Goal: Task Accomplishment & Management: Use online tool/utility

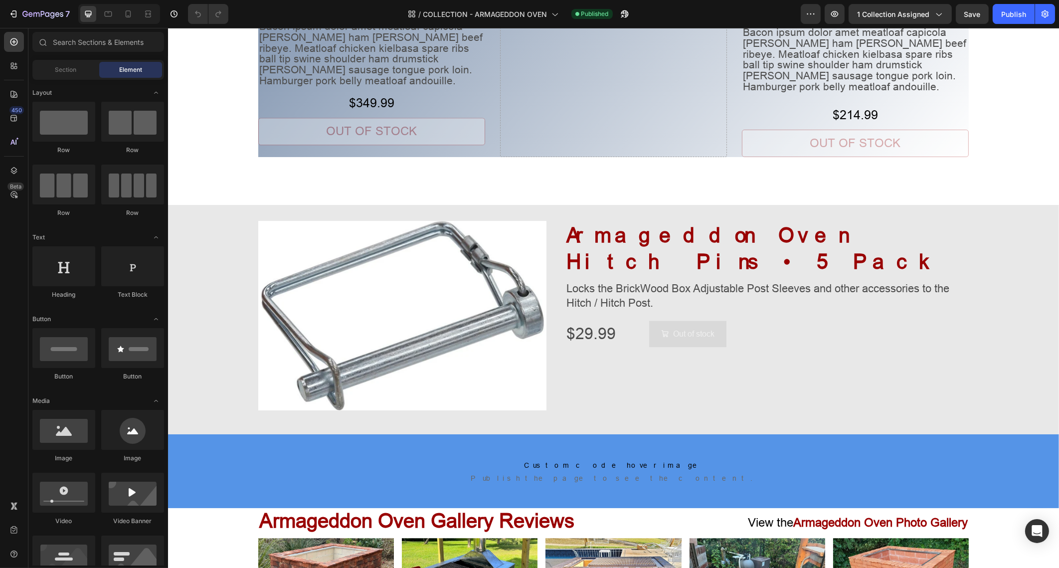
scroll to position [4354, 0]
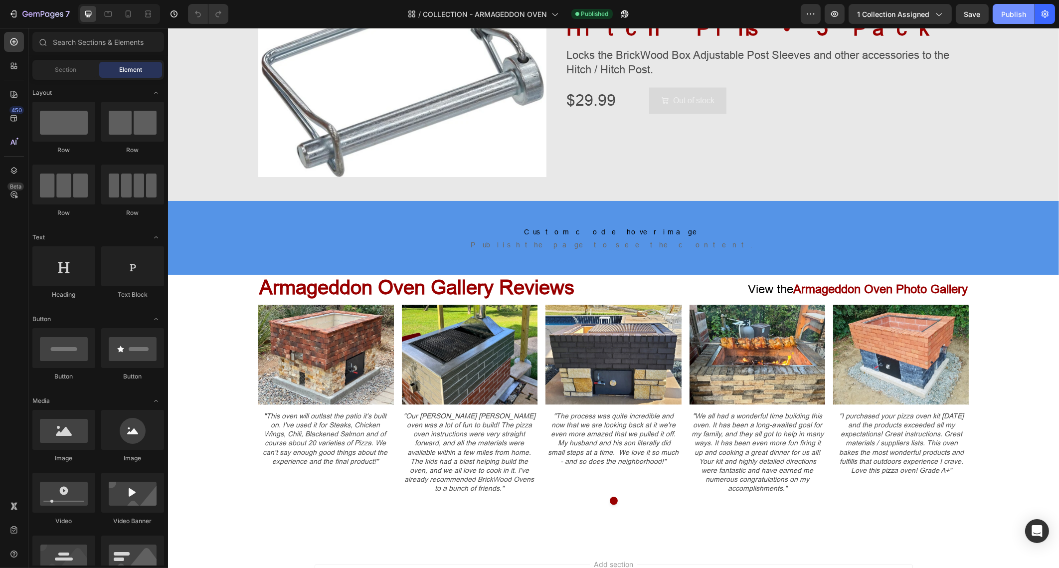
click at [1008, 20] on button "Publish" at bounding box center [1014, 14] width 42 height 20
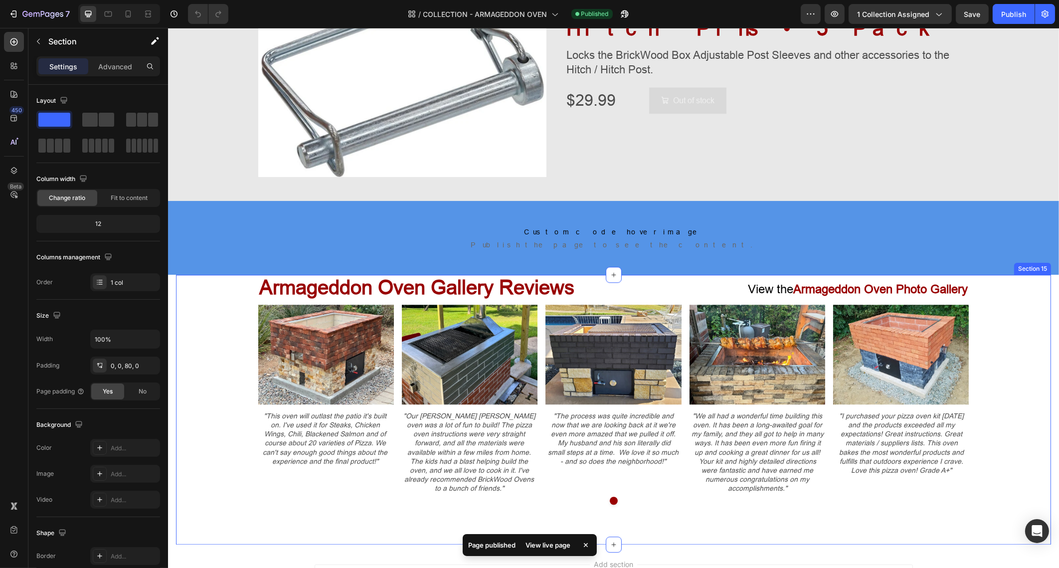
click at [1005, 425] on div ""This oven will outlast the patio it's built on. I've used it for Steaks, Chick…" at bounding box center [613, 455] width 875 height 100
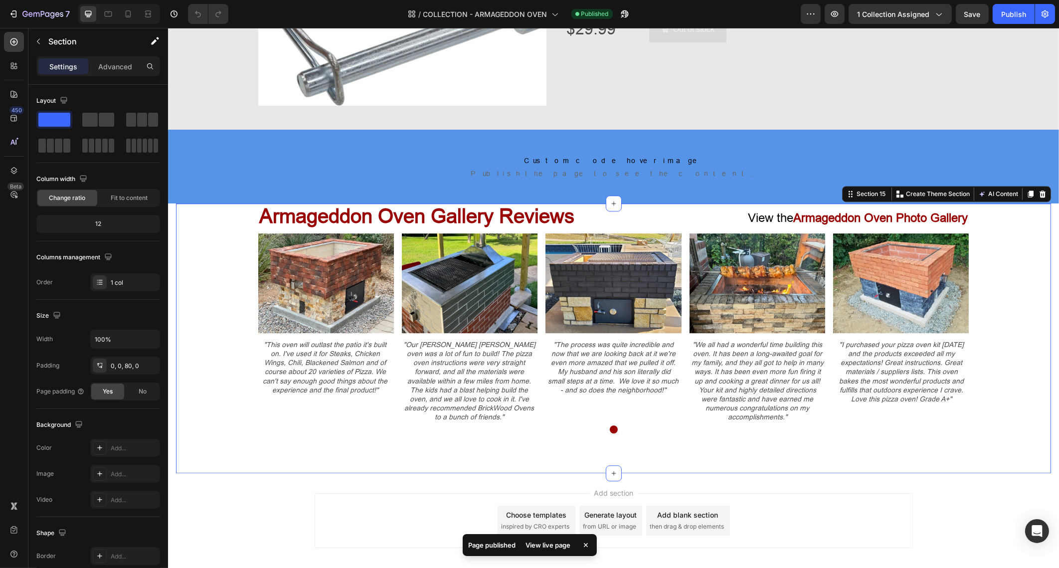
scroll to position [4464, 0]
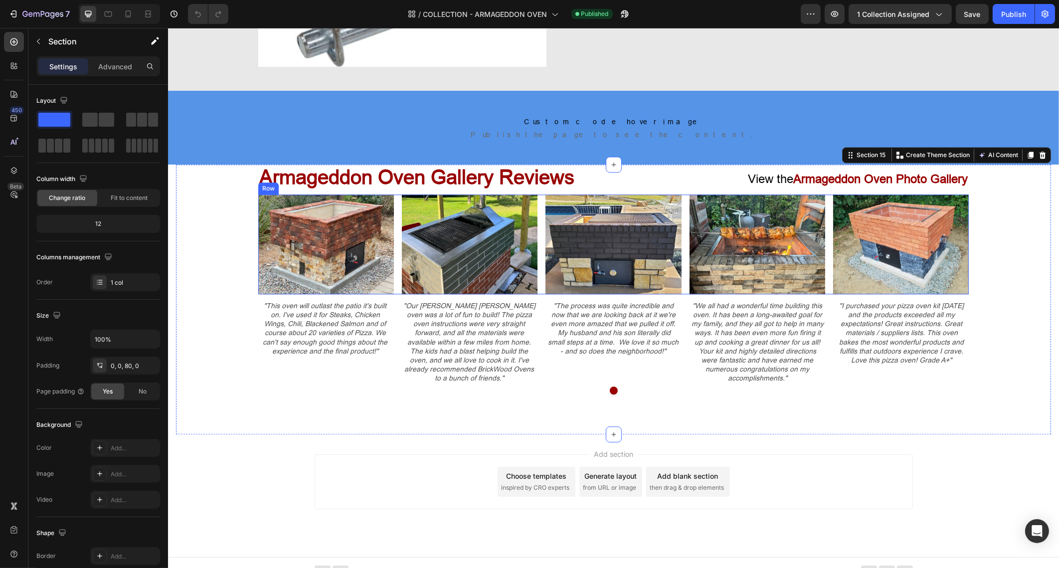
click at [679, 205] on div "Image Image Image Image Image Row" at bounding box center [613, 245] width 711 height 100
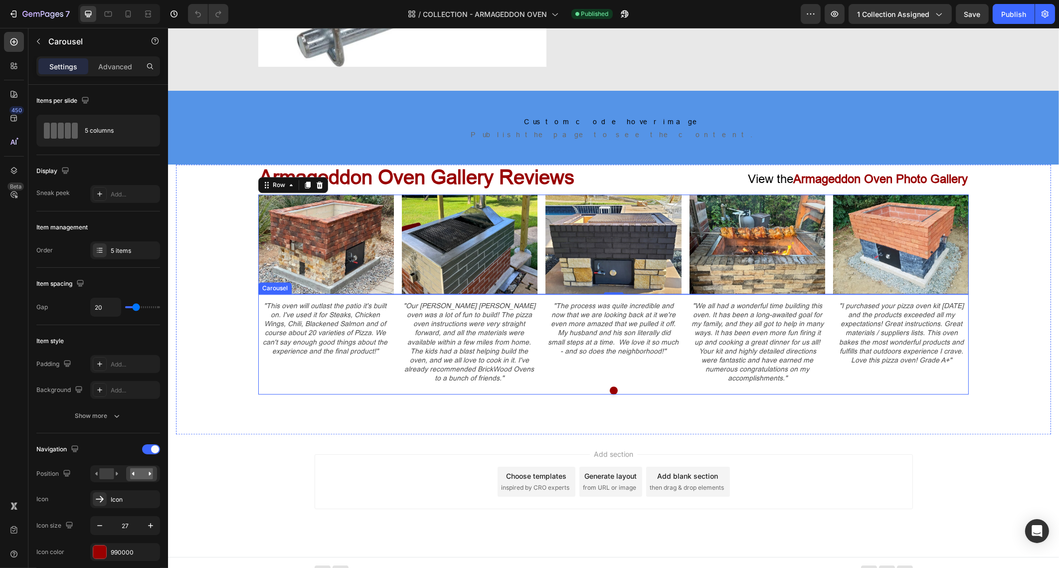
click at [622, 387] on div at bounding box center [613, 391] width 711 height 8
click at [535, 244] on div "Image Image Image Image Image Row" at bounding box center [613, 245] width 711 height 100
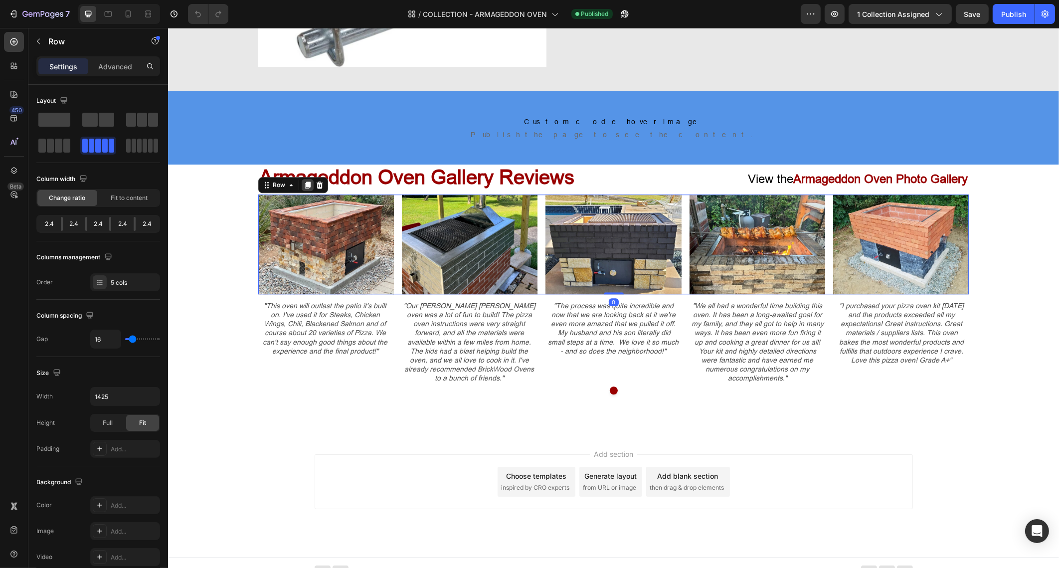
click at [305, 183] on icon at bounding box center [307, 185] width 5 height 7
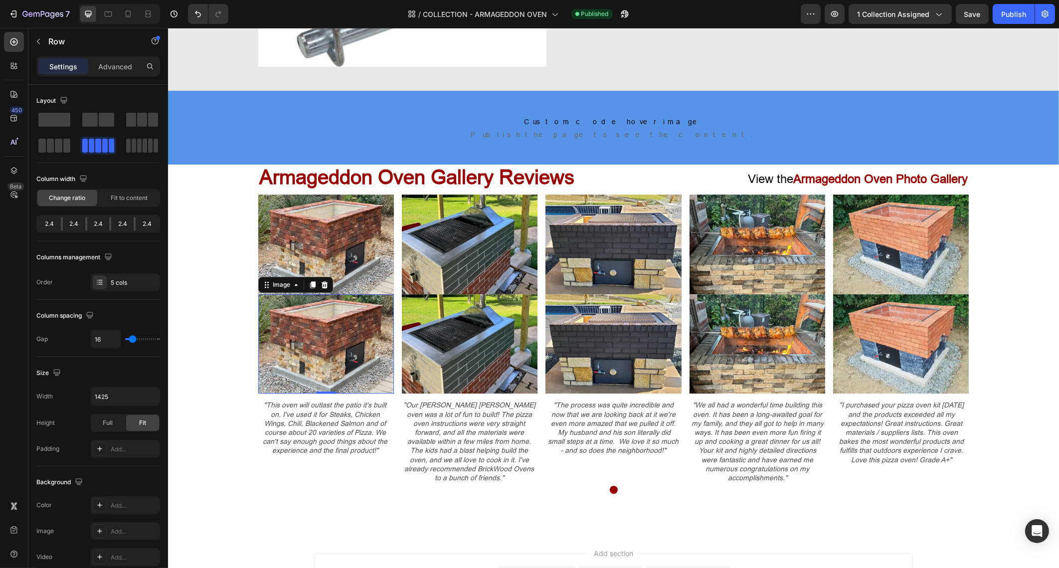
click at [345, 341] on img at bounding box center [326, 344] width 136 height 100
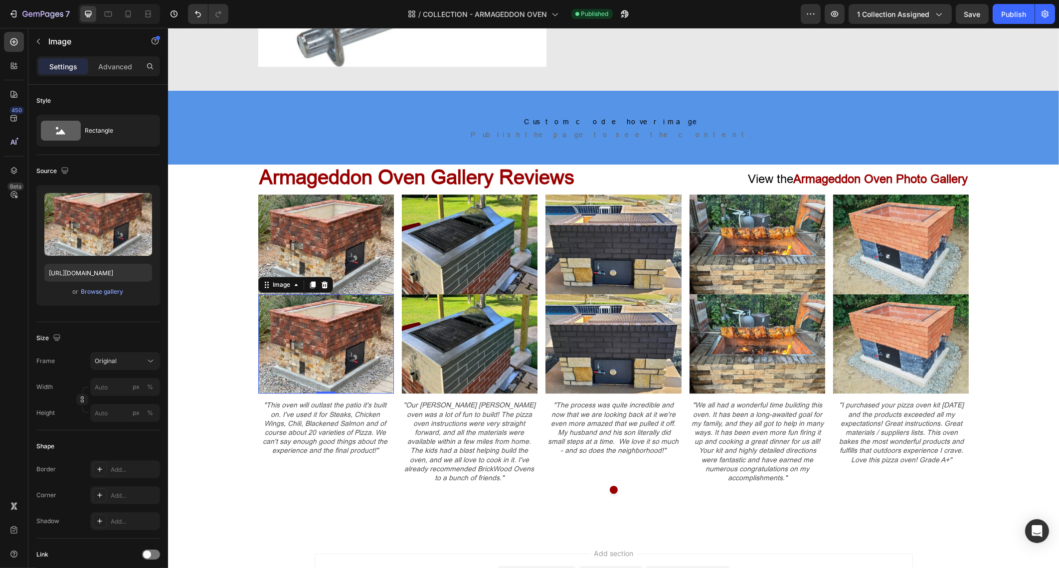
drag, startPoint x: 318, startPoint y: 284, endPoint x: 323, endPoint y: 289, distance: 6.7
click at [320, 284] on icon at bounding box center [324, 285] width 8 height 8
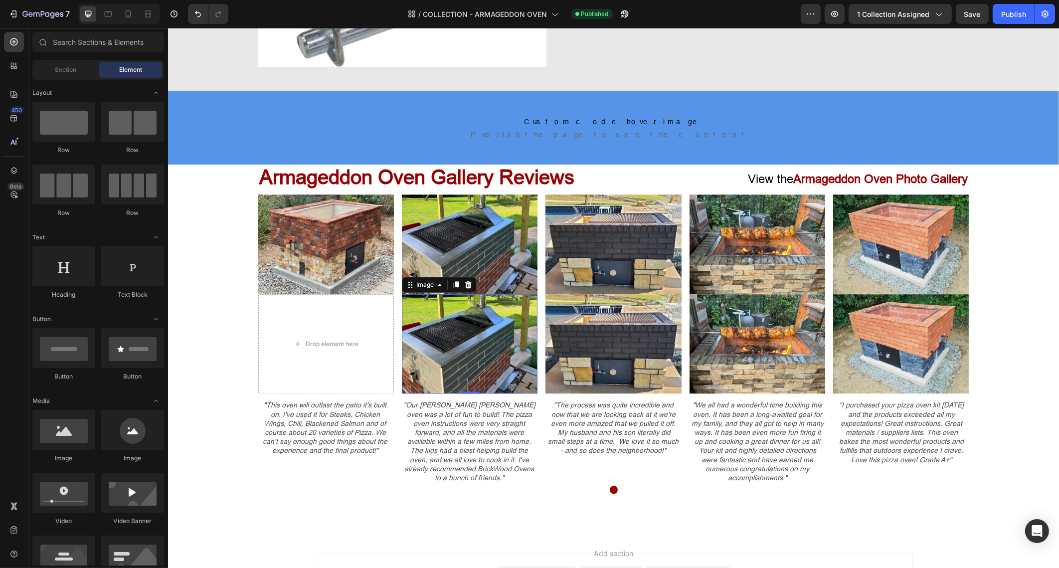
click at [420, 342] on img at bounding box center [470, 344] width 136 height 100
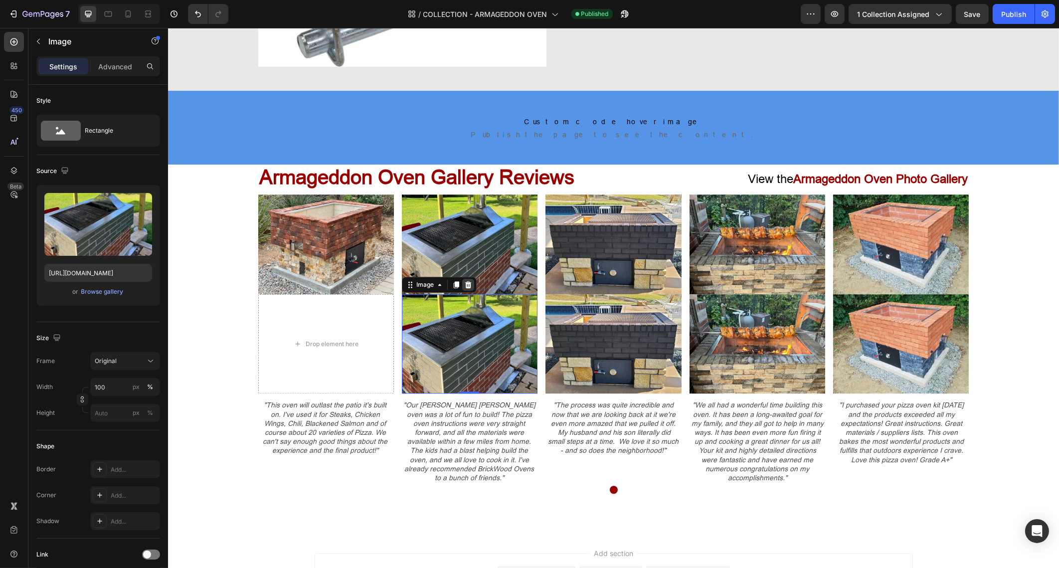
click at [465, 286] on icon at bounding box center [468, 284] width 6 height 7
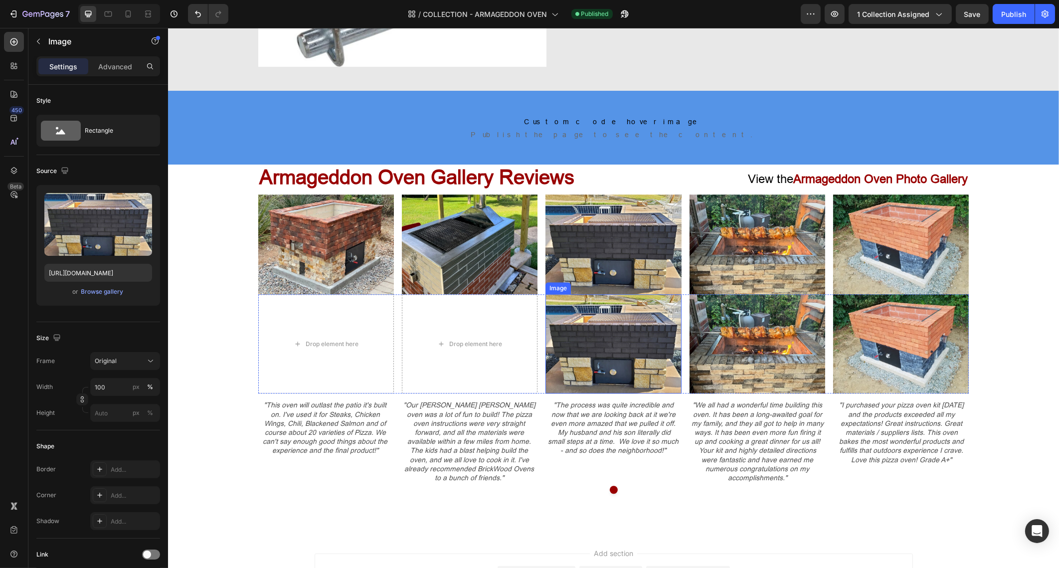
click at [613, 343] on img at bounding box center [613, 344] width 136 height 100
click at [609, 287] on icon at bounding box center [612, 284] width 6 height 7
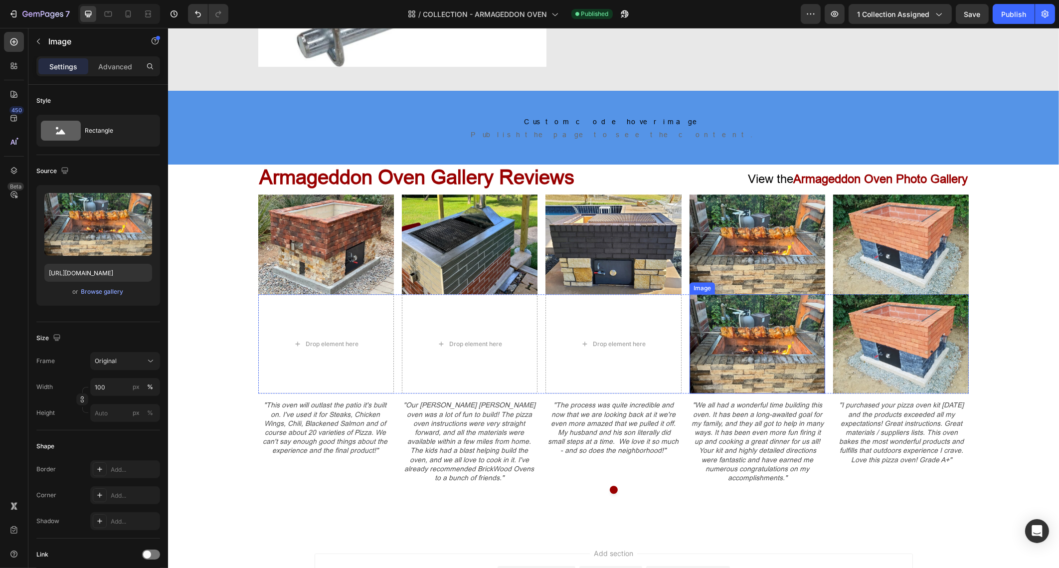
click at [749, 336] on img at bounding box center [757, 344] width 136 height 100
click at [752, 288] on icon at bounding box center [755, 284] width 6 height 7
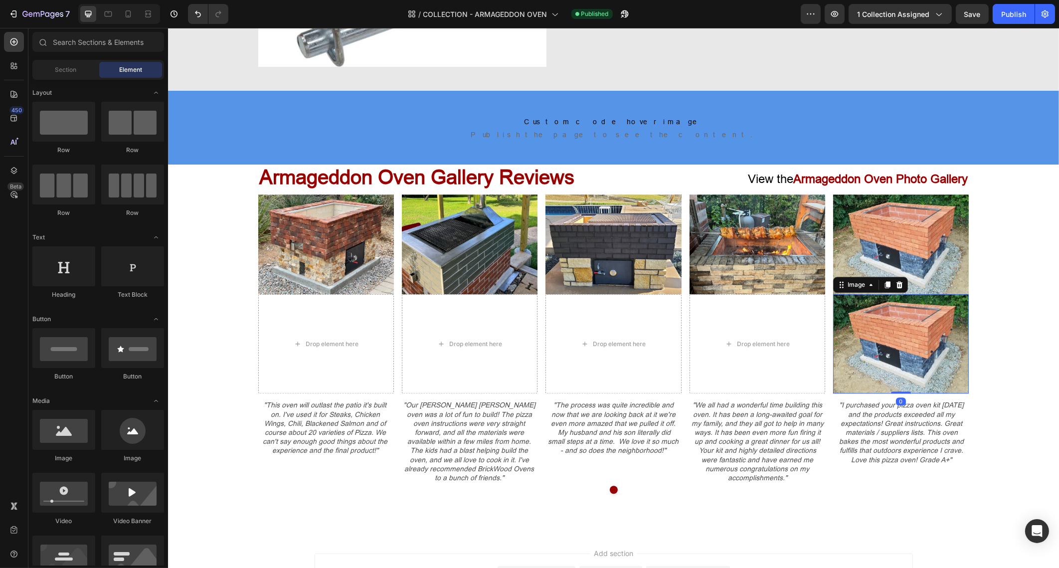
click at [849, 337] on img at bounding box center [901, 344] width 136 height 100
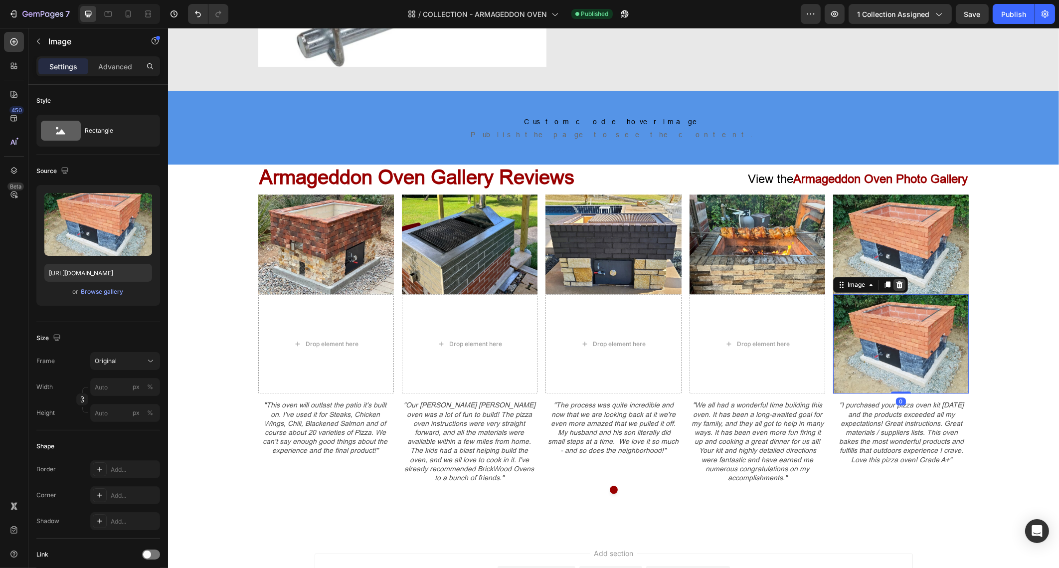
click at [896, 287] on icon at bounding box center [899, 284] width 6 height 7
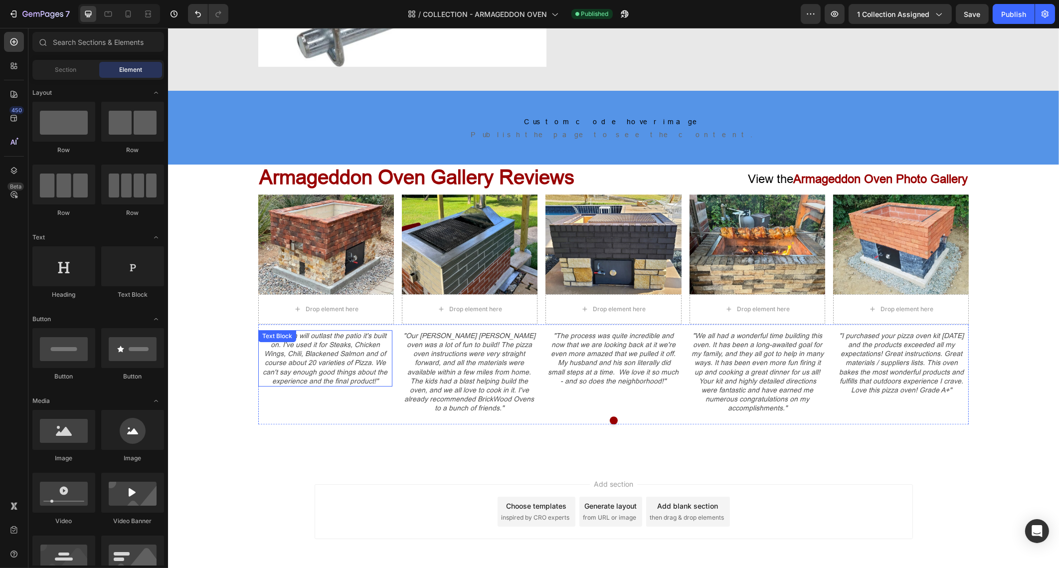
click at [323, 347] on p ""This oven will outlast the patio it's built on. I've used it for Steaks, Chick…" at bounding box center [325, 358] width 132 height 54
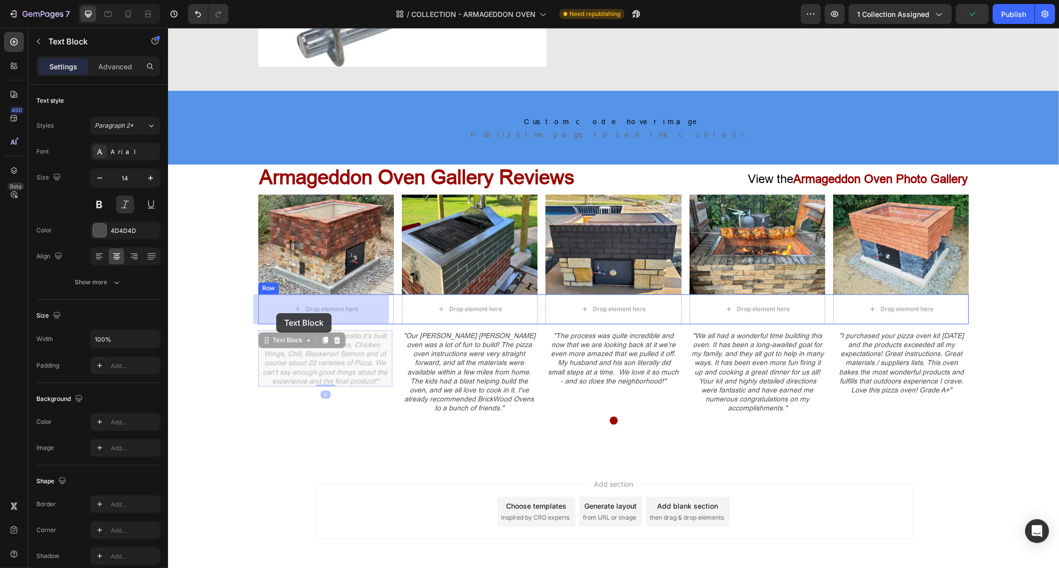
drag, startPoint x: 259, startPoint y: 339, endPoint x: 271, endPoint y: 317, distance: 25.0
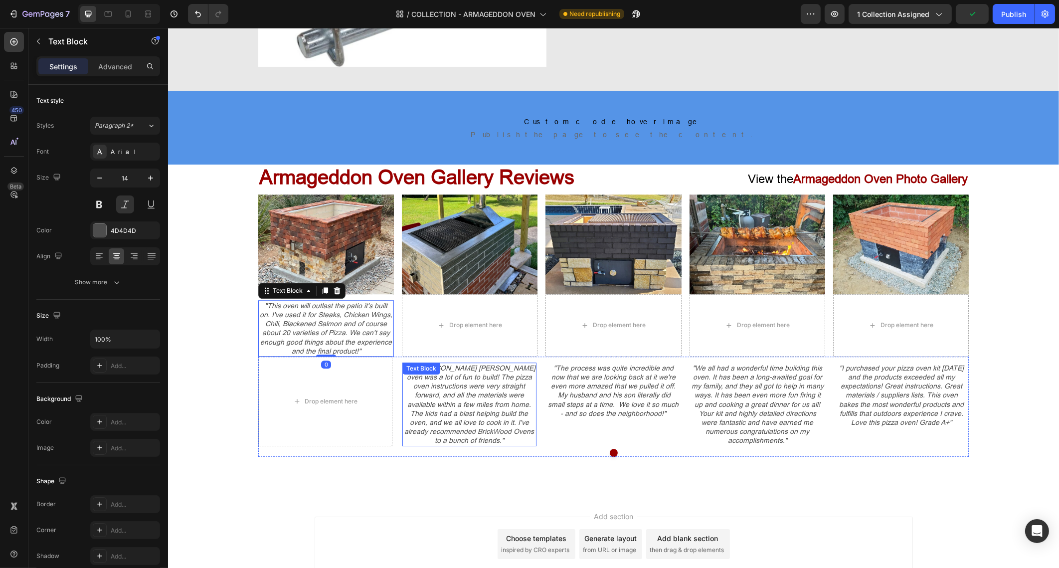
click at [453, 390] on p ""Our [PERSON_NAME] [PERSON_NAME] oven was a lot of fun to build! The pizza oven…" at bounding box center [469, 405] width 132 height 82
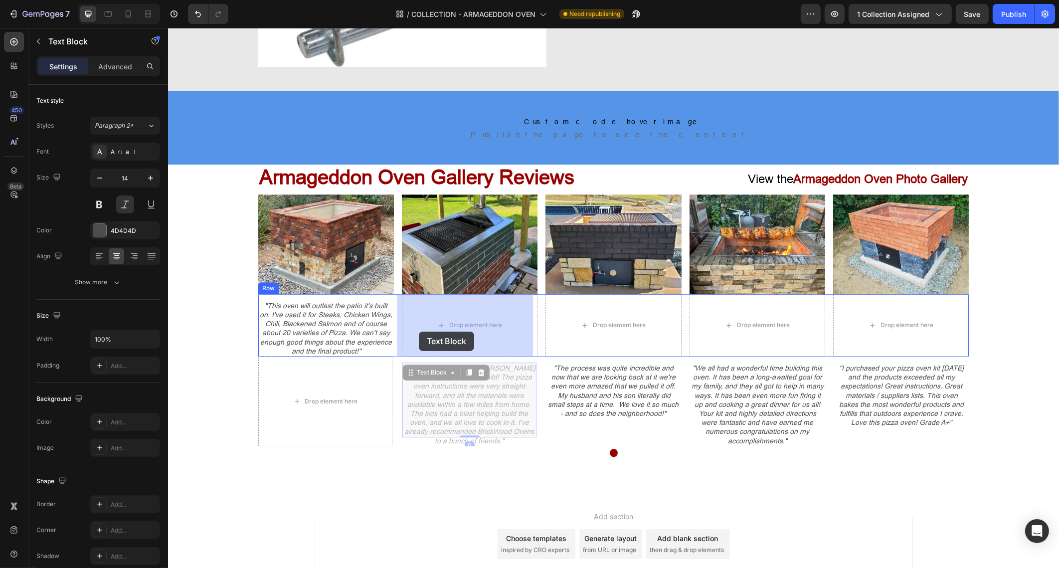
drag, startPoint x: 406, startPoint y: 374, endPoint x: 418, endPoint y: 332, distance: 43.2
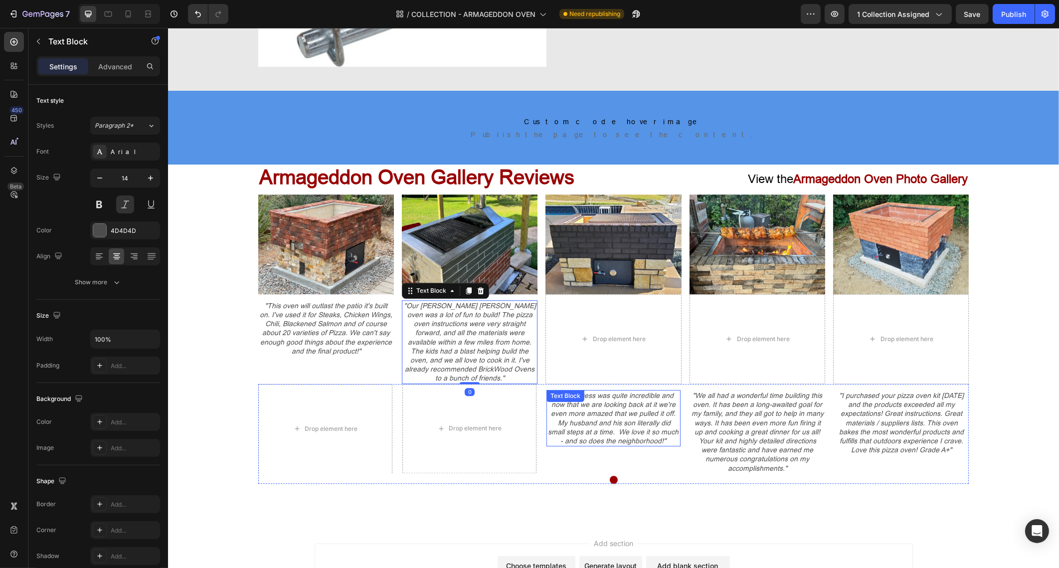
click at [618, 413] on p ""The process was quite incredible and now that we are looking back at it we're …" at bounding box center [613, 418] width 132 height 54
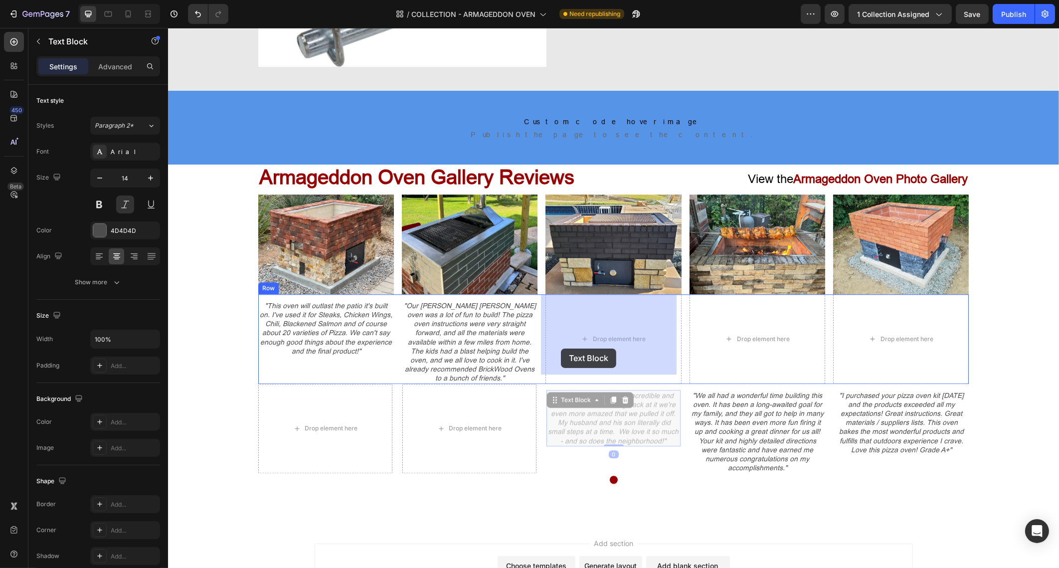
drag, startPoint x: 548, startPoint y: 389, endPoint x: 561, endPoint y: 347, distance: 43.4
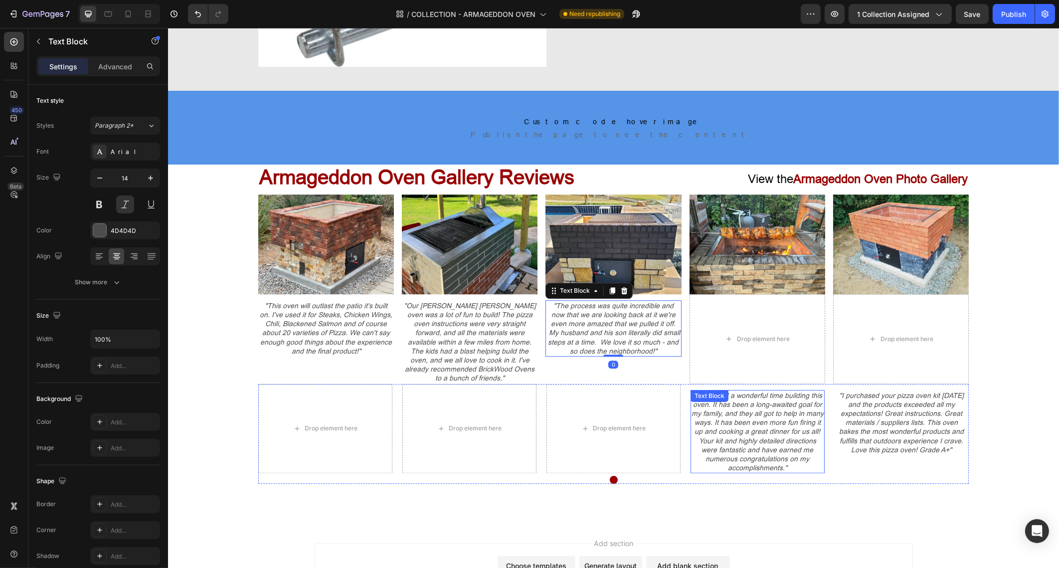
click at [721, 432] on p ""We all had a wonderful time building this oven. It has been a long-awaited goa…" at bounding box center [757, 432] width 132 height 82
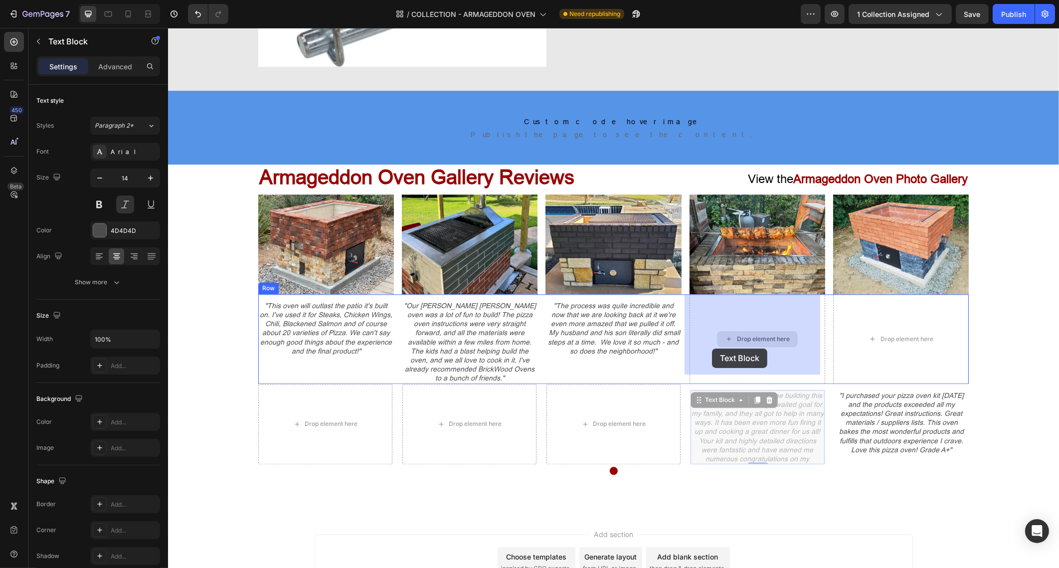
drag, startPoint x: 693, startPoint y: 391, endPoint x: 712, endPoint y: 349, distance: 46.2
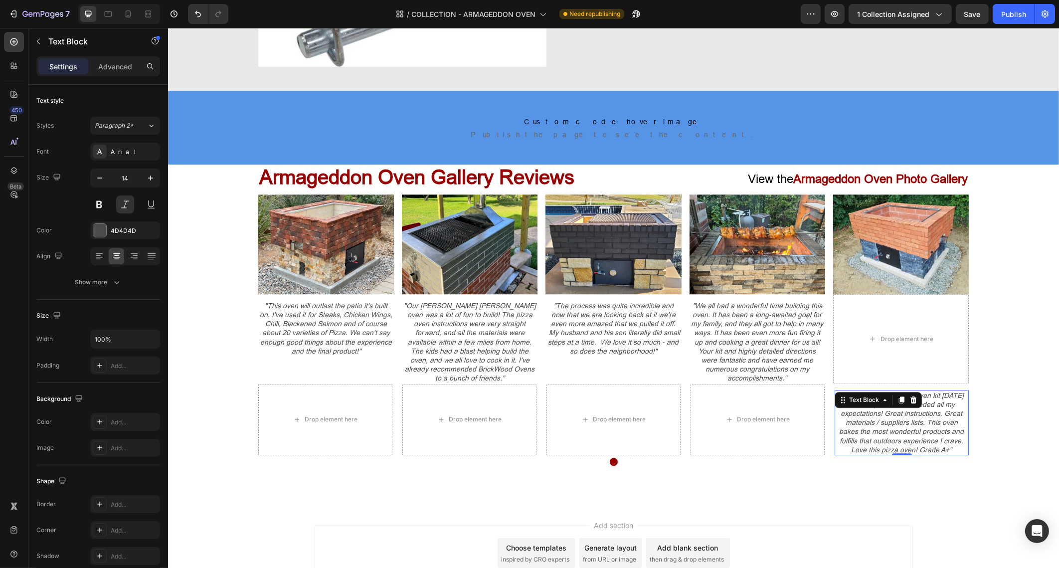
click at [867, 404] on p ""I purchased your pizza oven kit [DATE] and the products exceeded all my expect…" at bounding box center [901, 422] width 132 height 63
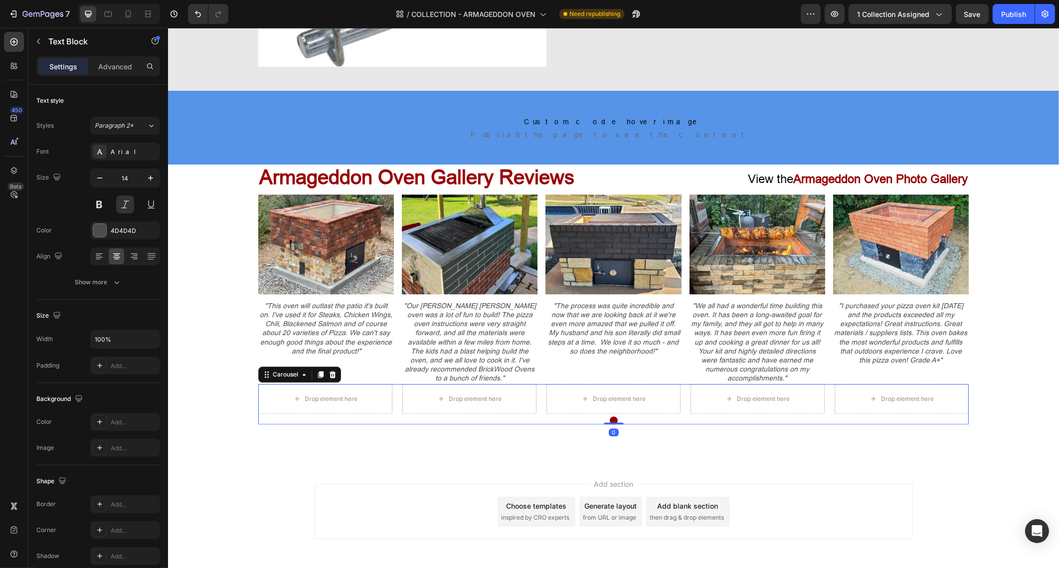
click at [678, 394] on div "Drop element here Drop element here Drop element here Drop element here Drop el…" at bounding box center [613, 399] width 711 height 30
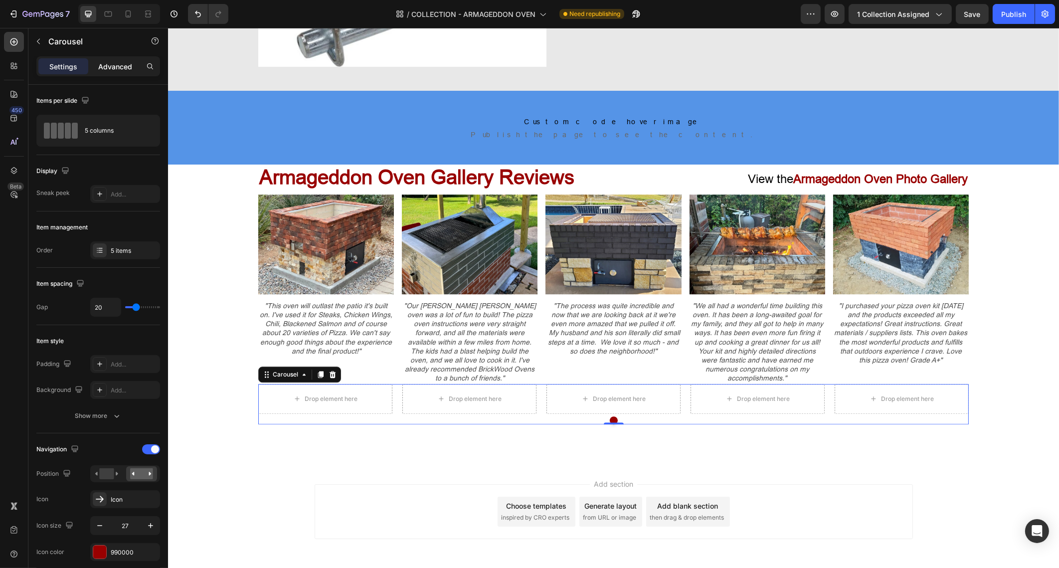
click at [120, 61] on p "Advanced" at bounding box center [115, 66] width 34 height 10
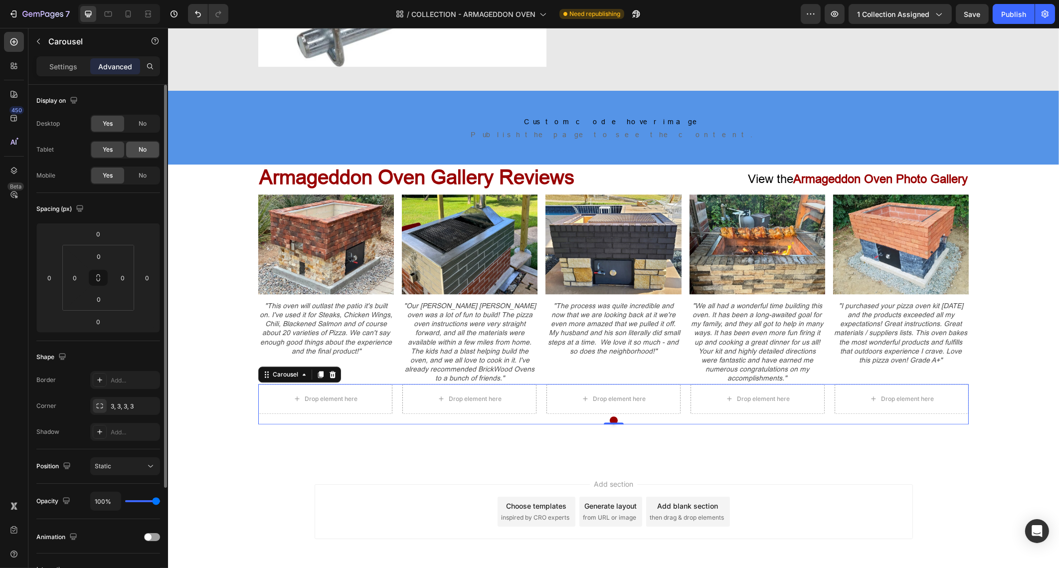
click at [134, 147] on div "No" at bounding box center [142, 150] width 33 height 16
click at [137, 127] on div "No" at bounding box center [142, 124] width 33 height 16
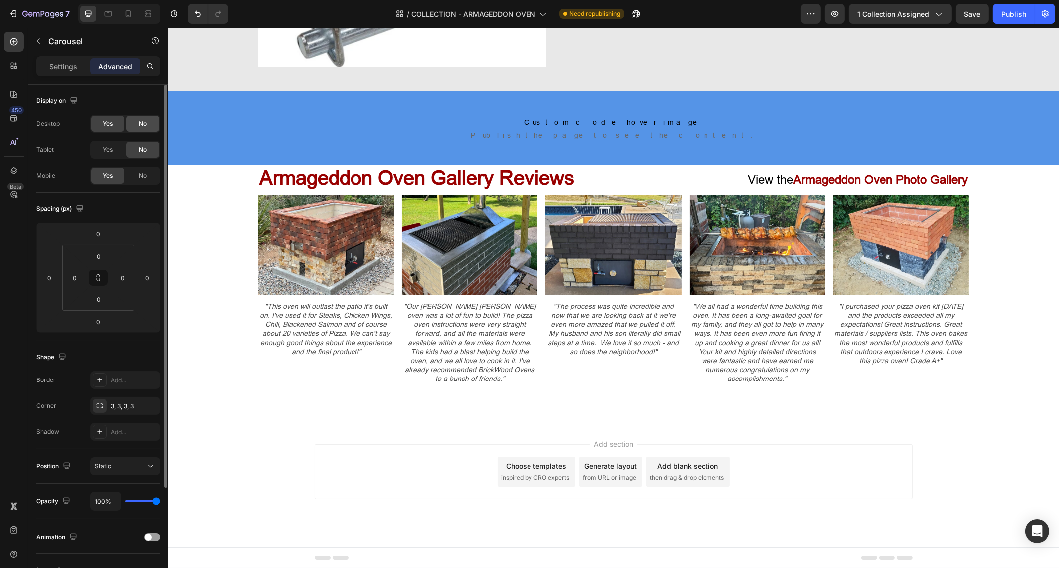
scroll to position [4454, 0]
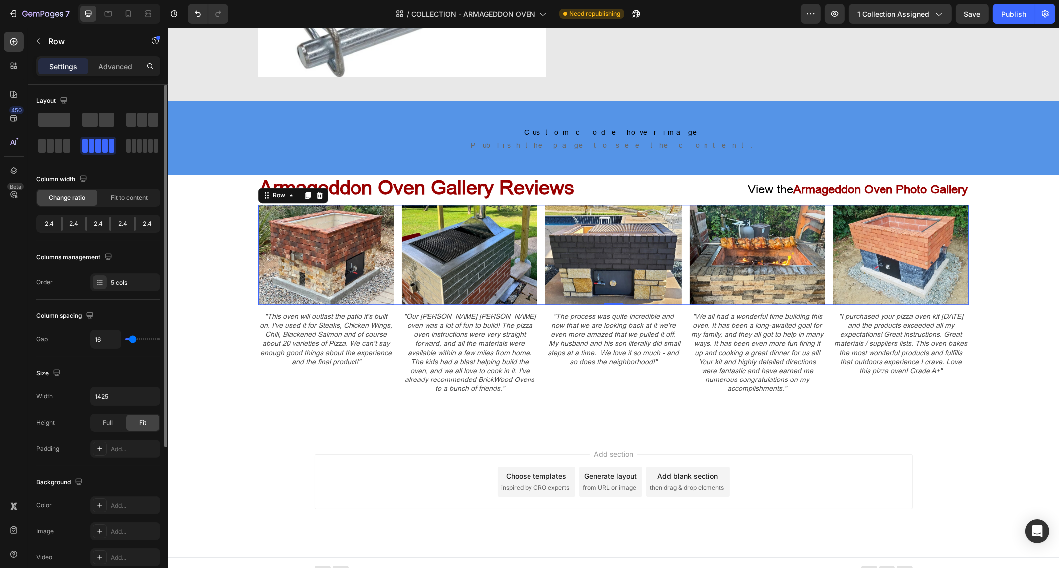
click at [822, 276] on div "Image Image Image Image Image Row 0" at bounding box center [613, 255] width 711 height 100
click at [1008, 9] on div "Publish" at bounding box center [1014, 14] width 25 height 10
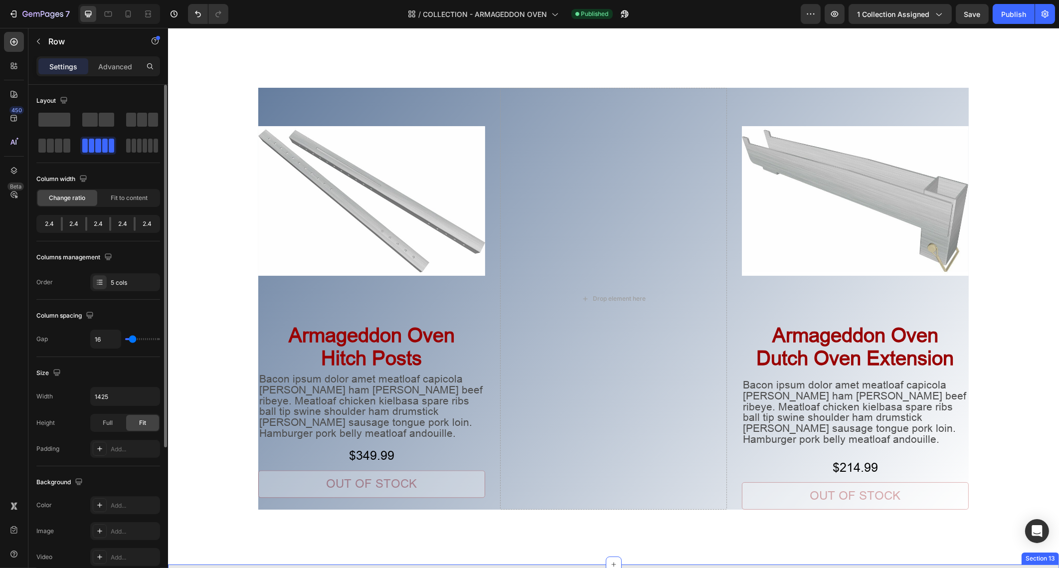
scroll to position [3893, 0]
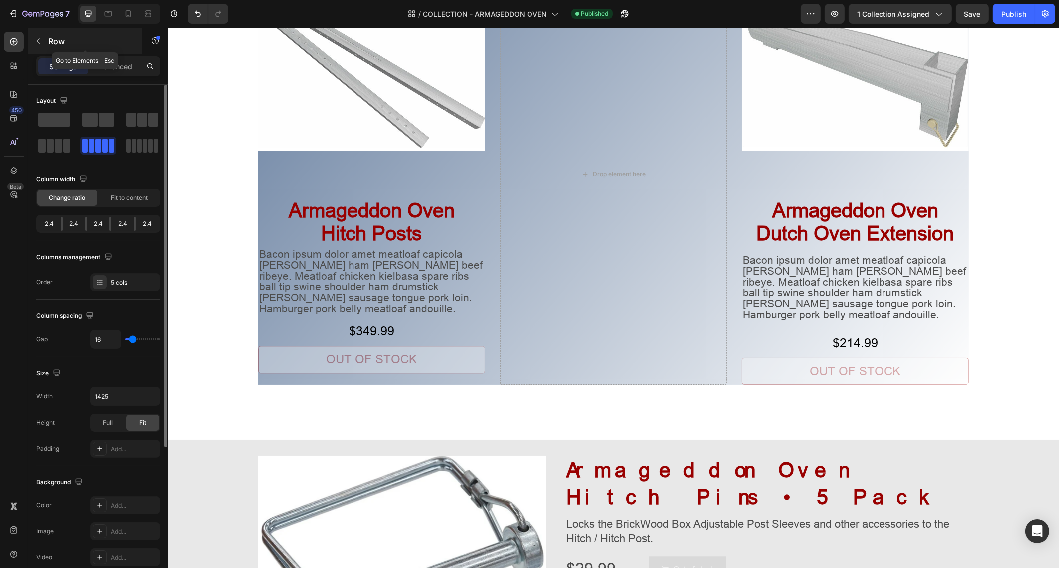
click at [38, 41] on icon "button" at bounding box center [38, 41] width 8 height 8
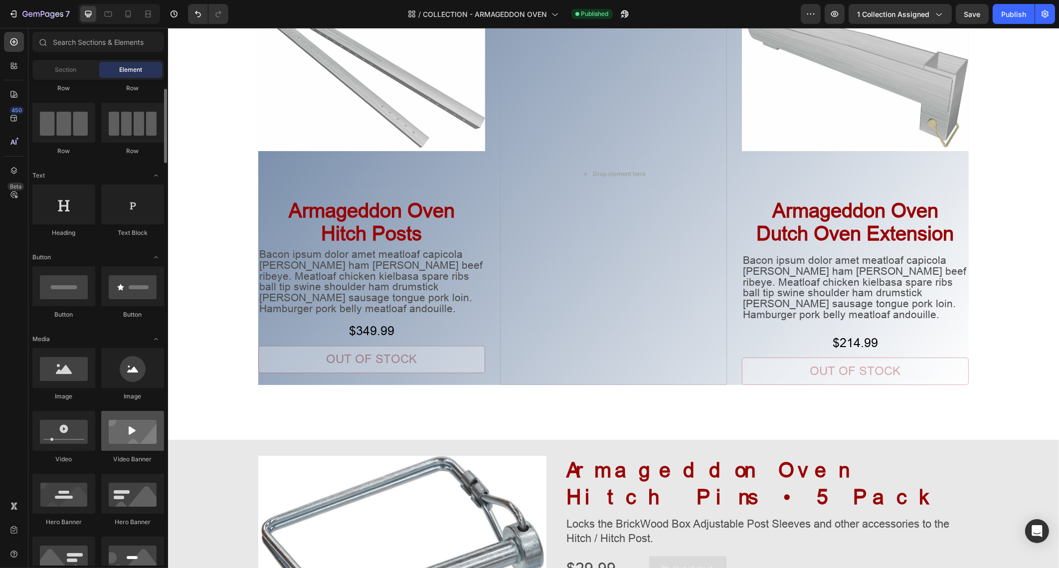
scroll to position [124, 0]
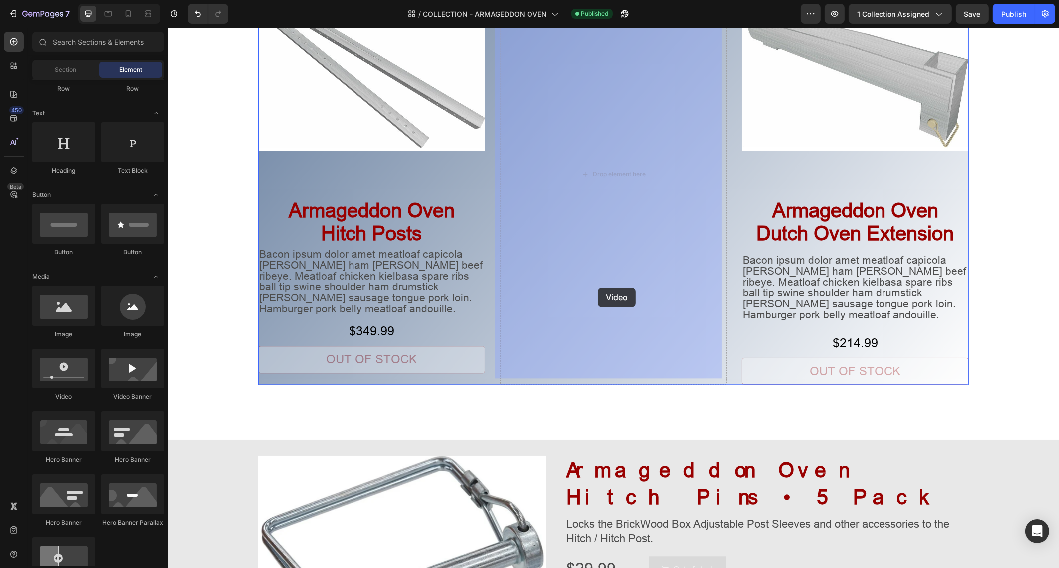
drag, startPoint x: 235, startPoint y: 397, endPoint x: 615, endPoint y: 268, distance: 401.3
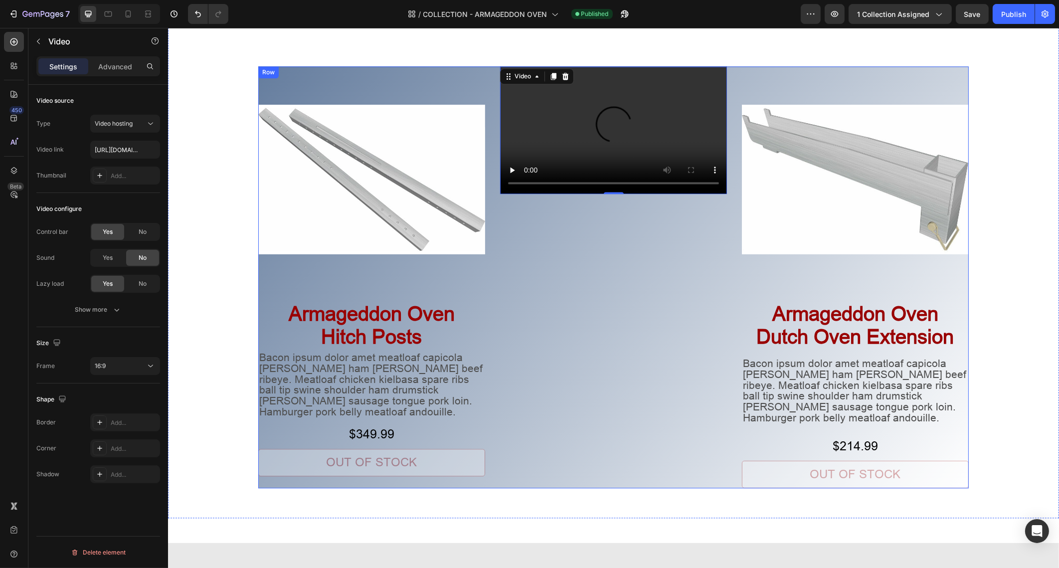
scroll to position [3706, 0]
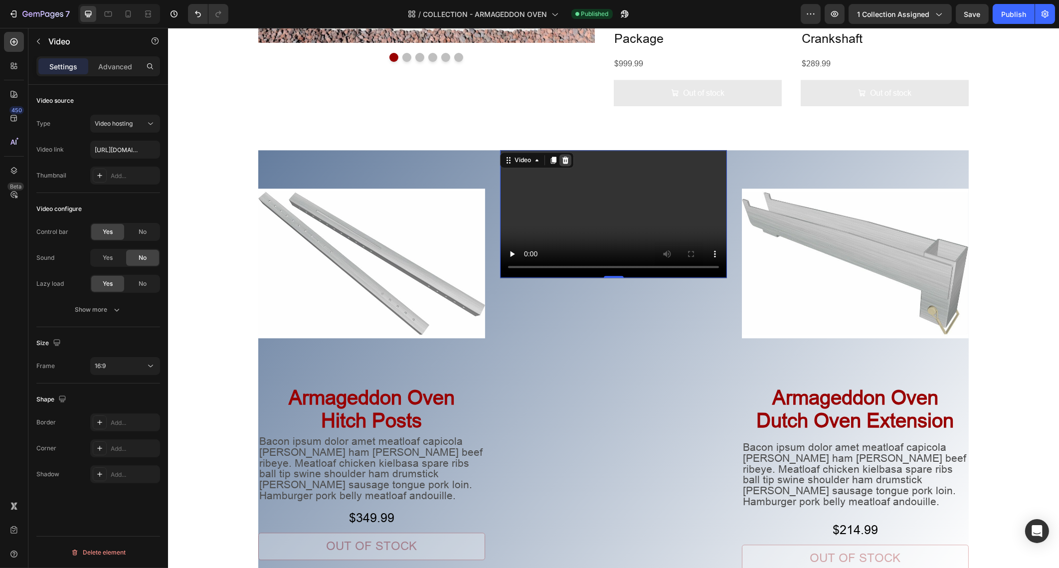
click at [563, 159] on icon at bounding box center [565, 160] width 6 height 7
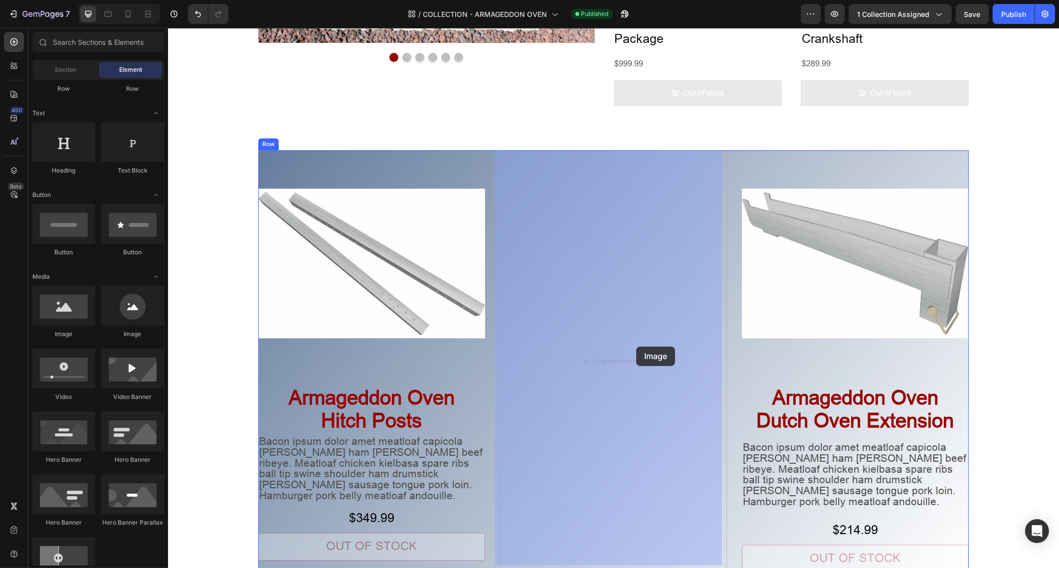
drag, startPoint x: 254, startPoint y: 345, endPoint x: 636, endPoint y: 347, distance: 381.6
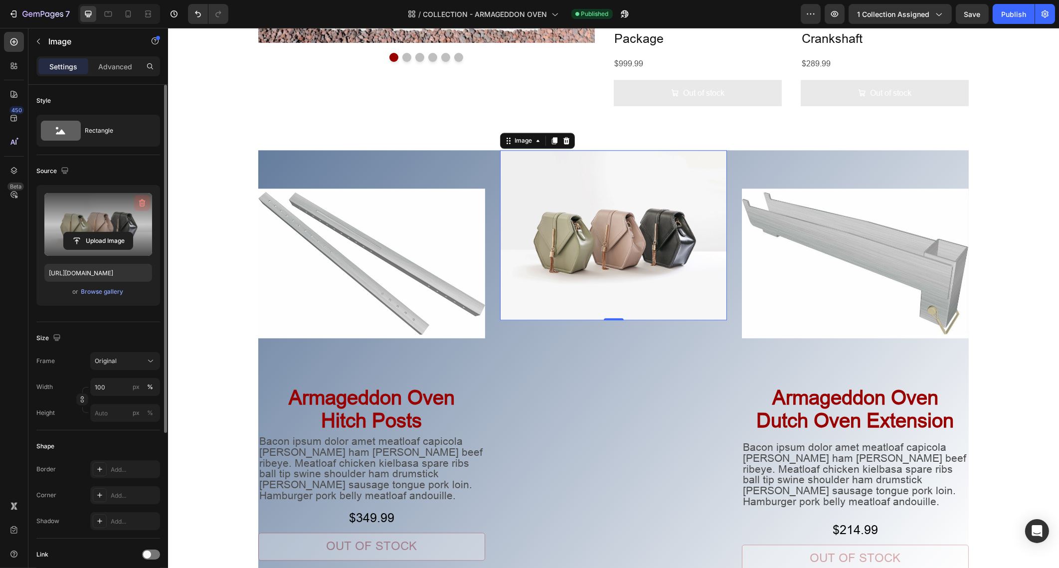
click at [143, 202] on icon "button" at bounding box center [143, 203] width 1 height 3
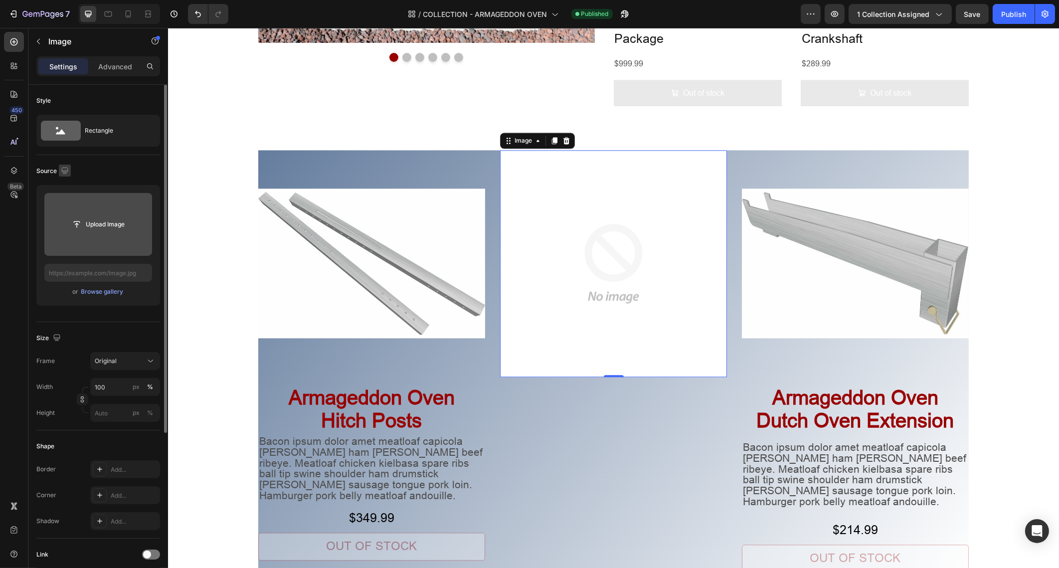
click at [62, 175] on icon "button" at bounding box center [65, 171] width 10 height 10
click at [70, 206] on icon "button" at bounding box center [67, 205] width 10 height 10
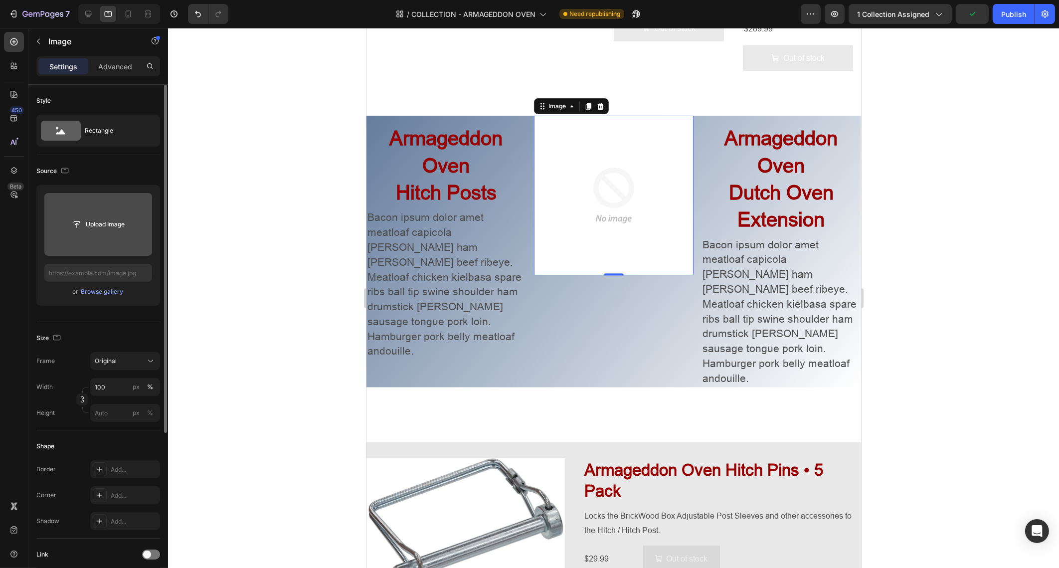
scroll to position [3962, 0]
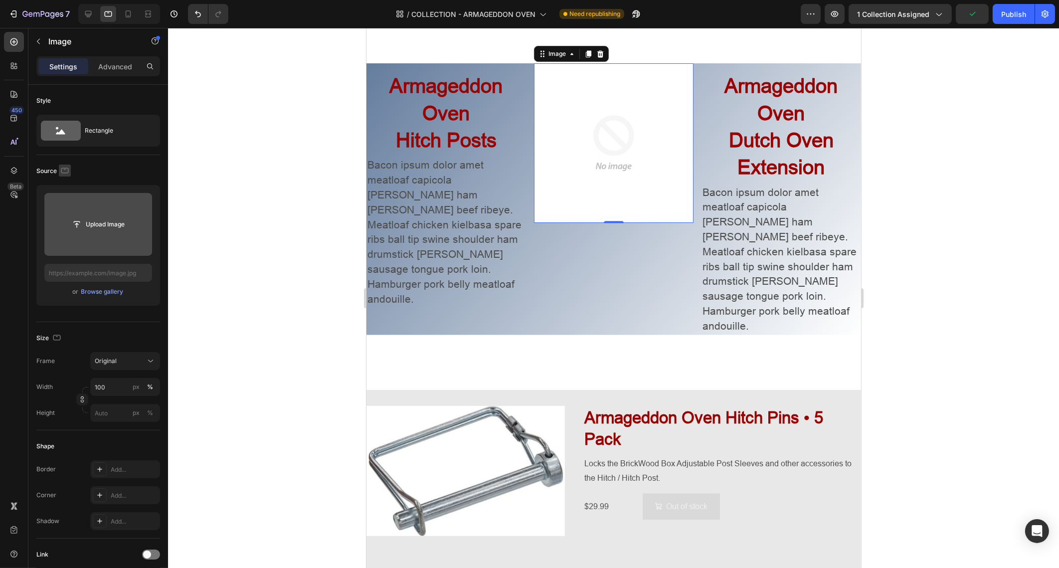
click at [63, 174] on icon "button" at bounding box center [65, 171] width 10 height 10
click at [70, 220] on icon "button" at bounding box center [67, 222] width 10 height 10
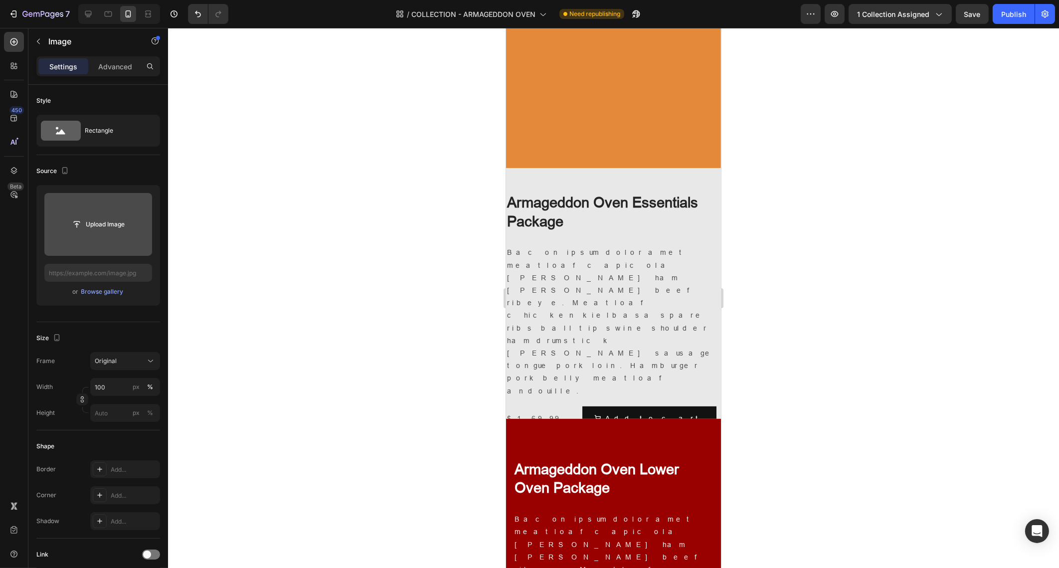
scroll to position [0, 0]
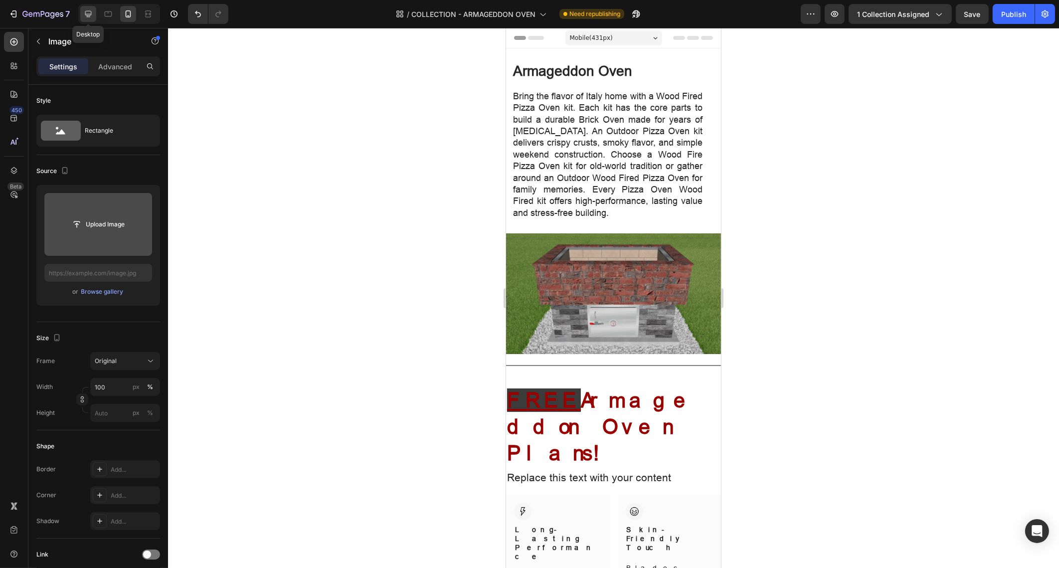
click at [90, 12] on icon at bounding box center [88, 14] width 10 height 10
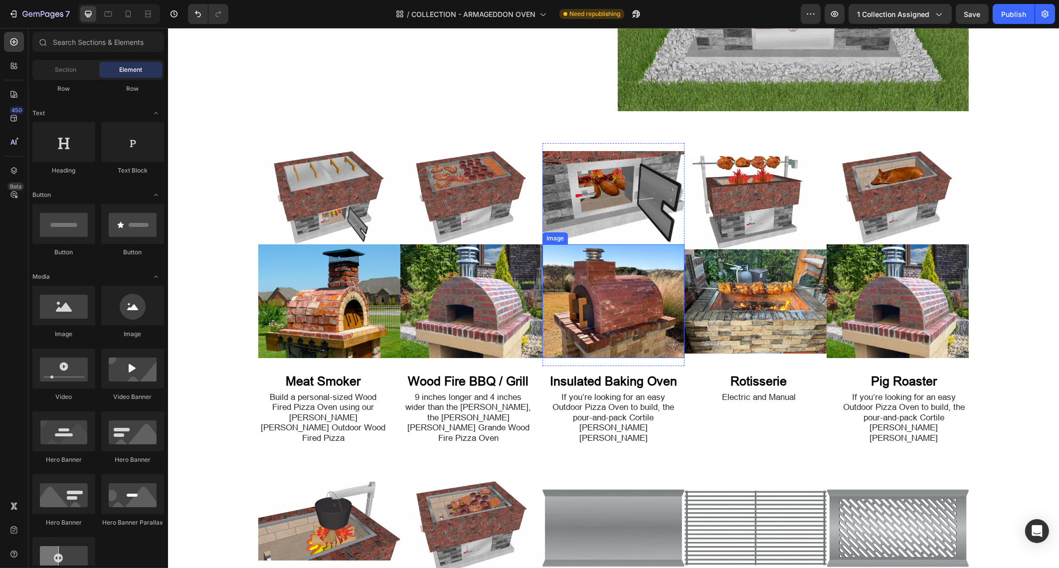
scroll to position [215, 0]
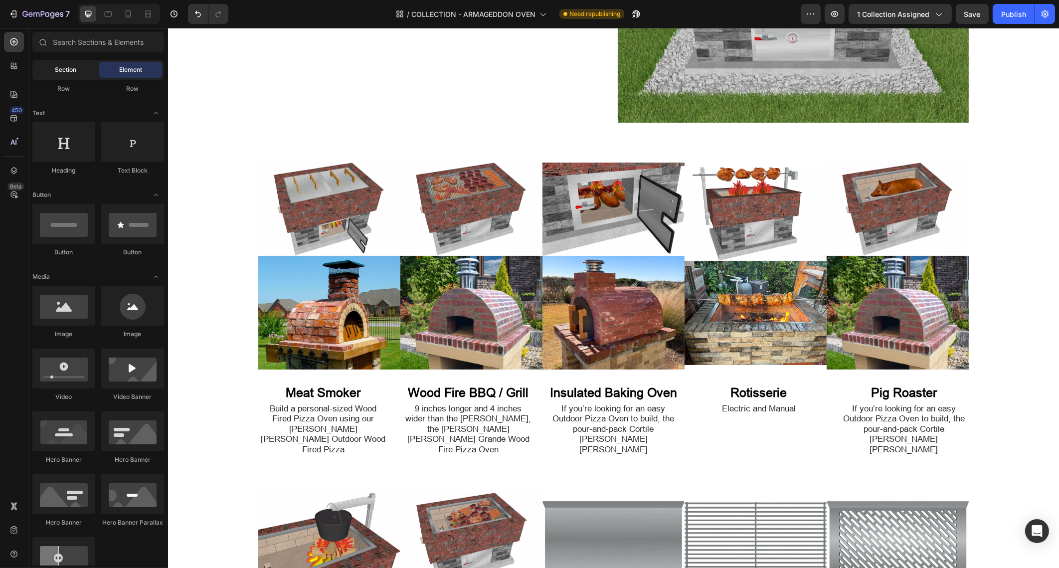
click at [70, 70] on span "Section" at bounding box center [65, 69] width 21 height 9
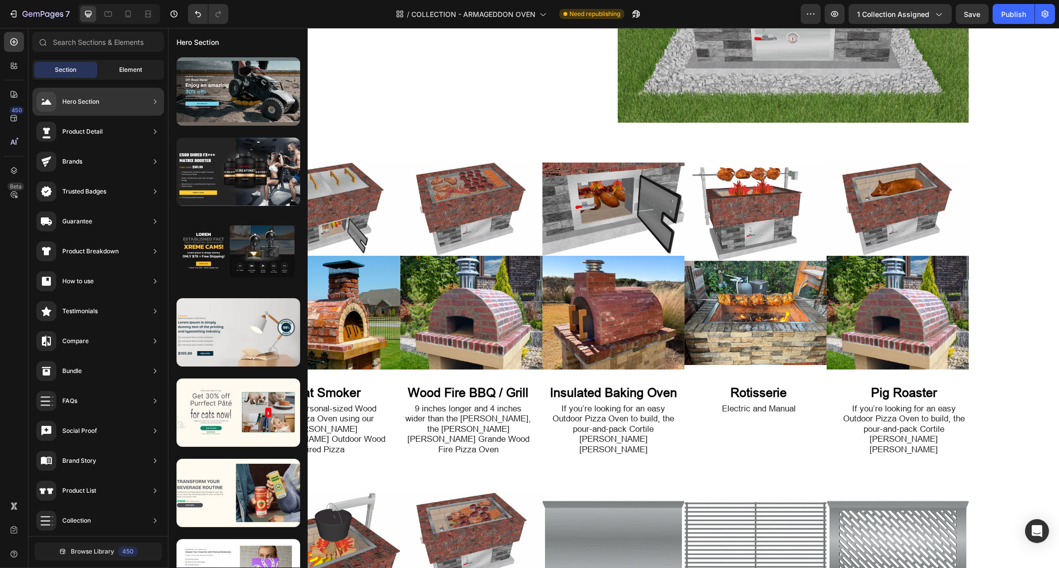
click at [122, 73] on span "Element" at bounding box center [130, 69] width 23 height 9
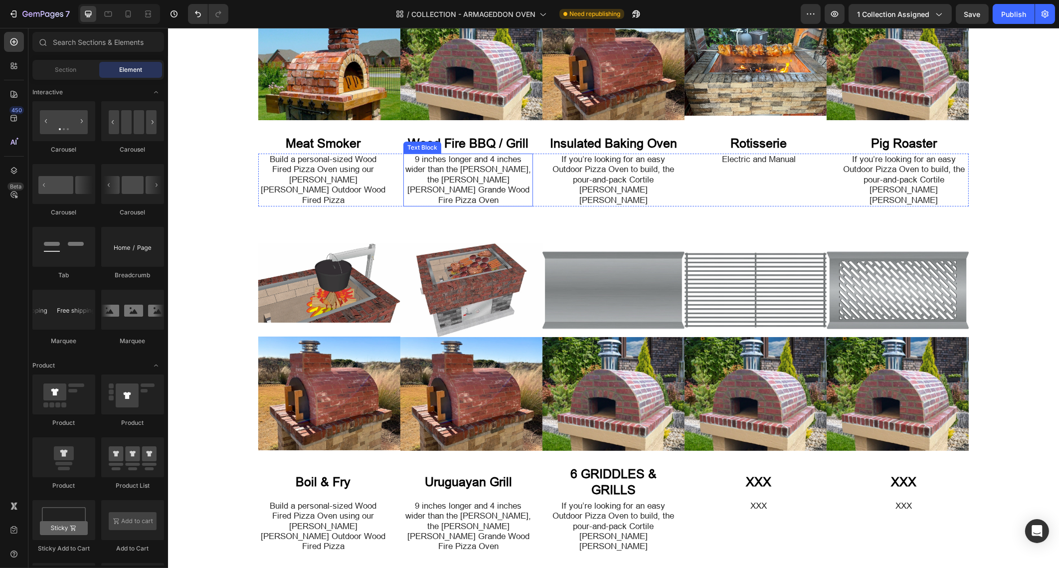
scroll to position [278, 0]
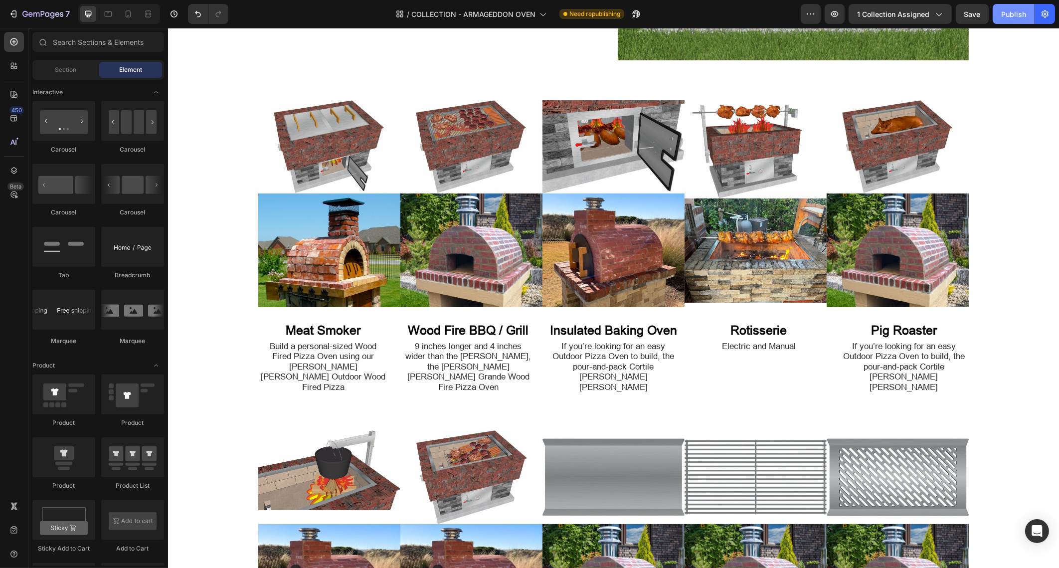
click at [1010, 15] on div "Publish" at bounding box center [1014, 14] width 25 height 10
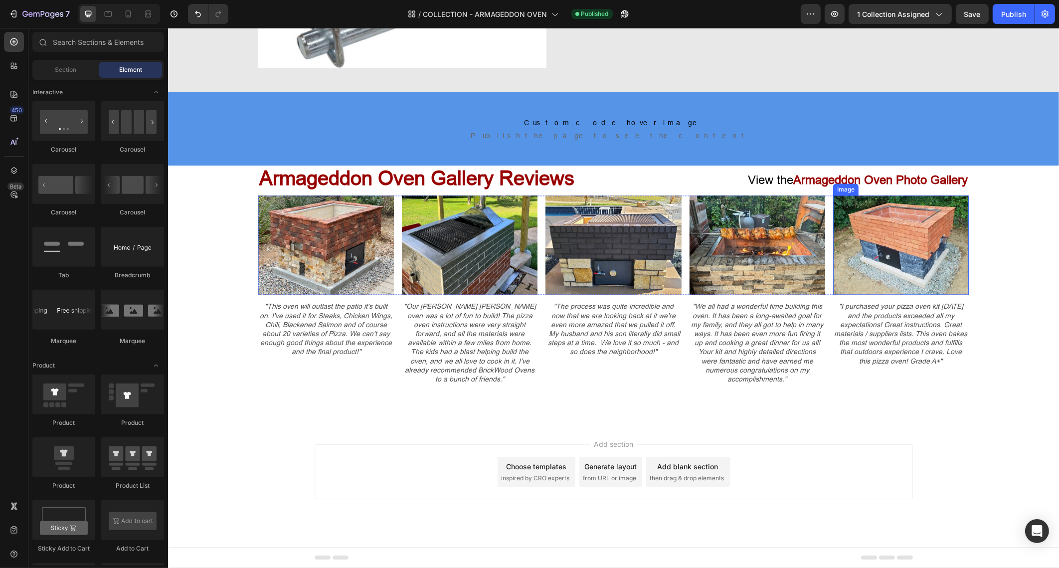
scroll to position [4157, 0]
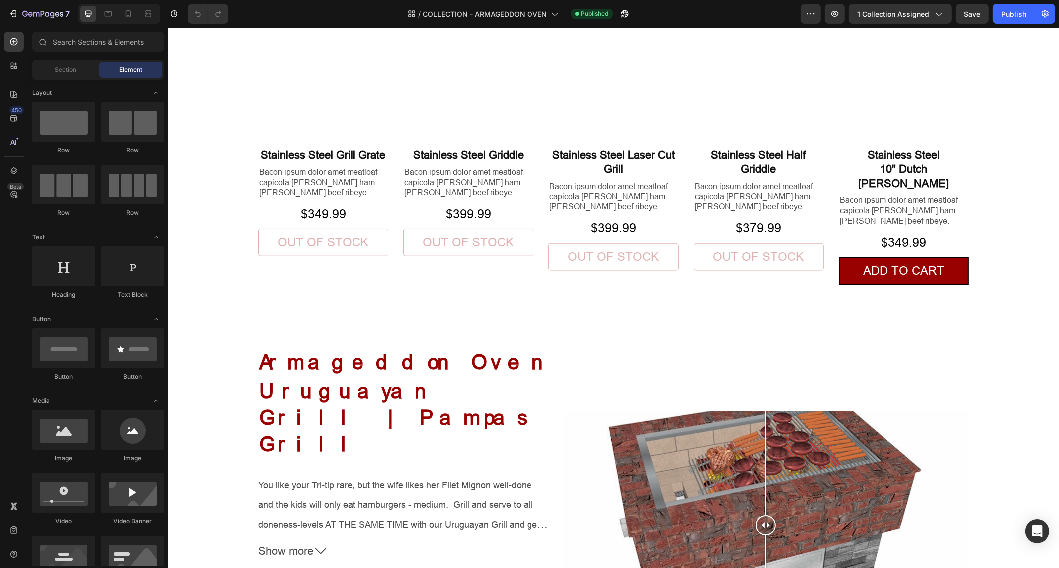
scroll to position [1932, 0]
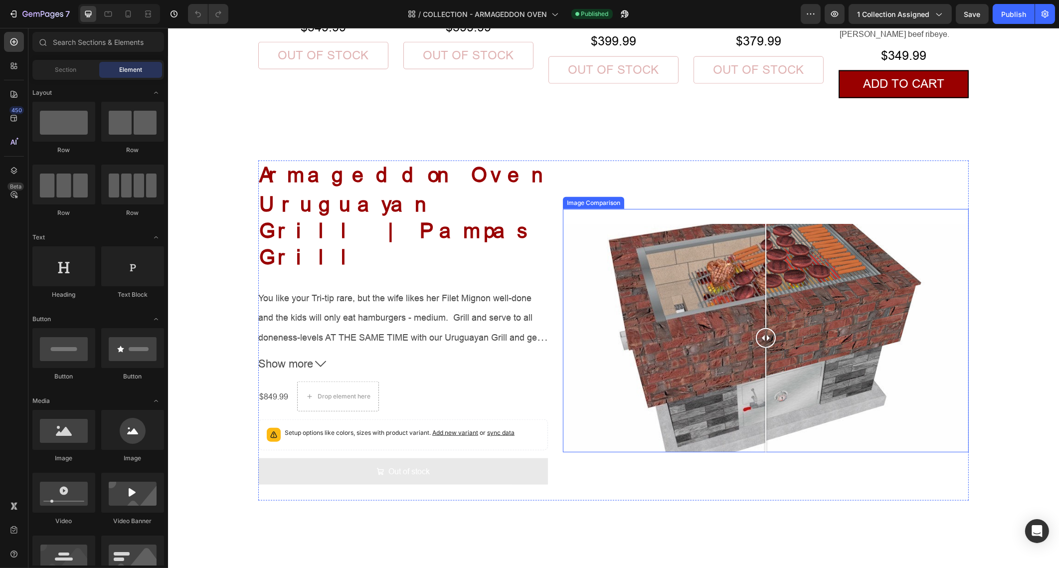
click at [728, 259] on div at bounding box center [766, 338] width 406 height 228
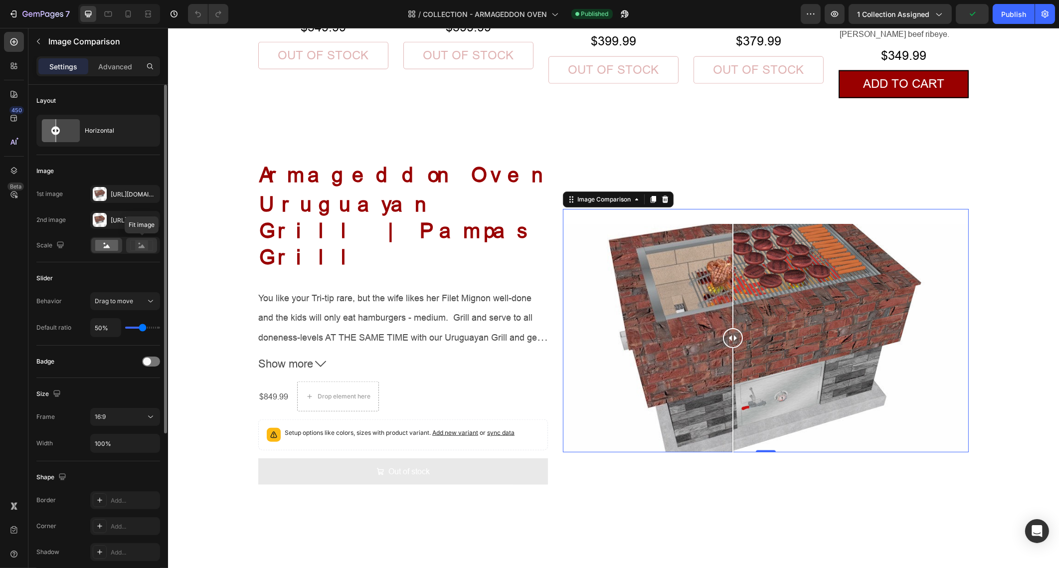
click at [143, 241] on rect at bounding box center [141, 245] width 13 height 10
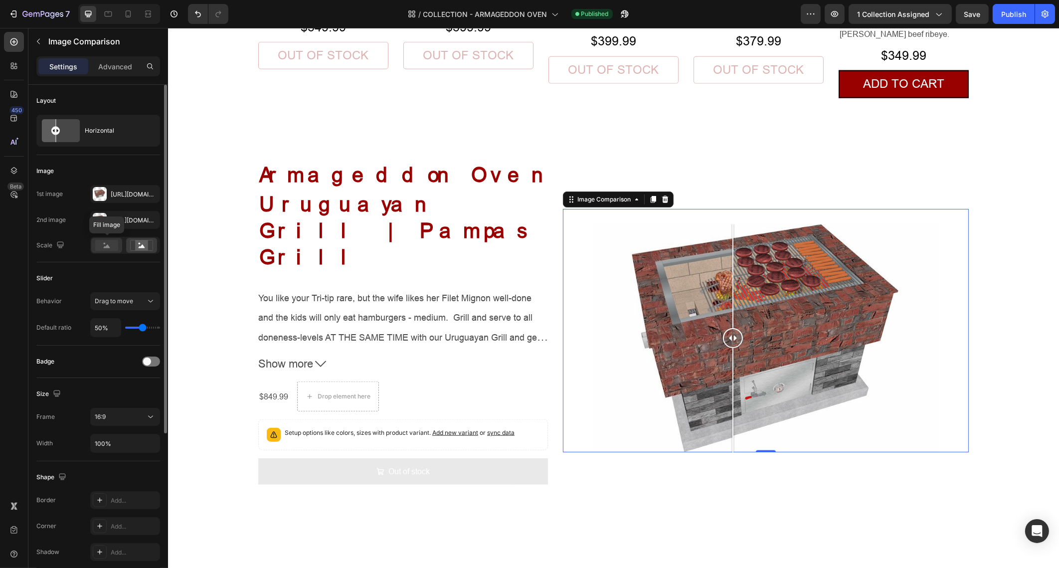
click at [112, 243] on rect at bounding box center [106, 245] width 23 height 11
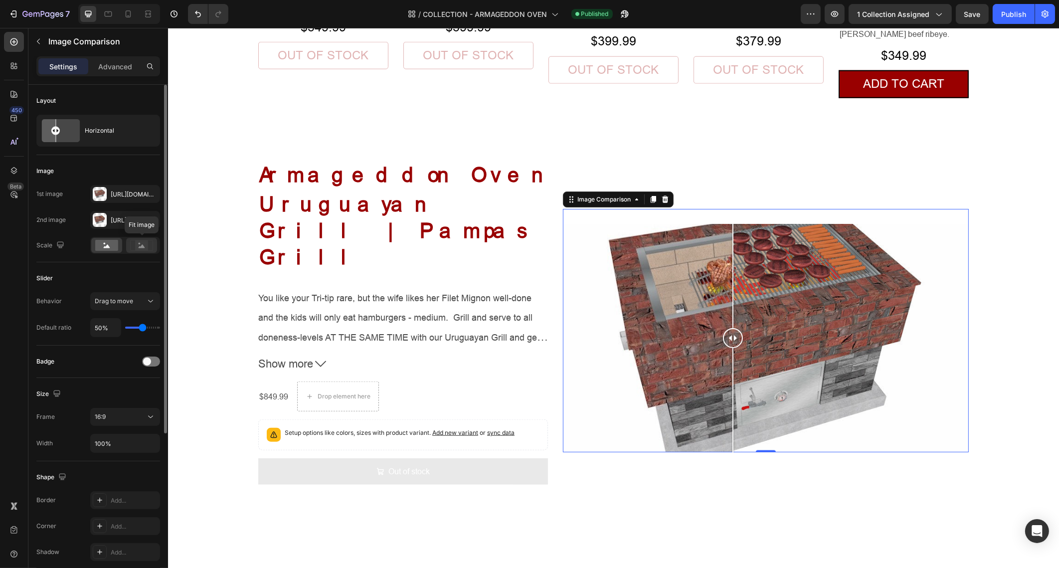
click at [152, 249] on icon at bounding box center [141, 245] width 23 height 11
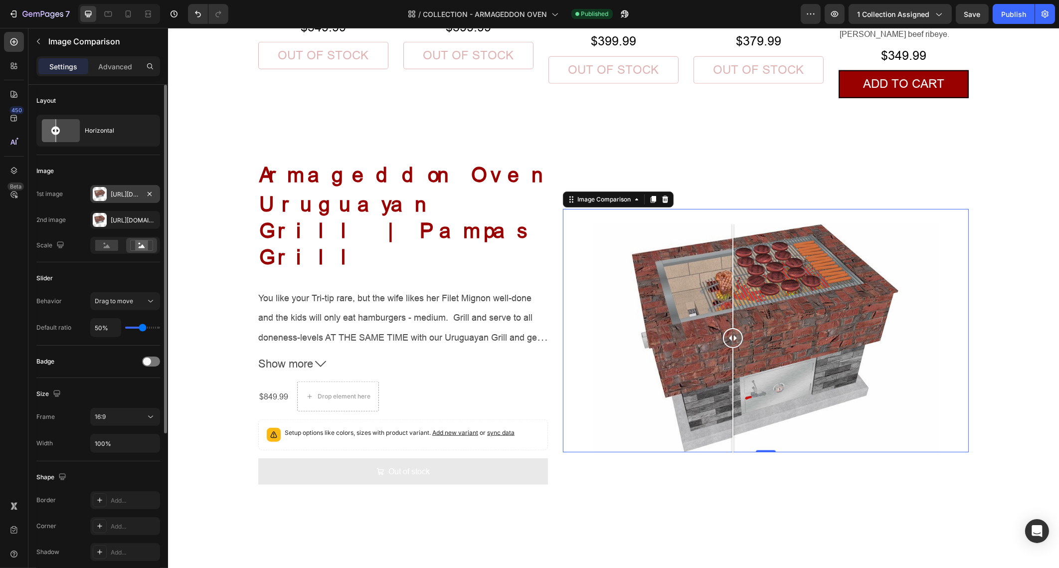
click at [127, 200] on div "Https://cdn.Shopify.Com/s/files/1/0667/7640/0084/files/gempages_483107215209661…" at bounding box center [125, 194] width 70 height 18
click at [124, 217] on div "Https://cdn.Shopify.Com/s/files/1/0667/7640/0084/files/gempages_483107215209661…" at bounding box center [125, 220] width 29 height 9
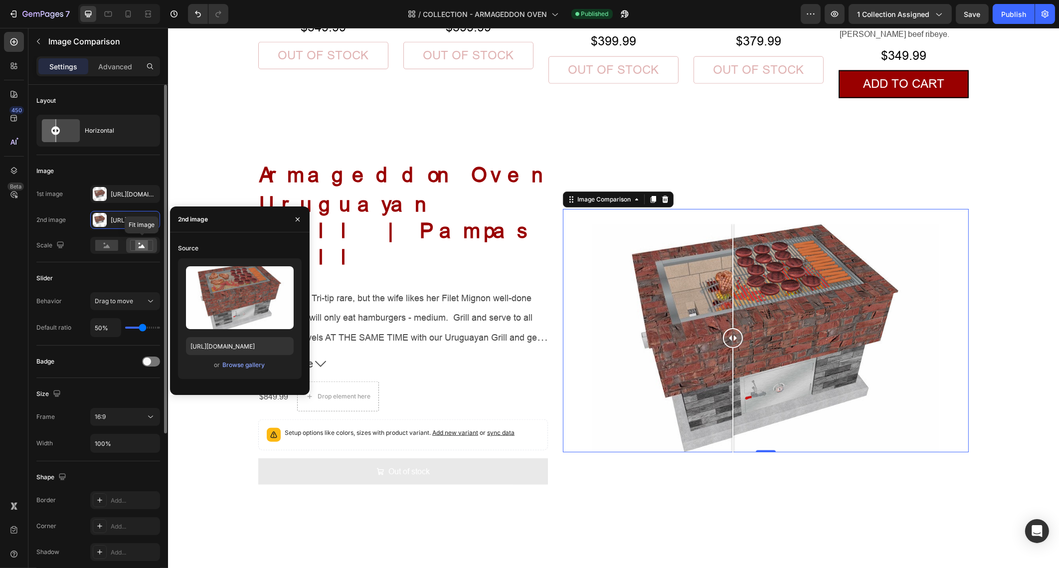
click at [141, 247] on icon at bounding box center [142, 245] width 6 height 3
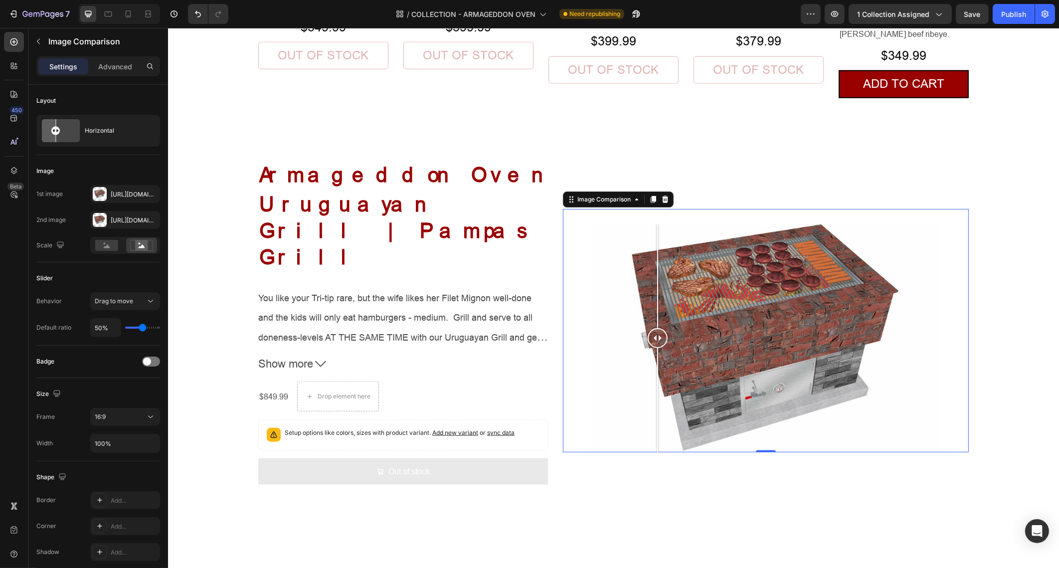
drag, startPoint x: 733, startPoint y: 297, endPoint x: 645, endPoint y: 311, distance: 88.4
click at [647, 311] on div at bounding box center [657, 338] width 20 height 228
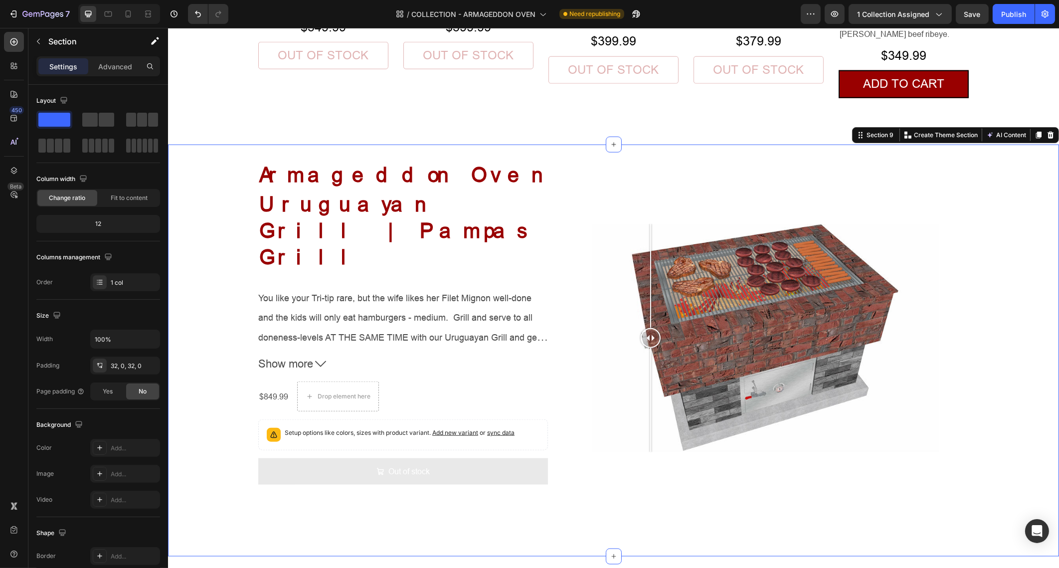
click at [1024, 234] on div "Armageddon Oven Heading Uruguayan Grill | Pampas Grill Product Title You like y…" at bounding box center [613, 351] width 891 height 381
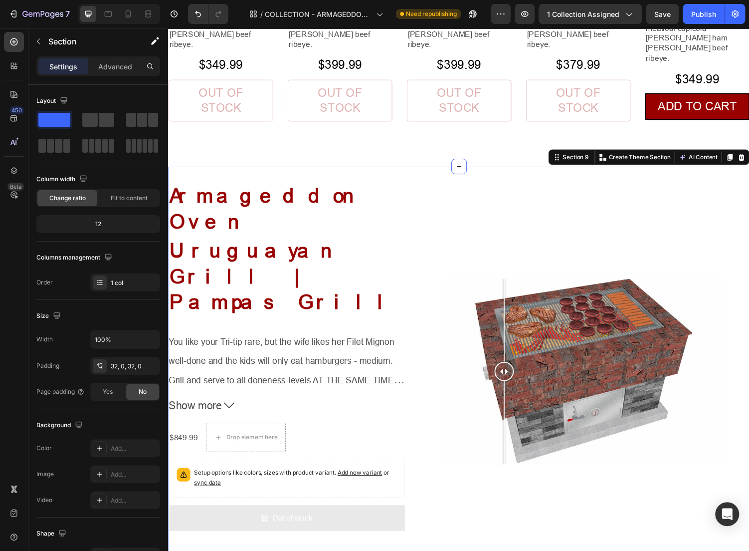
scroll to position [1922, 0]
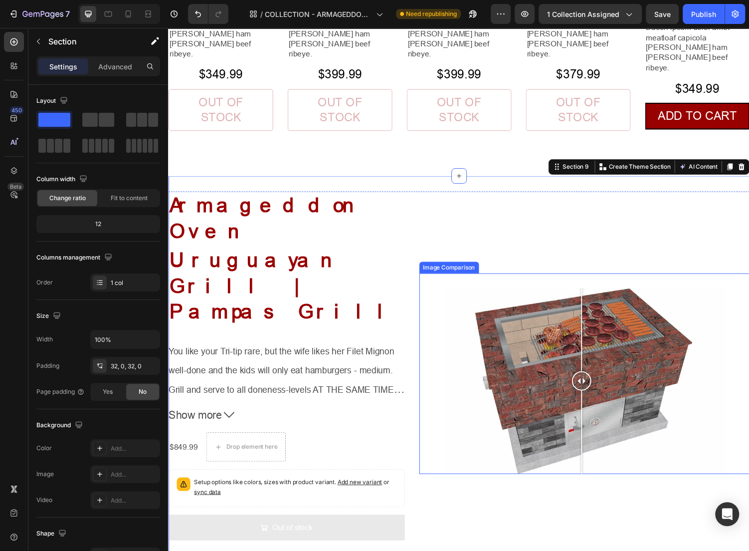
click at [534, 301] on div at bounding box center [596, 392] width 341 height 192
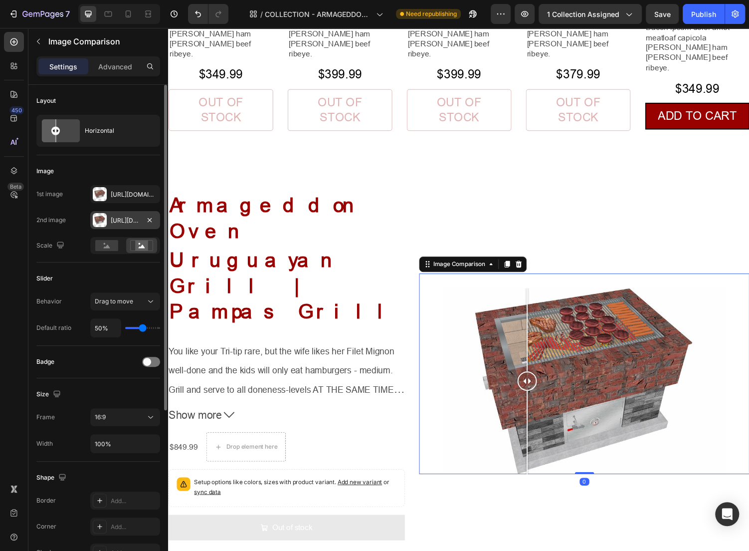
click at [0, 0] on icon "button" at bounding box center [0, 0] width 0 height 0
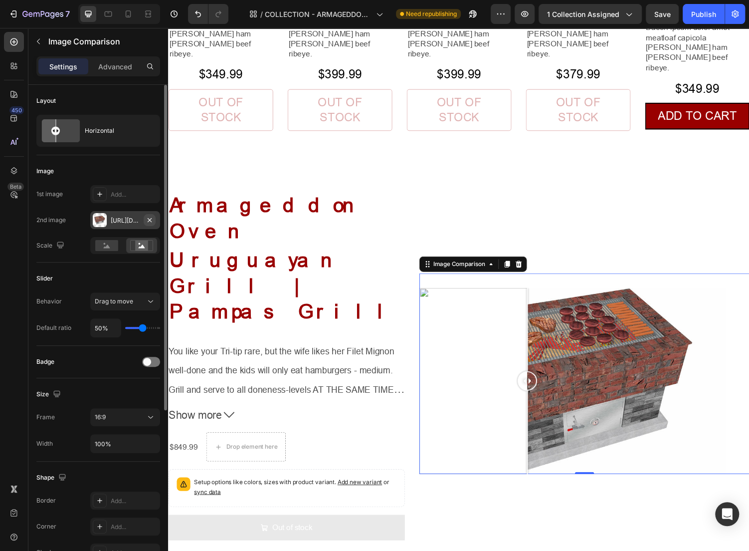
drag, startPoint x: 157, startPoint y: 219, endPoint x: 150, endPoint y: 215, distance: 8.5
click at [157, 218] on div "Https://cdn.Shopify.Com/s/files/1/0667/7640/0084/files/gempages_483107215209661…" at bounding box center [125, 220] width 70 height 18
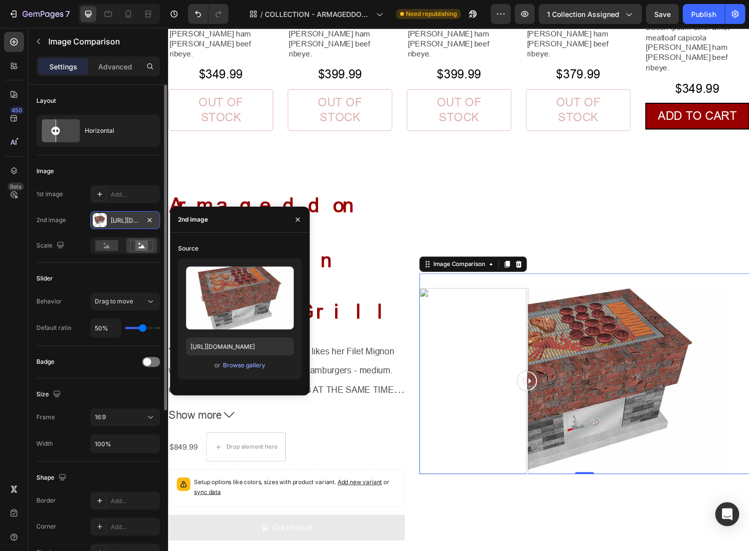
drag, startPoint x: 151, startPoint y: 218, endPoint x: 140, endPoint y: 214, distance: 11.5
click at [151, 217] on icon "button" at bounding box center [150, 220] width 8 height 8
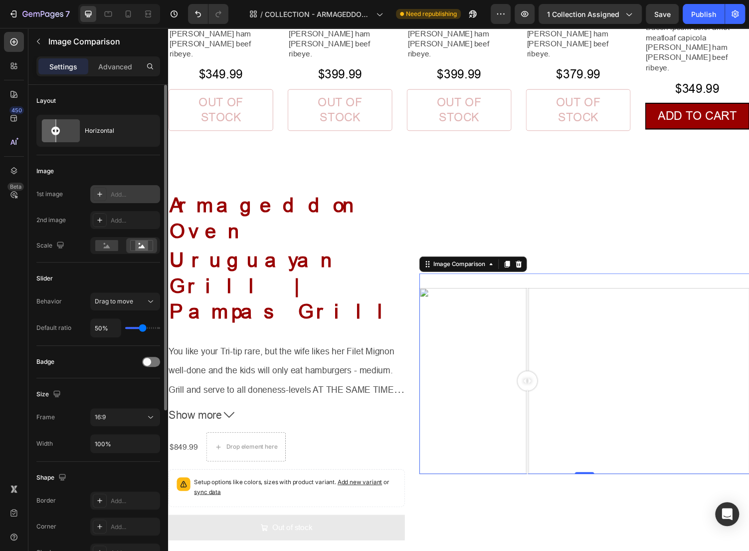
click at [125, 201] on div "Add..." at bounding box center [125, 194] width 70 height 18
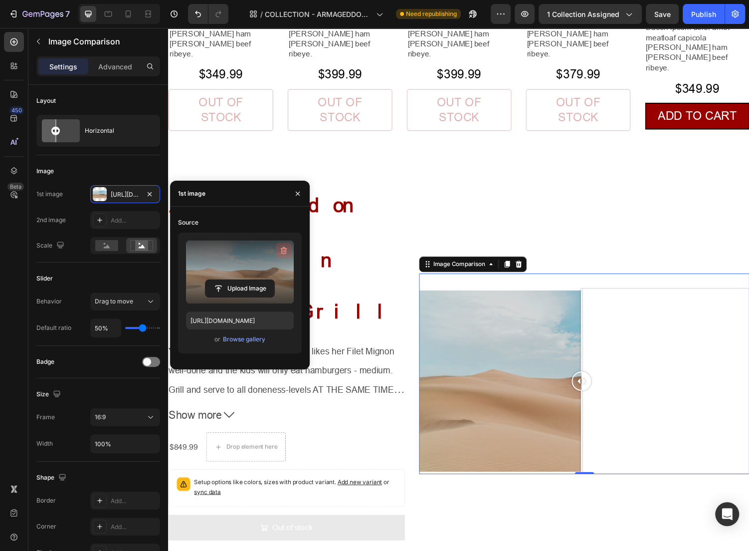
click at [284, 248] on icon "button" at bounding box center [283, 250] width 6 height 7
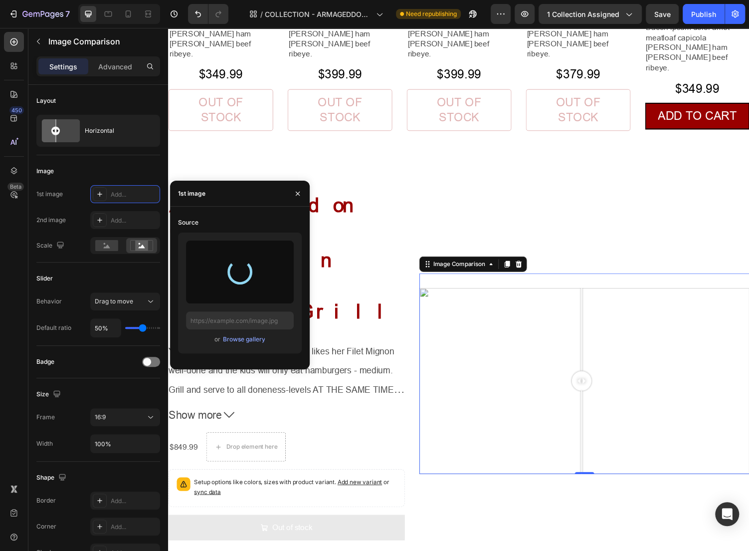
type input "https://cdn.shopify.com/s/files/1/0667/7640/0084/files/gempages_483107215209661…"
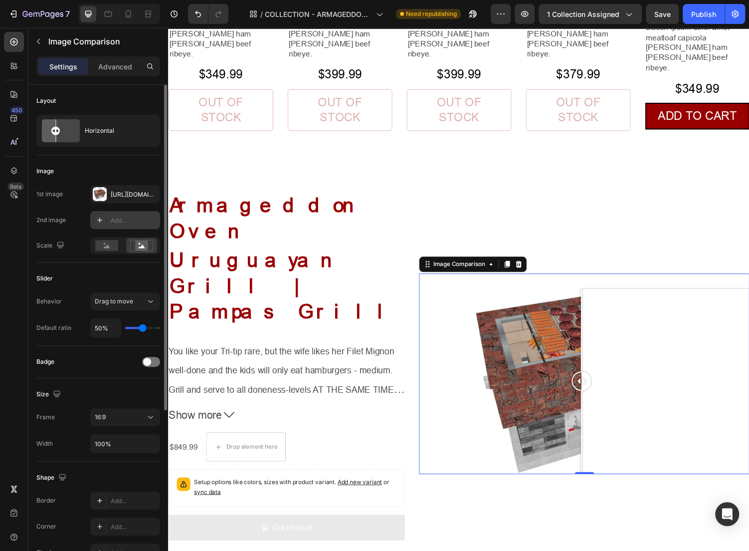
click at [126, 220] on div "Add..." at bounding box center [134, 220] width 47 height 9
type input "https://ucarecdn.com/06075225-af9e-460c-8e3c-6be63c0b773a/-/format/auto/"
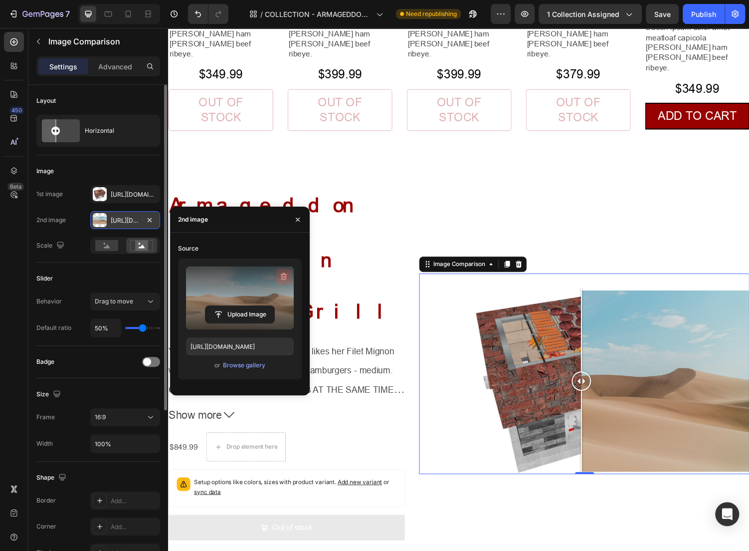
click at [286, 275] on icon "button" at bounding box center [284, 276] width 10 height 10
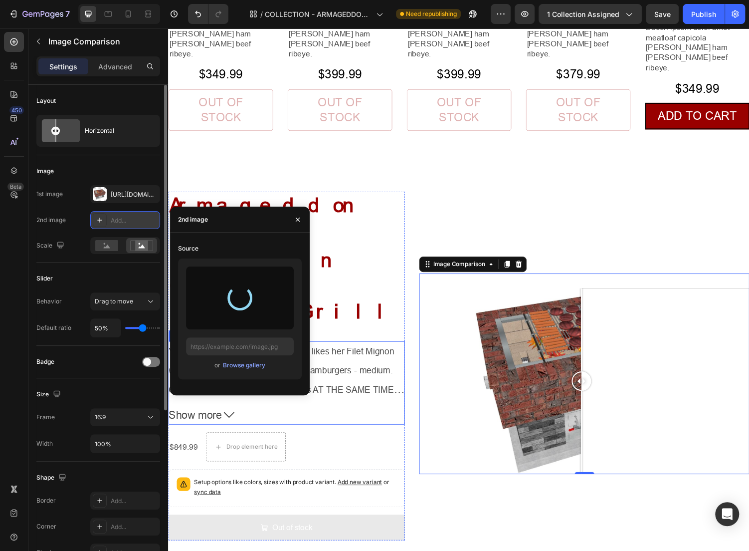
type input "https://cdn.shopify.com/s/files/1/0667/7640/0084/files/gempages_483107215209661…"
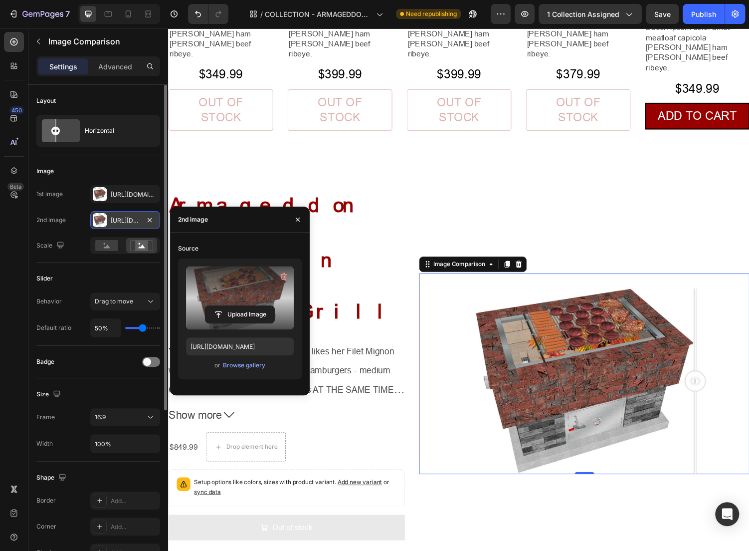
drag, startPoint x: 597, startPoint y: 311, endPoint x: 693, endPoint y: 328, distance: 97.7
click at [707, 328] on div at bounding box center [711, 392] width 20 height 192
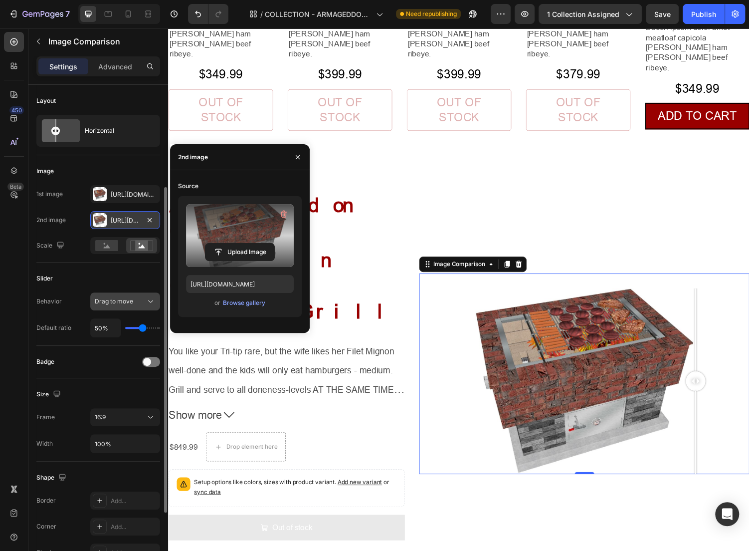
scroll to position [62, 0]
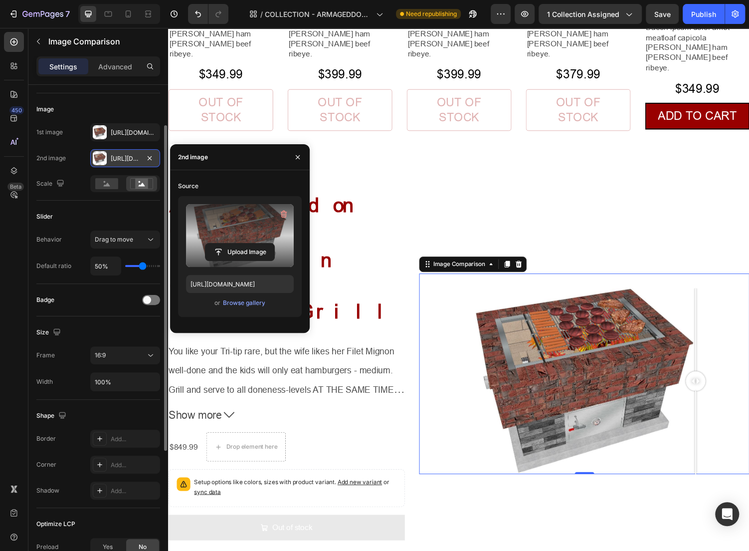
type input "46%"
type input "46"
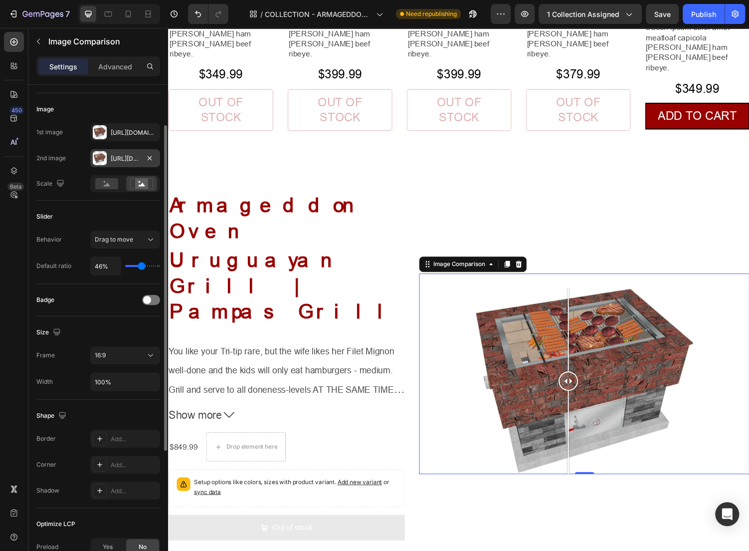
type input "44%"
type input "44"
type input "43%"
type input "43"
type input "41%"
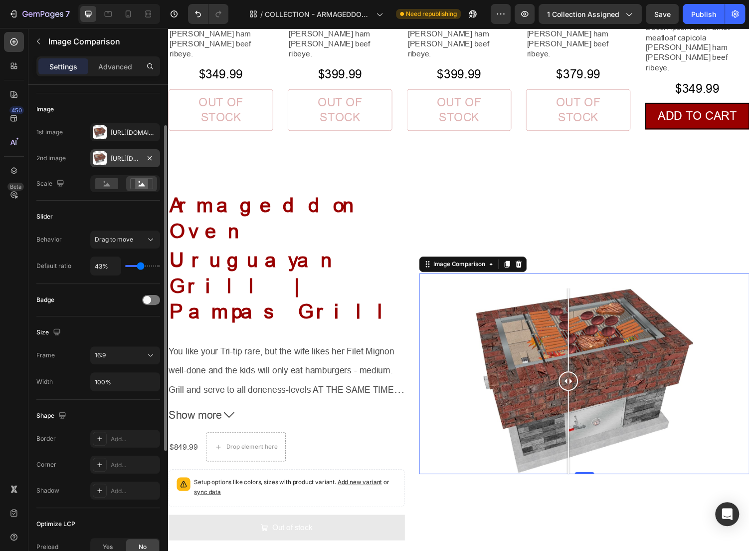
type input "41"
type input "40%"
type input "40"
type input "38%"
type input "38"
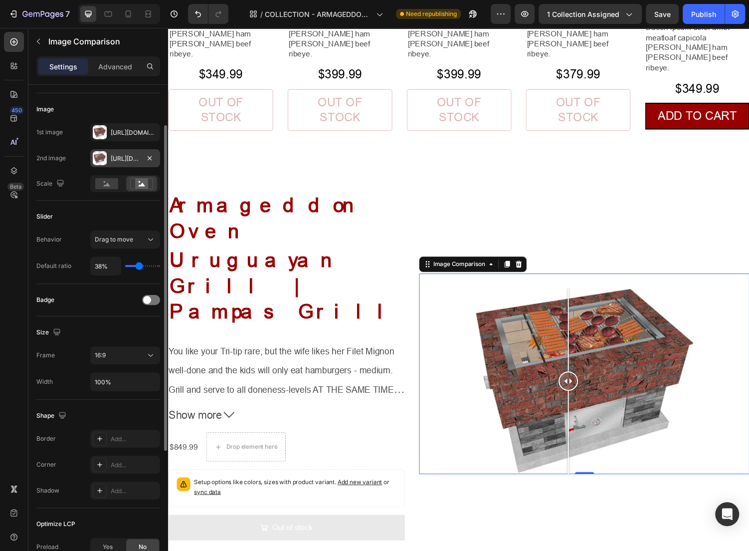
type input "36%"
type input "36"
type input "35%"
type input "35"
type input "33%"
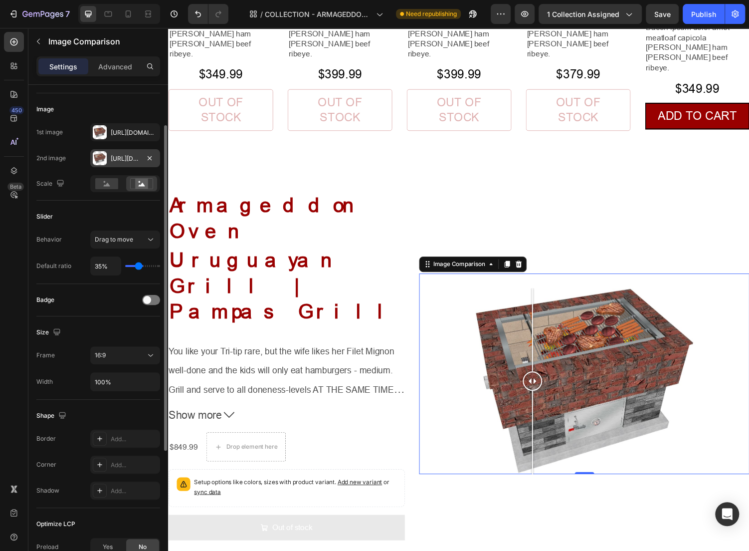
type input "33"
type input "32%"
type input "32"
type input "29%"
type input "29"
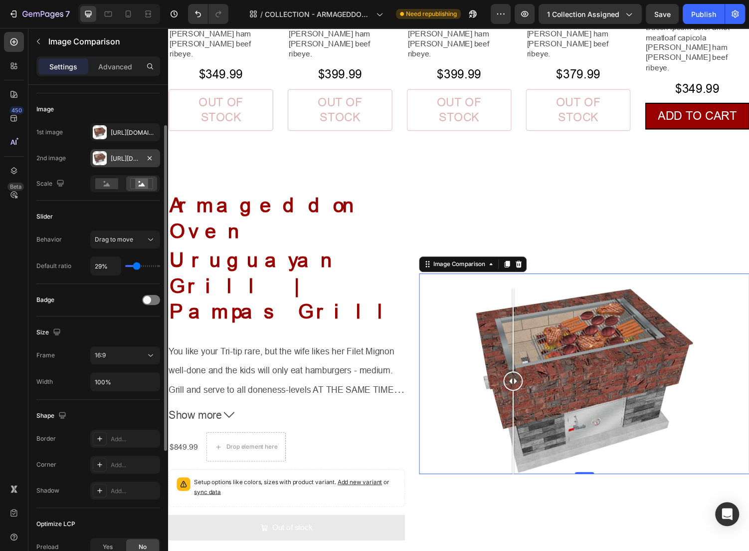
type input "30%"
type input "30"
type input "33%"
type input "33"
type input "35%"
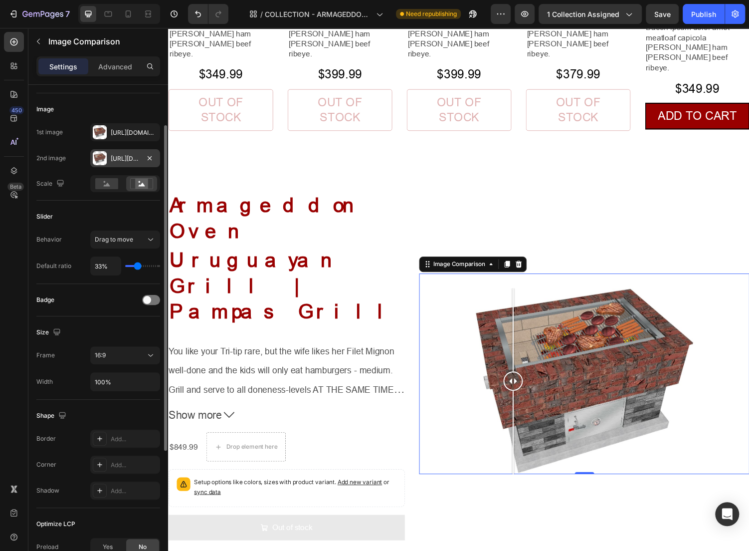
type input "35"
type input "36%"
type input "36"
type input "40%"
type input "40"
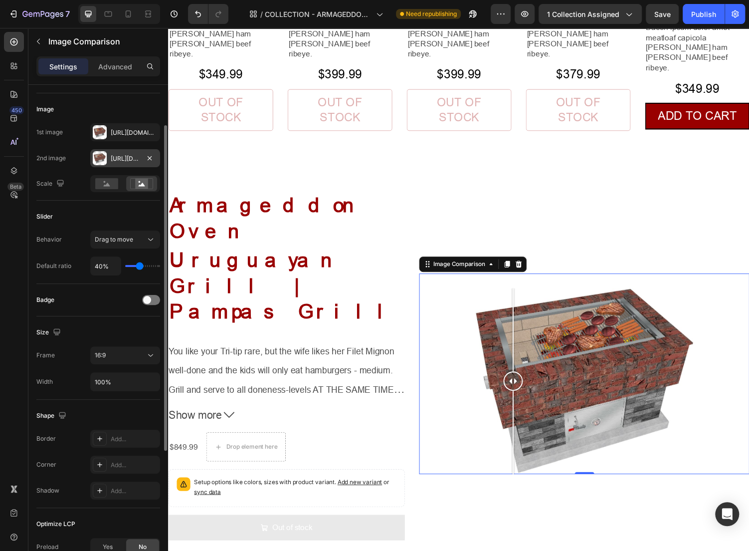
type input "43%"
type input "43"
type input "46%"
type input "46"
type input "47%"
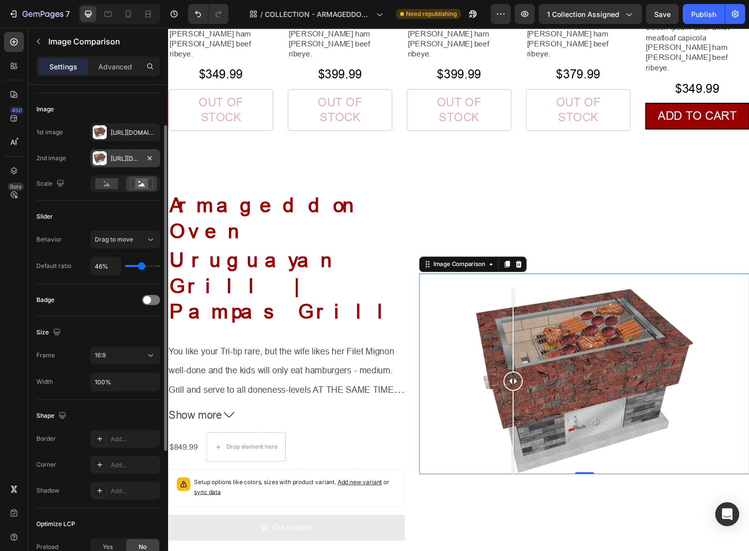
type input "47"
type input "41%"
type input "41"
type input "40%"
type input "40"
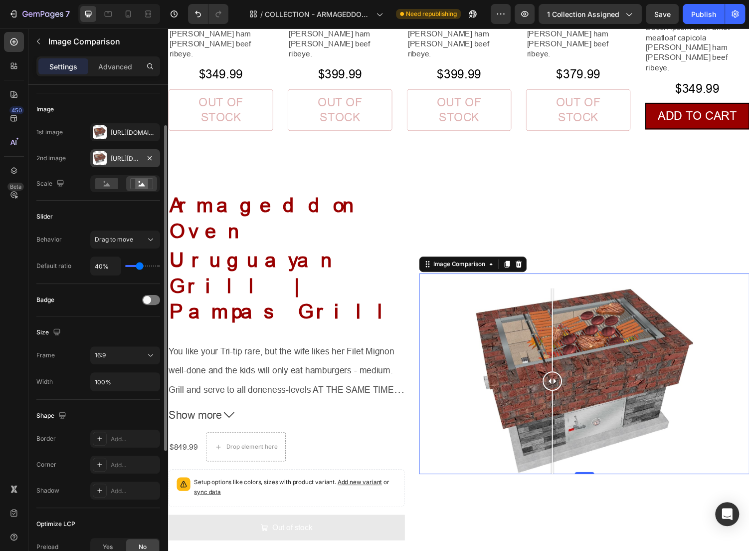
type input "36%"
type input "36"
type input "33%"
type input "33"
type input "30%"
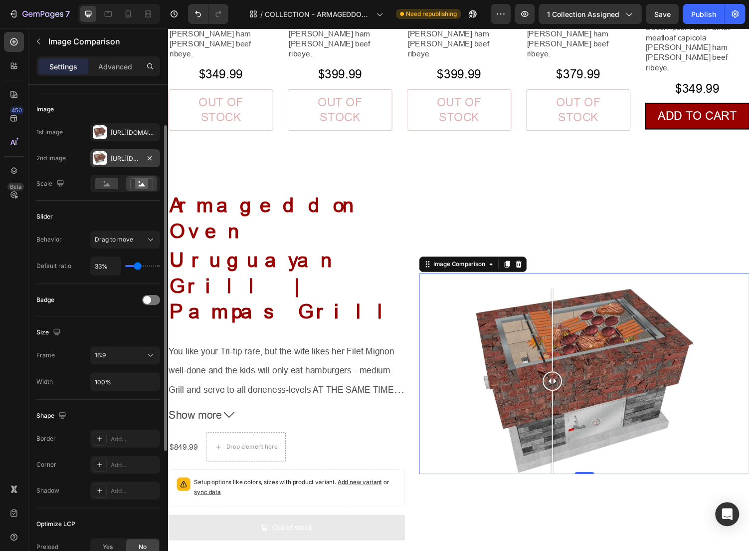
type input "30"
type input "27%"
type input "27"
type input "26%"
type input "26"
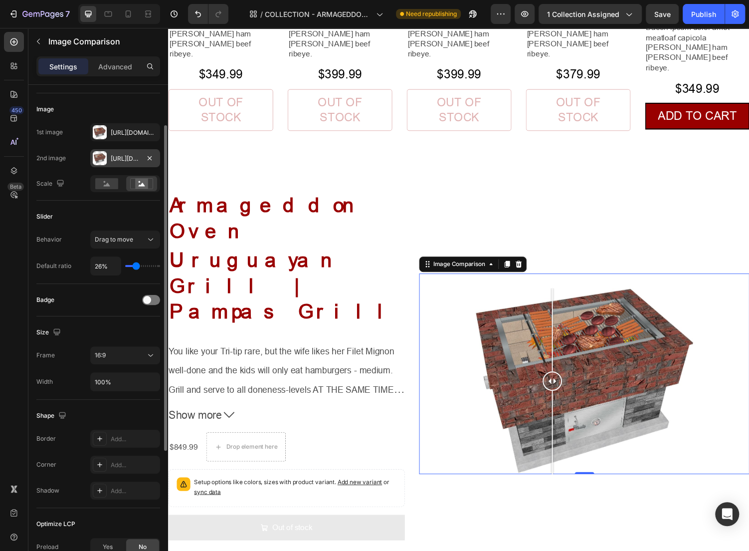
type input "24%"
type input "24"
type input "23%"
type input "23"
type input "20%"
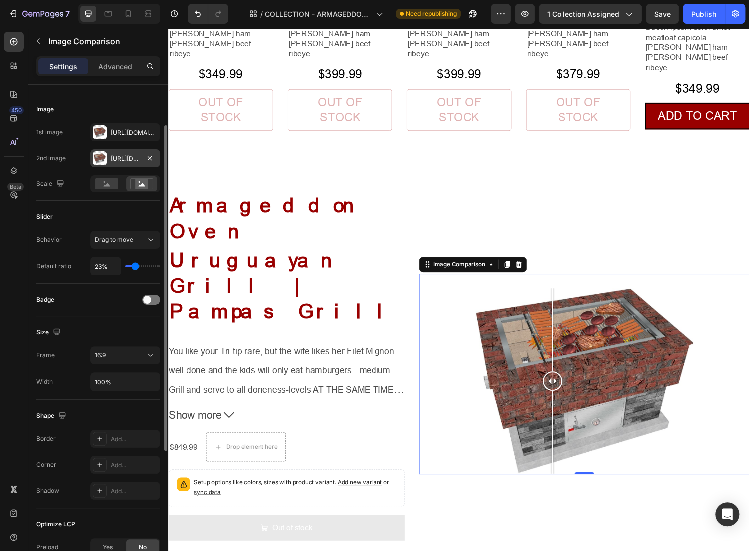
type input "20"
type input "18%"
type input "18"
type input "15%"
type input "15"
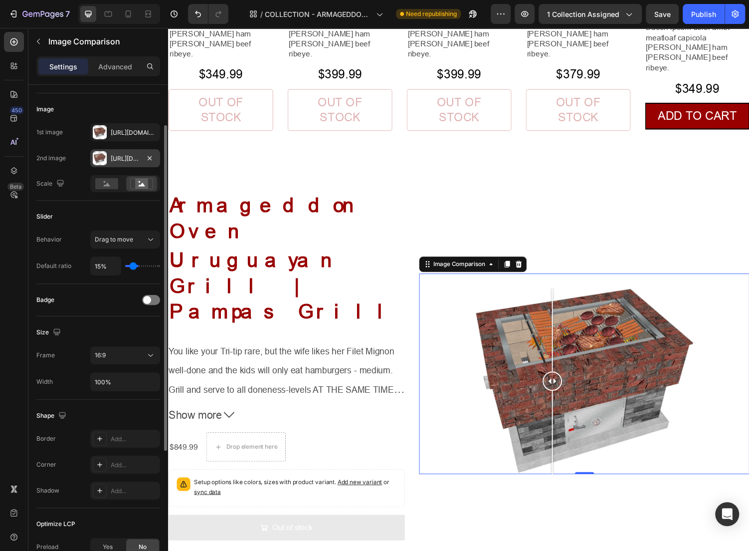
type input "11%"
type input "11"
type input "7%"
type input "7"
type input "6%"
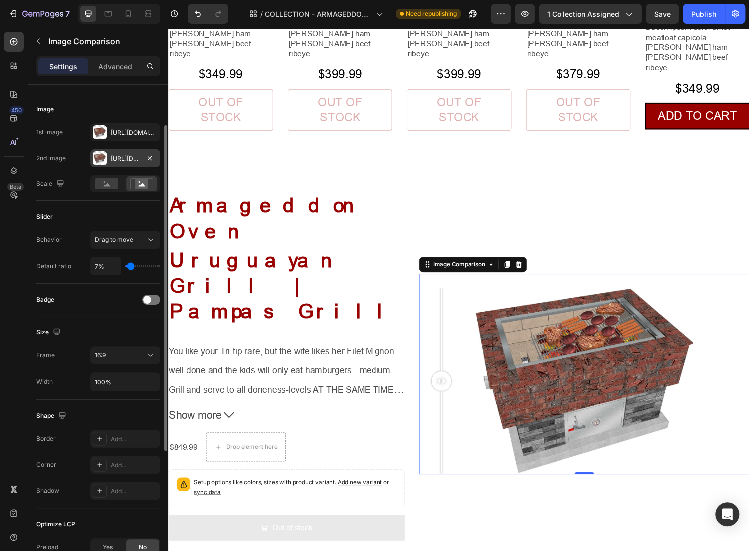
type input "6"
type input "3%"
type input "3"
type input "1%"
type input "1"
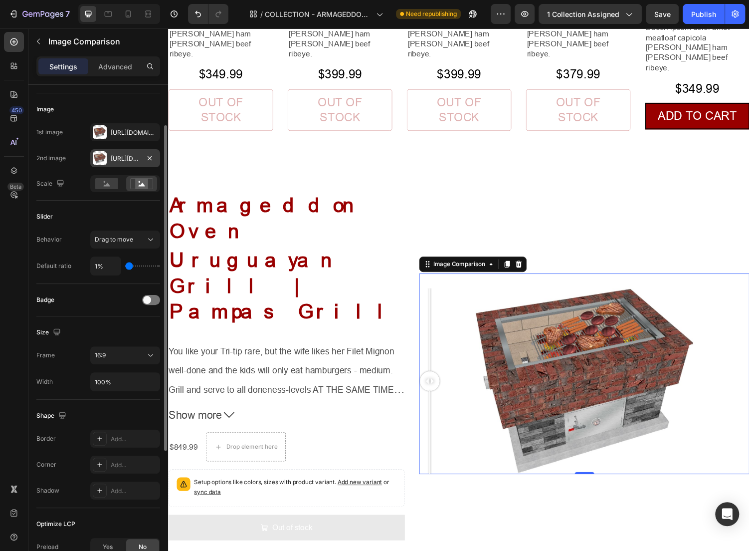
type input "3%"
type input "3"
type input "7%"
type input "7"
type input "12%"
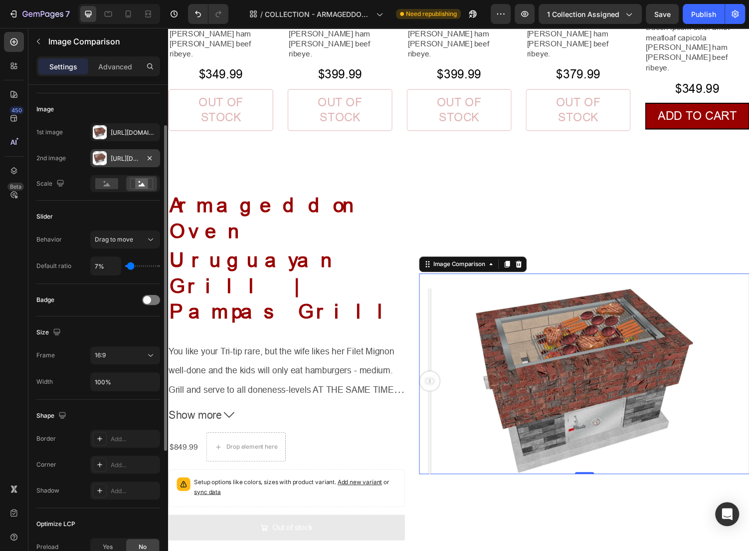
type input "12"
type input "14%"
type input "14"
type input "18%"
type input "18"
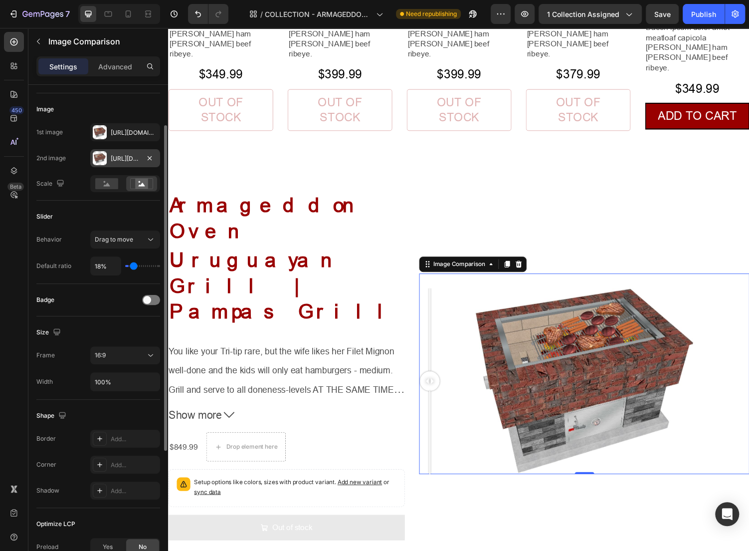
type input "23%"
type input "23"
type input "32%"
type input "32"
type input "41%"
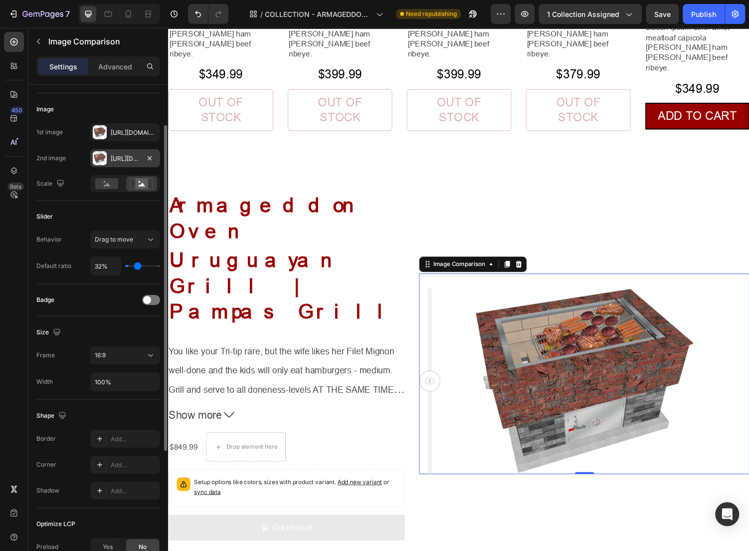
type input "41"
type input "53%"
type input "53"
type input "67%"
type input "67"
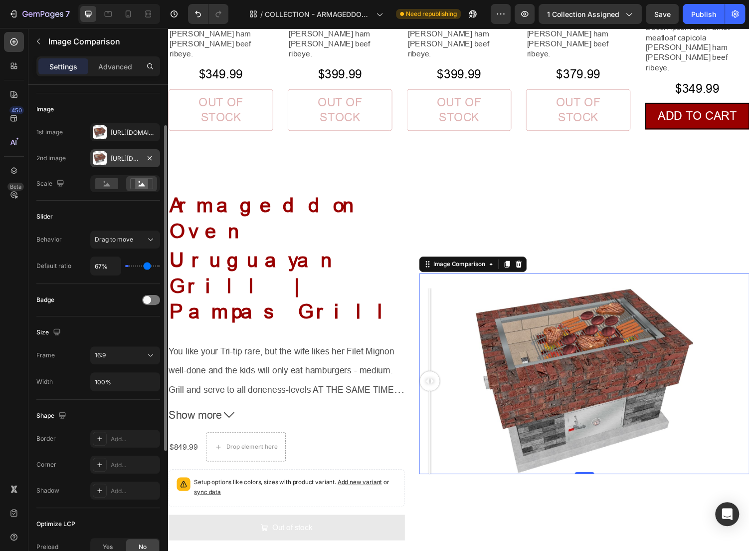
type input "82%"
type input "82"
type input "99%"
type input "99"
type input "100%"
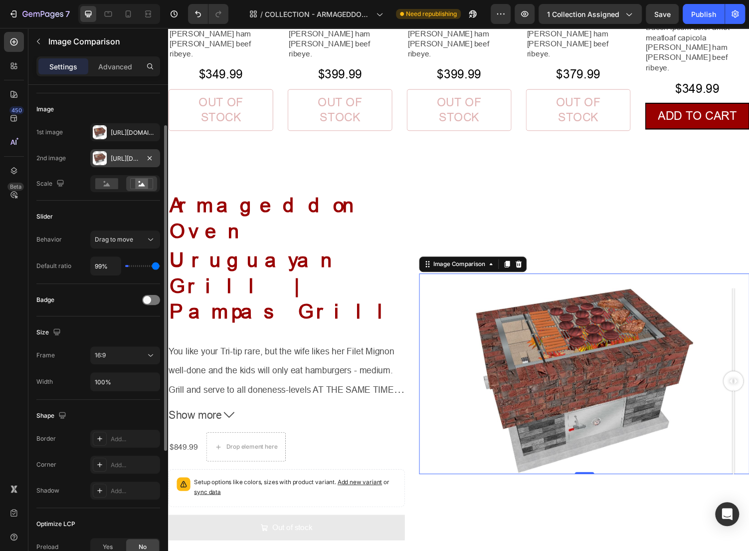
type input "100"
type input "99%"
type input "99"
type input "98%"
type input "98"
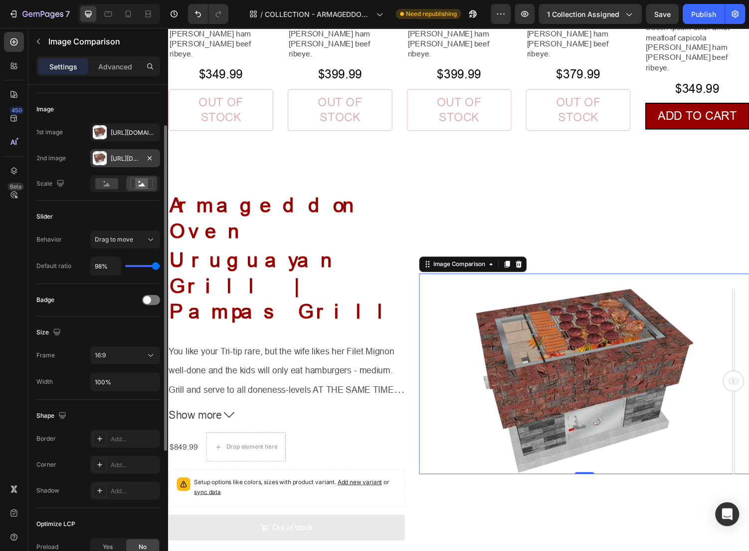
type input "96%"
type input "96"
type input "95%"
type input "95"
type input "93%"
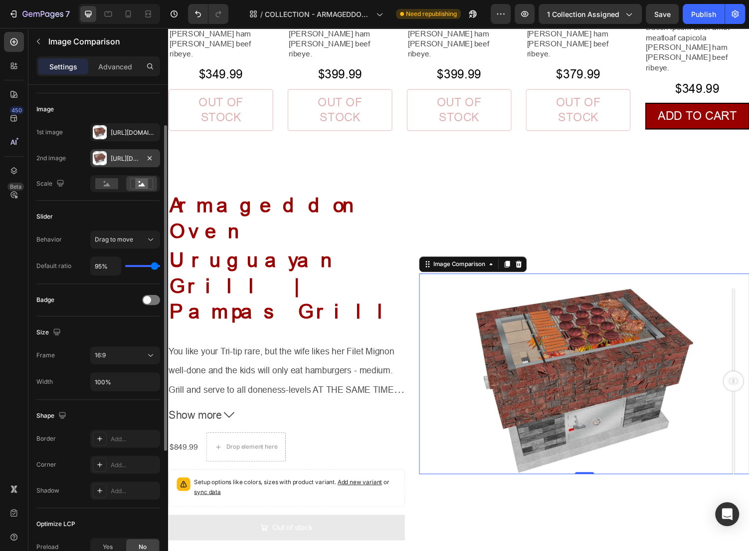
type input "93"
type input "90%"
type input "90"
type input "88%"
type input "88"
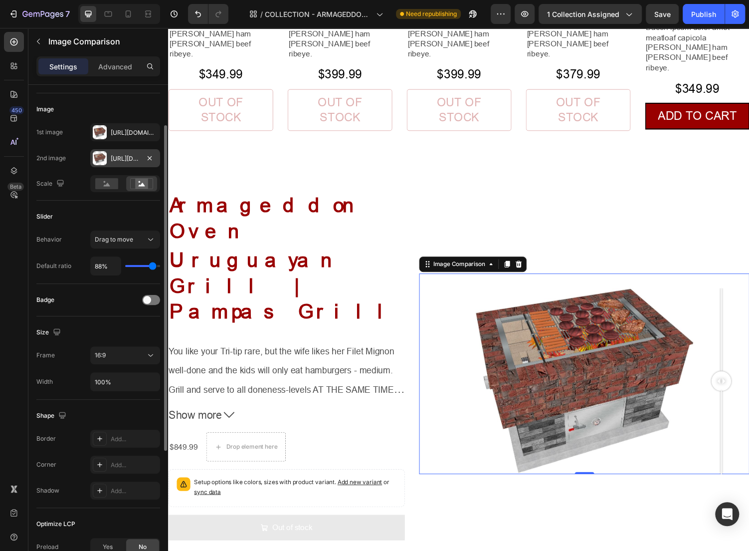
type input "87%"
type input "87"
type input "85%"
type input "85"
type input "82%"
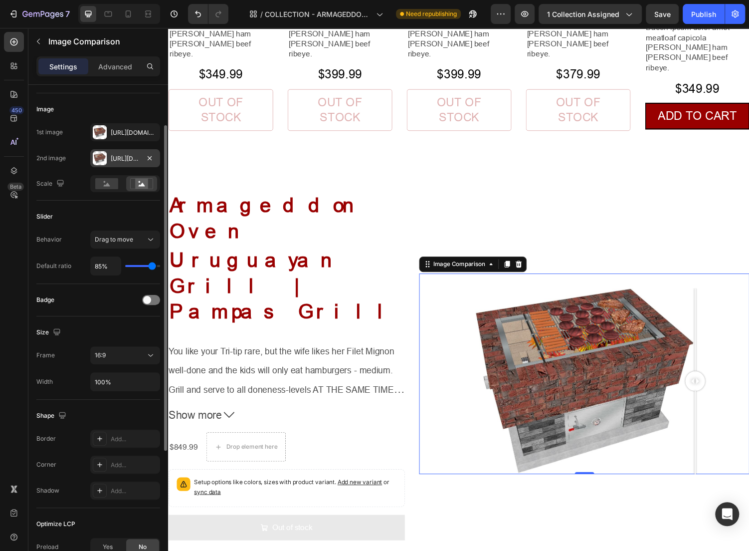
type input "82"
type input "81%"
type input "81"
type input "79%"
type input "79"
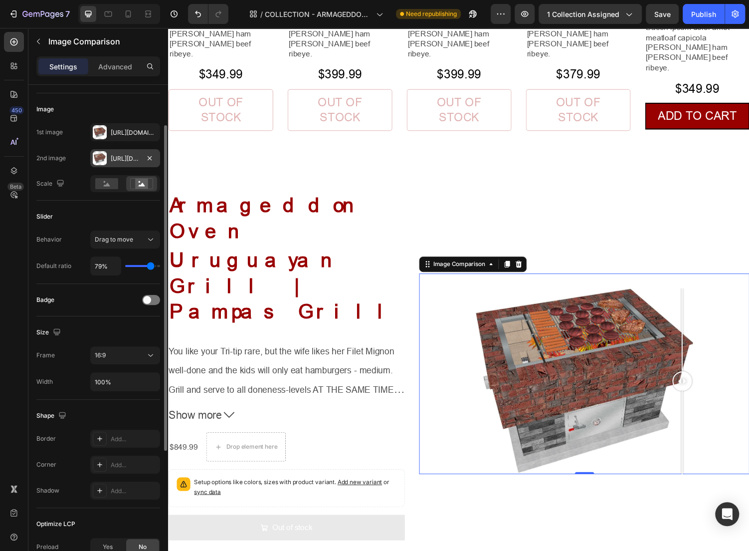
type input "78%"
type input "78"
type input "75%"
type input "75"
type input "72%"
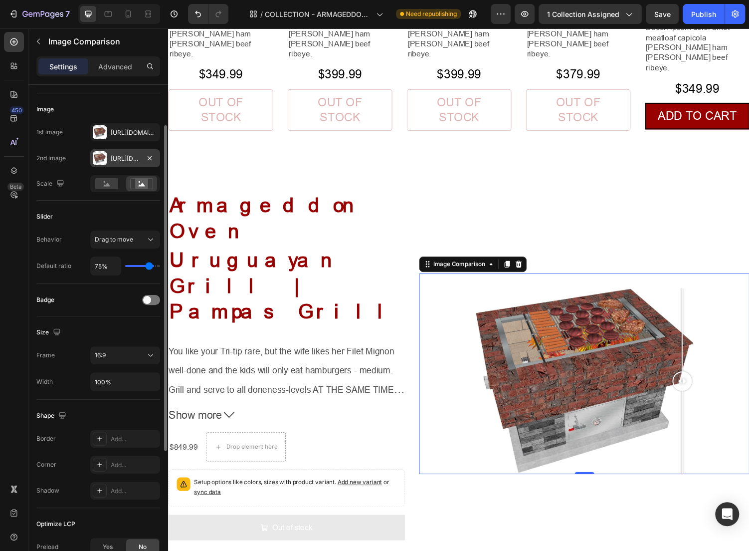
type input "72"
type input "65%"
type input "65"
type input "59%"
type input "59"
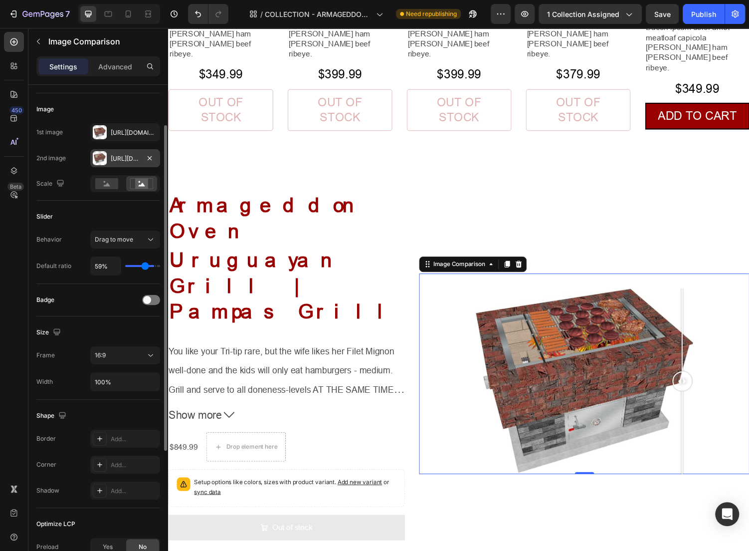
type input "56%"
type input "56"
type input "55%"
type input "55"
type input "53%"
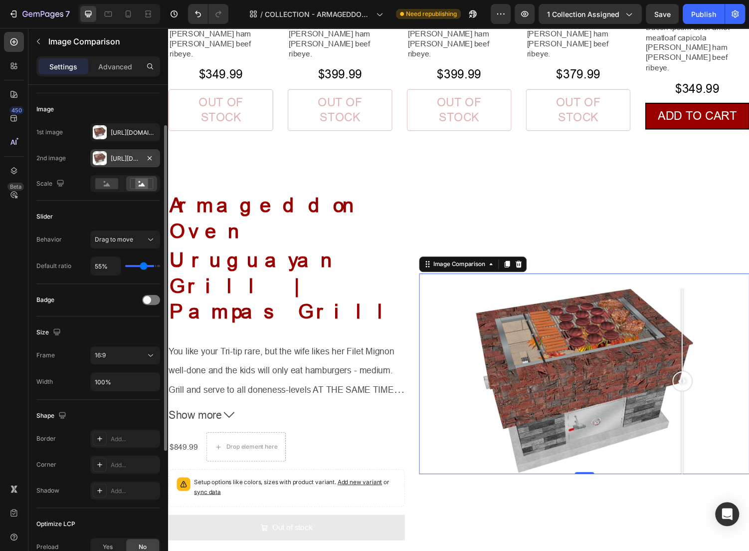
type input "53"
type input "52%"
type input "52"
type input "50%"
type input "50"
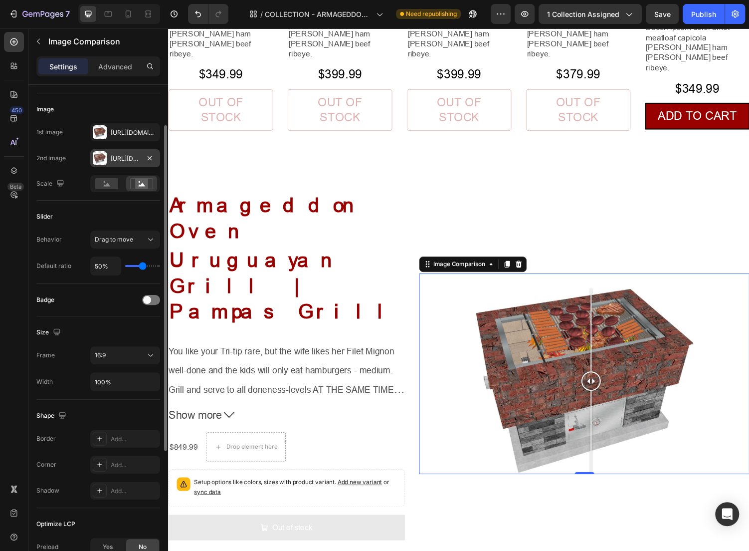
type input "47%"
type input "47"
type input "44%"
type input "44"
type input "41%"
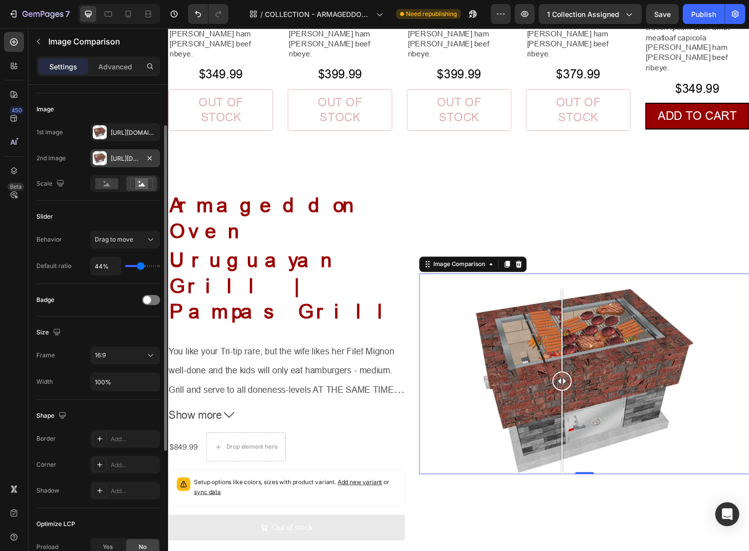
type input "41"
type input "40%"
type input "40"
type input "36%"
type input "36"
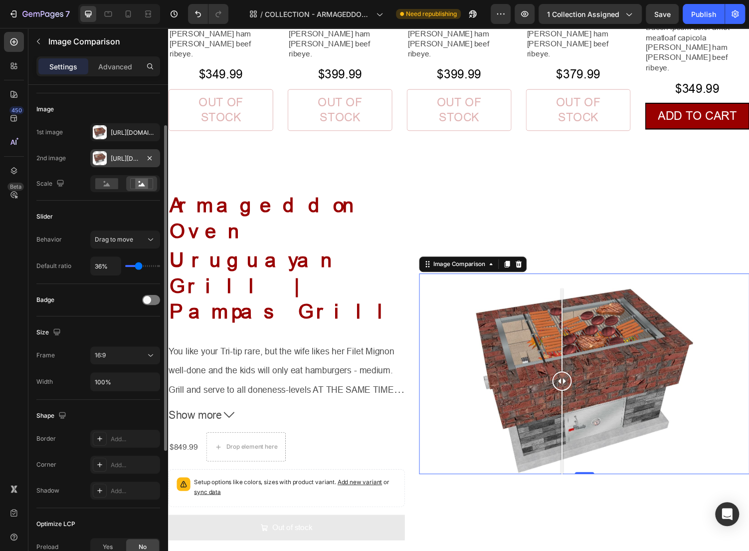
type input "35%"
type input "35"
type input "33%"
type input "33"
type input "32%"
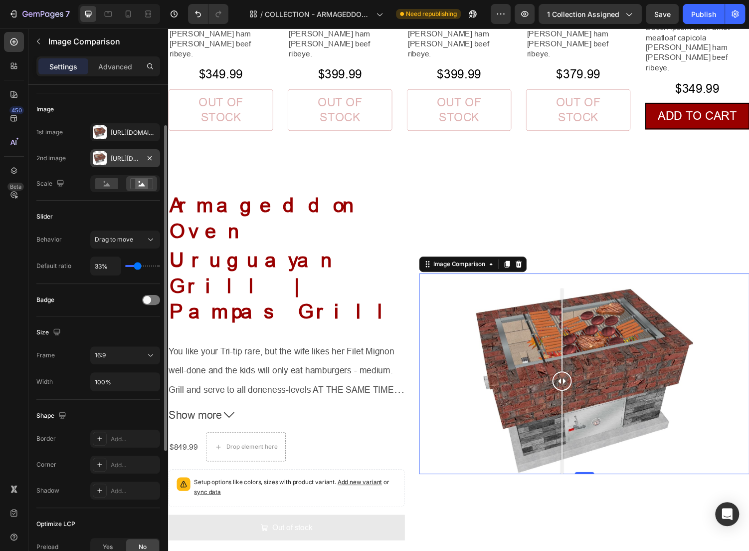
type input "32"
type input "30%"
type input "30"
type input "29%"
type input "29"
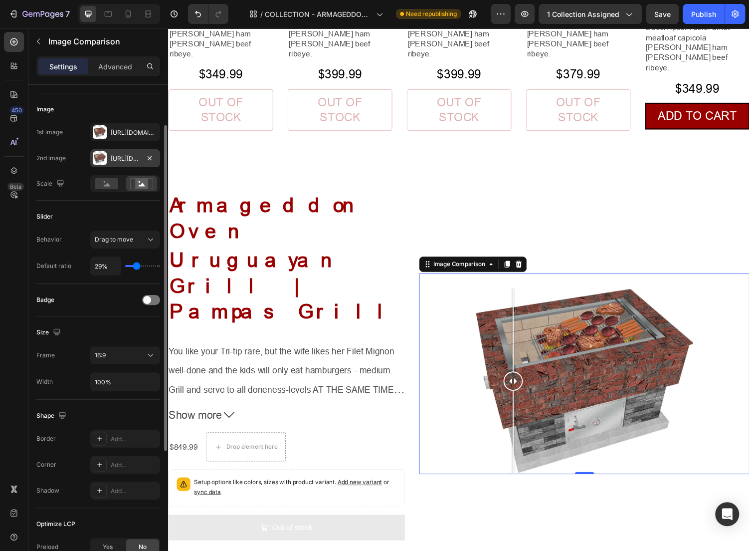
type input "27%"
type input "27"
type input "26%"
type input "26"
type input "24%"
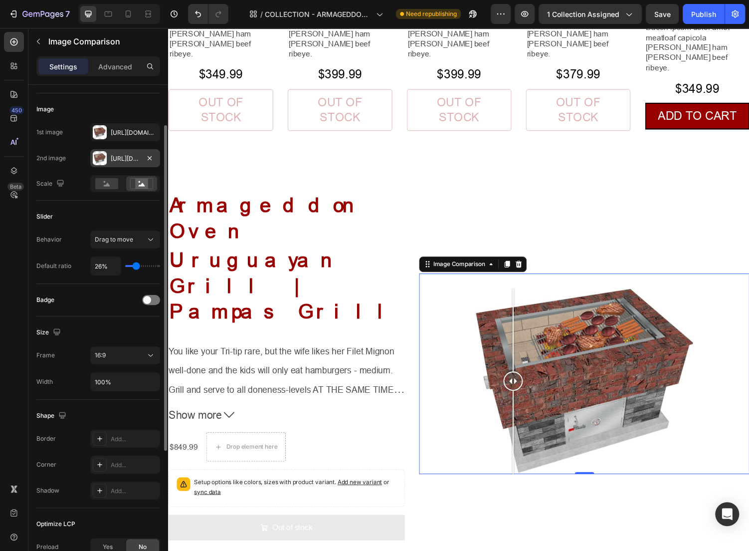
type input "24"
type input "23%"
type input "23"
type input "20%"
type input "20"
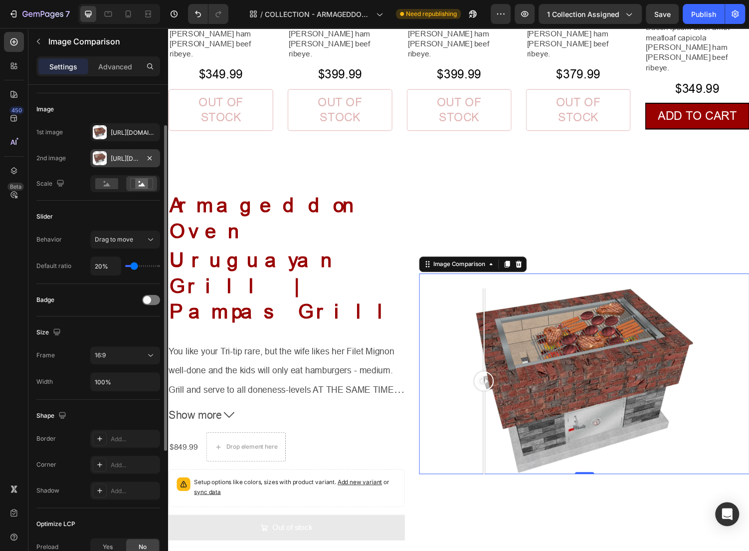
type input "18%"
type input "18"
type input "17%"
type input "17"
type input "15%"
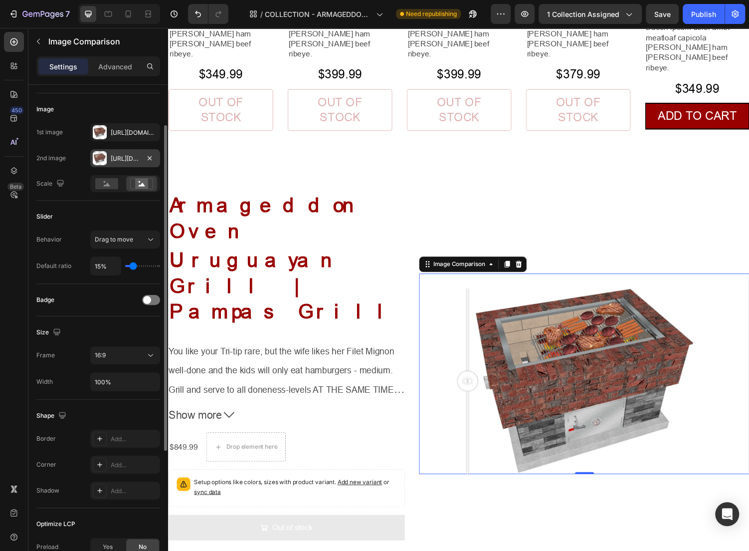
drag, startPoint x: 141, startPoint y: 264, endPoint x: 133, endPoint y: 260, distance: 9.4
type input "15"
click at [133, 265] on input "range" at bounding box center [142, 266] width 35 height 2
click at [114, 267] on input "15%" at bounding box center [106, 266] width 30 height 18
type input "16%"
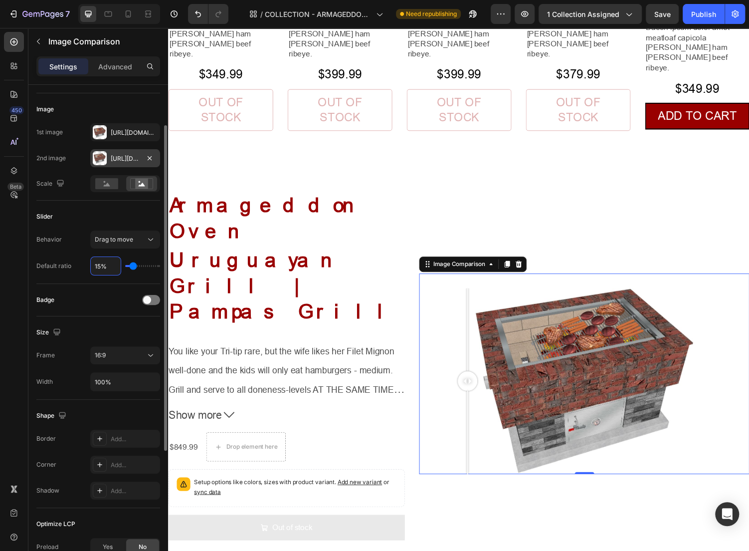
type input "16"
type input "17%"
type input "17"
type input "16%"
type input "16"
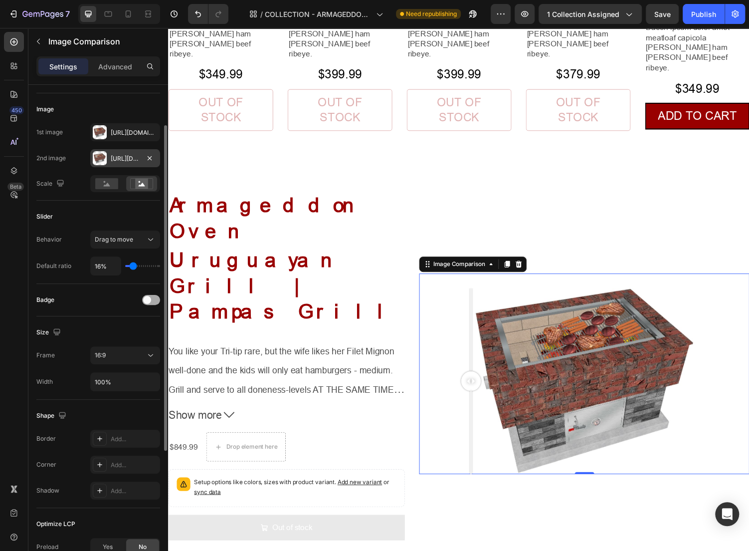
click at [150, 299] on span at bounding box center [147, 300] width 8 height 8
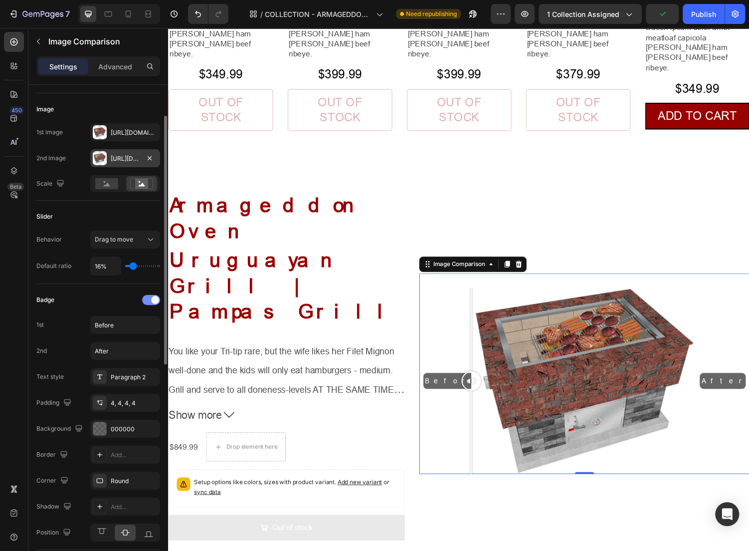
click at [150, 300] on div at bounding box center [151, 300] width 18 height 10
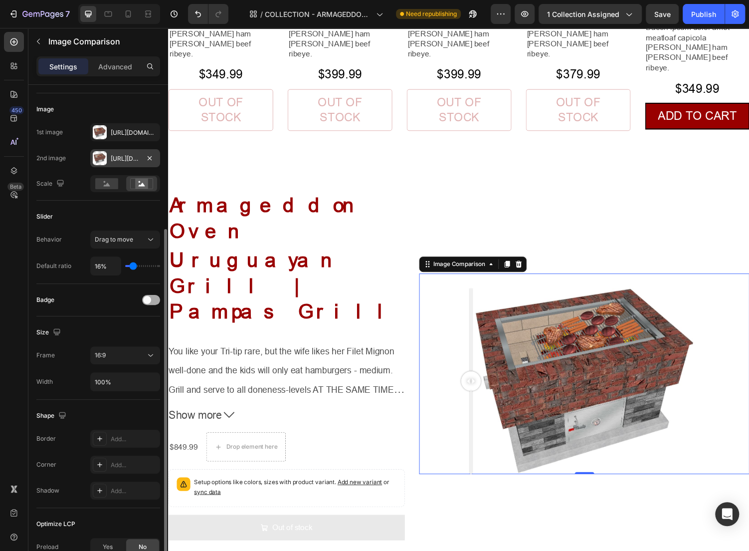
scroll to position [124, 0]
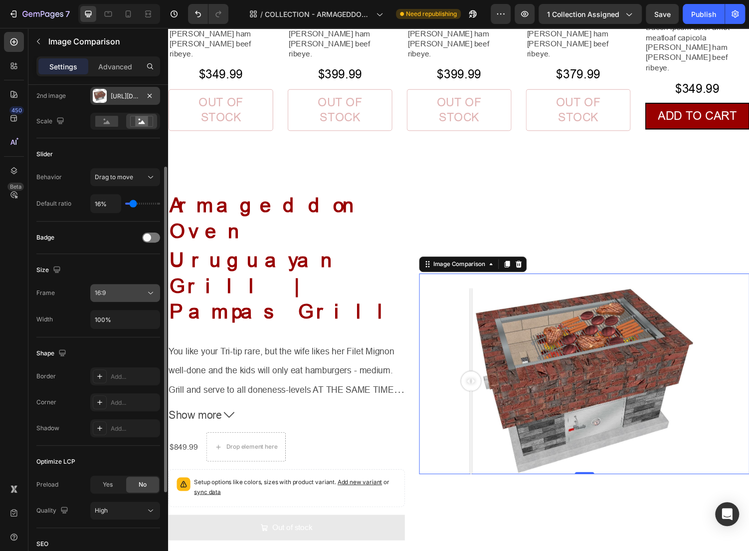
click at [149, 294] on icon at bounding box center [151, 293] width 10 height 10
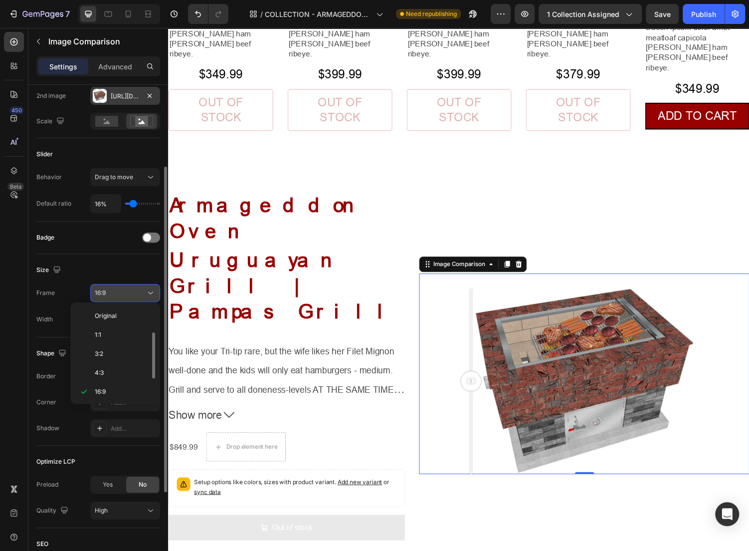
scroll to position [17, 0]
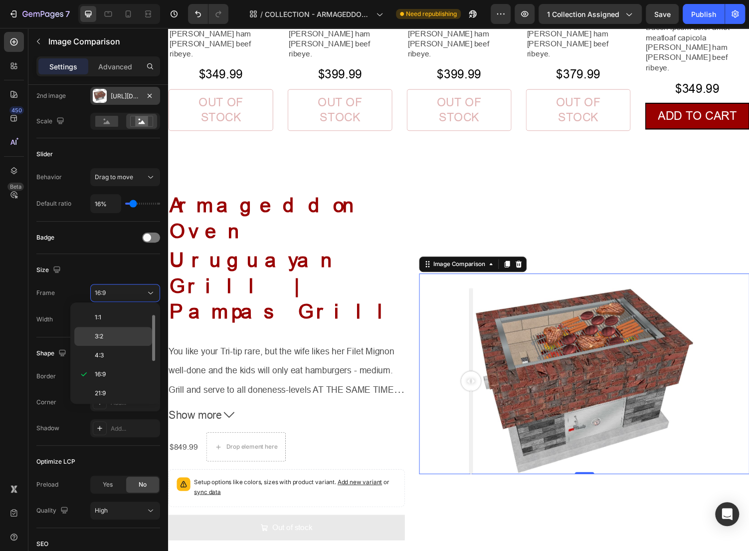
click at [136, 335] on p "3:2" at bounding box center [121, 336] width 53 height 9
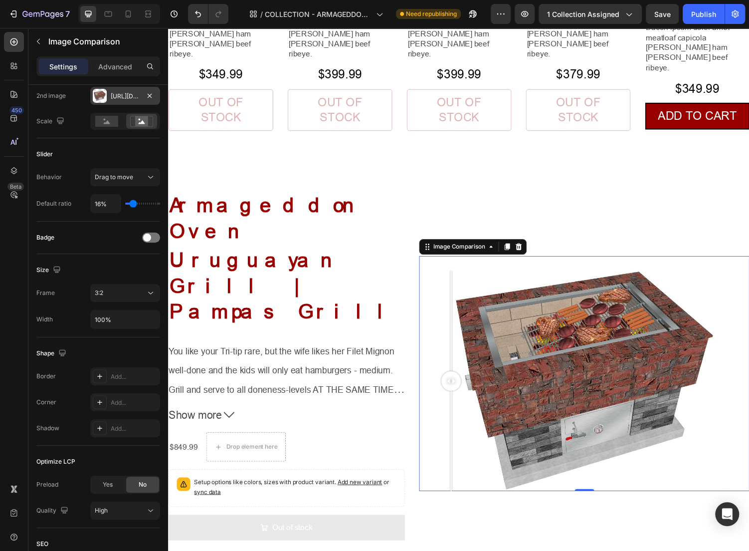
drag, startPoint x: 478, startPoint y: 311, endPoint x: 455, endPoint y: 317, distance: 23.8
click at [455, 382] on div at bounding box center [459, 392] width 20 height 20
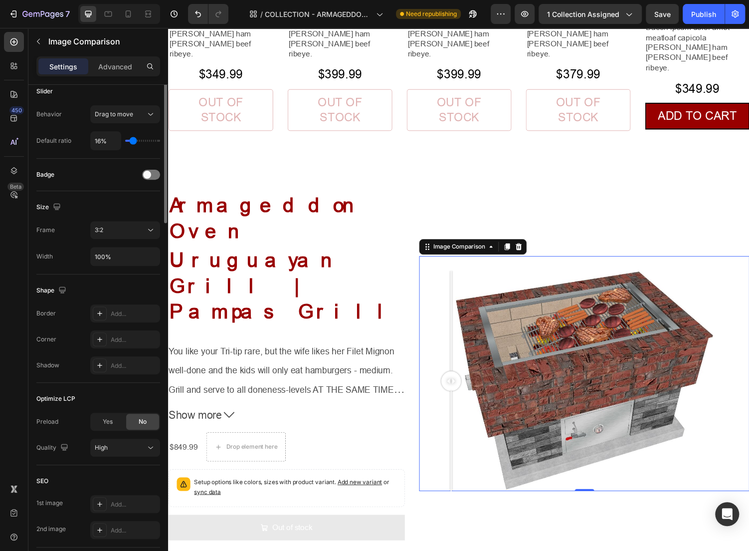
scroll to position [0, 0]
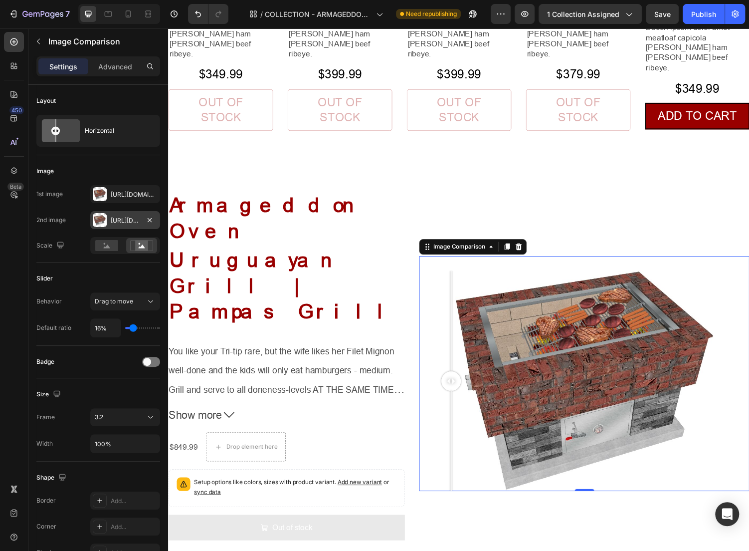
click at [116, 74] on div "Settings Advanced" at bounding box center [98, 66] width 124 height 20
click at [115, 71] on p "Advanced" at bounding box center [115, 66] width 34 height 10
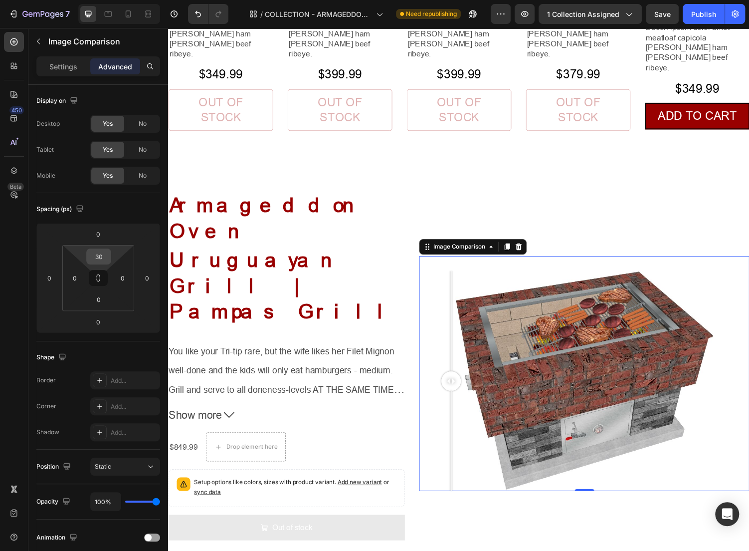
click at [103, 258] on input "30" at bounding box center [99, 256] width 20 height 15
type input "2"
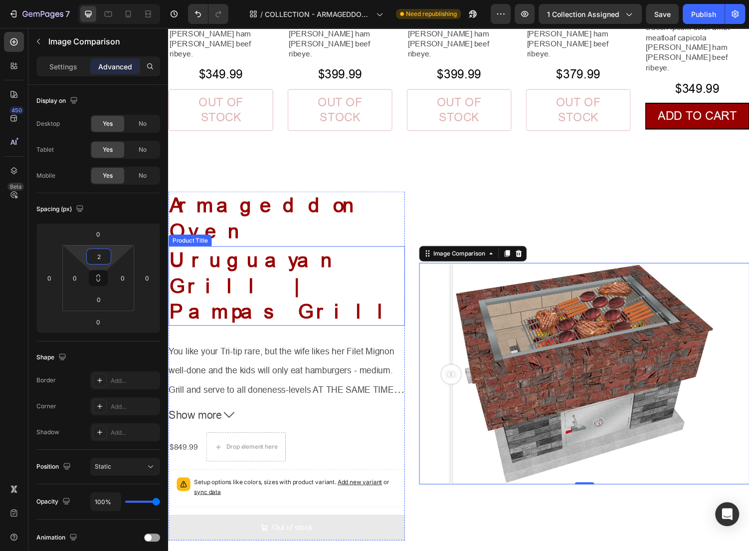
click at [357, 253] on h2 "Uruguayan Grill | Pampas Grill" at bounding box center [289, 294] width 243 height 82
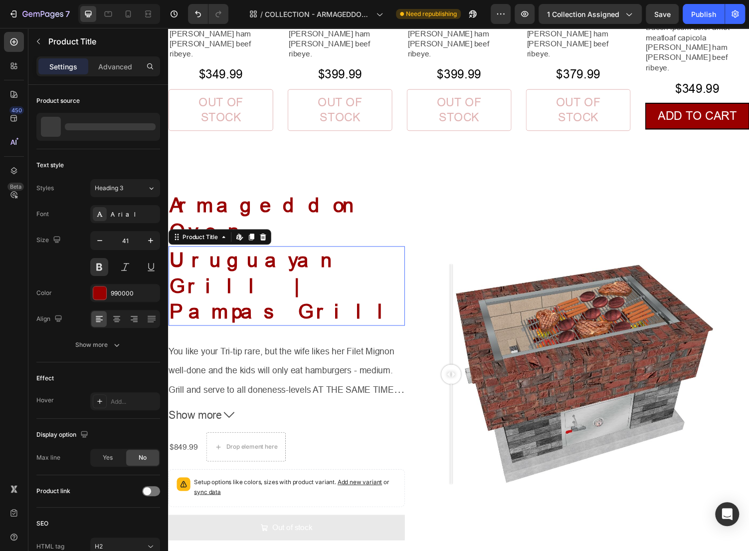
click at [357, 253] on h2 "Uruguayan Grill | Pampas Grill" at bounding box center [289, 294] width 243 height 82
click at [351, 253] on h2 "Uruguayan Grill | Pampas Grill" at bounding box center [289, 294] width 243 height 82
click at [328, 253] on h2 "Uruguayan Grill | Pampas Grill" at bounding box center [289, 294] width 243 height 82
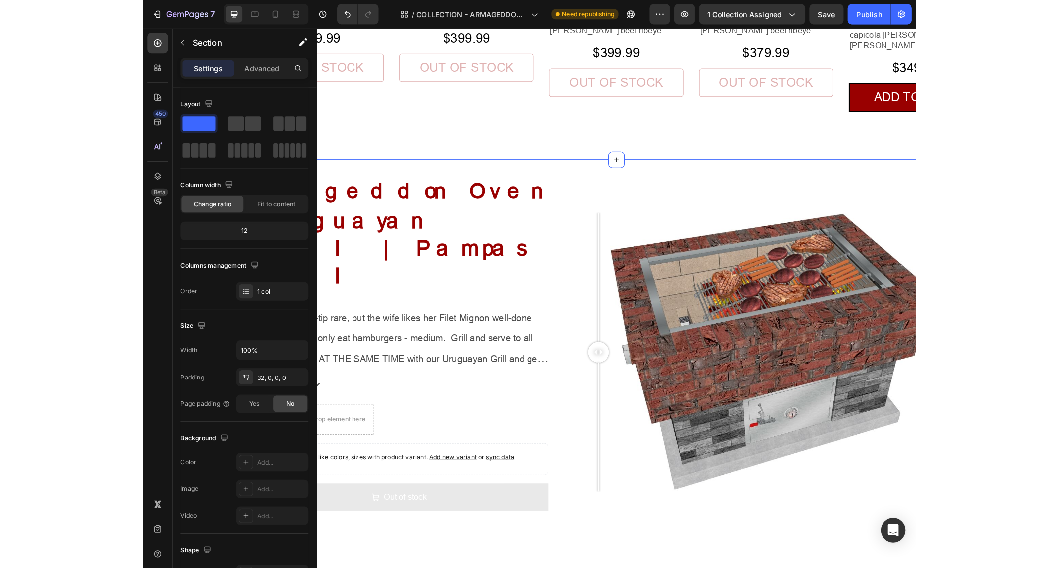
scroll to position [1932, 0]
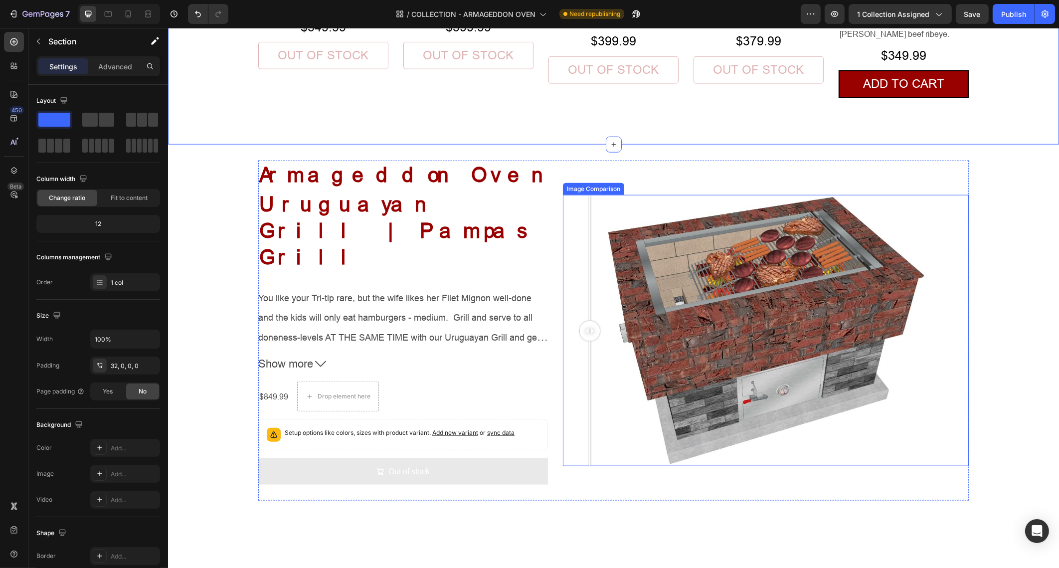
click at [585, 257] on div at bounding box center [766, 331] width 406 height 271
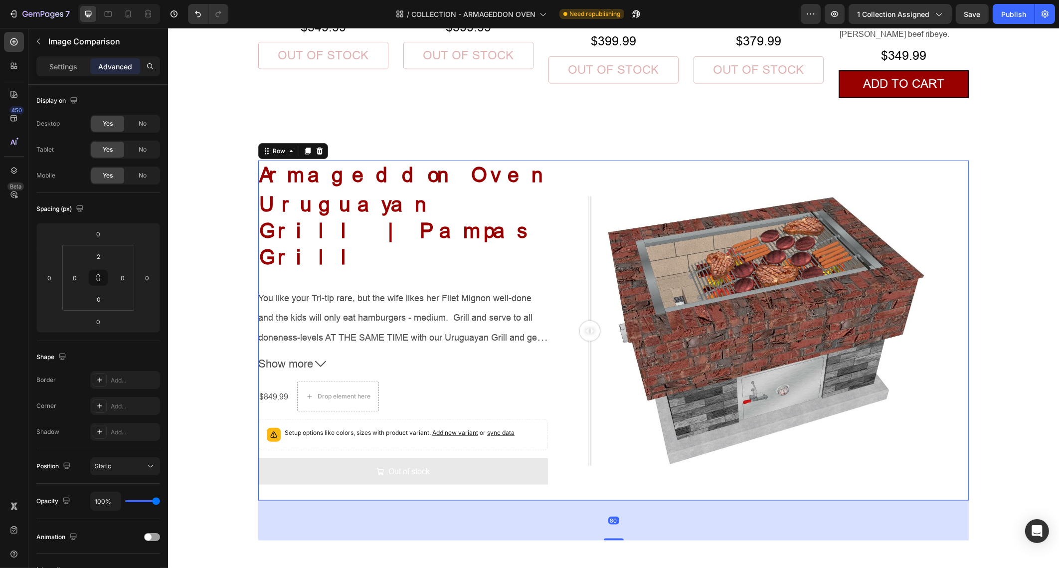
click at [549, 425] on div "Armageddon Oven Heading Uruguayan Grill | Pampas Grill Product Title You like y…" at bounding box center [613, 331] width 711 height 341
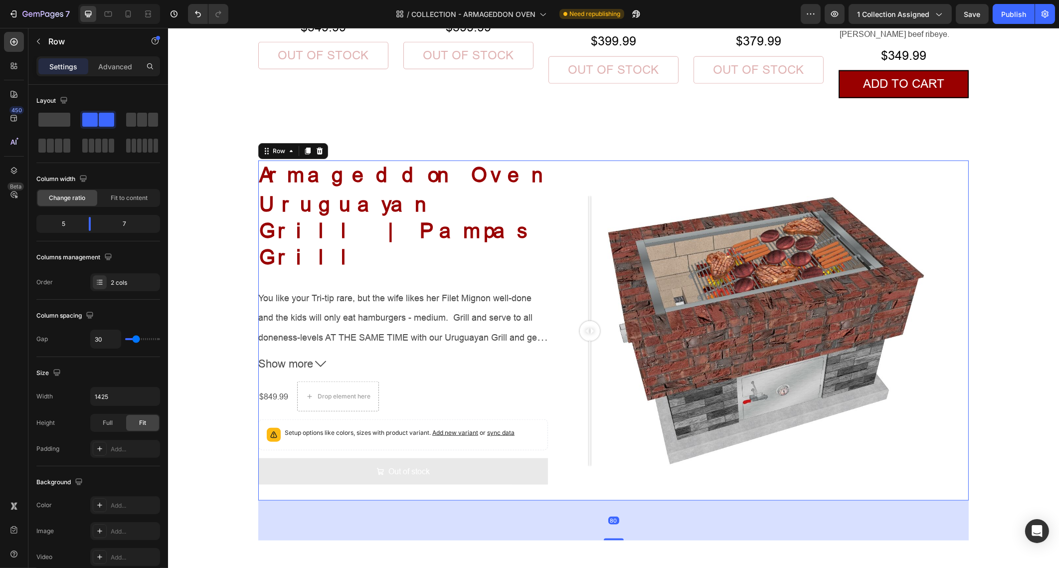
click at [549, 418] on div "Armageddon Oven Heading Uruguayan Grill | Pampas Grill Product Title You like y…" at bounding box center [613, 331] width 711 height 341
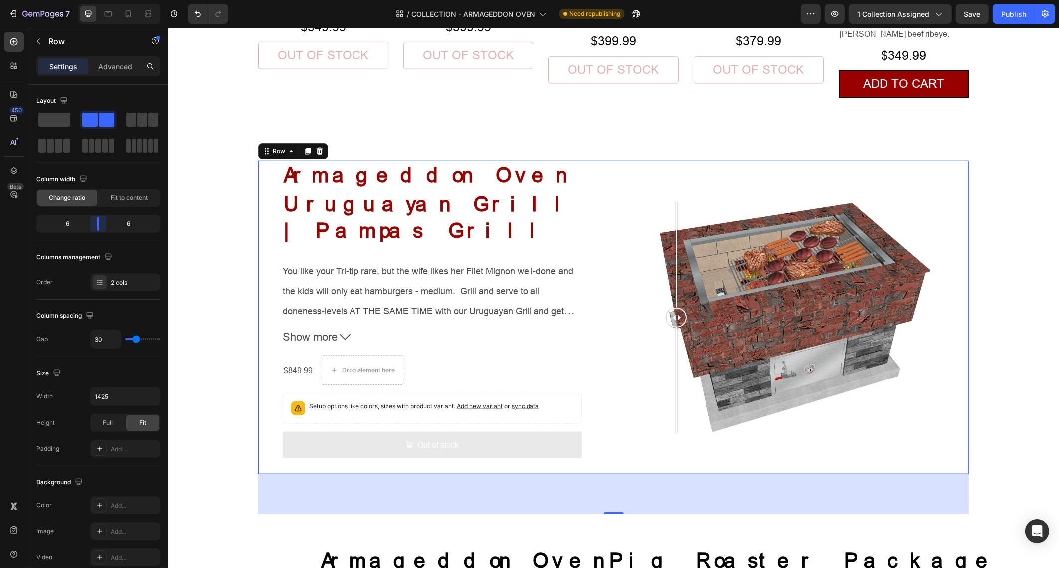
drag, startPoint x: 94, startPoint y: 221, endPoint x: 502, endPoint y: 221, distance: 408.0
click at [94, 0] on body "7 Version history / COLLECTION - ARMAGEDDON OVEN Need republishing Preview 1 co…" at bounding box center [529, 0] width 1059 height 0
click at [717, 202] on div at bounding box center [795, 318] width 348 height 232
click at [627, 202] on div at bounding box center [795, 318] width 348 height 232
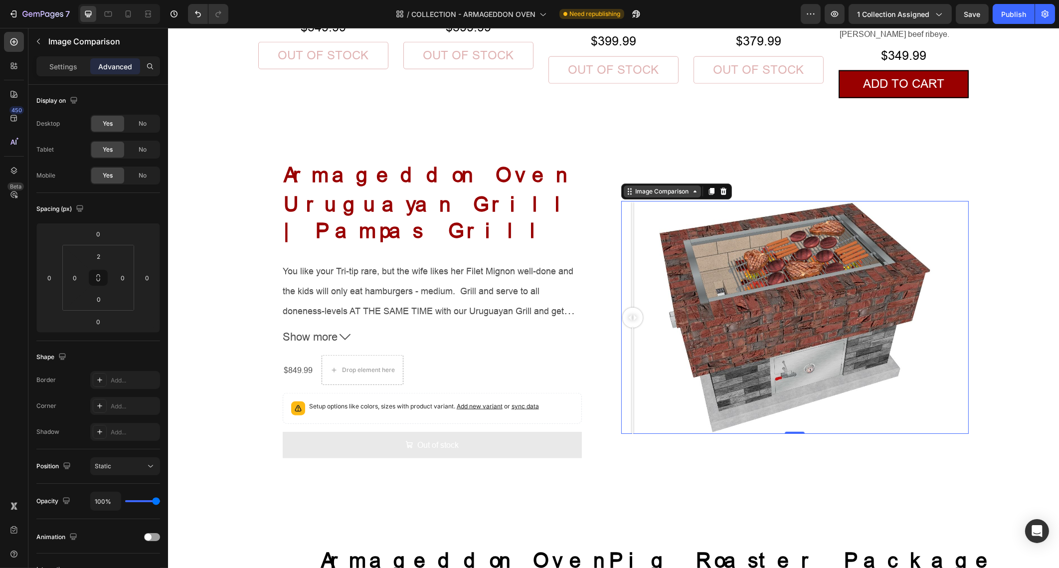
click at [661, 187] on div "Image Comparison" at bounding box center [661, 191] width 57 height 9
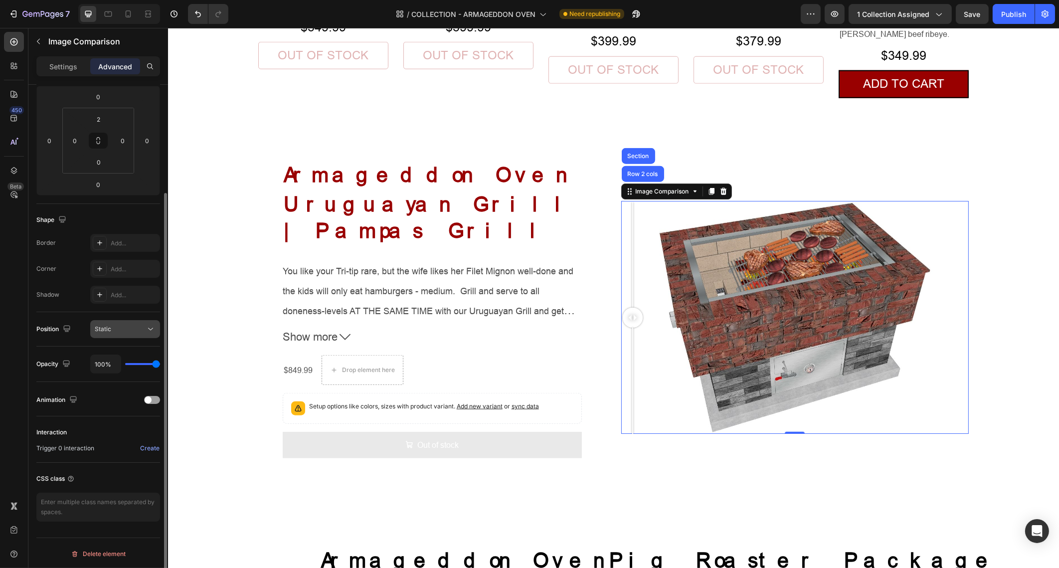
scroll to position [0, 0]
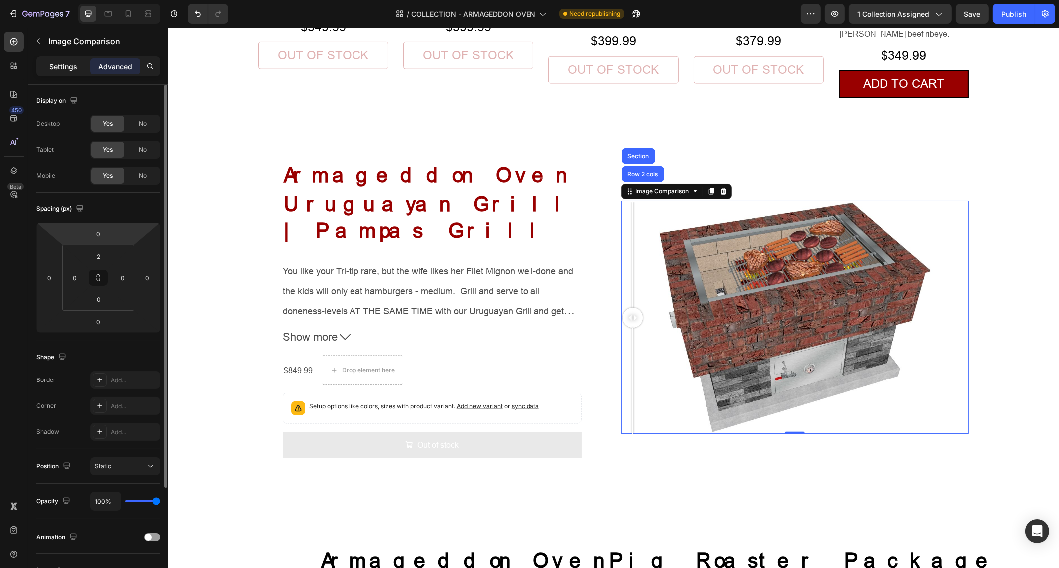
click at [65, 65] on p "Settings" at bounding box center [63, 66] width 28 height 10
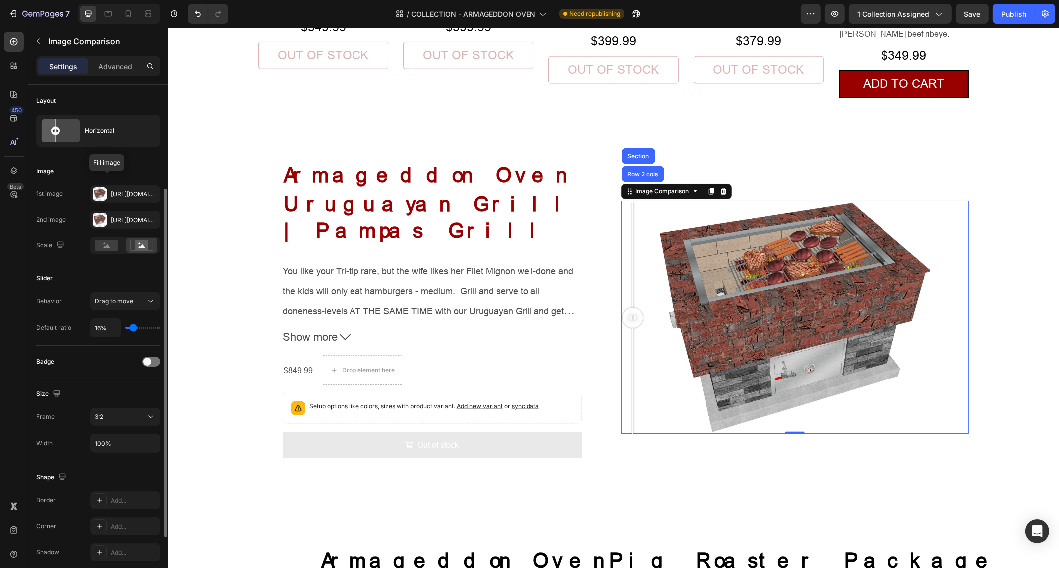
scroll to position [62, 0]
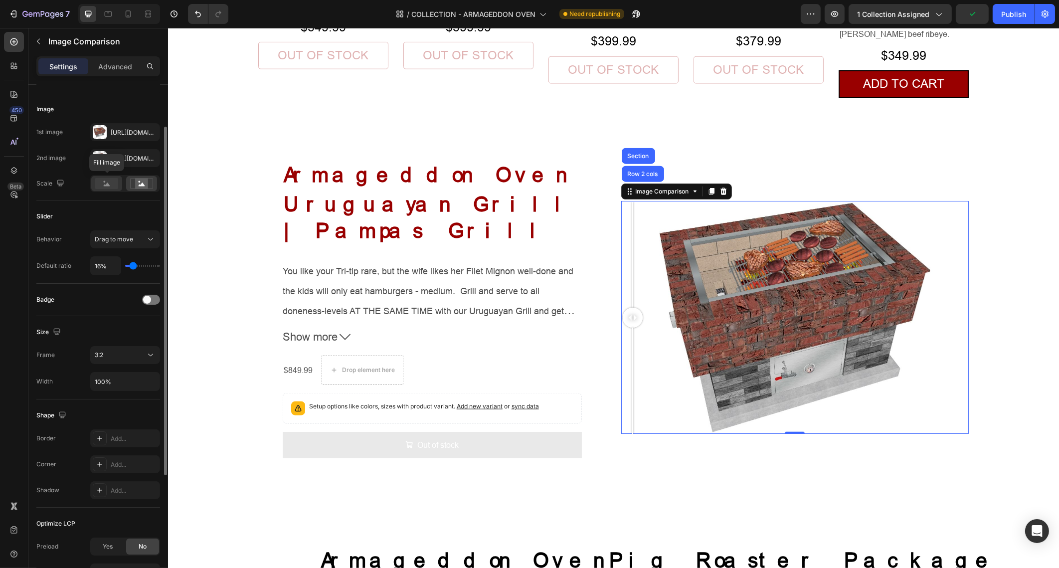
click at [110, 185] on rect at bounding box center [106, 183] width 23 height 11
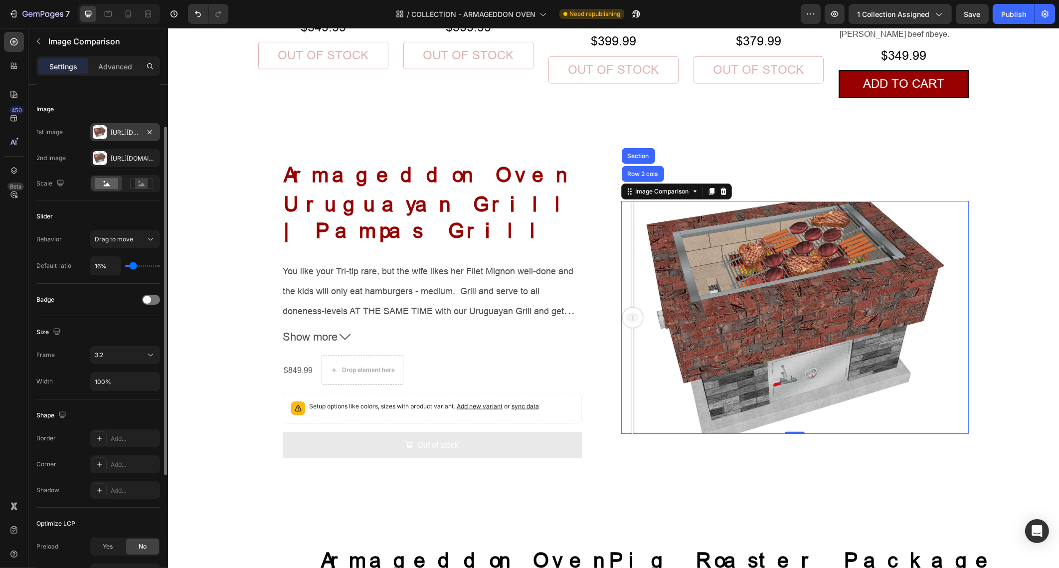
click at [127, 130] on div "Https://cdn.Shopify.Com/s/files/1/0667/7640/0084/files/gempages_483107215209661…" at bounding box center [125, 132] width 29 height 9
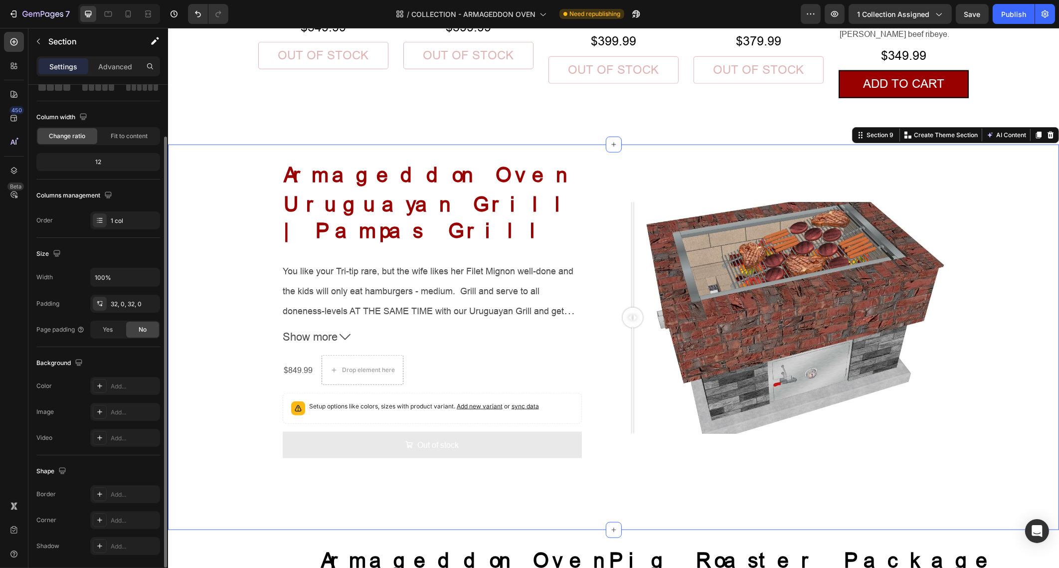
click at [991, 256] on div "Armageddon Oven Heading Uruguayan Grill | Pampas Grill Product Title You like y…" at bounding box center [613, 338] width 891 height 354
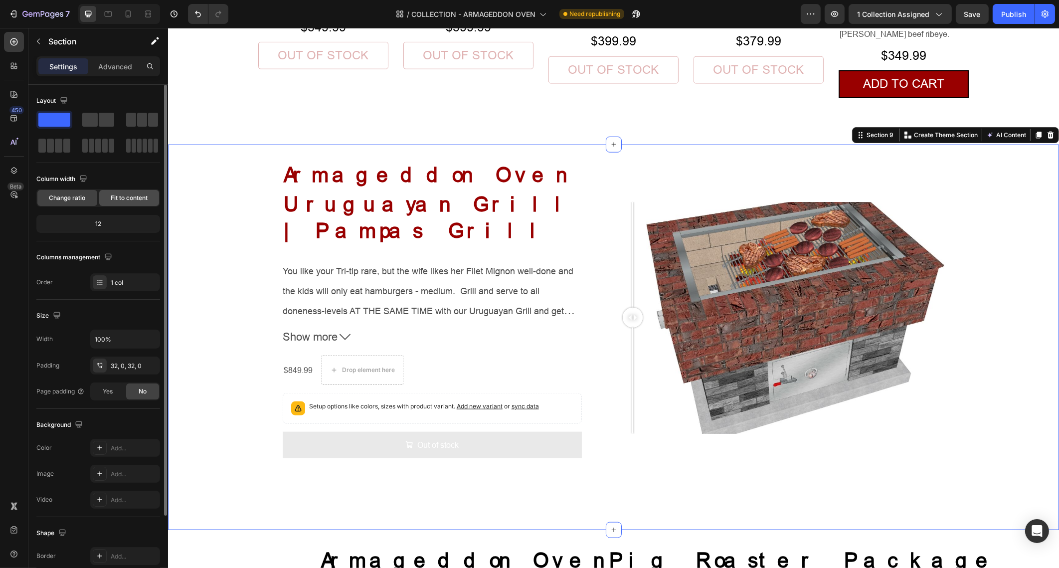
click at [125, 199] on span "Fit to content" at bounding box center [129, 198] width 37 height 9
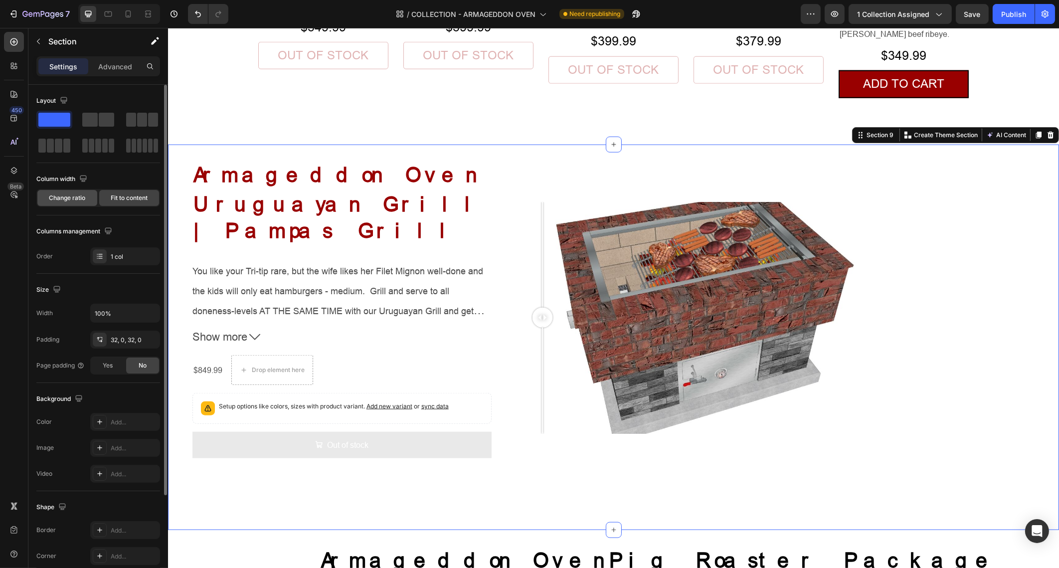
click at [76, 198] on span "Change ratio" at bounding box center [67, 198] width 36 height 9
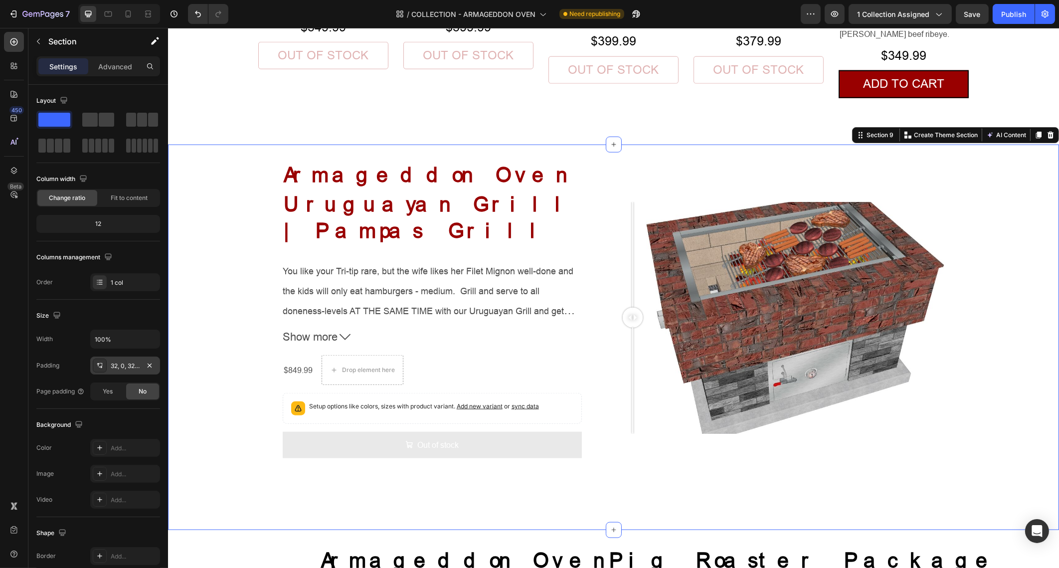
click at [140, 367] on div "32, 0, 32, 0" at bounding box center [125, 366] width 70 height 18
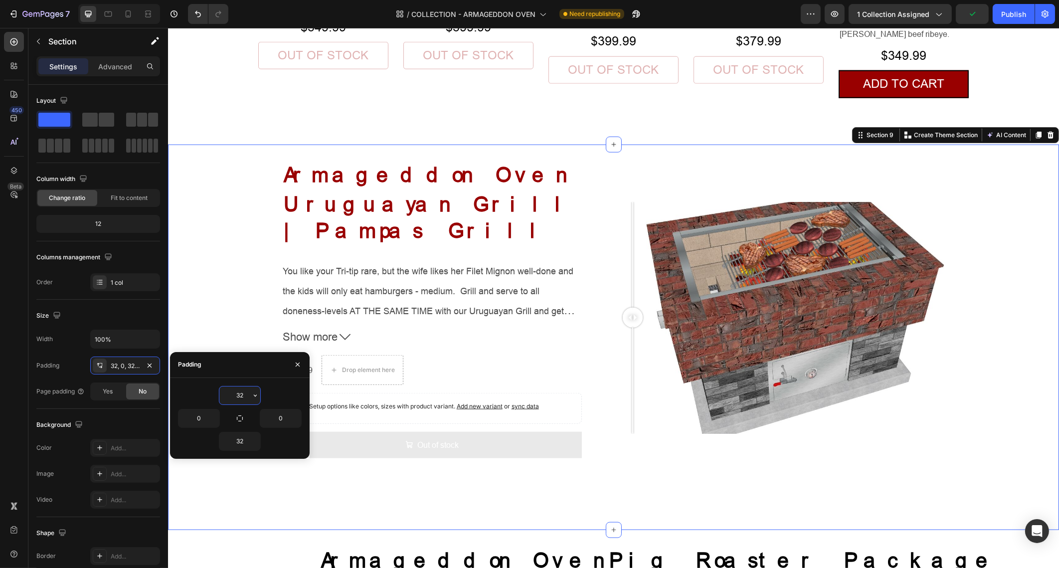
click at [242, 393] on input "32" at bounding box center [239, 396] width 41 height 18
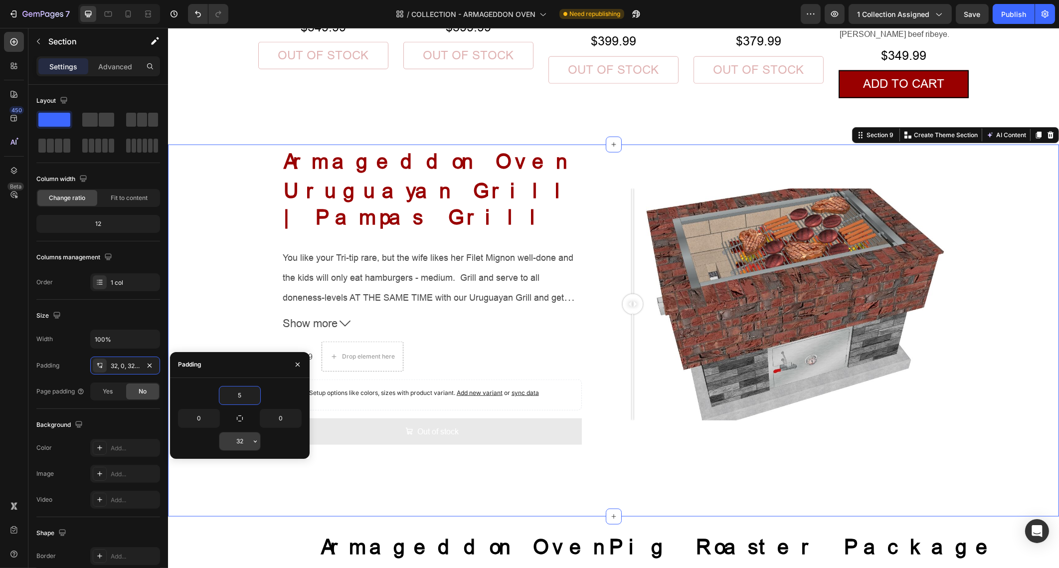
type input "5"
click at [245, 436] on input "32" at bounding box center [239, 441] width 41 height 18
type input "5"
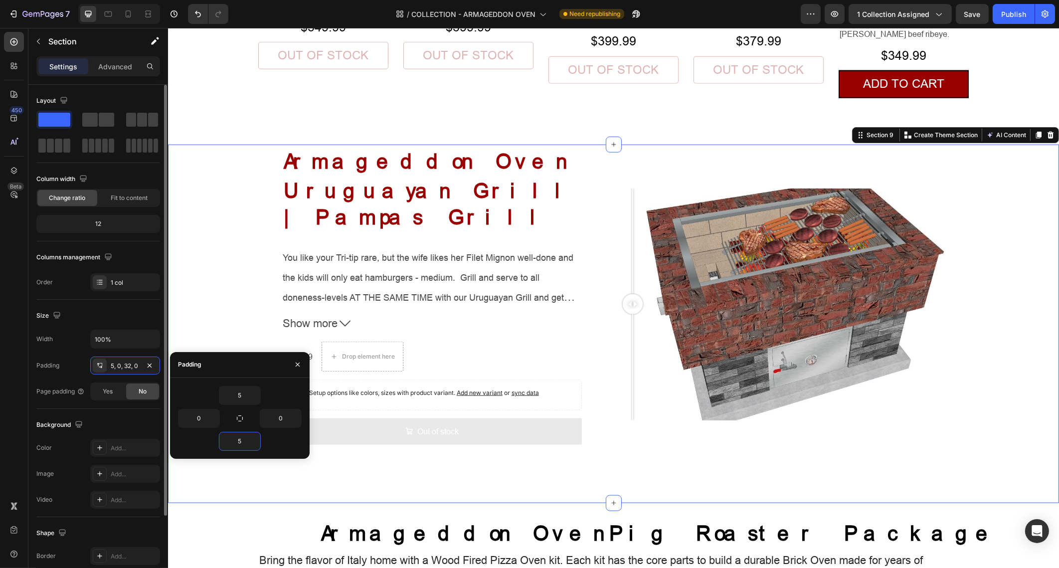
click at [129, 411] on div "Background The changes might be hidden by the video. Color Add... Image Add... …" at bounding box center [98, 463] width 124 height 108
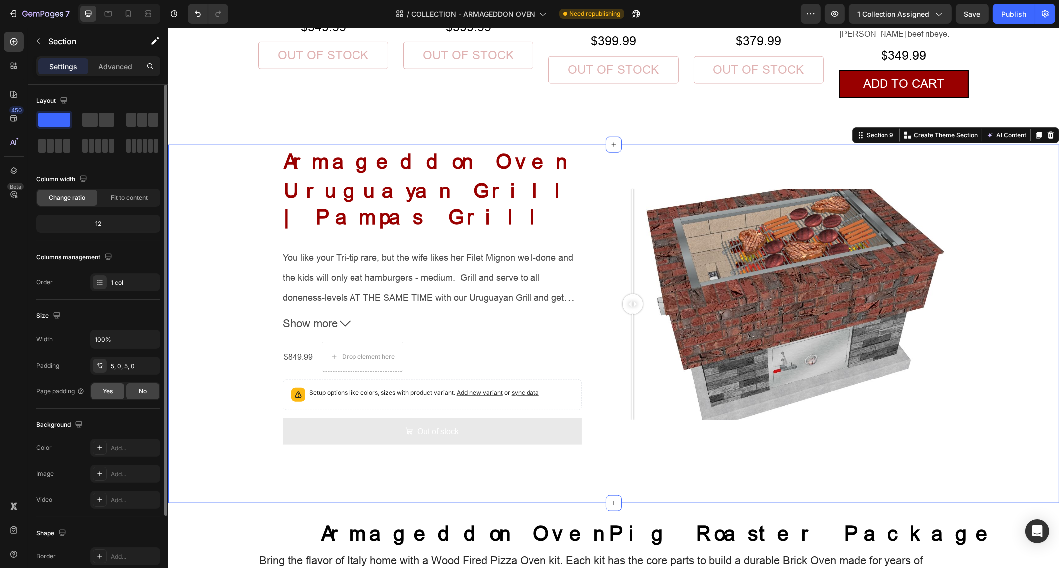
click at [117, 397] on div "Yes" at bounding box center [107, 392] width 33 height 16
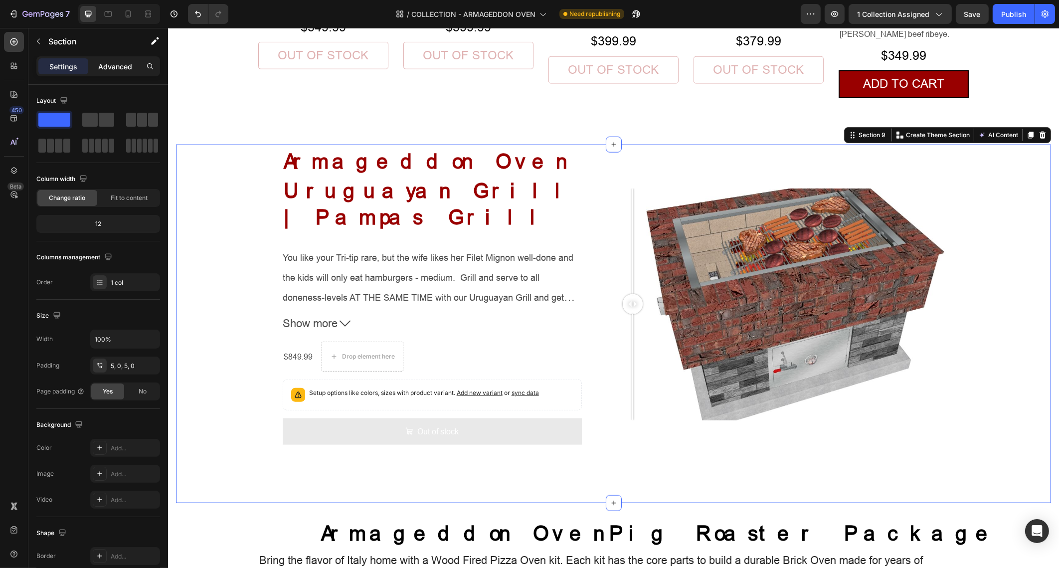
click at [108, 64] on p "Advanced" at bounding box center [115, 66] width 34 height 10
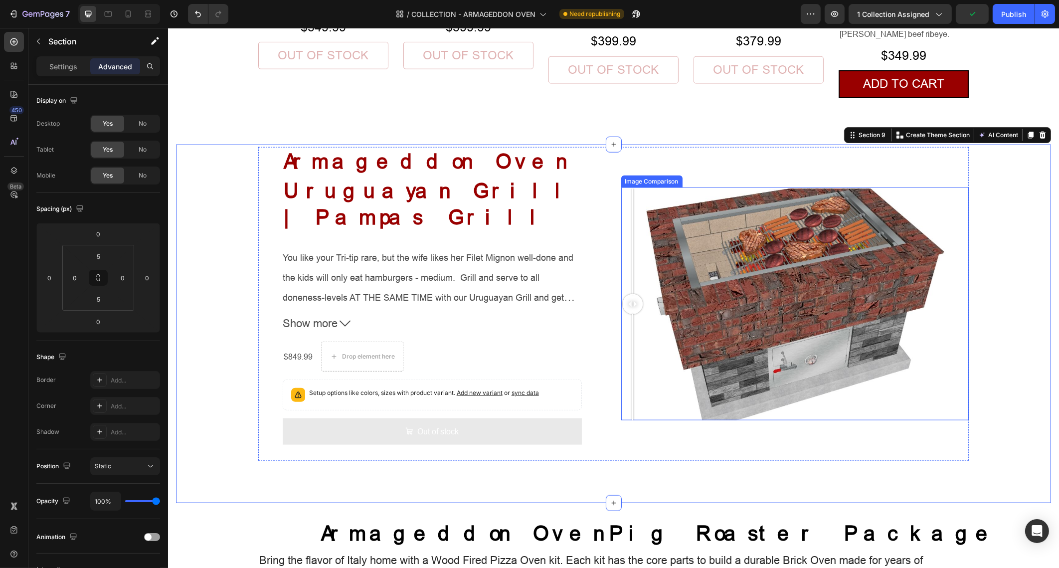
click at [707, 297] on div at bounding box center [795, 305] width 348 height 232
click at [621, 240] on div at bounding box center [795, 305] width 348 height 232
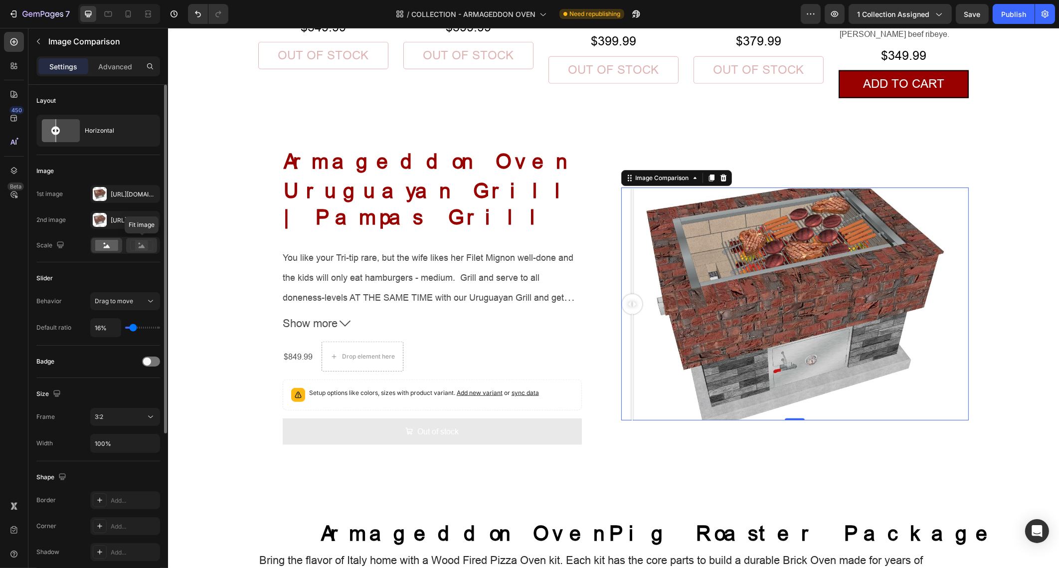
click at [138, 247] on rect at bounding box center [141, 245] width 13 height 10
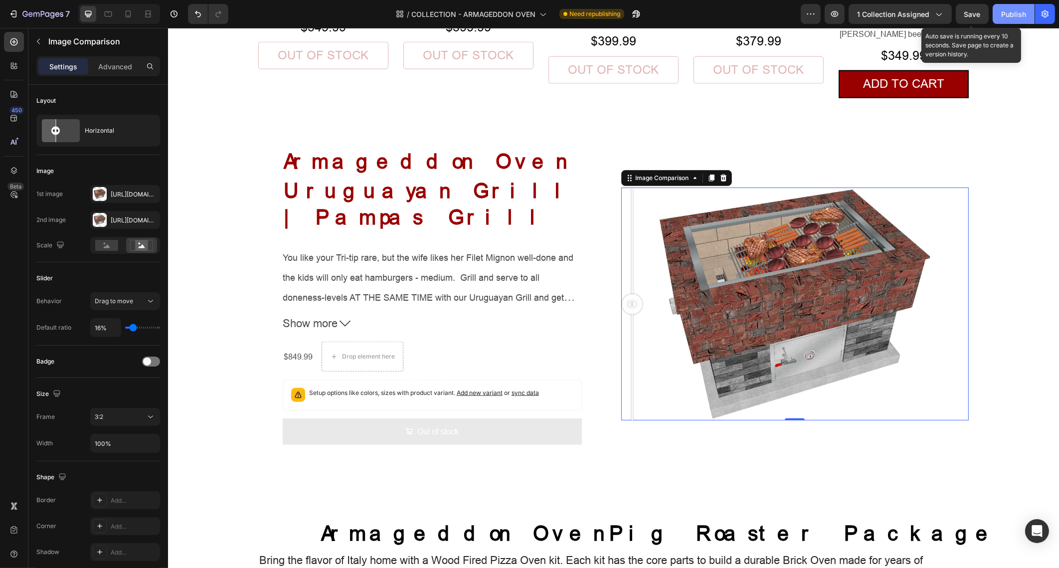
drag, startPoint x: 980, startPoint y: 15, endPoint x: 995, endPoint y: 21, distance: 16.1
click at [980, 14] on span "Save" at bounding box center [973, 14] width 16 height 8
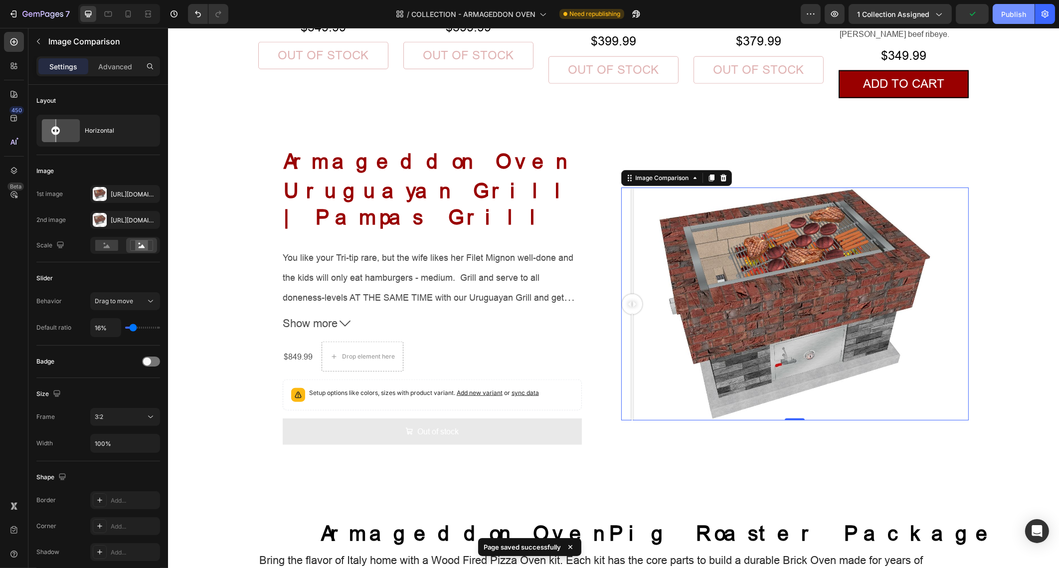
click at [1013, 15] on div "Publish" at bounding box center [1014, 14] width 25 height 10
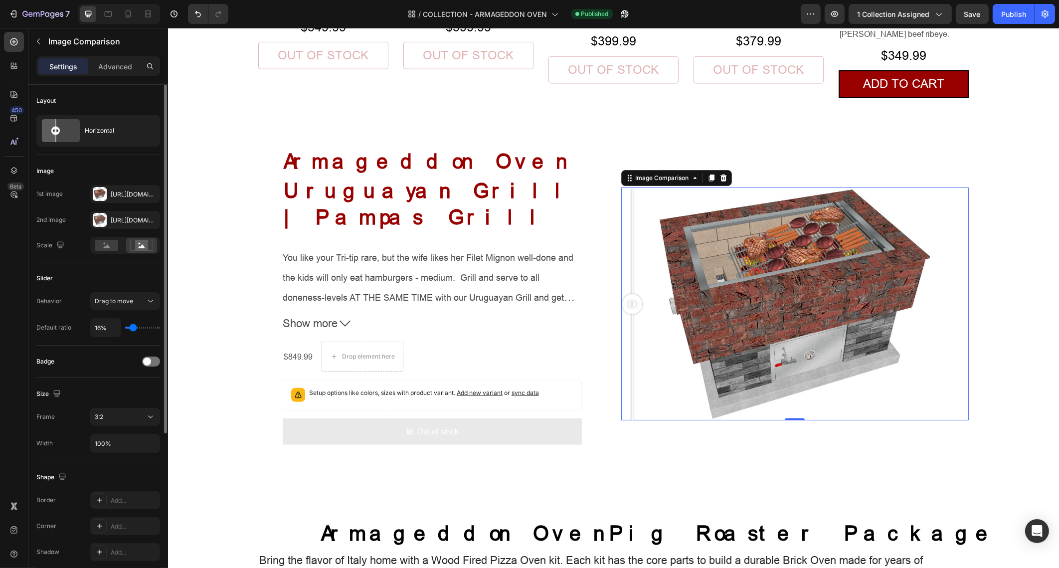
type input "1%"
type input "1"
type input "4%"
type input "4"
type input "6%"
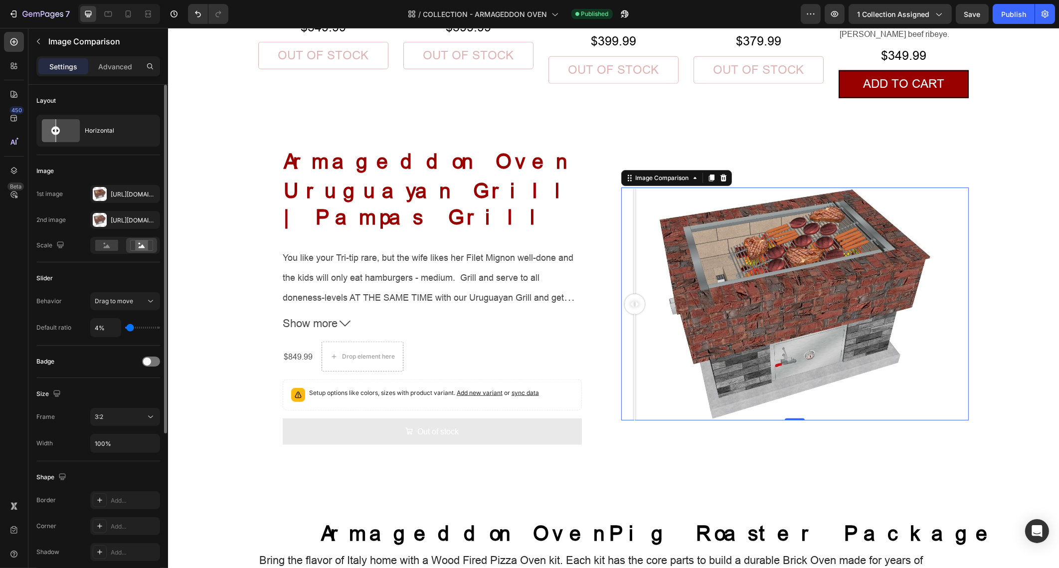
type input "6"
type input "7%"
type input "7"
type input "9%"
type input "9"
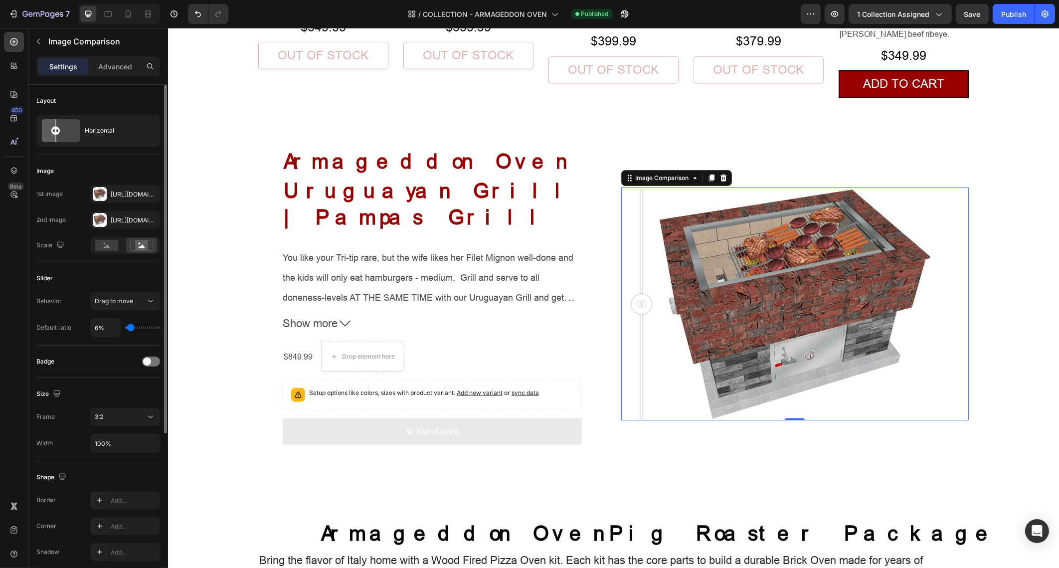
click at [130, 329] on input "range" at bounding box center [142, 328] width 35 height 2
click at [113, 326] on input "6%" at bounding box center [106, 328] width 30 height 18
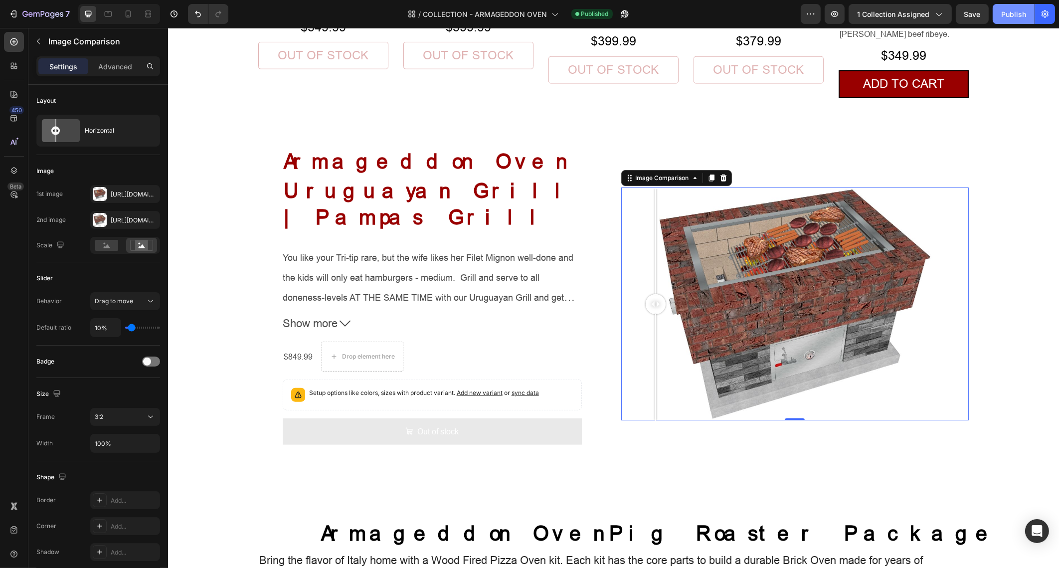
click at [1007, 15] on div "Publish" at bounding box center [1014, 14] width 25 height 10
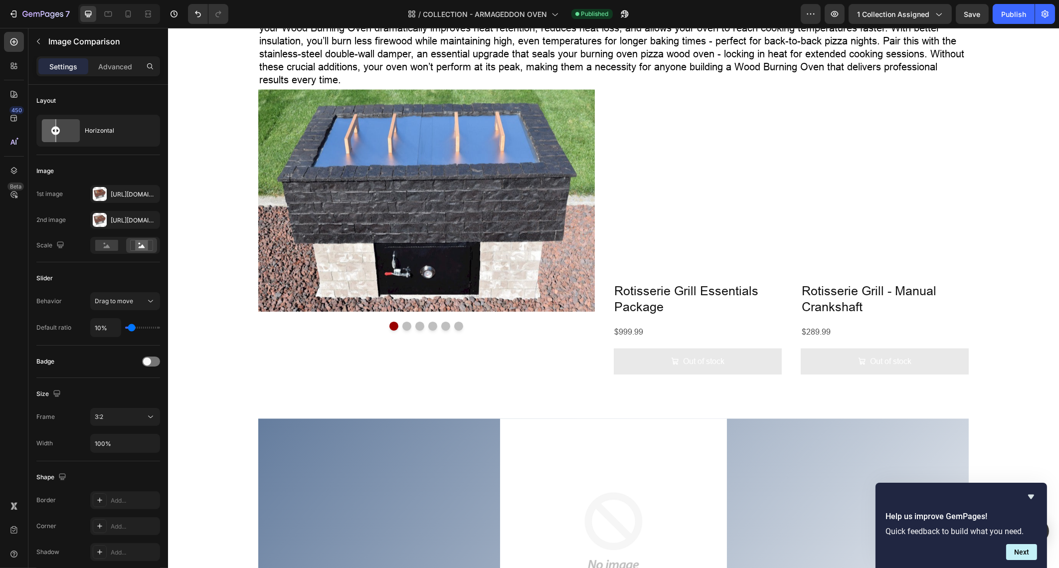
scroll to position [2868, 0]
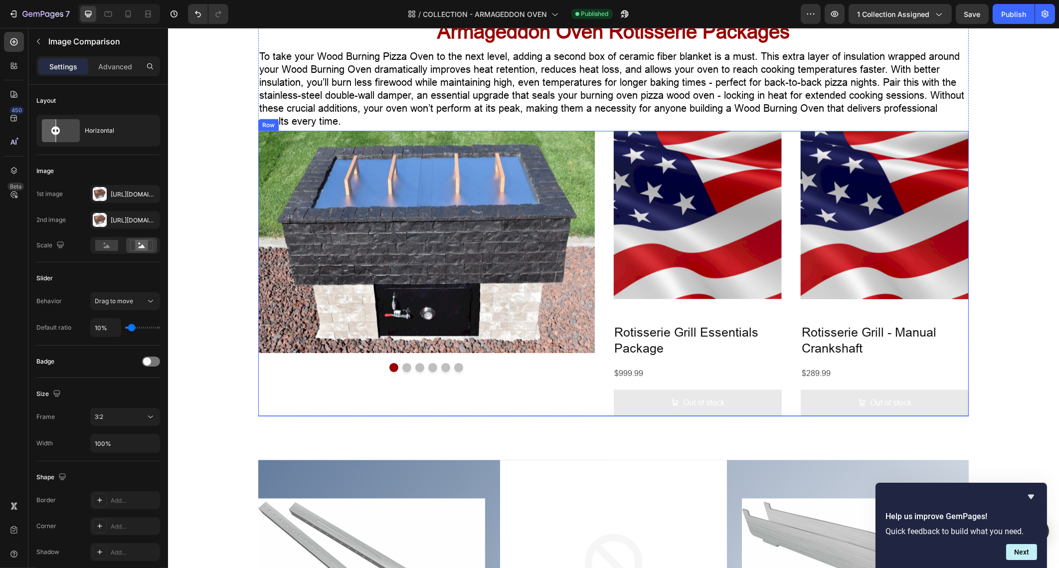
click at [600, 279] on div "Image Image Image Image Image Image Carousel Product Images Rotisserie Grill Es…" at bounding box center [613, 273] width 711 height 285
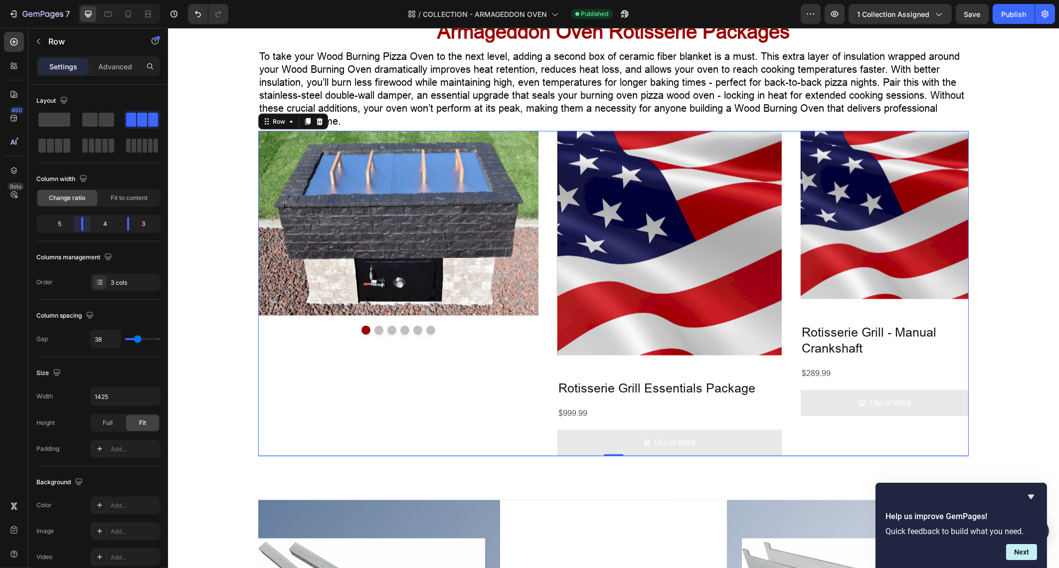
click at [88, 0] on body "7 Version history / COLLECTION - ARMAGEDDON OVEN Published Preview 1 collection…" at bounding box center [529, 0] width 1059 height 0
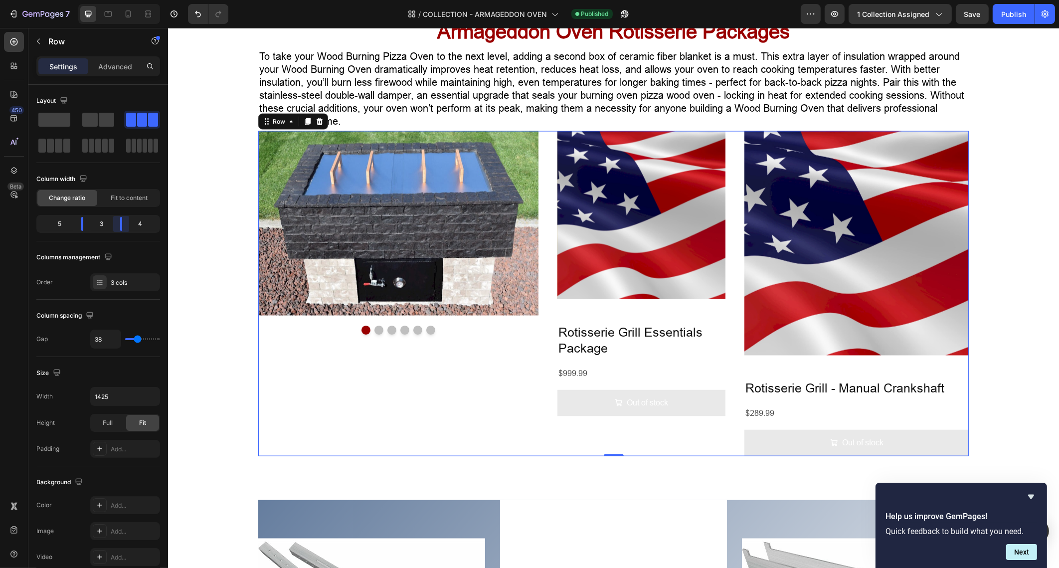
click at [125, 0] on body "7 Version history / COLLECTION - ARMAGEDDON OVEN Published Preview 1 collection…" at bounding box center [529, 0] width 1059 height 0
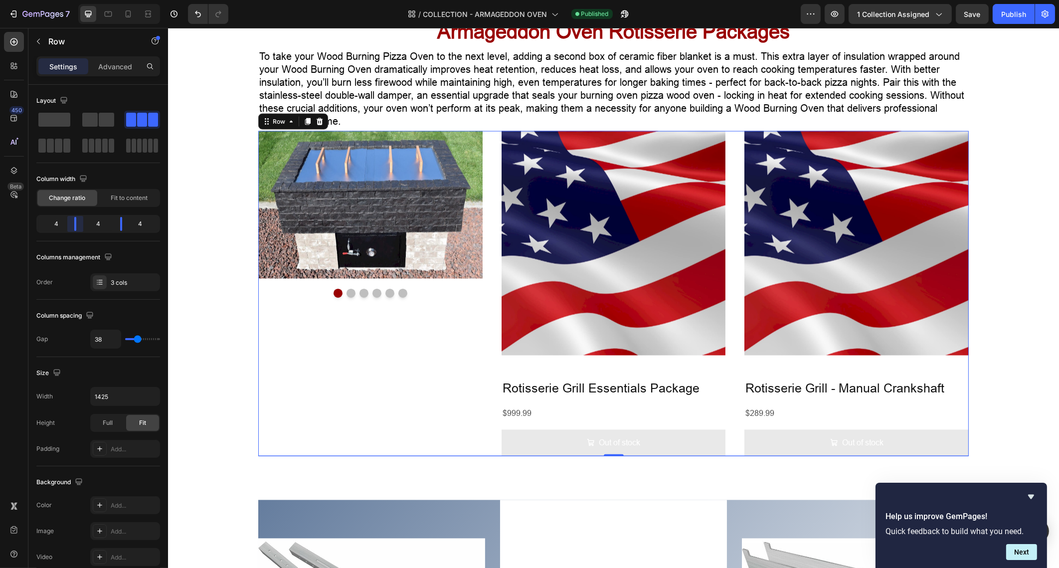
click at [81, 0] on body "7 Version history / COLLECTION - ARMAGEDDON OVEN Published Preview 1 collection…" at bounding box center [529, 0] width 1059 height 0
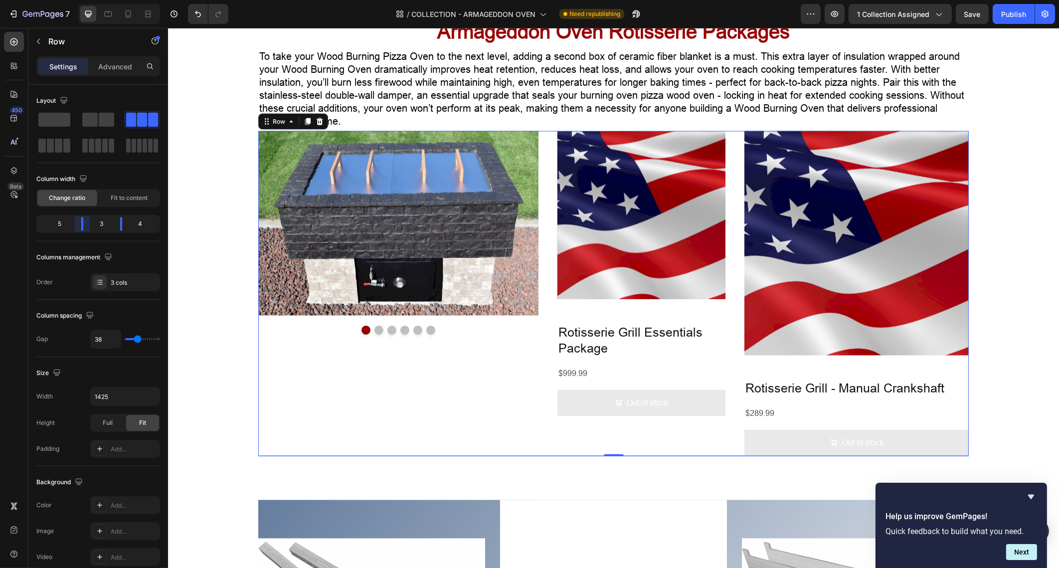
drag, startPoint x: 77, startPoint y: 220, endPoint x: 85, endPoint y: 226, distance: 9.7
click at [85, 0] on body "7 Version history / COLLECTION - ARMAGEDDON OVEN Need republishing Preview 1 co…" at bounding box center [529, 0] width 1059 height 0
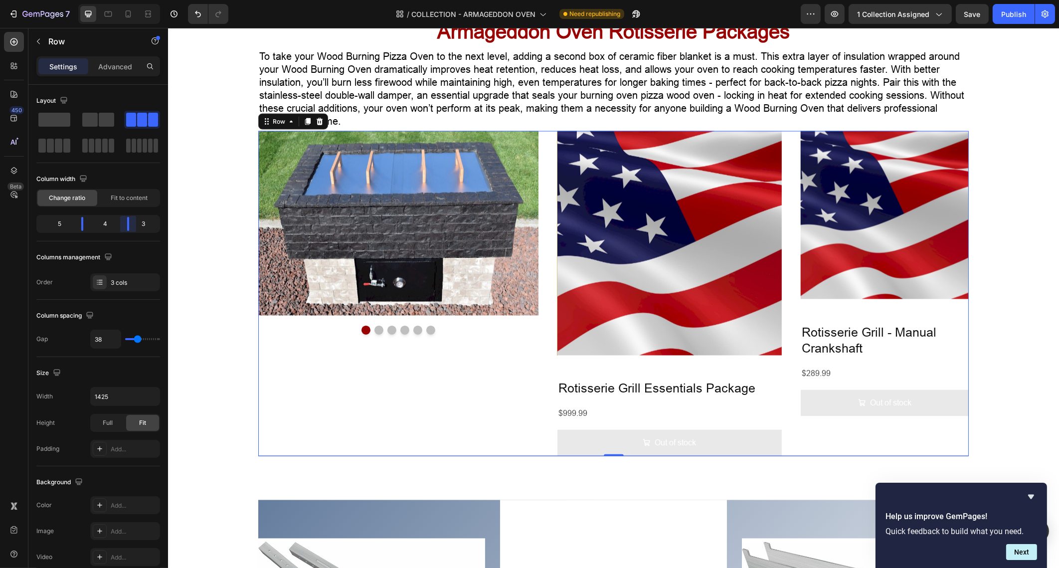
drag, startPoint x: 120, startPoint y: 227, endPoint x: 127, endPoint y: 231, distance: 8.3
click at [127, 0] on body "7 Version history / COLLECTION - ARMAGEDDON OVEN Need republishing Preview 1 co…" at bounding box center [529, 0] width 1059 height 0
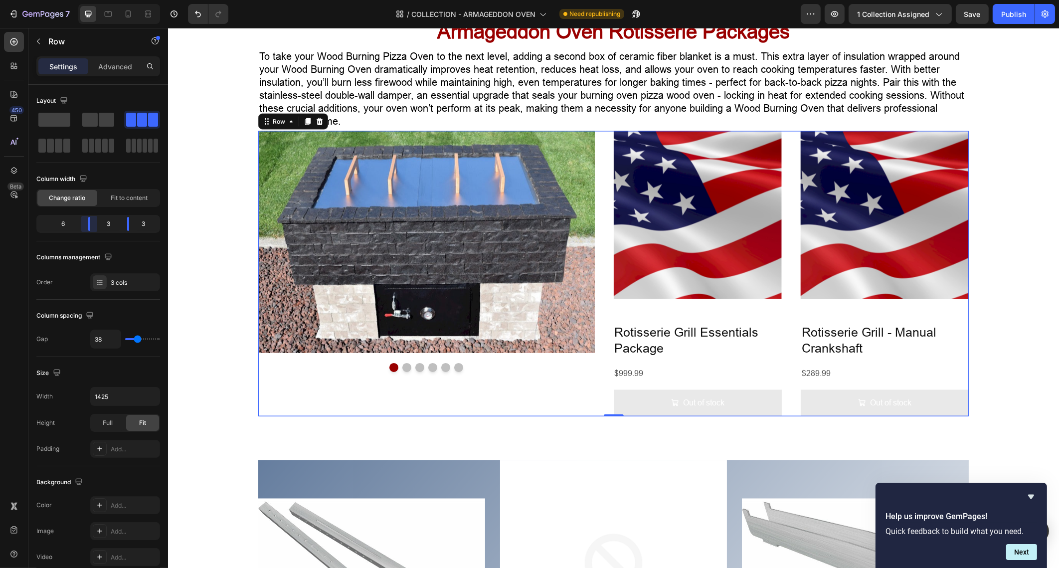
drag, startPoint x: 85, startPoint y: 222, endPoint x: 95, endPoint y: 227, distance: 11.6
click at [95, 0] on body "7 Version history / COLLECTION - ARMAGEDDON OVEN Need republishing Preview 1 co…" at bounding box center [529, 0] width 1059 height 0
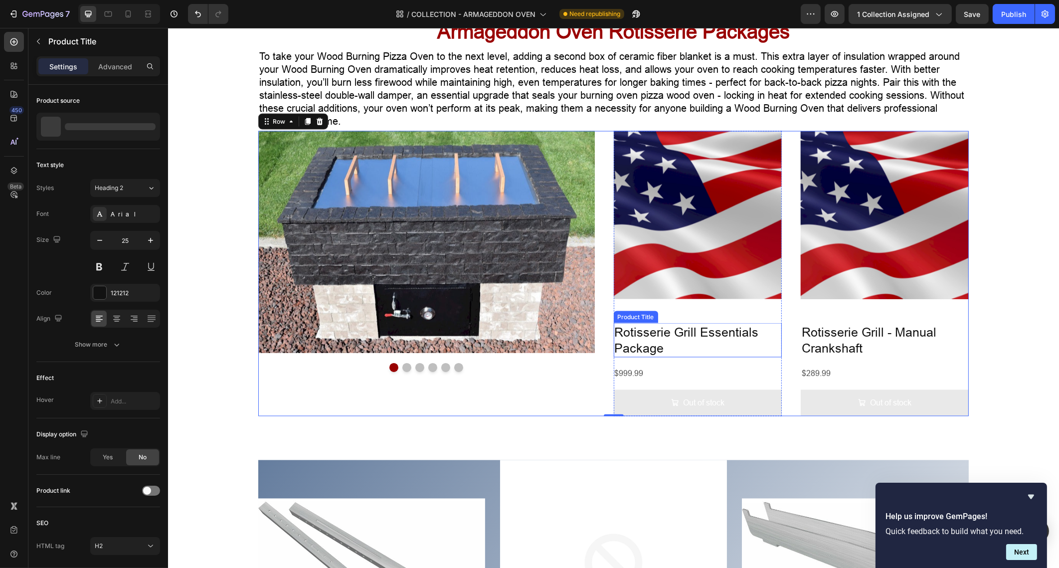
click at [671, 339] on h2 "Rotisserie Grill Essentials Package" at bounding box center [698, 340] width 168 height 34
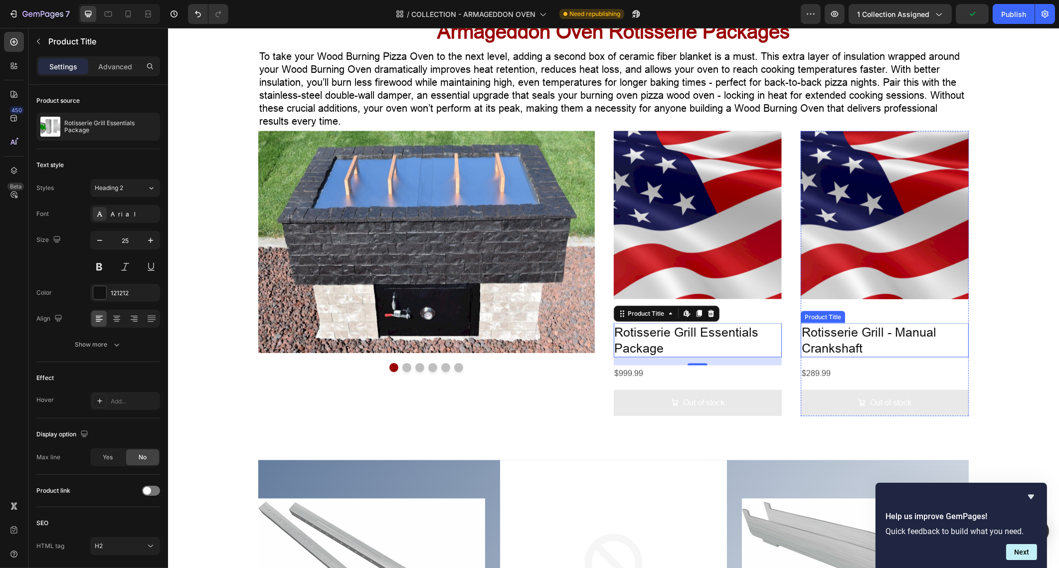
click at [841, 349] on h2 "Rotisserie Grill - Manual Crankshaft" at bounding box center [885, 340] width 168 height 34
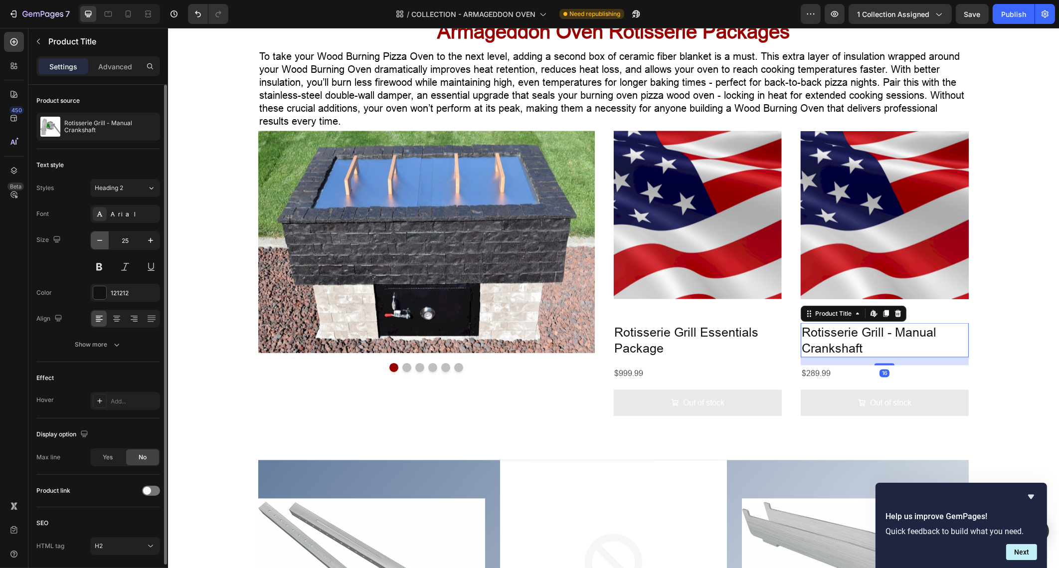
click at [99, 240] on icon "button" at bounding box center [99, 240] width 5 height 1
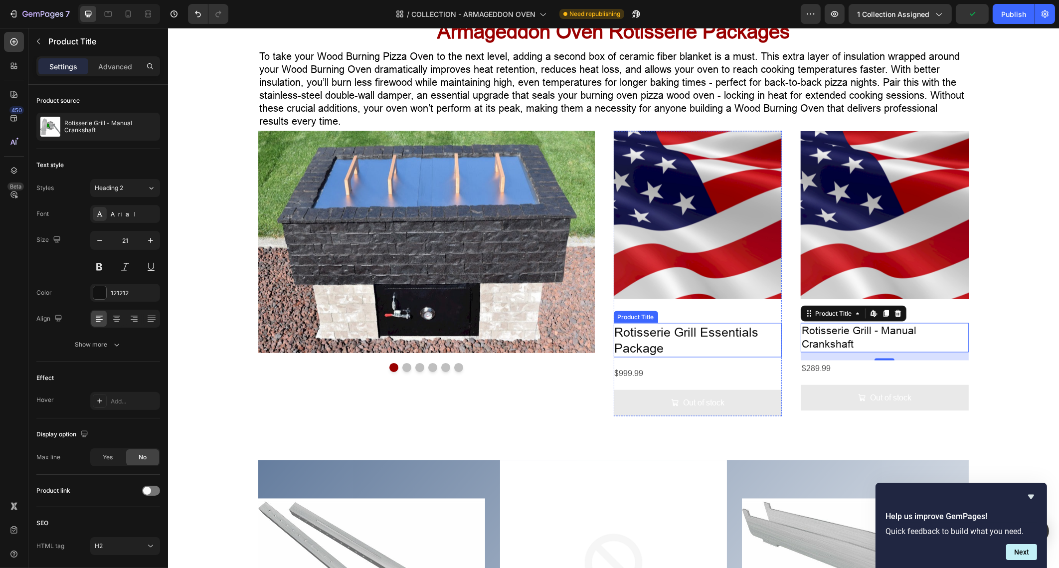
click at [690, 343] on h2 "Rotisserie Grill Essentials Package" at bounding box center [698, 340] width 168 height 34
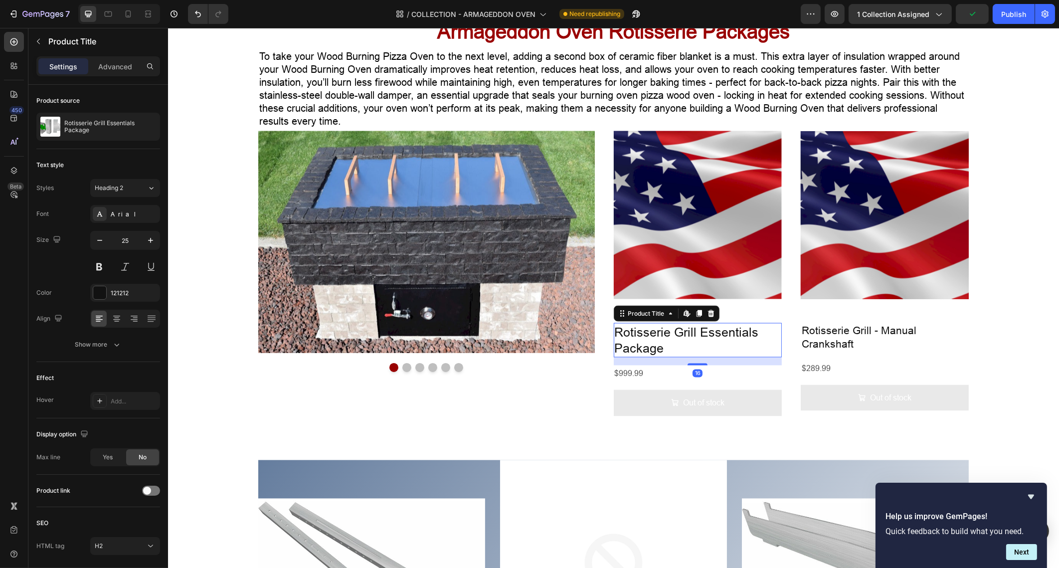
click at [690, 337] on h2 "Rotisserie Grill Essentials Package" at bounding box center [698, 340] width 168 height 34
click at [692, 334] on h2 "Rotisserie Grill Essentials Package" at bounding box center [698, 340] width 168 height 34
click at [690, 332] on h2 "Rotisserie Grill Essentials Package" at bounding box center [698, 340] width 168 height 34
click at [693, 334] on h2 "Rotisserie Grill Essentials Package" at bounding box center [698, 340] width 168 height 34
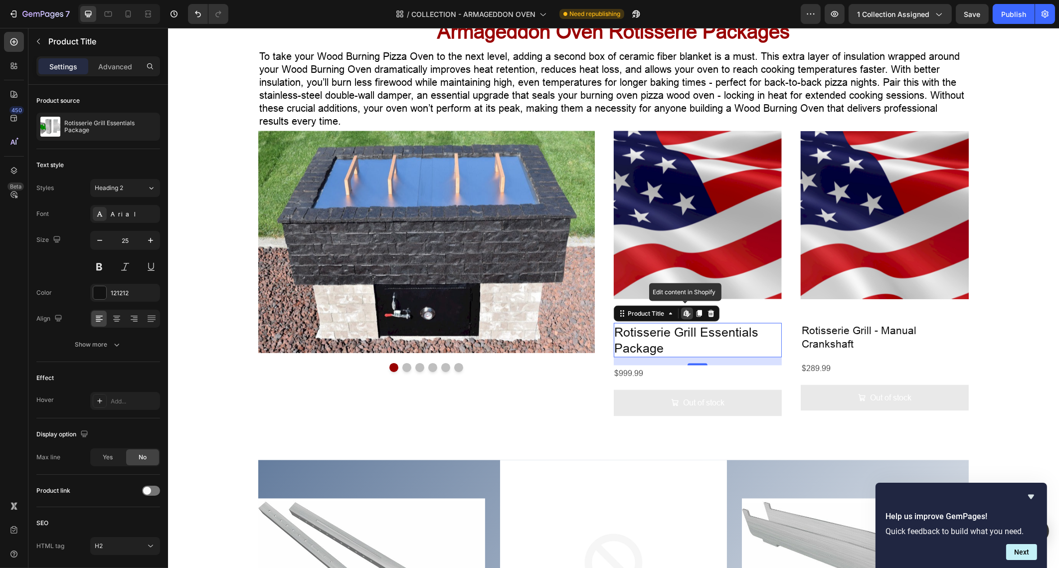
click at [693, 334] on h2 "Rotisserie Grill Essentials Package" at bounding box center [698, 340] width 168 height 34
click at [35, 42] on icon "button" at bounding box center [38, 41] width 8 height 8
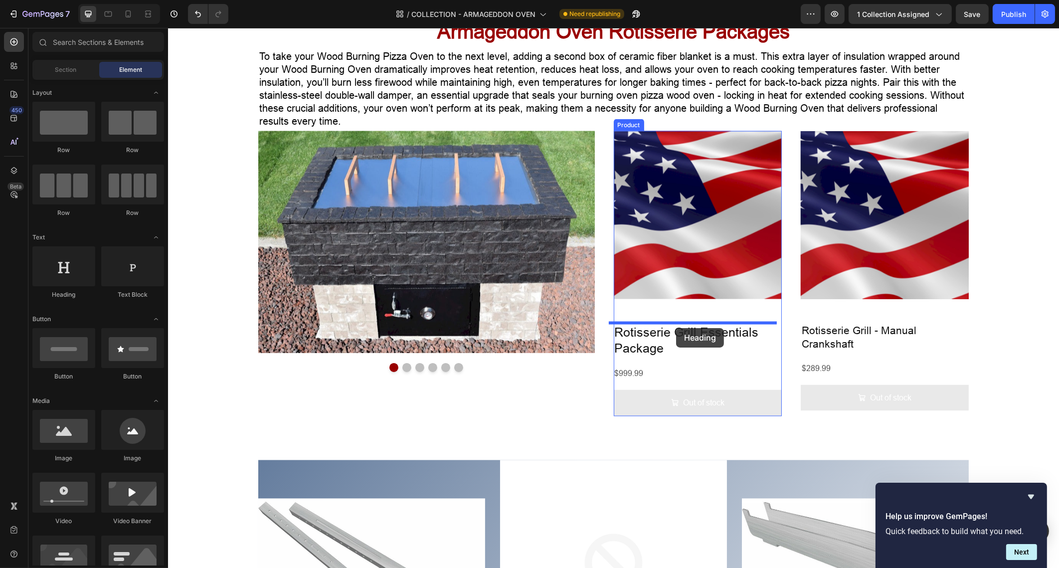
drag, startPoint x: 244, startPoint y: 300, endPoint x: 676, endPoint y: 328, distance: 432.9
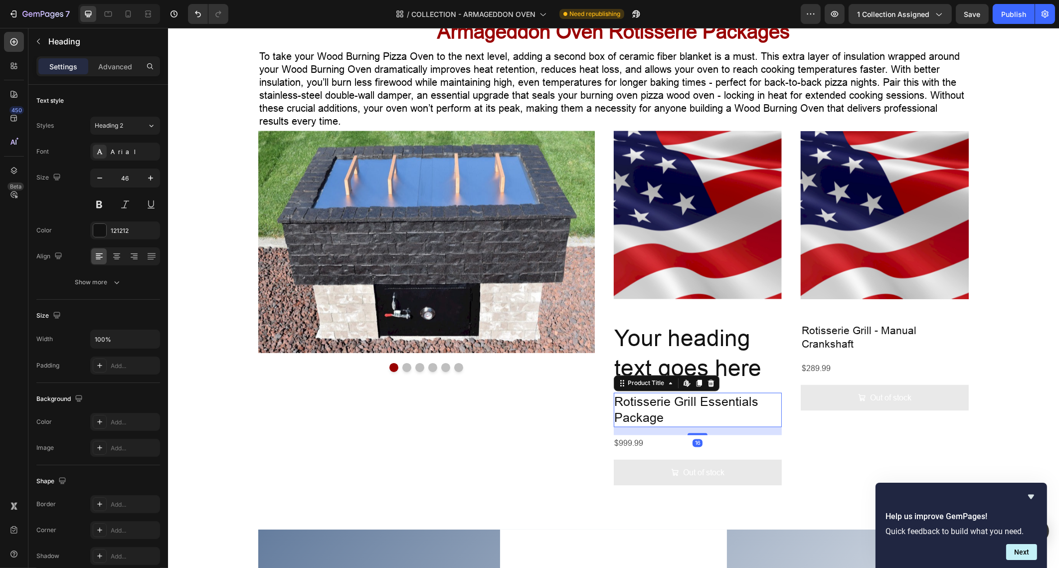
click at [657, 404] on h2 "Rotisserie Grill Essentials Package" at bounding box center [698, 410] width 168 height 34
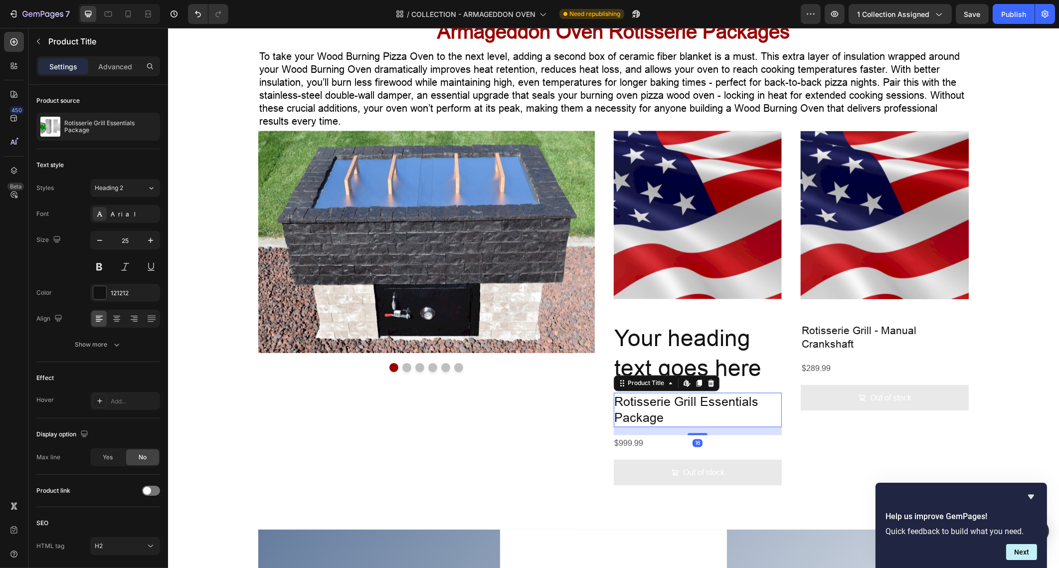
click at [657, 404] on h2 "Rotisserie Grill Essentials Package" at bounding box center [698, 410] width 168 height 34
click at [744, 377] on h2 "Your heading text goes here" at bounding box center [698, 354] width 168 height 62
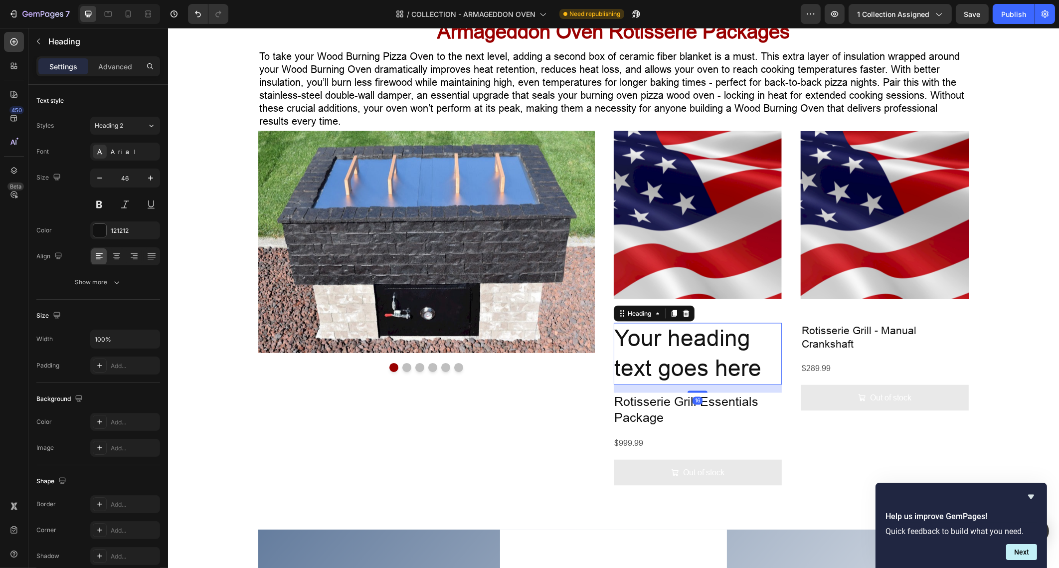
click at [744, 377] on p "Your heading text goes here" at bounding box center [698, 354] width 166 height 60
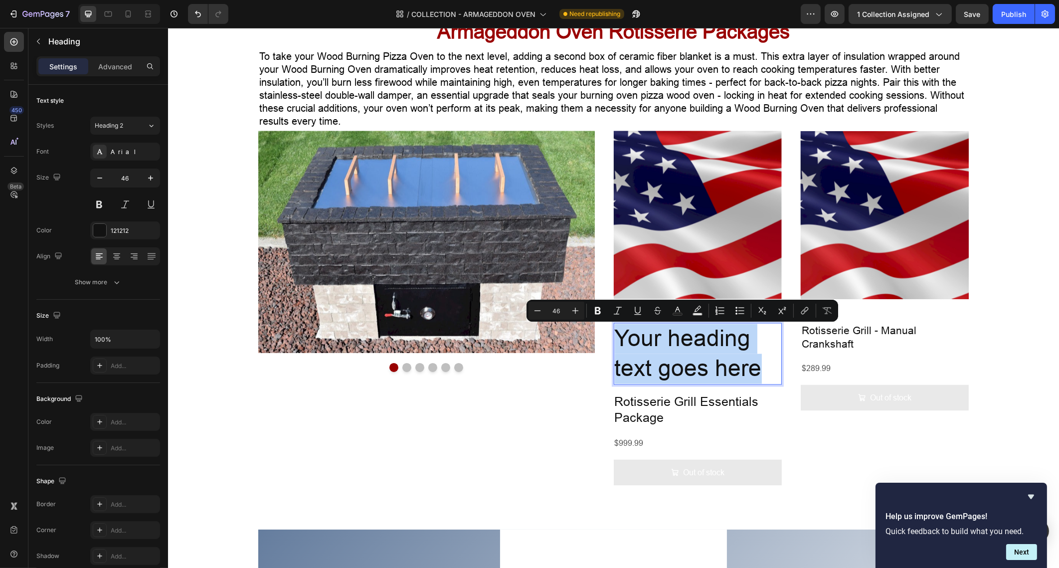
click at [753, 373] on p "Your heading text goes here" at bounding box center [698, 354] width 166 height 60
drag, startPoint x: 753, startPoint y: 373, endPoint x: 612, endPoint y: 324, distance: 149.2
click at [615, 324] on p "Your heading text goes here" at bounding box center [698, 354] width 166 height 60
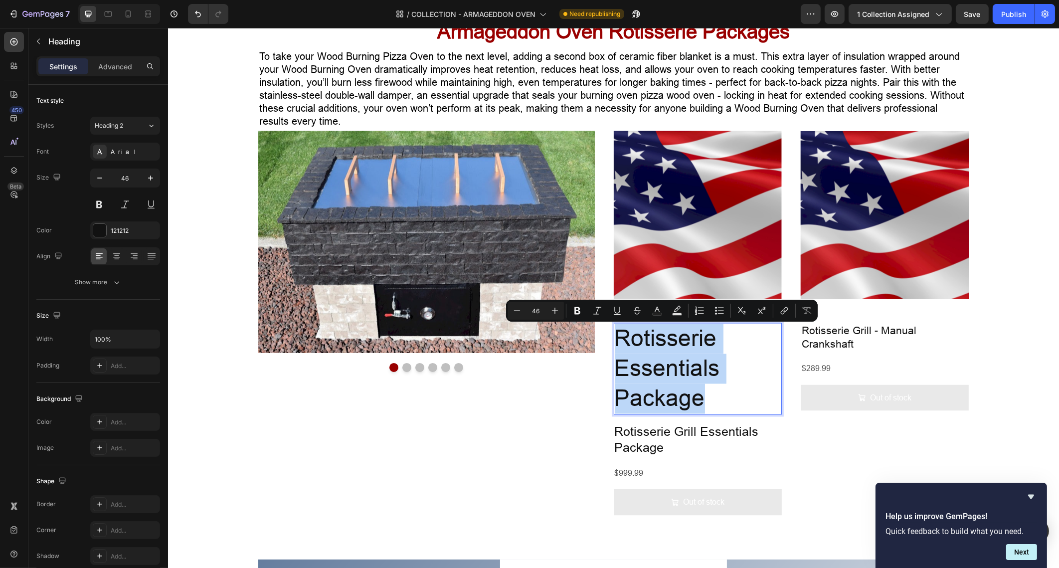
drag, startPoint x: 703, startPoint y: 399, endPoint x: 613, endPoint y: 332, distance: 112.3
click at [615, 332] on p "Rotisserie Essentials Package" at bounding box center [698, 368] width 166 height 89
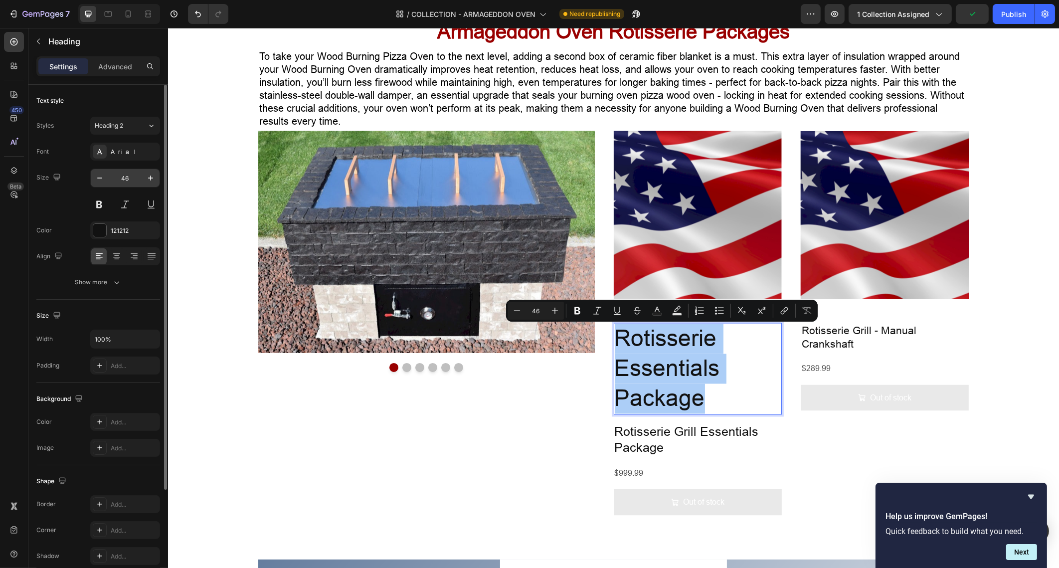
click at [125, 175] on input "46" at bounding box center [125, 178] width 33 height 18
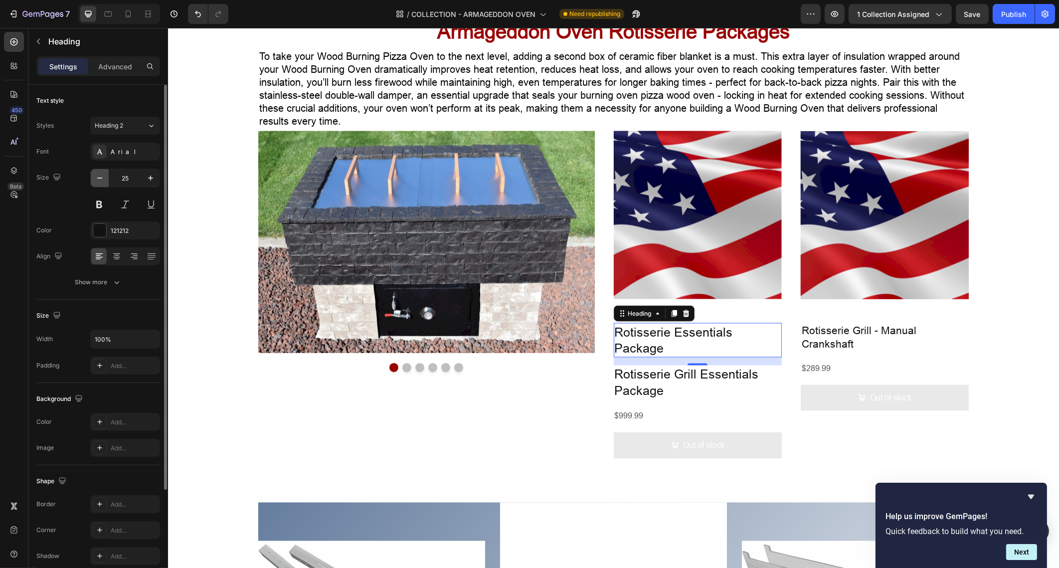
click at [102, 176] on icon "button" at bounding box center [100, 178] width 10 height 10
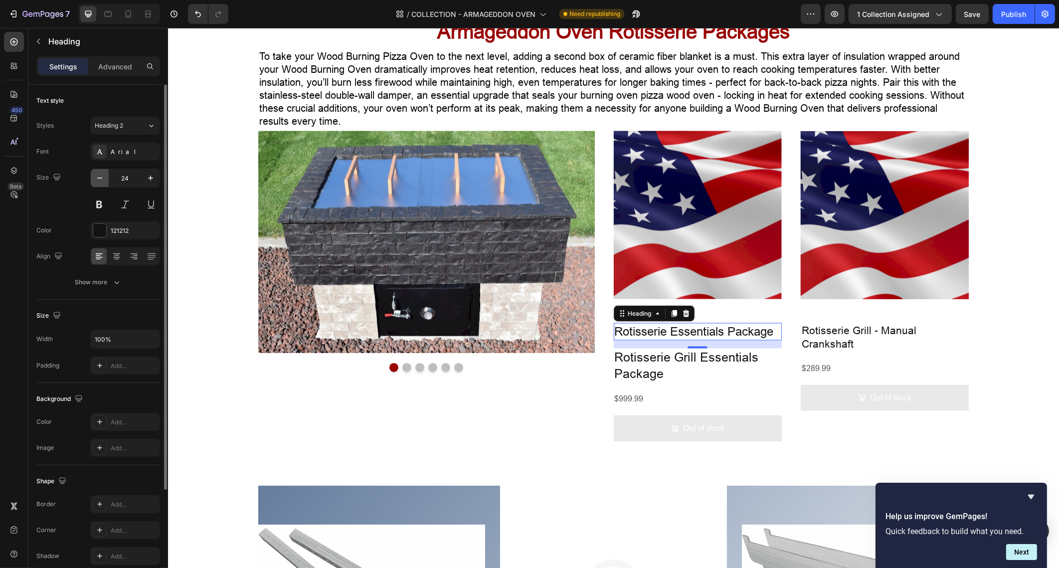
click at [102, 176] on icon "button" at bounding box center [100, 178] width 10 height 10
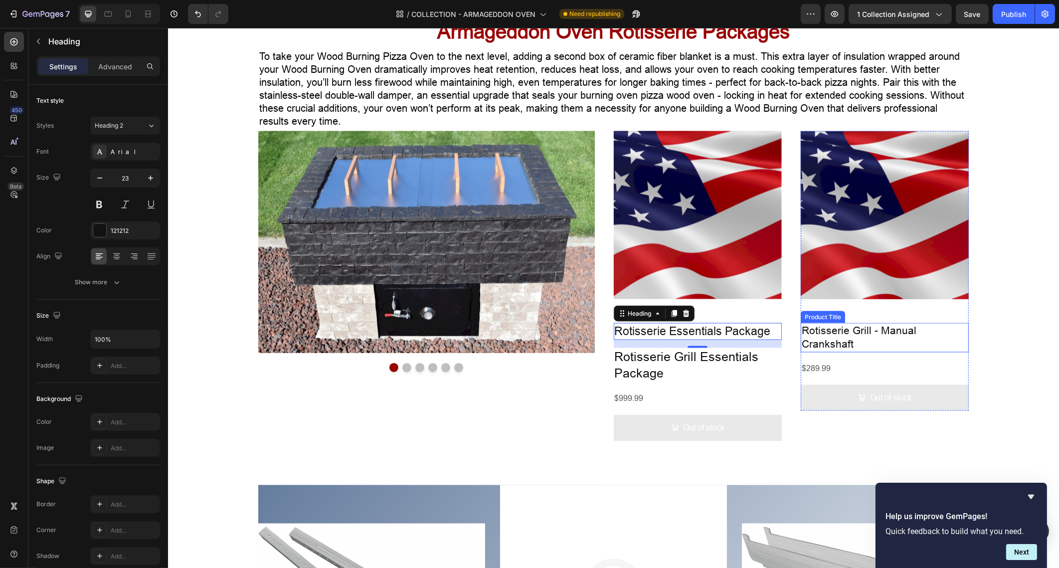
click at [857, 332] on h2 "Rotisserie Grill - Manual Crankshaft" at bounding box center [885, 337] width 168 height 29
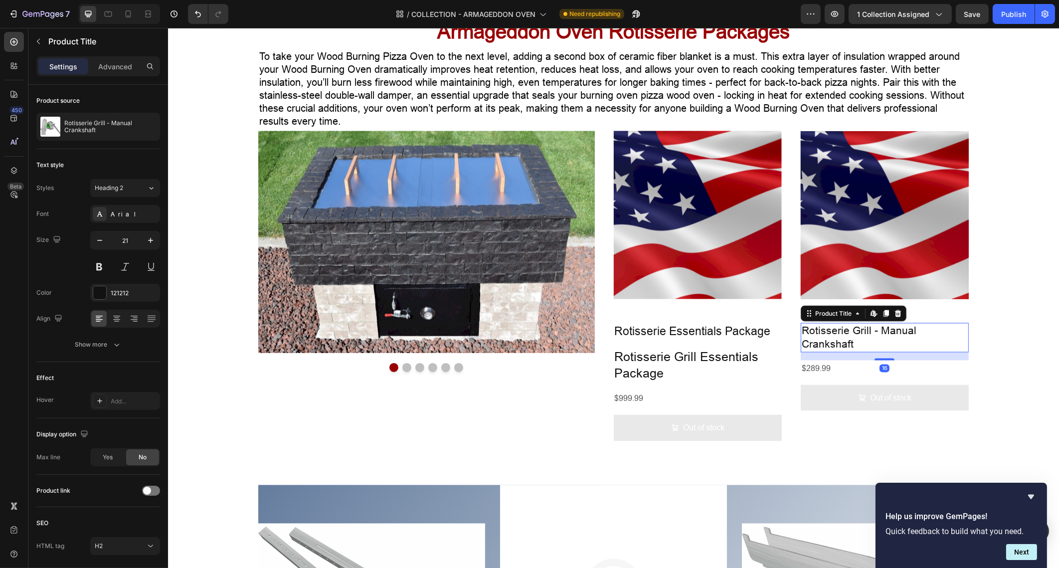
click at [857, 332] on h2 "Rotisserie Grill - Manual Crankshaft" at bounding box center [885, 337] width 168 height 29
click at [702, 331] on p "Rotisserie Essentials Package" at bounding box center [698, 331] width 166 height 15
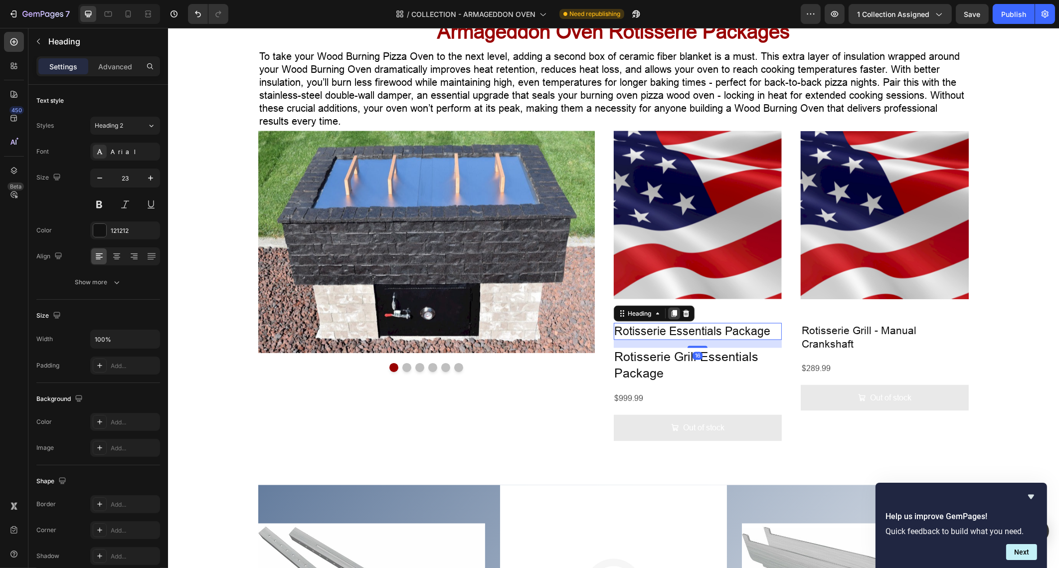
click at [671, 314] on icon at bounding box center [673, 313] width 5 height 7
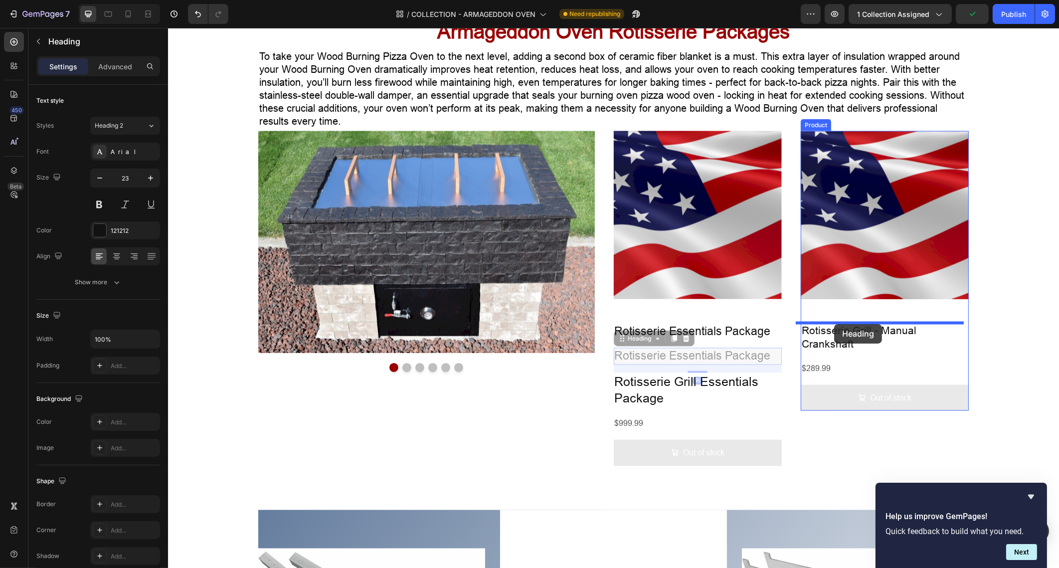
drag, startPoint x: 638, startPoint y: 336, endPoint x: 834, endPoint y: 324, distance: 196.4
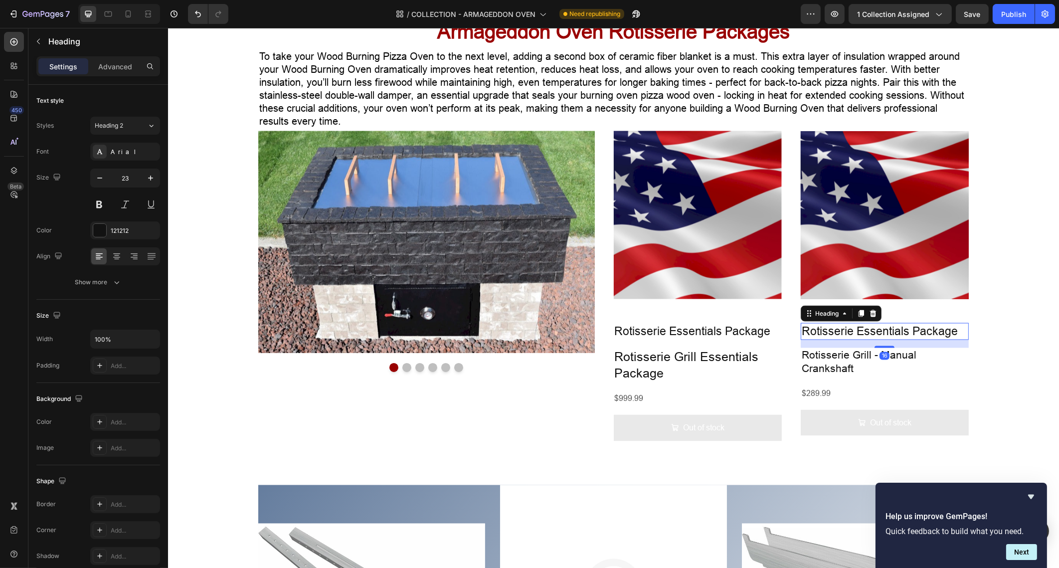
click at [888, 329] on h2 "Rotisserie Essentials Package" at bounding box center [885, 331] width 168 height 17
click at [888, 329] on p "Rotisserie Essentials Package" at bounding box center [885, 331] width 166 height 15
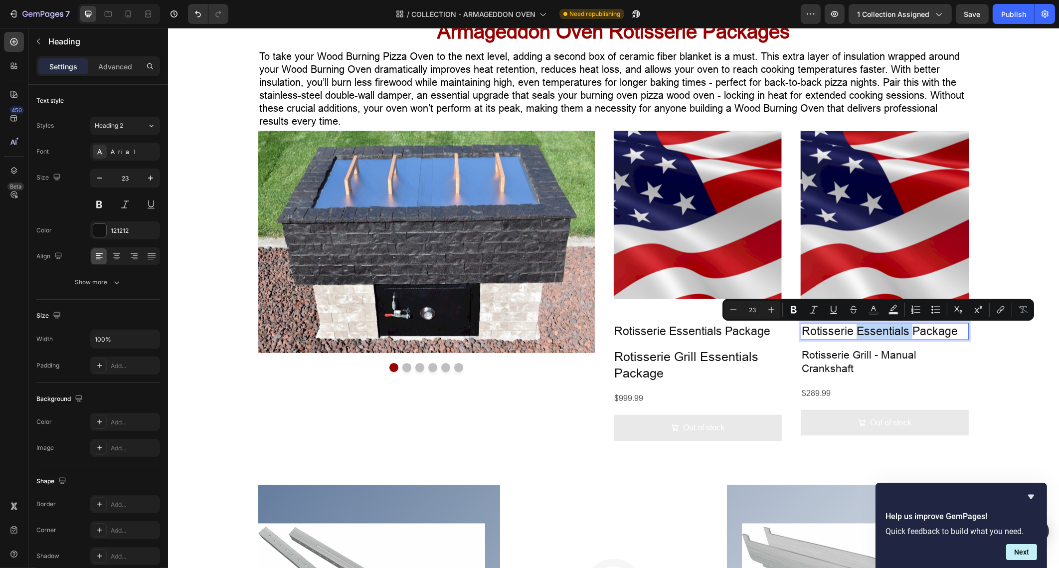
click at [905, 332] on p "Rotisserie Essentials Package" at bounding box center [885, 331] width 166 height 15
click at [936, 332] on p "Rotisserie Essentials Package" at bounding box center [885, 331] width 166 height 15
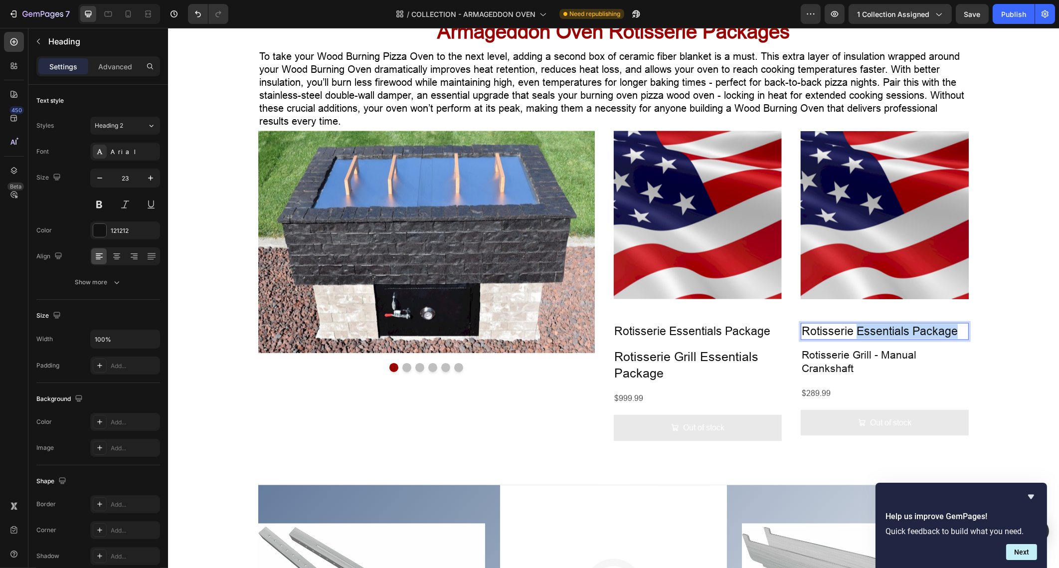
drag, startPoint x: 950, startPoint y: 332, endPoint x: 852, endPoint y: 329, distance: 98.3
click at [852, 329] on p "Rotisserie Essentials Package" at bounding box center [885, 331] width 166 height 15
click at [852, 364] on div "Rotisserie Grill - Manual Crankshaft Product Title" at bounding box center [885, 362] width 168 height 29
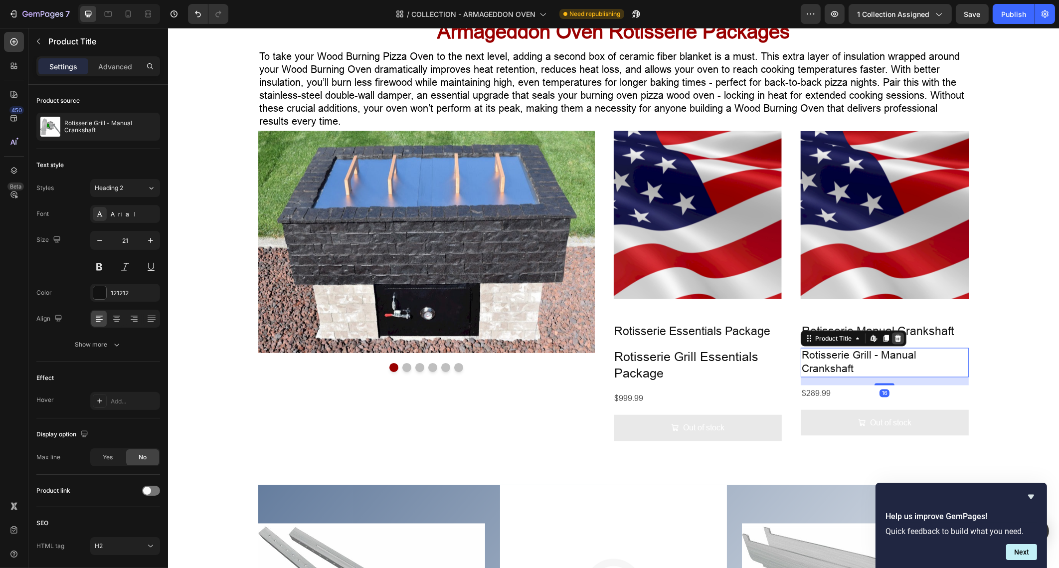
click at [894, 337] on icon at bounding box center [897, 338] width 6 height 7
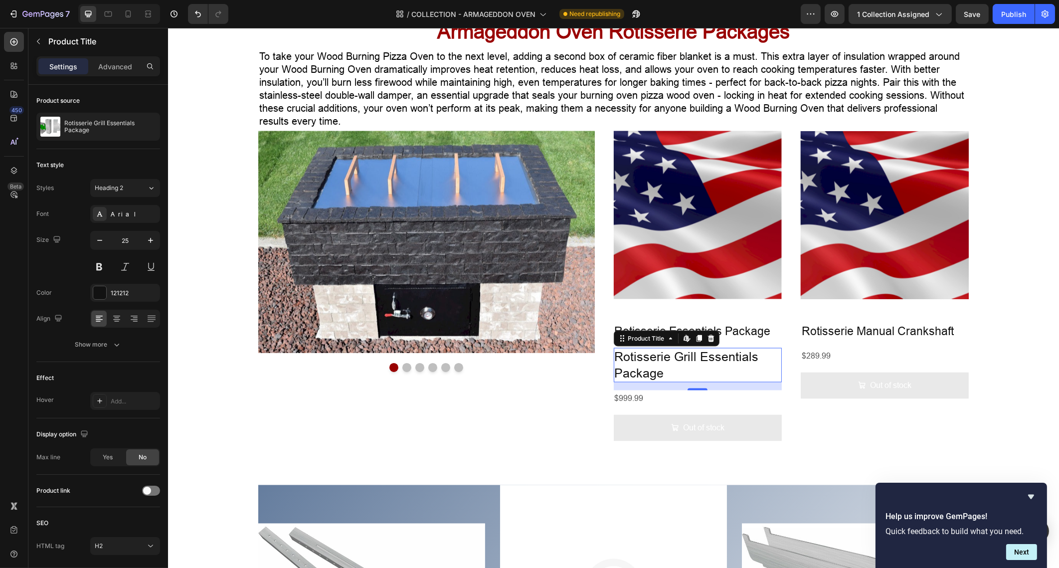
click at [725, 364] on h2 "Rotisserie Grill Essentials Package" at bounding box center [698, 365] width 168 height 34
click at [707, 338] on icon at bounding box center [710, 338] width 6 height 7
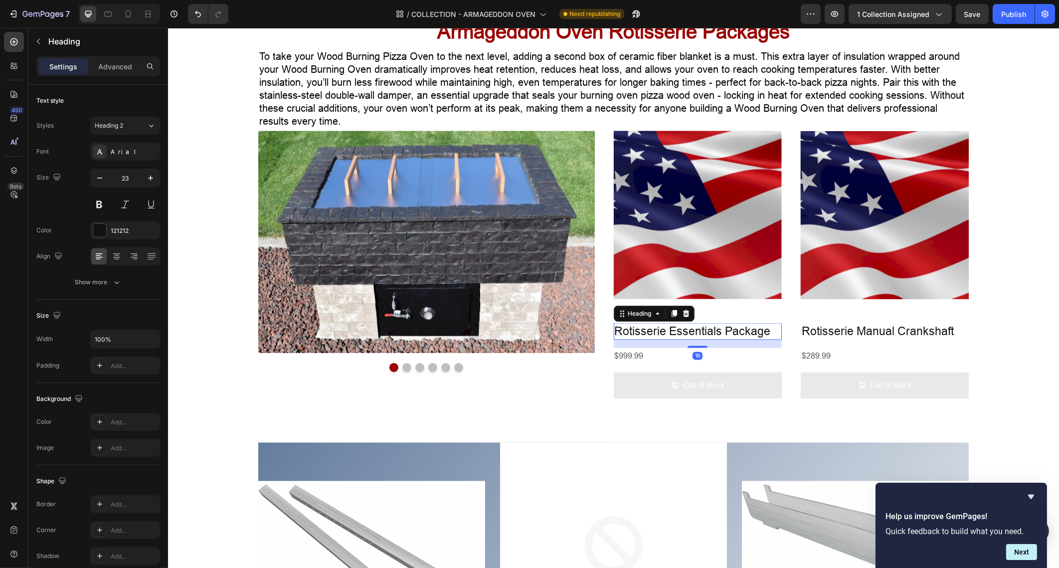
click at [688, 327] on p "Rotisserie Essentials Package" at bounding box center [698, 331] width 166 height 15
click at [126, 70] on p "Advanced" at bounding box center [115, 66] width 34 height 10
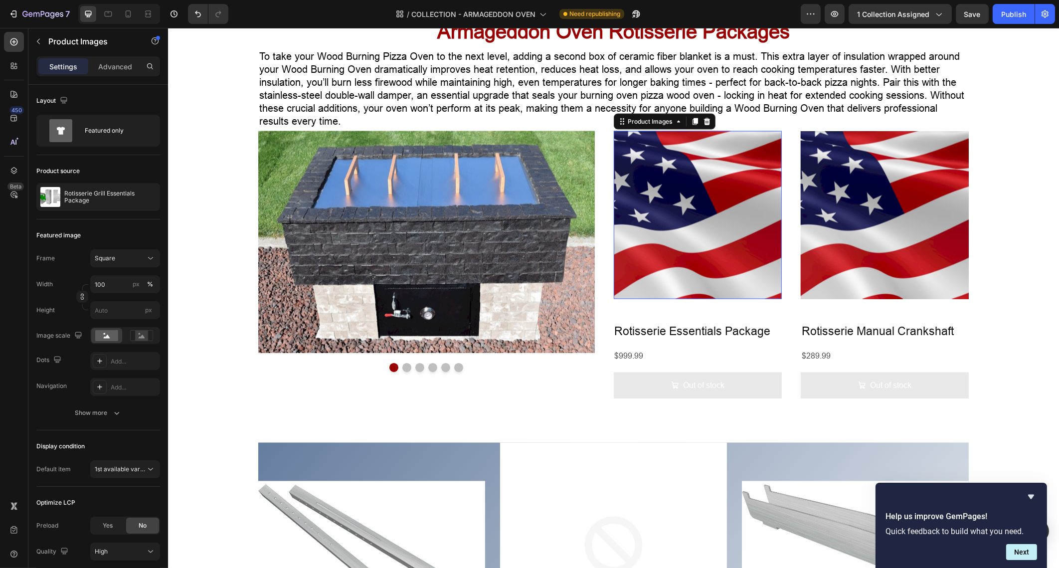
click at [684, 248] on img at bounding box center [697, 215] width 168 height 168
drag, startPoint x: 697, startPoint y: 307, endPoint x: 800, endPoint y: 282, distance: 105.7
click at [687, 269] on div "Product Images 0" at bounding box center [698, 215] width 168 height 168
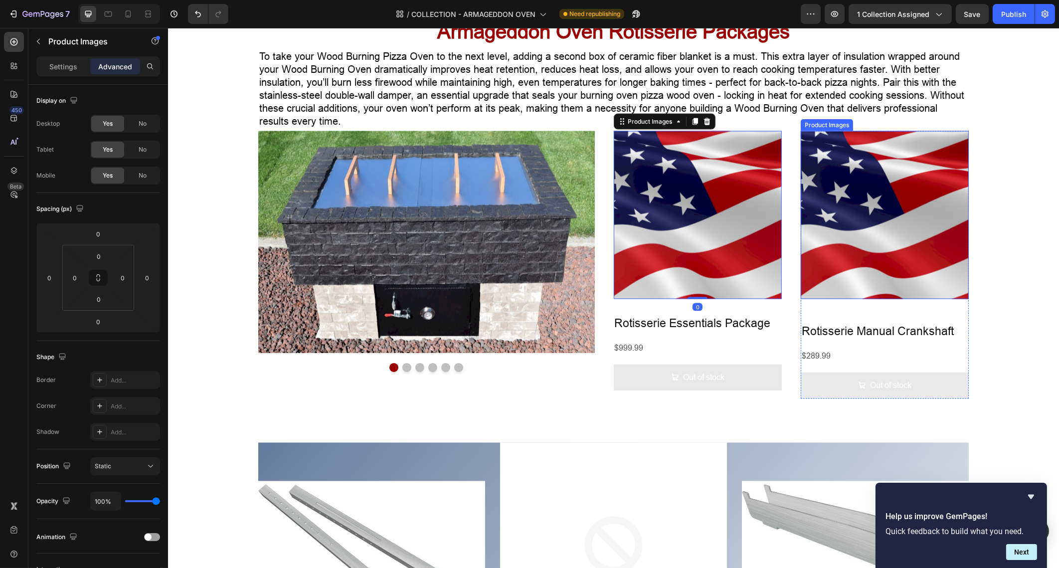
click at [807, 269] on img at bounding box center [885, 215] width 168 height 168
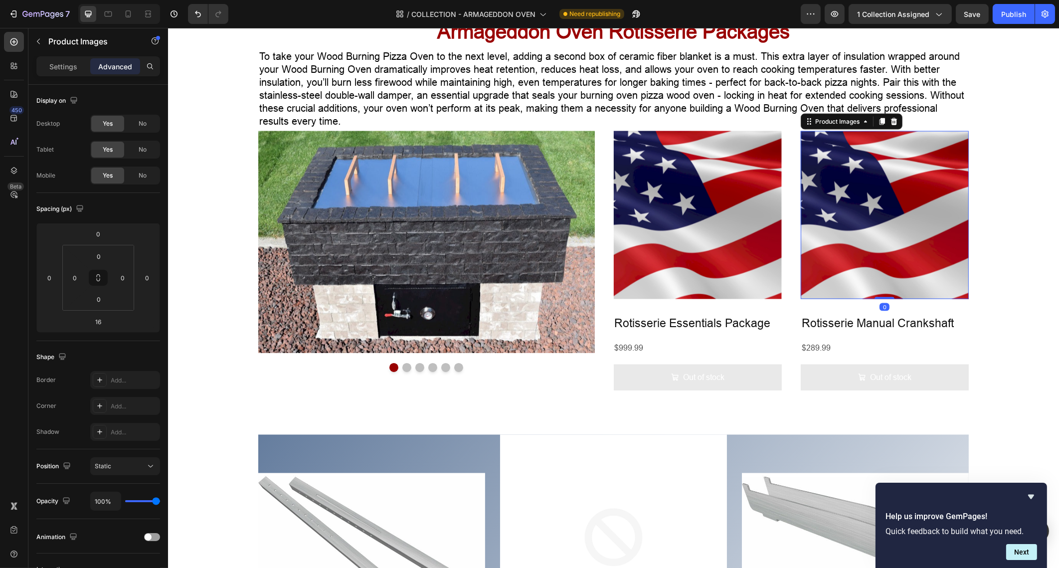
drag, startPoint x: 878, startPoint y: 307, endPoint x: 868, endPoint y: 269, distance: 39.2
click at [868, 269] on div "Product Images 0" at bounding box center [885, 215] width 168 height 168
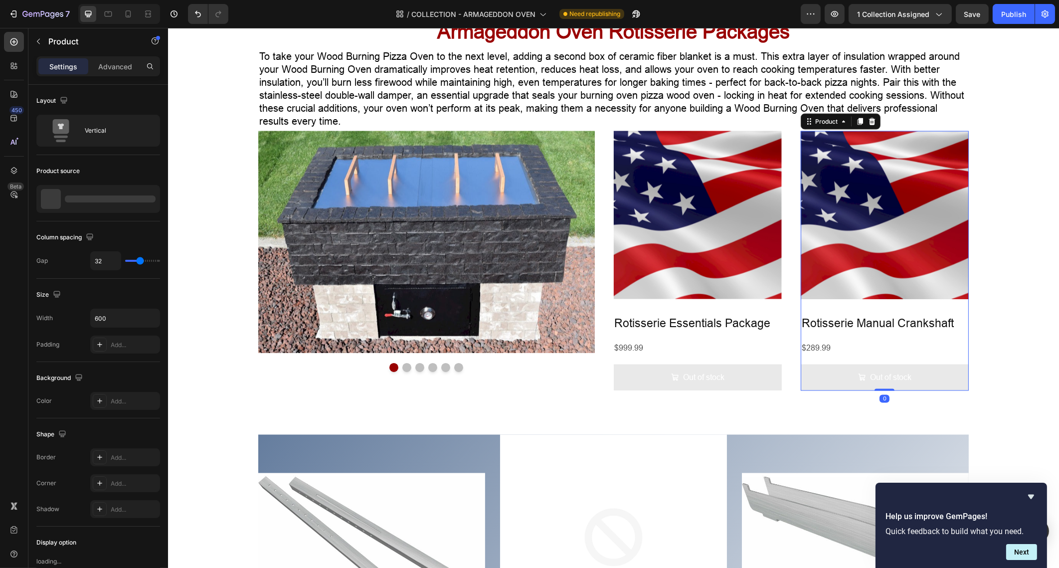
click at [848, 309] on div "Product Images Rotisserie Manual Crankshaft Heading $289.99 Product Price Produ…" at bounding box center [885, 261] width 168 height 260
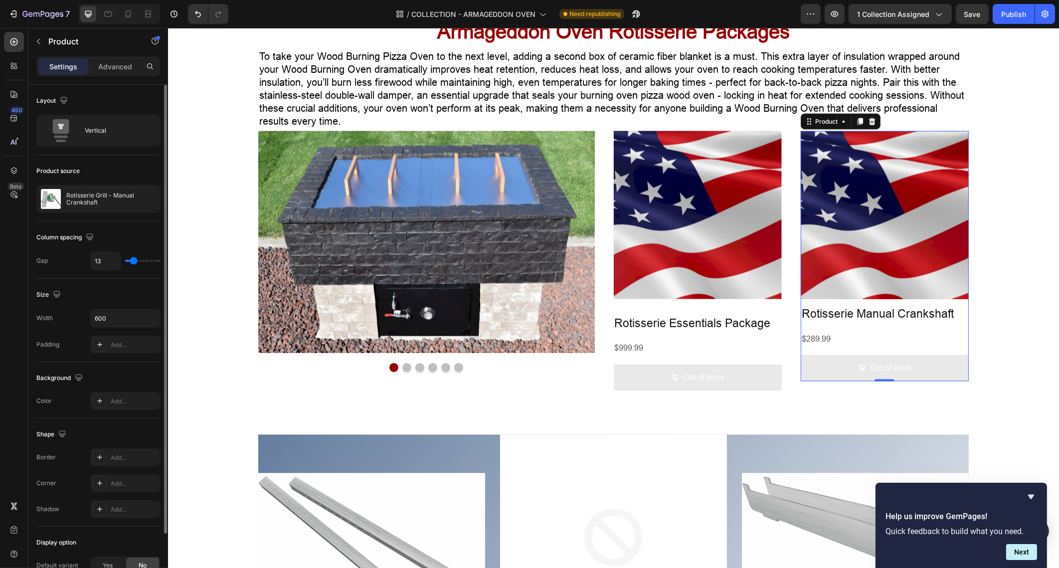
click at [133, 260] on input "range" at bounding box center [142, 261] width 35 height 2
click at [103, 257] on input "13" at bounding box center [106, 261] width 30 height 18
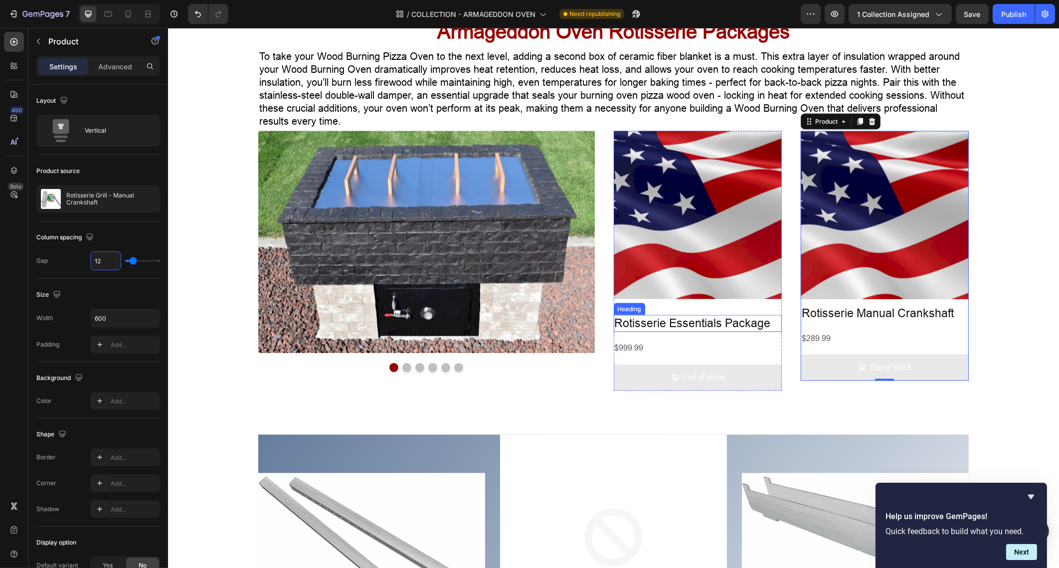
drag, startPoint x: 664, startPoint y: 318, endPoint x: 654, endPoint y: 321, distance: 10.4
click at [664, 318] on p "Rotisserie Essentials Package" at bounding box center [698, 323] width 166 height 15
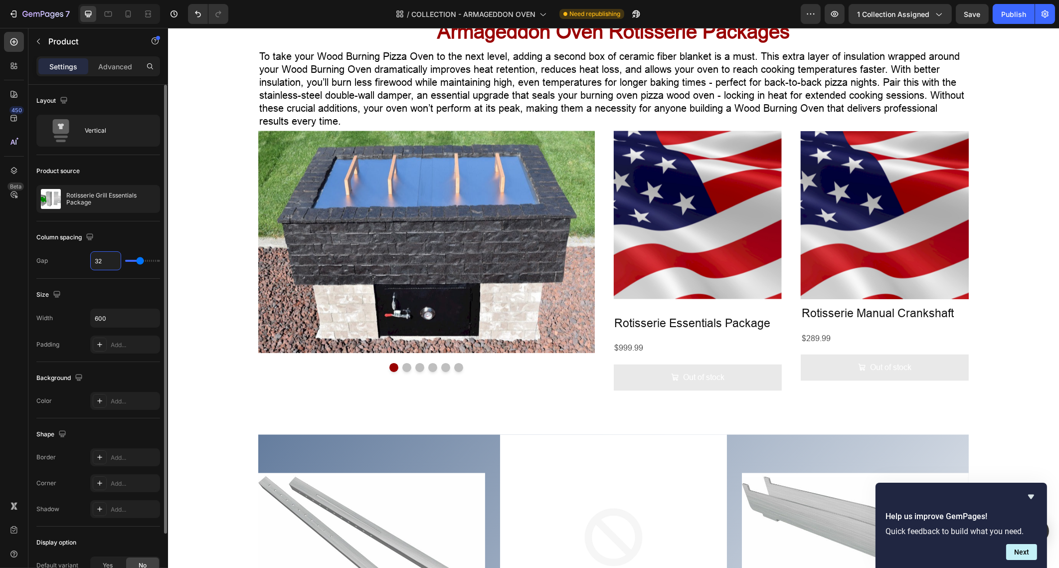
click at [105, 262] on input "32" at bounding box center [106, 261] width 30 height 18
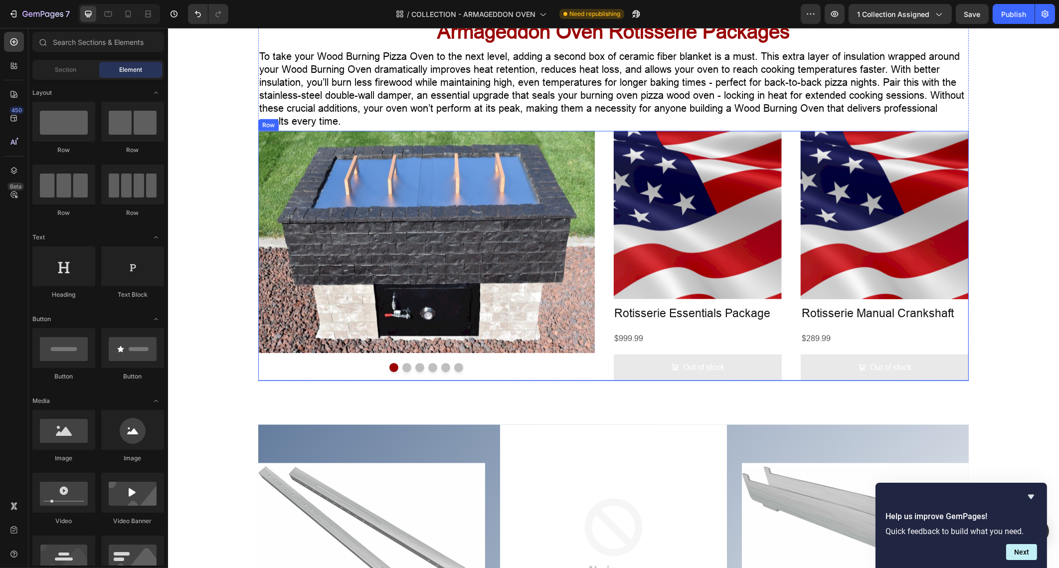
click at [600, 246] on div "Image Image Image Image Image Image Carousel Product Images Rotisserie Essentia…" at bounding box center [613, 256] width 711 height 250
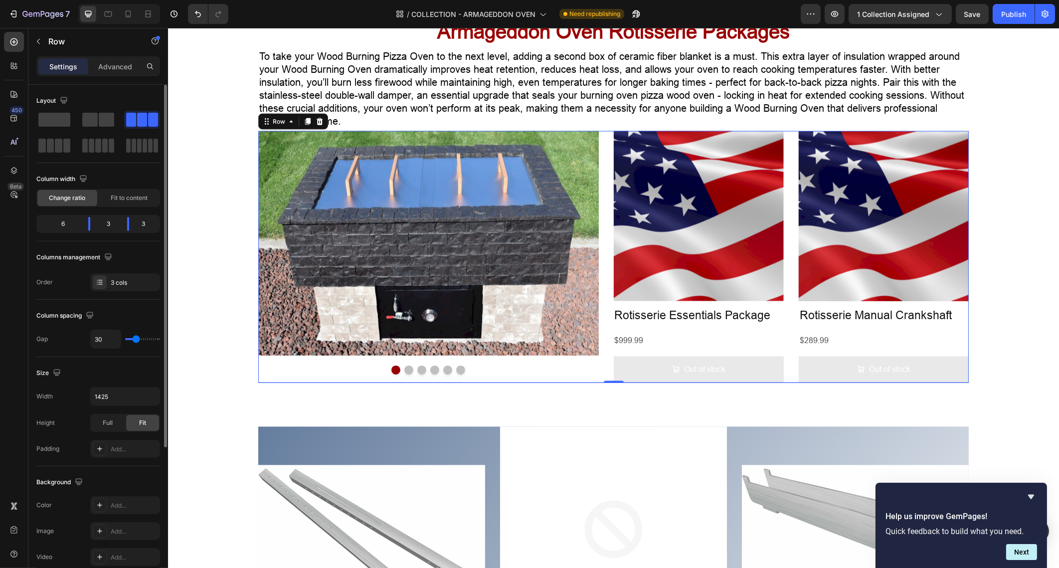
click at [136, 340] on input "range" at bounding box center [142, 339] width 35 height 2
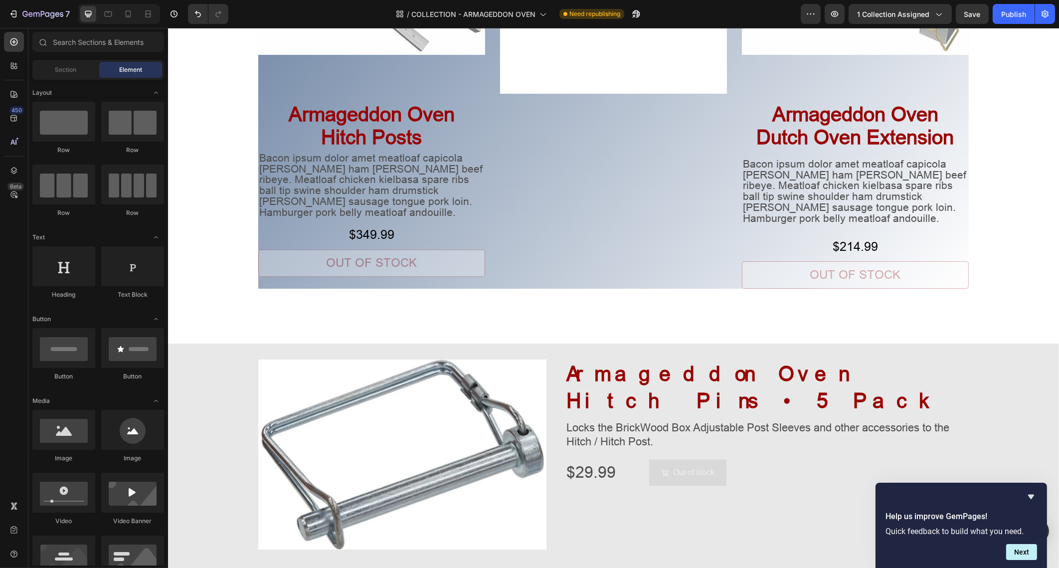
scroll to position [3117, 0]
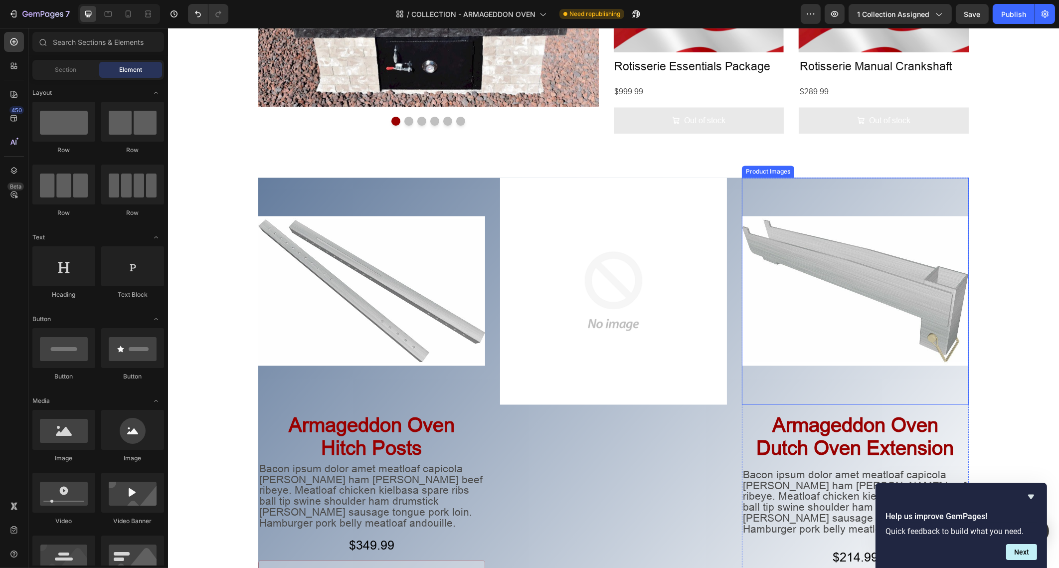
click at [855, 252] on img at bounding box center [855, 291] width 227 height 227
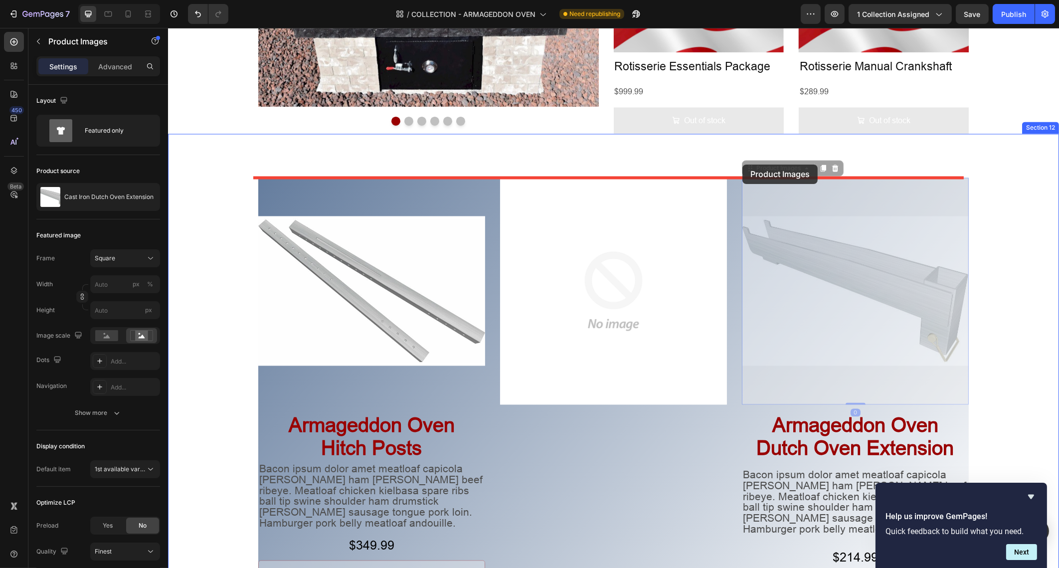
drag, startPoint x: 747, startPoint y: 167, endPoint x: 742, endPoint y: 165, distance: 5.6
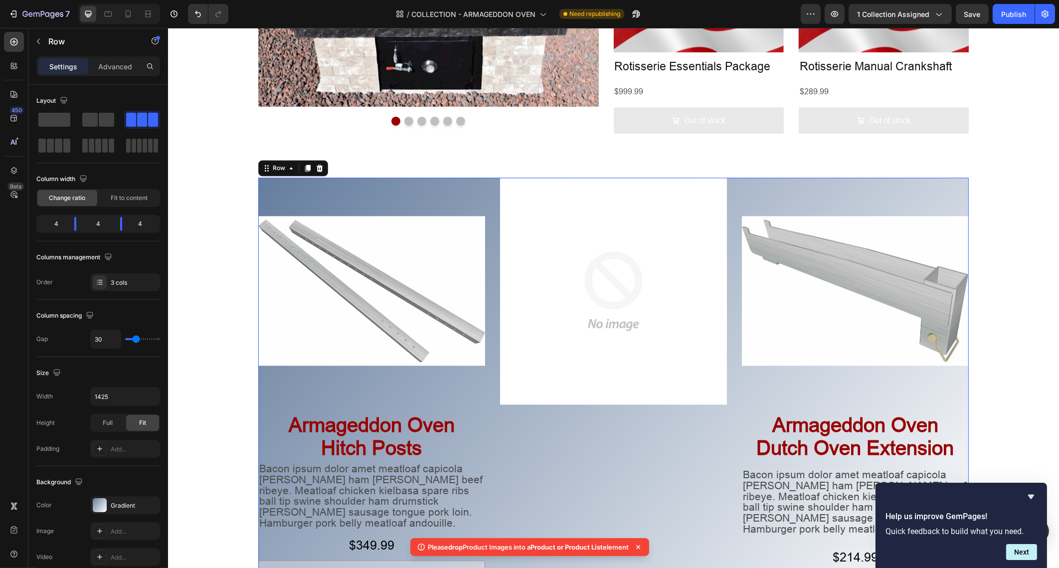
click at [705, 435] on div "Image" at bounding box center [613, 389] width 227 height 422
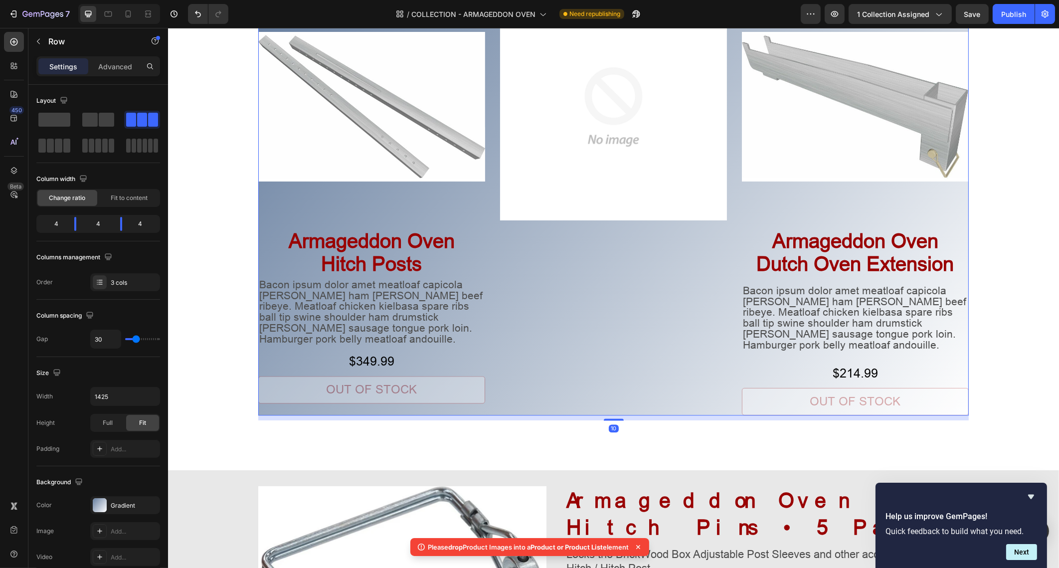
scroll to position [3304, 0]
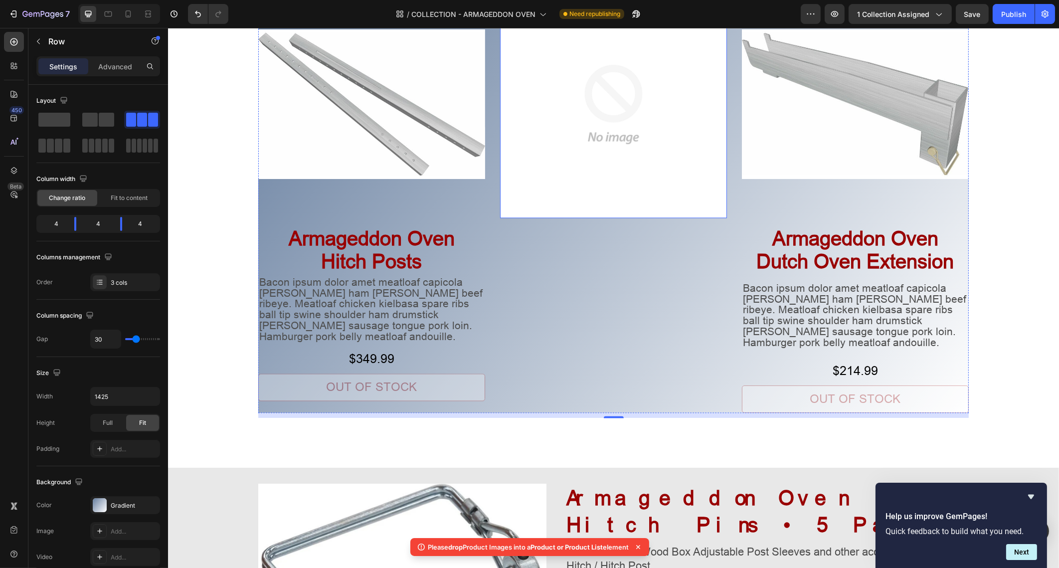
click at [698, 209] on img at bounding box center [613, 104] width 227 height 227
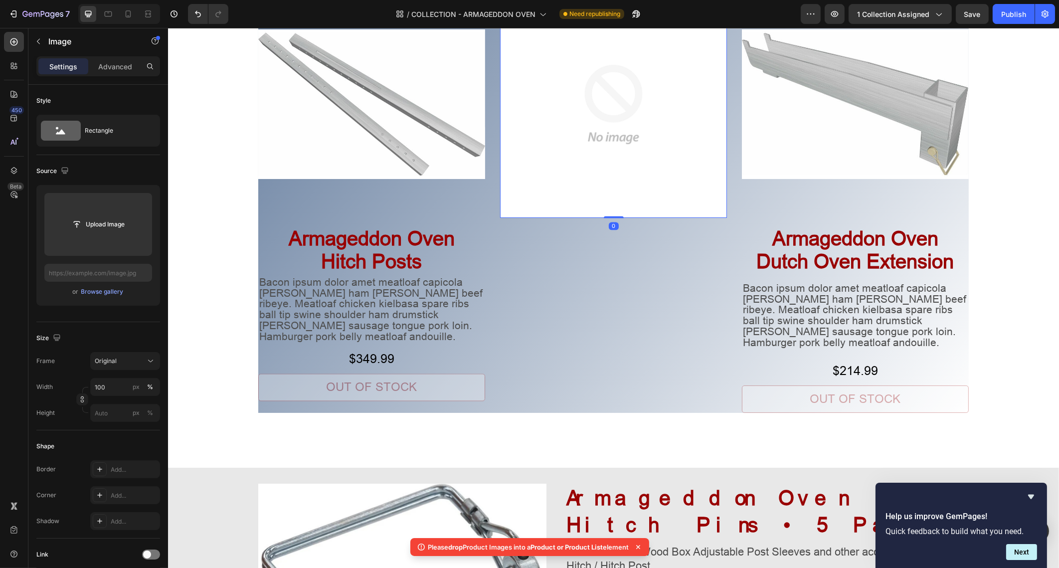
scroll to position [3179, 0]
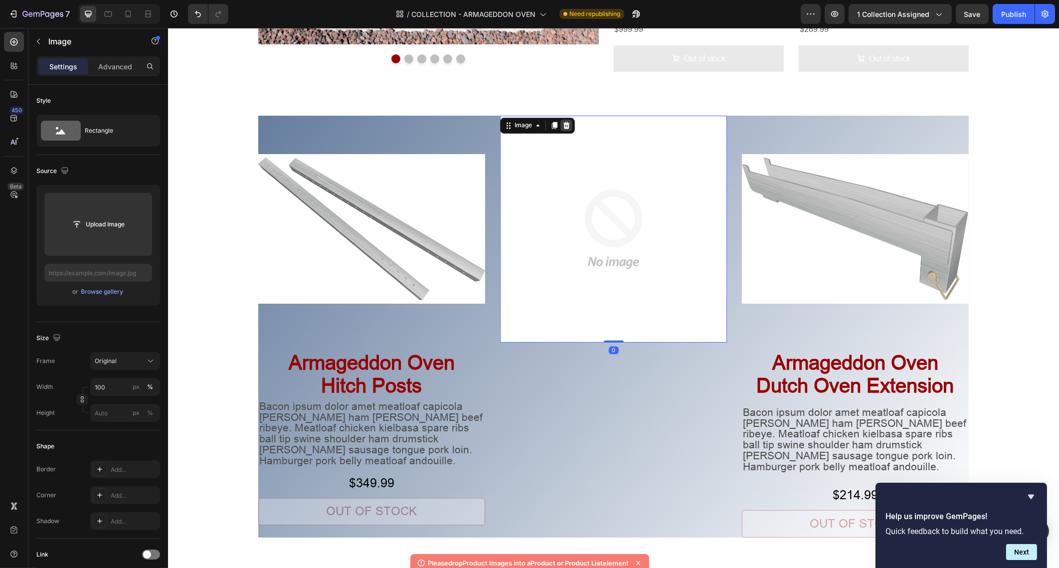
click at [563, 123] on icon at bounding box center [566, 125] width 6 height 7
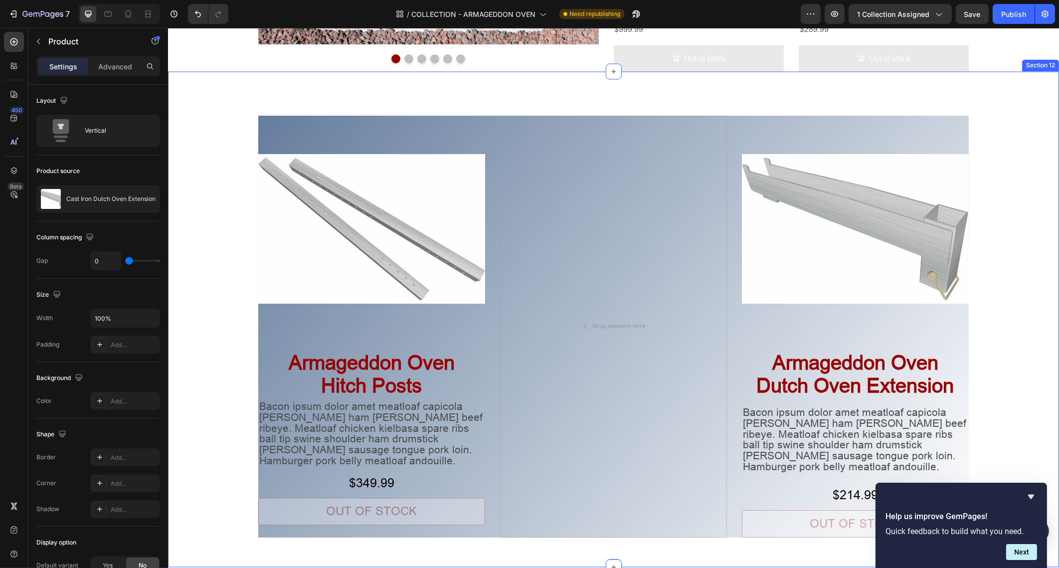
click at [984, 175] on div "Product Images Armageddon Oven Hitch Posts Heading Bacon ipsum dolor amet meatl…" at bounding box center [613, 307] width 891 height 471
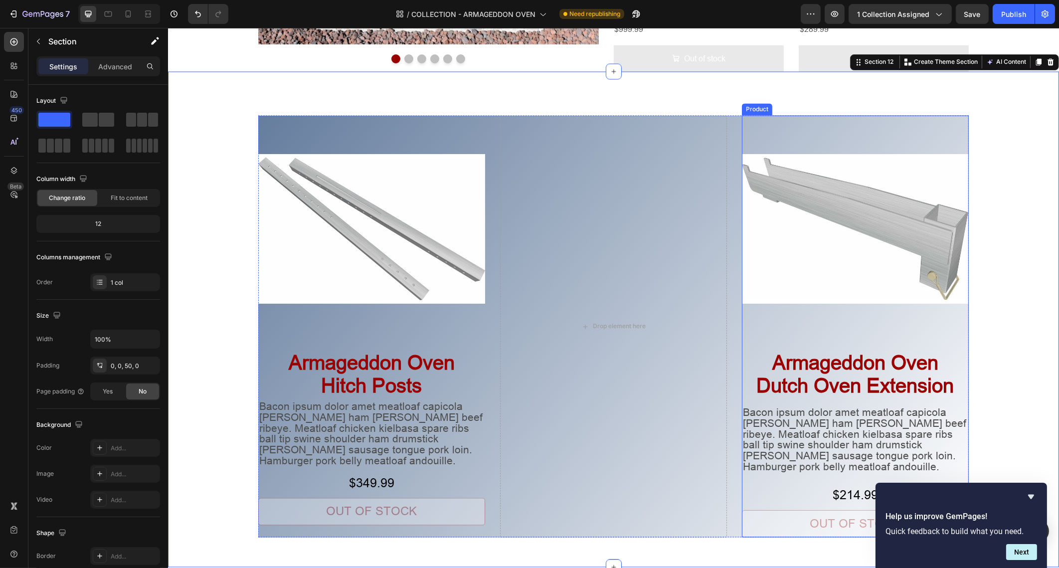
click at [946, 347] on div "Armageddon Oven Dutch Oven Extension Heading Bacon ipsum dolor amet meatloaf ca…" at bounding box center [855, 441] width 227 height 196
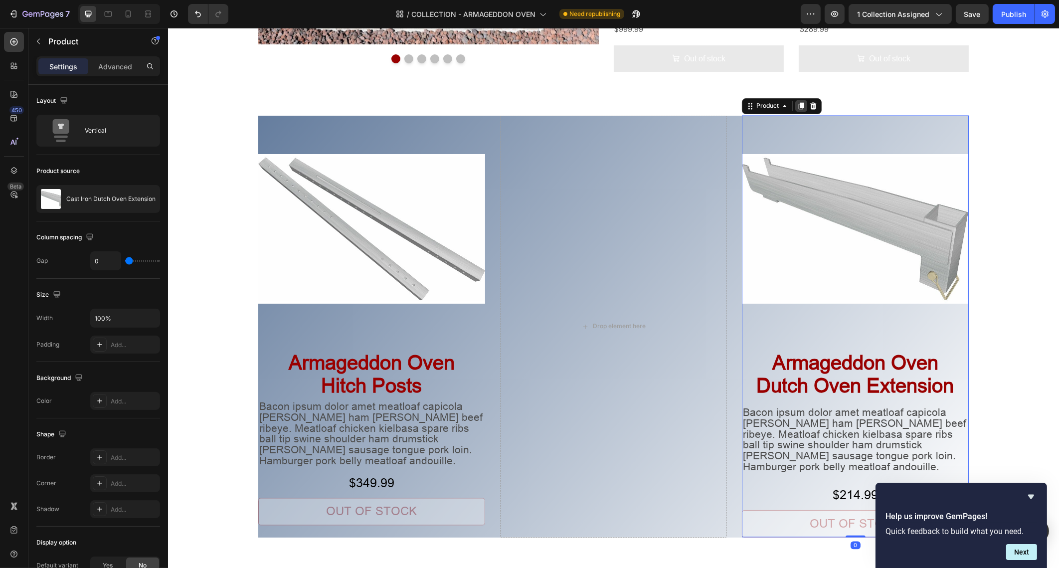
click at [799, 106] on icon at bounding box center [801, 106] width 5 height 7
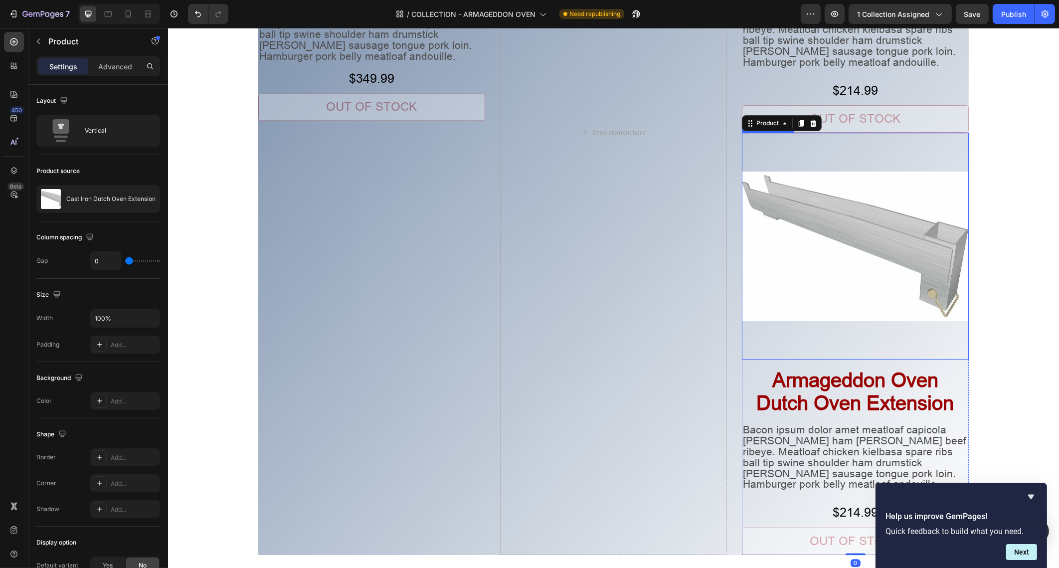
scroll to position [3335, 0]
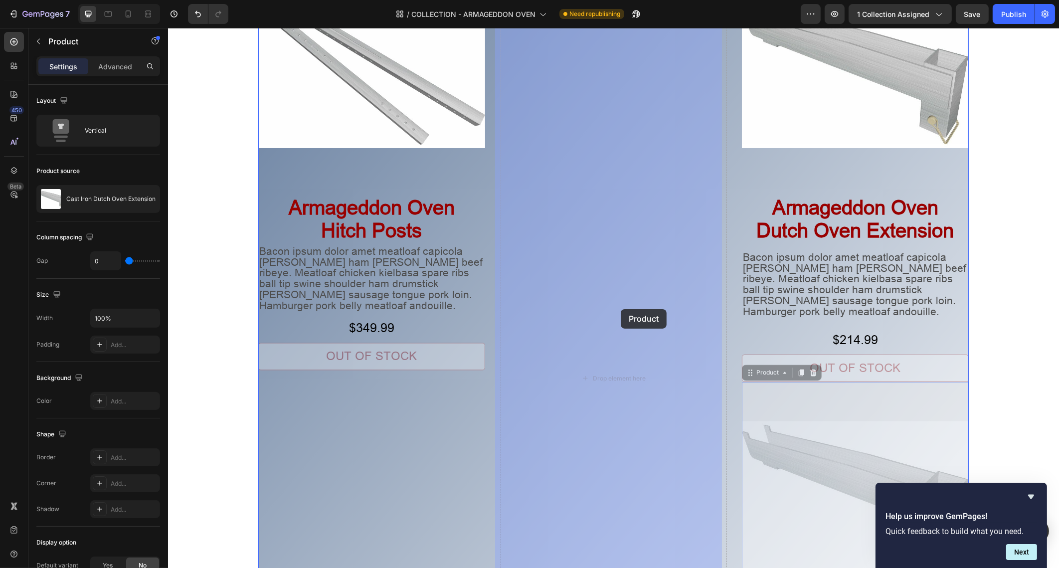
drag, startPoint x: 745, startPoint y: 367, endPoint x: 621, endPoint y: 309, distance: 137.3
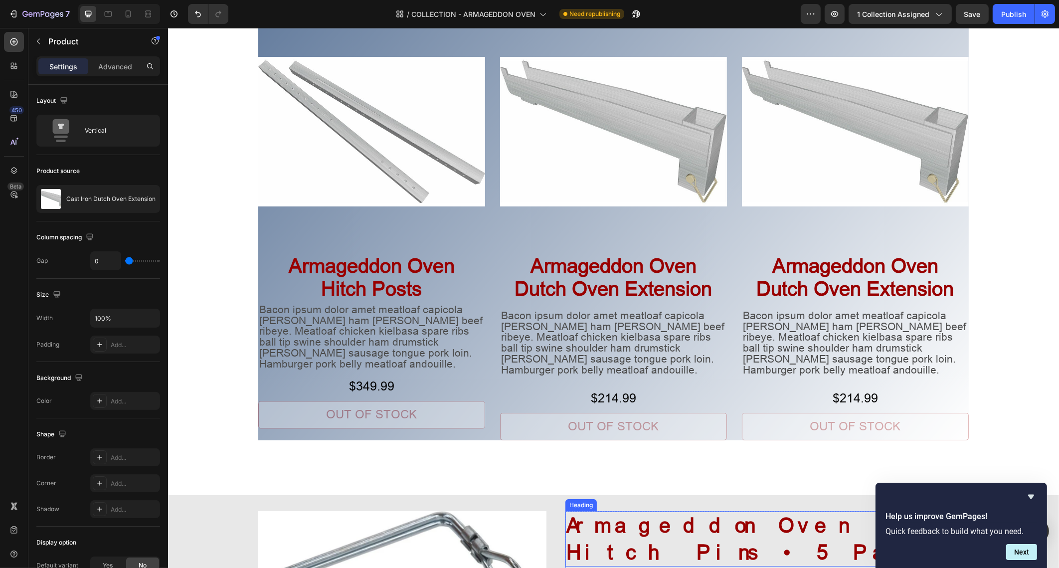
scroll to position [3460, 0]
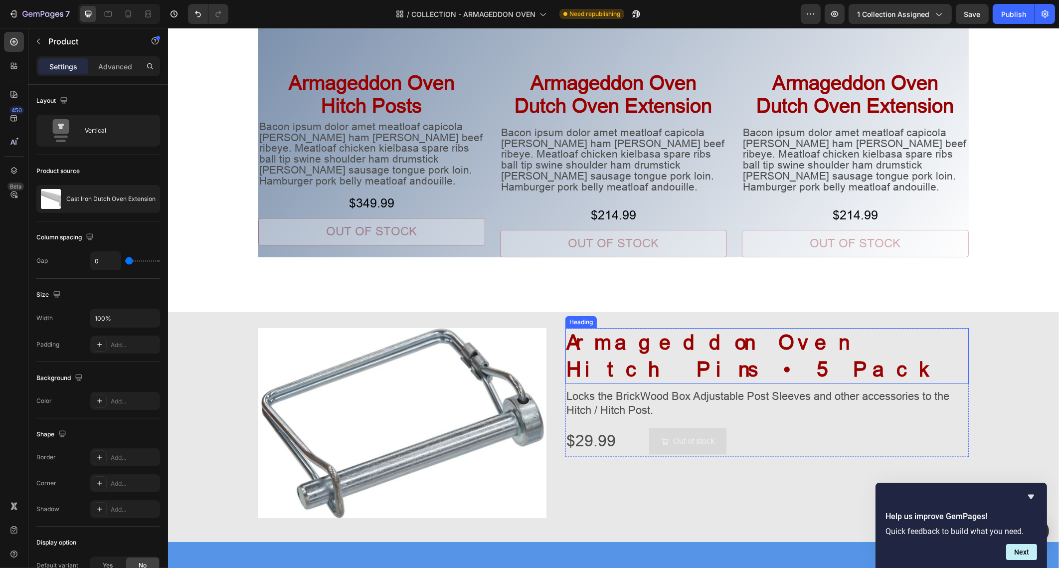
click at [732, 344] on span "Armageddon Oven Hitch Pins • 5 Pack" at bounding box center [753, 356] width 374 height 50
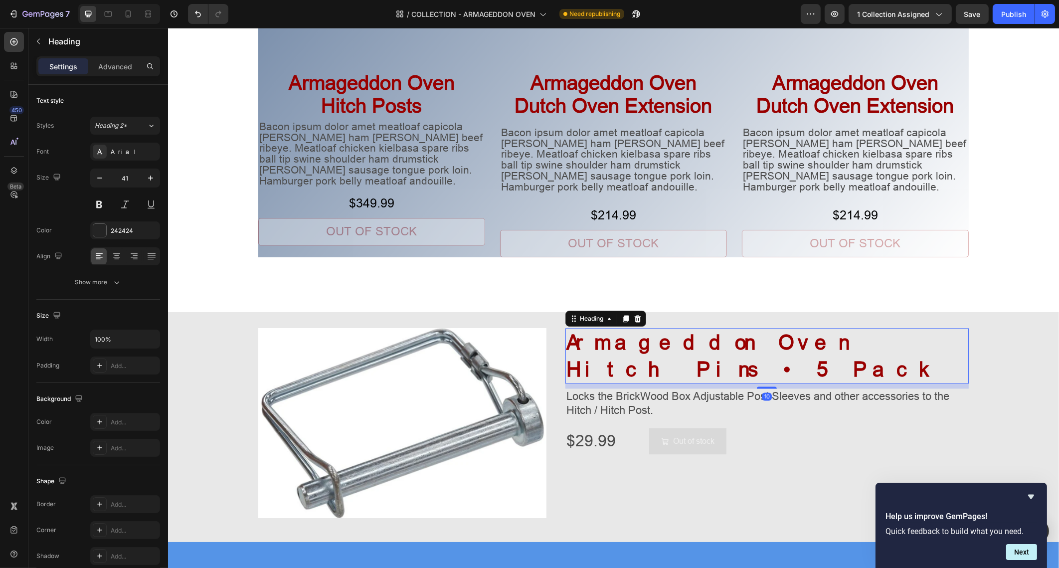
click at [732, 344] on span "Armageddon Oven Hitch Pins • 5 Pack" at bounding box center [753, 356] width 374 height 50
click at [815, 105] on span "Dutch Oven Extension" at bounding box center [856, 106] width 198 height 22
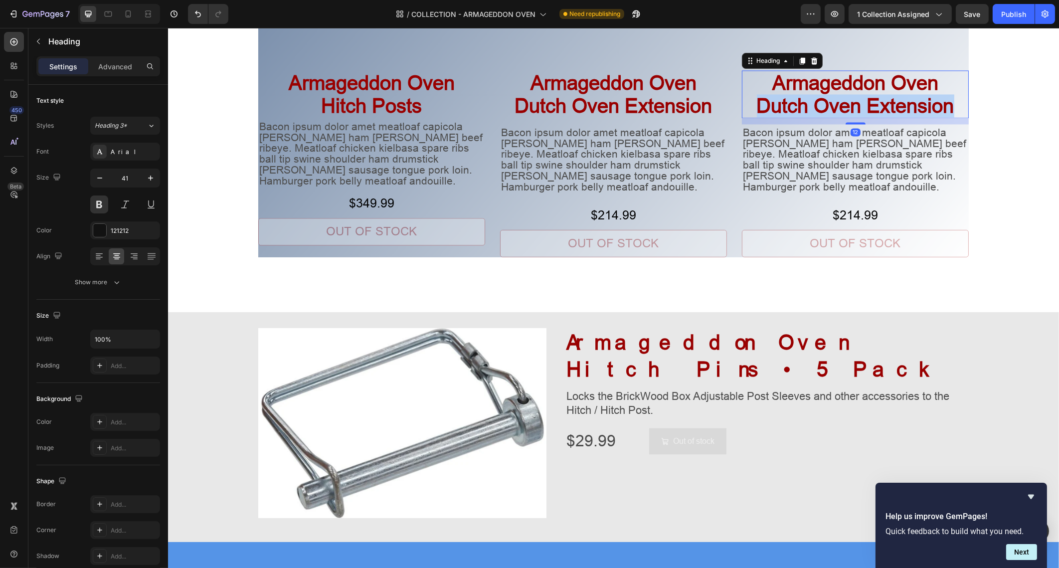
click at [815, 105] on span "Dutch Oven Extension" at bounding box center [856, 106] width 198 height 22
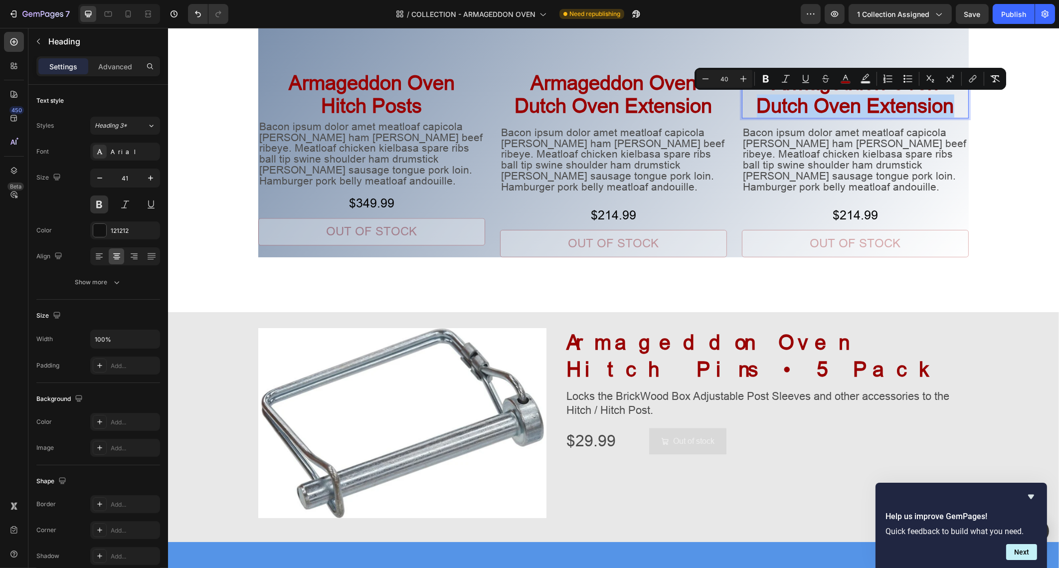
click at [815, 104] on span "Dutch Oven Extension" at bounding box center [856, 106] width 198 height 22
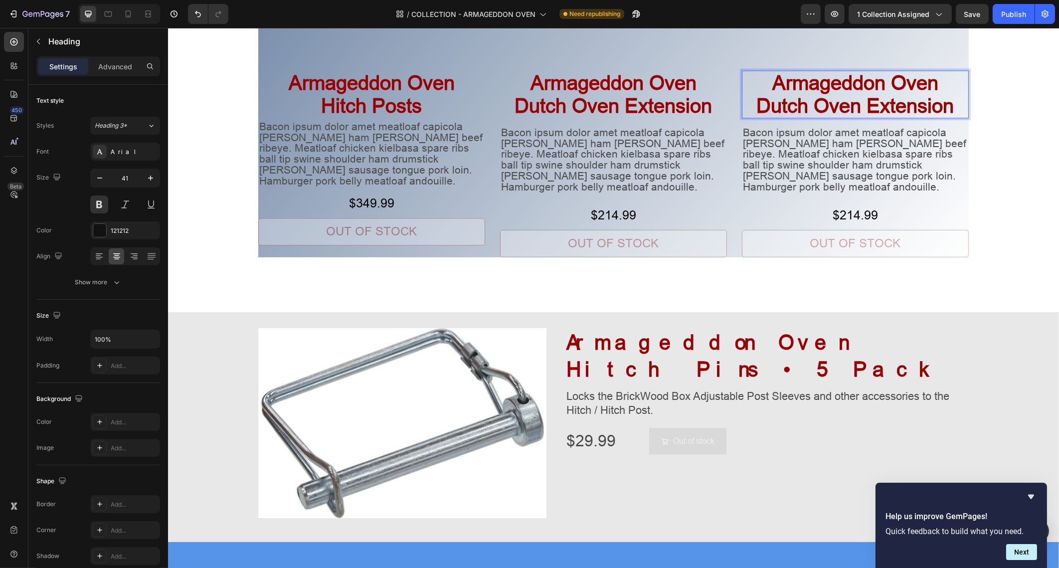
click at [880, 107] on span "Dutch Oven Extension" at bounding box center [856, 106] width 198 height 22
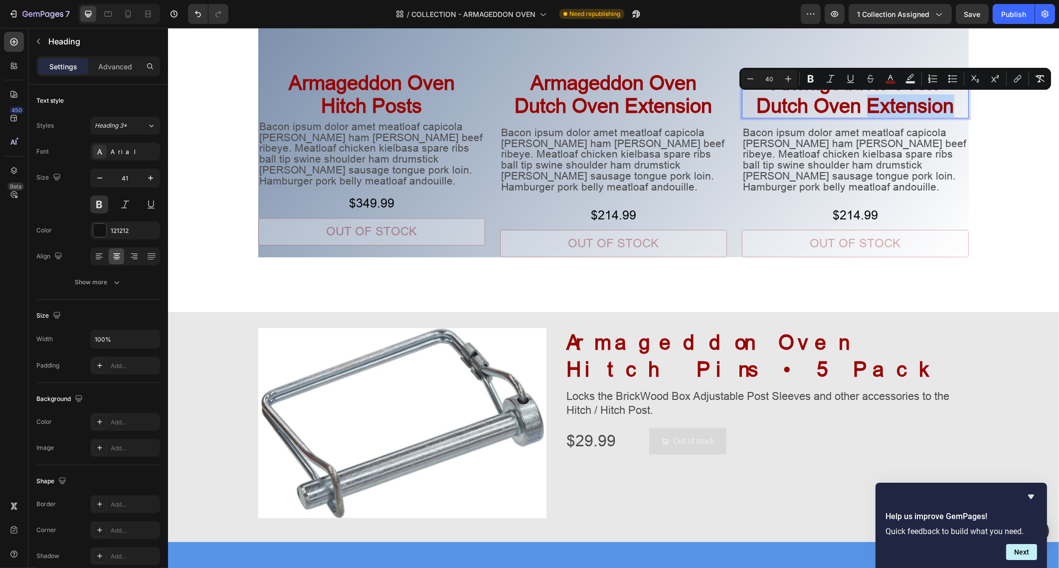
click at [916, 113] on span "Dutch Oven Extension" at bounding box center [856, 106] width 198 height 22
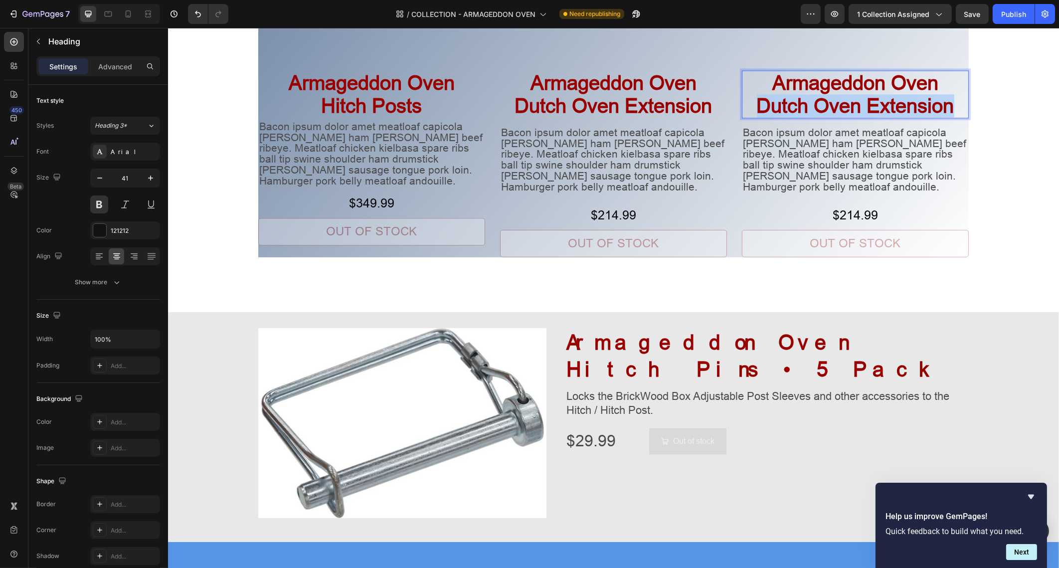
drag, startPoint x: 951, startPoint y: 105, endPoint x: 753, endPoint y: 104, distance: 197.5
click at [753, 104] on p "Armageddon Oven Dutch Oven Extension" at bounding box center [855, 94] width 225 height 46
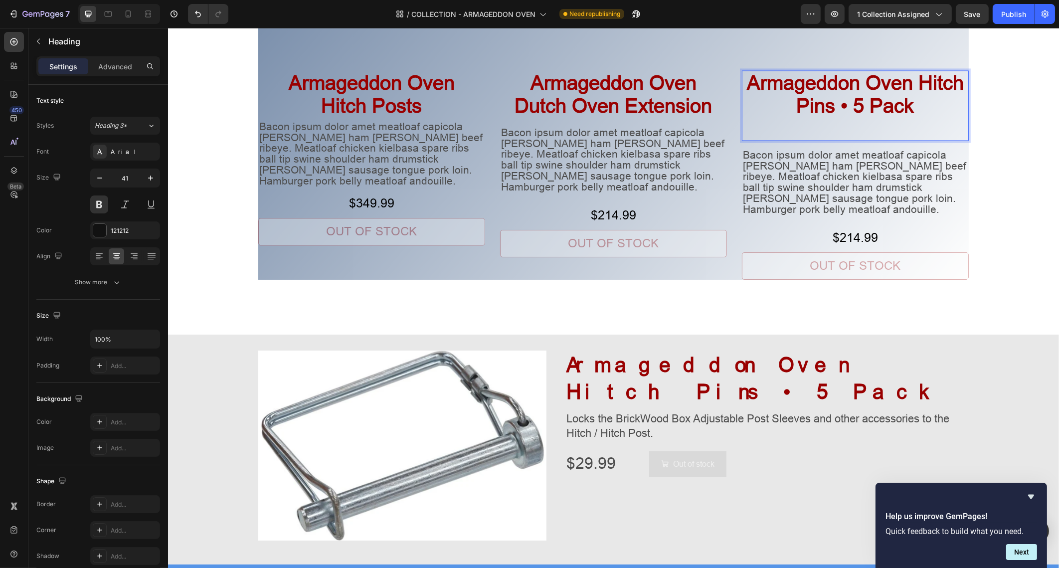
click at [916, 83] on span "Armageddon Oven Hitch Pins • 5 Pack" at bounding box center [855, 94] width 217 height 45
click at [515, 112] on span "Dutch Oven Extension" at bounding box center [614, 106] width 198 height 22
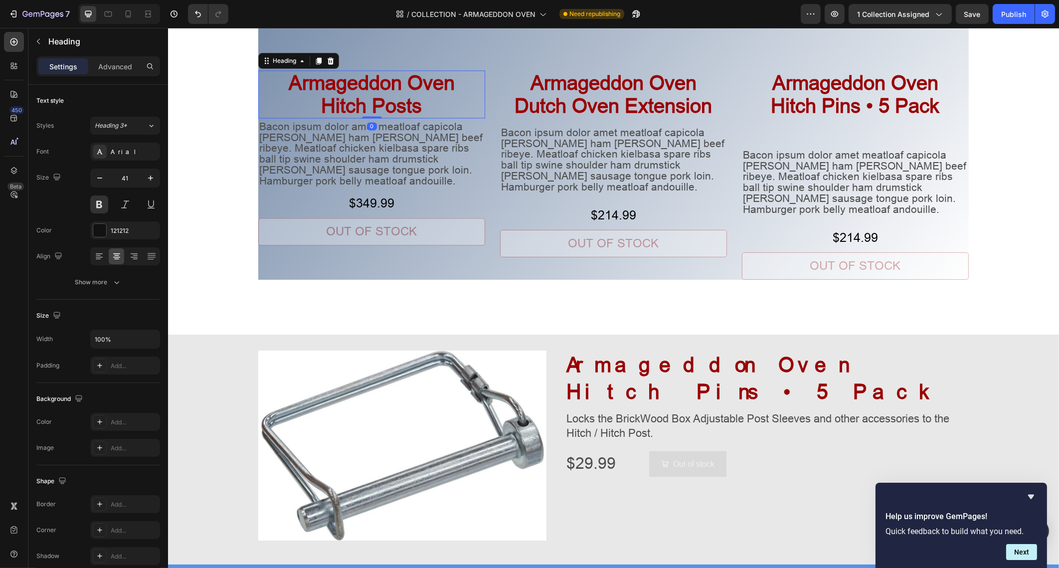
click at [321, 100] on span "Hitch Posts" at bounding box center [371, 106] width 101 height 22
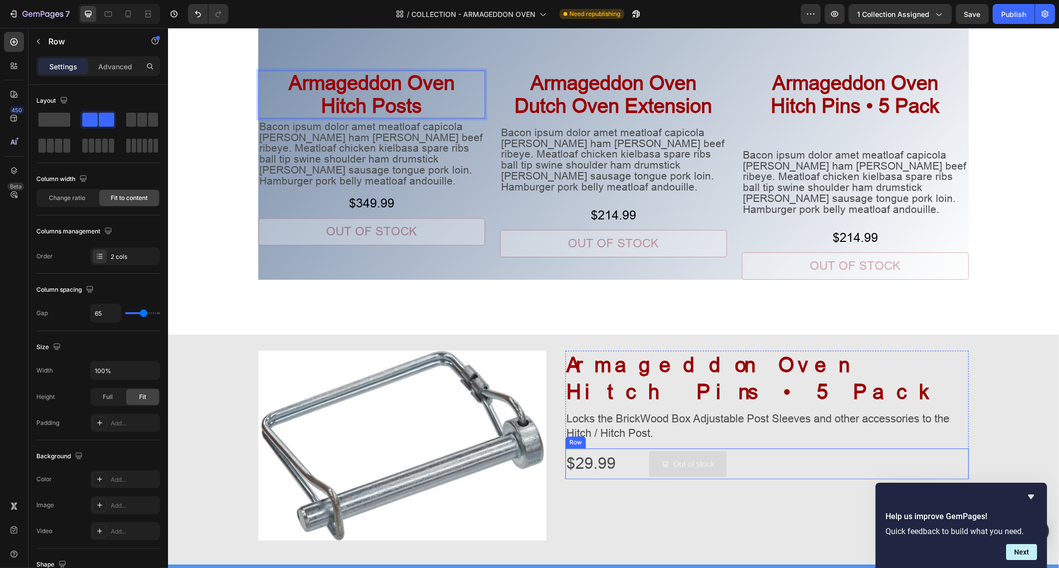
click at [623, 448] on div "$29.99 Product Price Product Price Out of stock Add to Cart Row" at bounding box center [767, 463] width 404 height 31
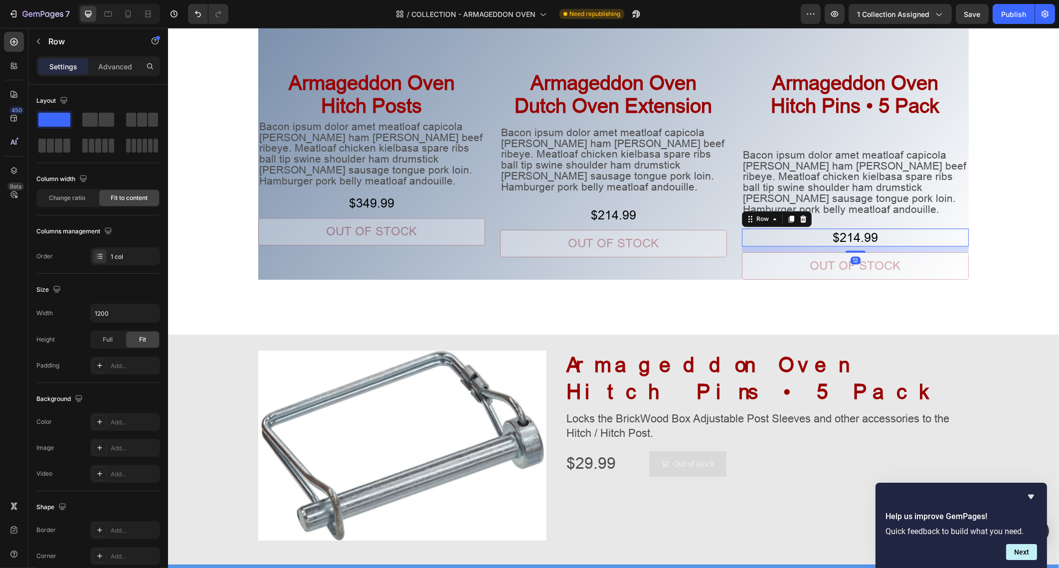
click at [814, 229] on div "$214.99 Product Price Product Price Row 12" at bounding box center [855, 237] width 227 height 18
click at [800, 215] on icon at bounding box center [803, 218] width 6 height 7
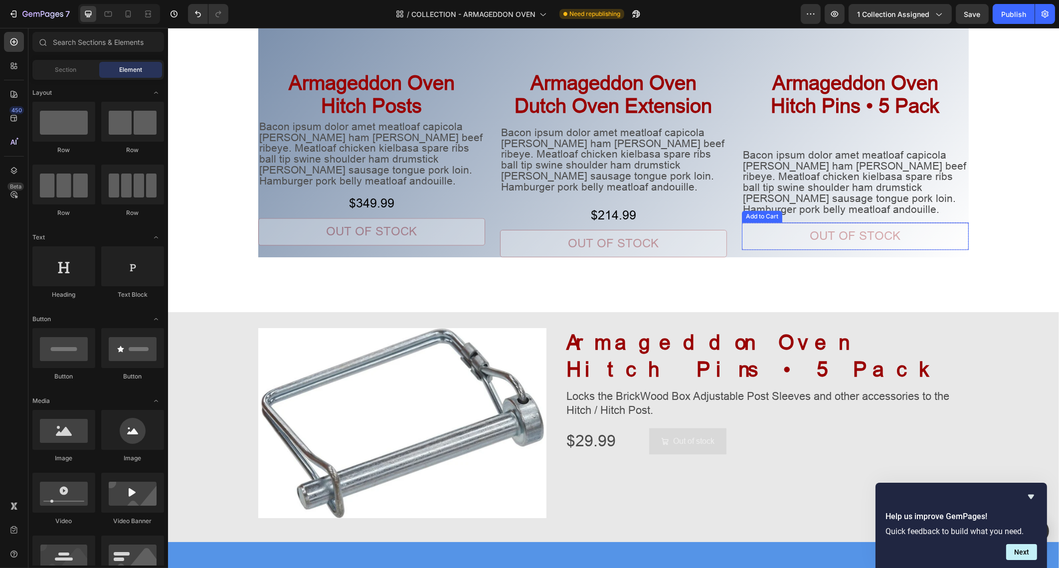
click at [797, 222] on button "Out of stock" at bounding box center [855, 235] width 227 height 27
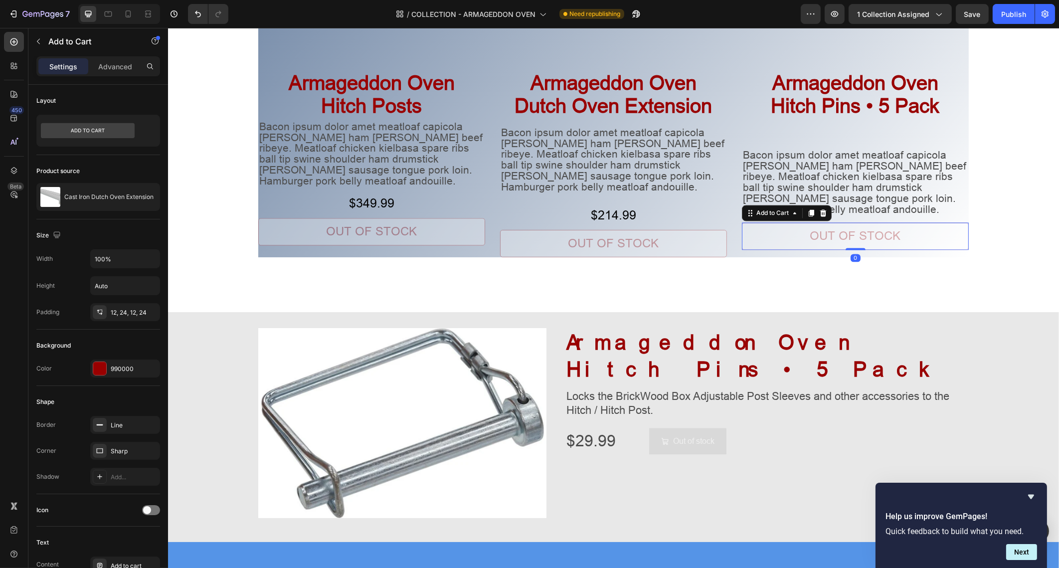
click at [819, 209] on icon at bounding box center [823, 213] width 8 height 8
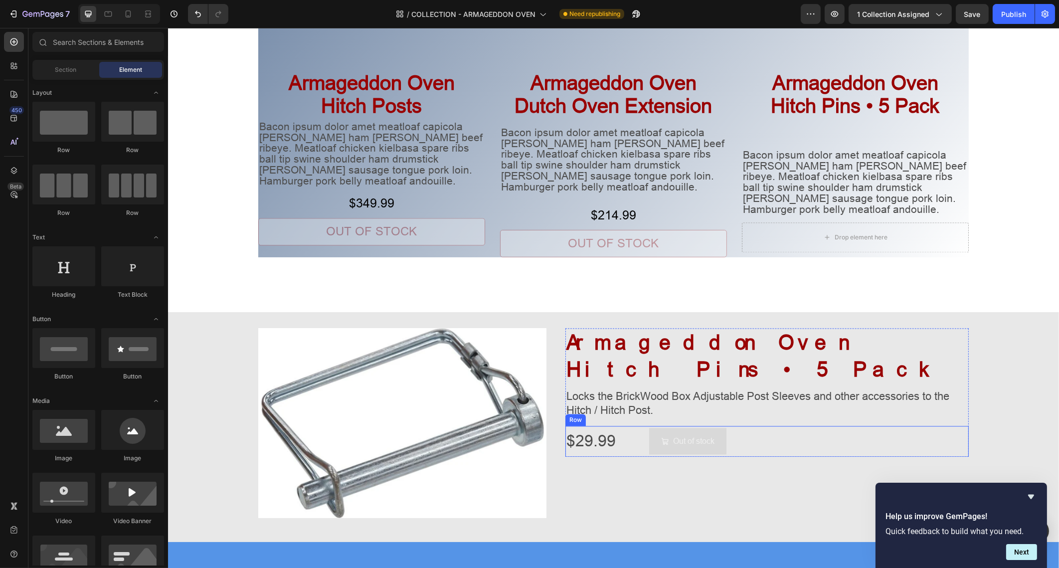
click at [626, 426] on div "$29.99 Product Price Product Price Out of stock Add to Cart Row" at bounding box center [767, 441] width 404 height 31
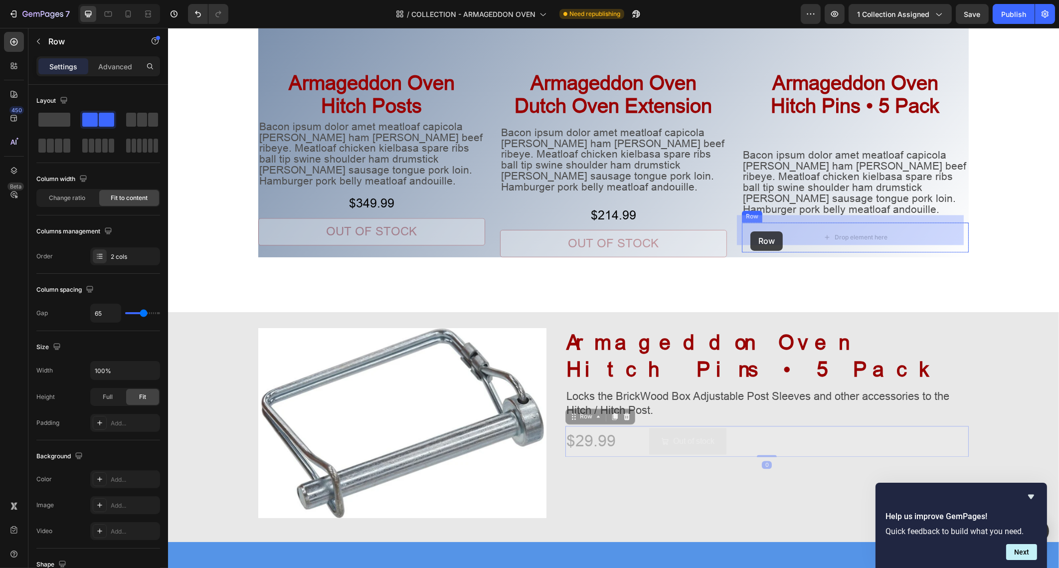
drag, startPoint x: 569, startPoint y: 386, endPoint x: 750, endPoint y: 232, distance: 237.8
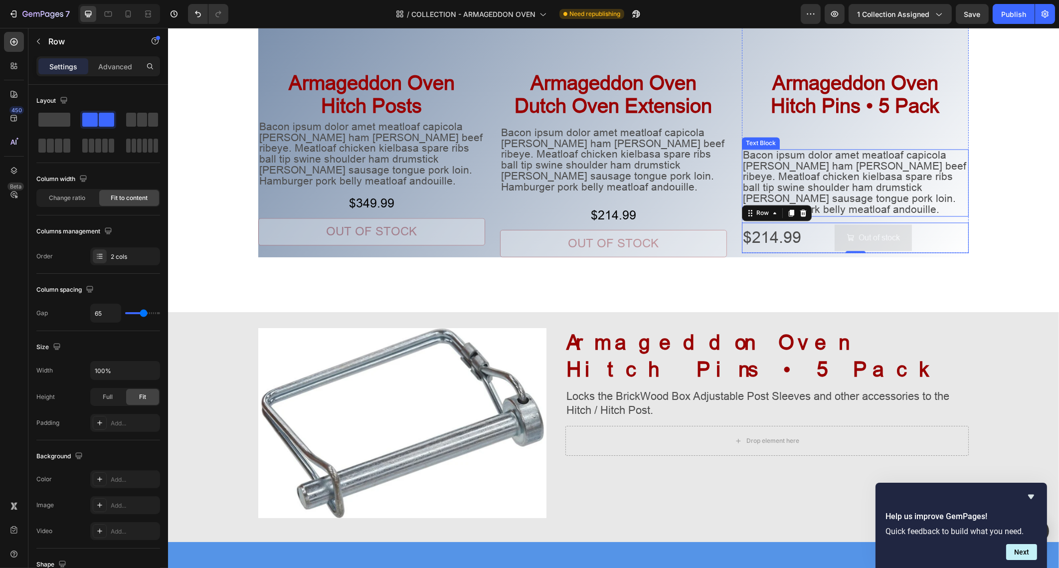
scroll to position [3335, 0]
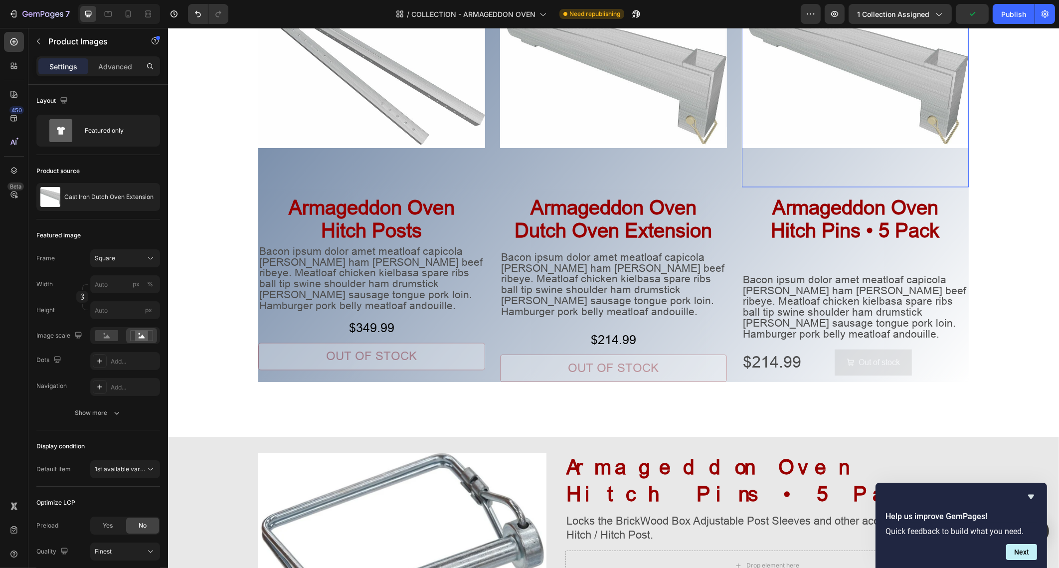
click at [850, 113] on img at bounding box center [855, 73] width 227 height 227
click at [195, 15] on icon "Undo/Redo" at bounding box center [198, 14] width 10 height 10
click at [195, 16] on icon "Undo/Redo" at bounding box center [198, 14] width 10 height 10
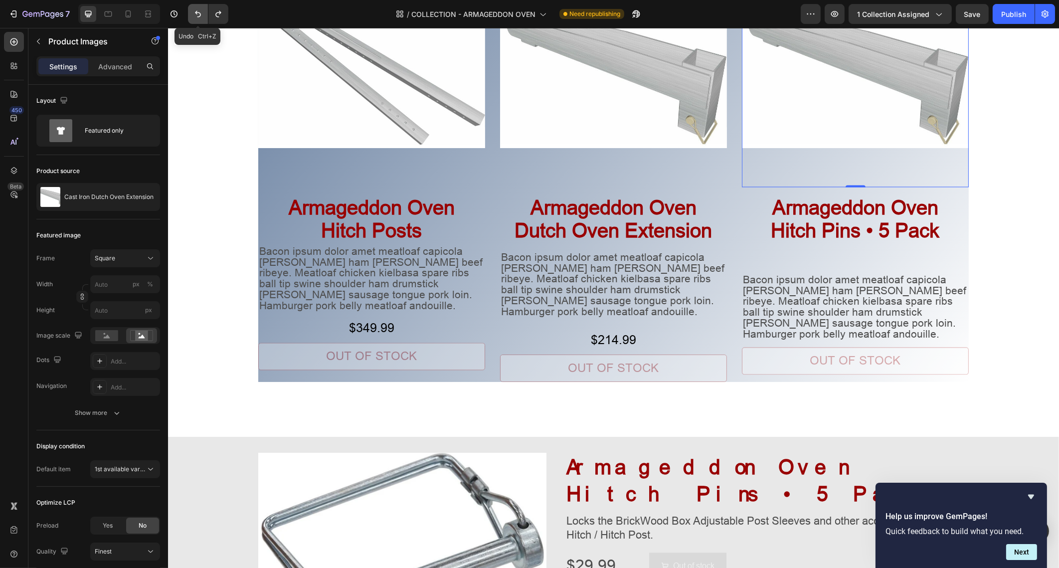
click at [195, 16] on icon "Undo/Redo" at bounding box center [198, 14] width 10 height 10
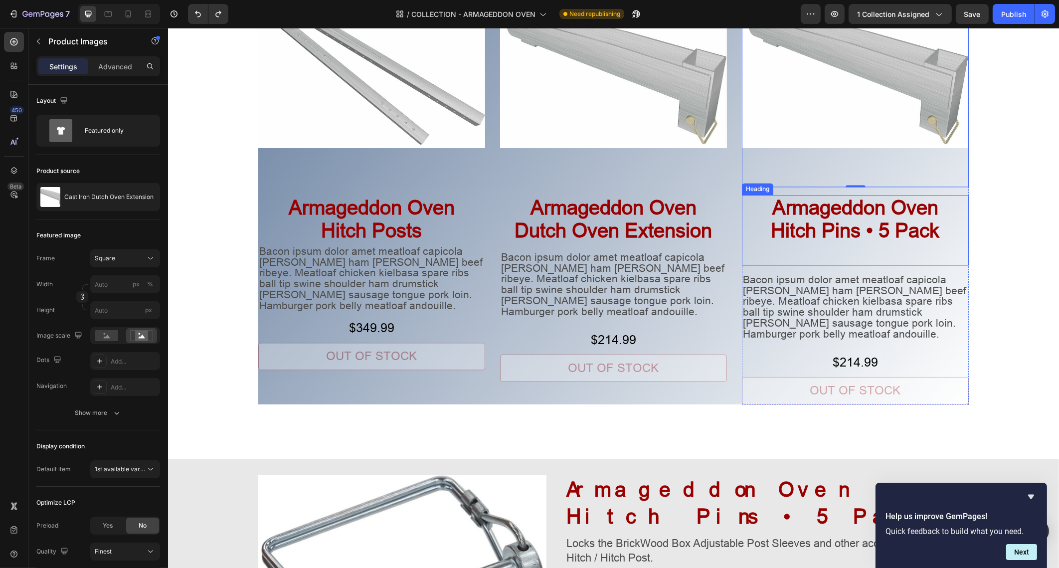
click at [858, 227] on span "Hitch Pins • 5 Pack" at bounding box center [855, 230] width 169 height 22
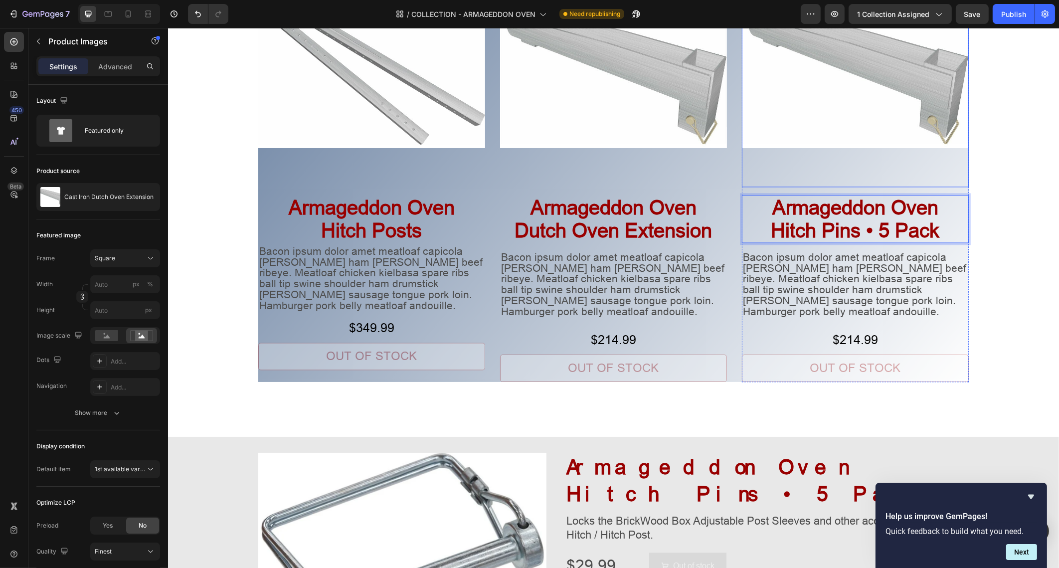
click at [852, 126] on img at bounding box center [855, 73] width 227 height 227
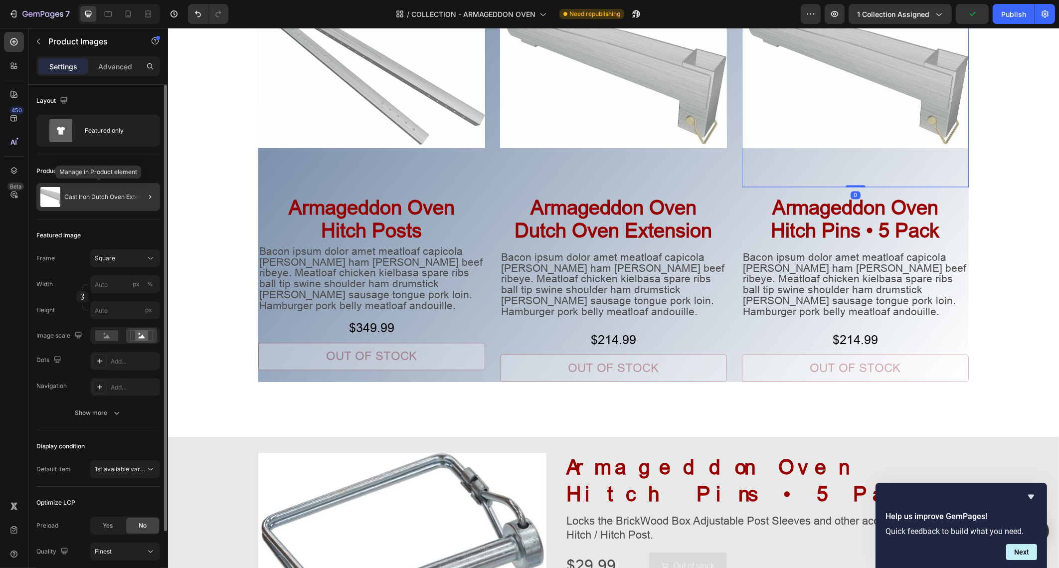
click at [111, 196] on p "Cast Iron Dutch Oven Extension" at bounding box center [108, 197] width 89 height 7
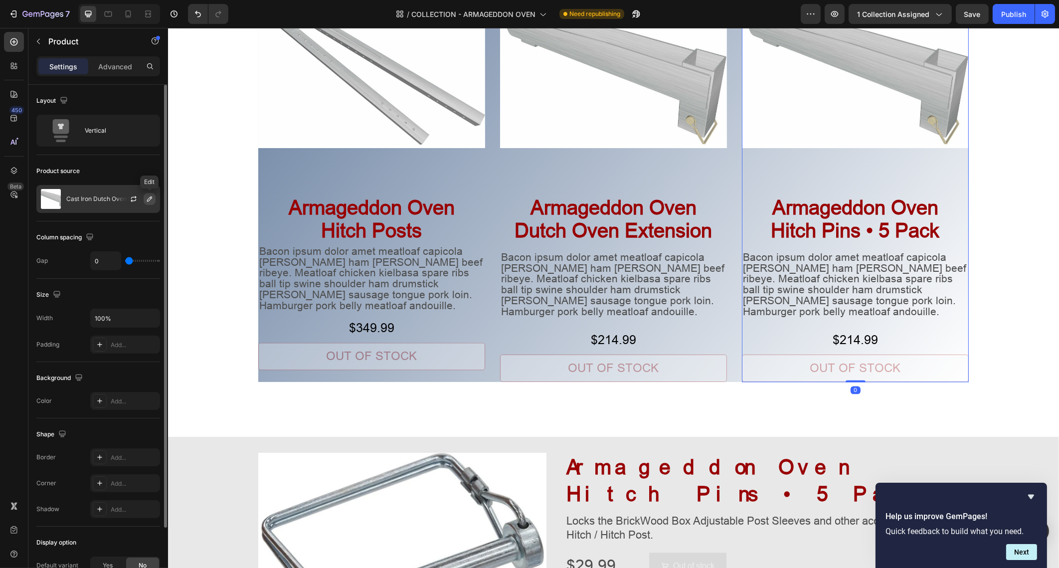
click at [150, 196] on icon "button" at bounding box center [150, 199] width 8 height 8
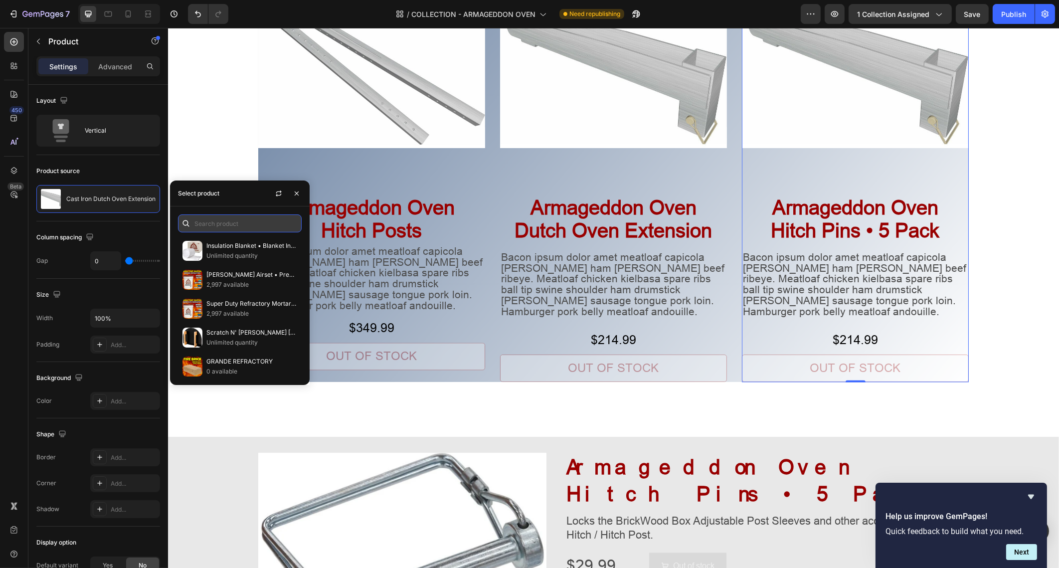
click at [244, 226] on input "text" at bounding box center [240, 223] width 124 height 18
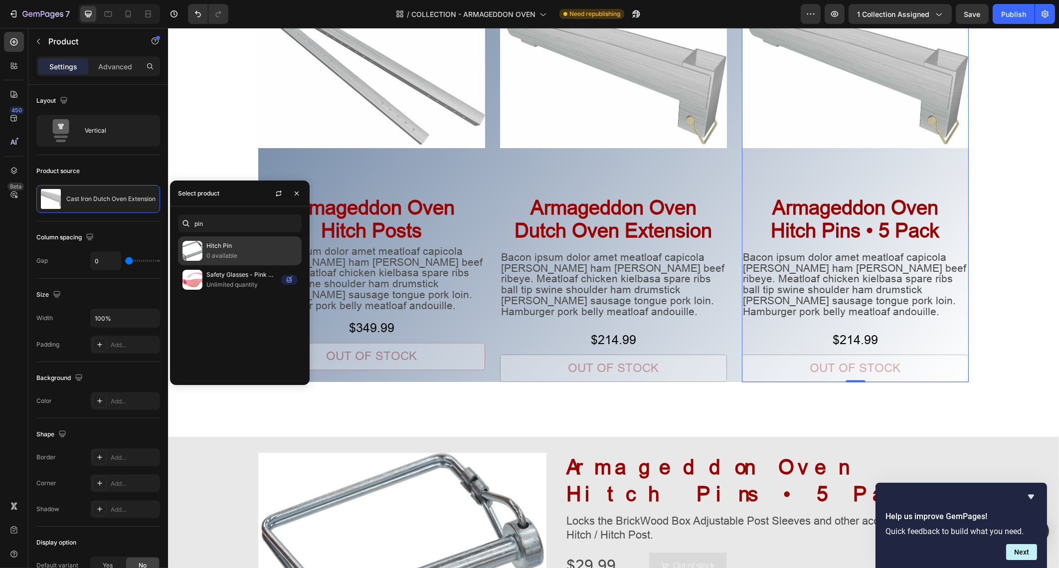
click at [233, 262] on div "Hitch Pin 0 available" at bounding box center [240, 250] width 124 height 29
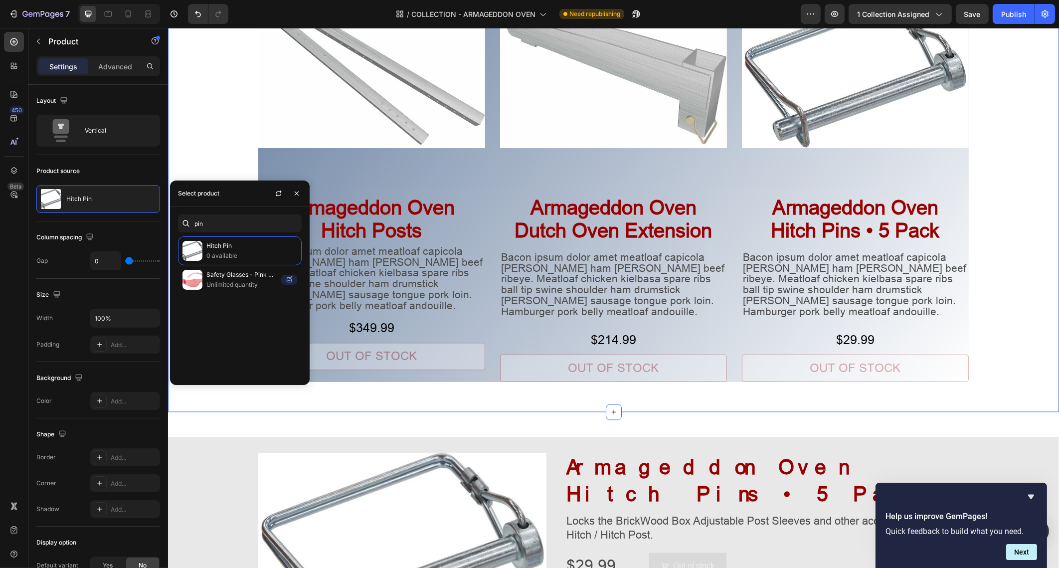
click at [989, 262] on div "Product Images ⁠⁠⁠⁠⁠⁠⁠ Armageddon Oven Hitch Posts Heading Bacon ipsum dolor am…" at bounding box center [613, 151] width 891 height 471
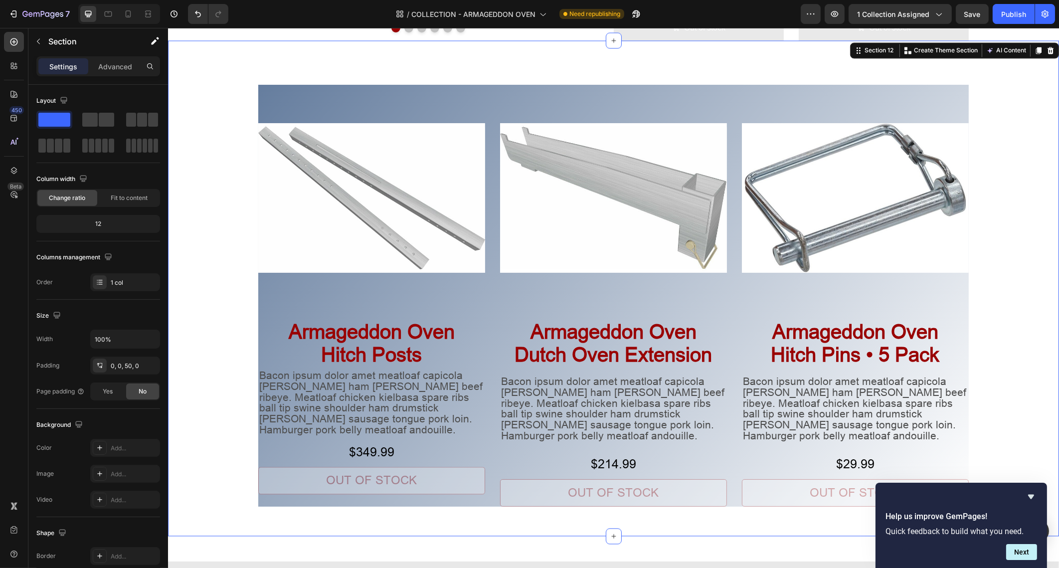
scroll to position [3086, 0]
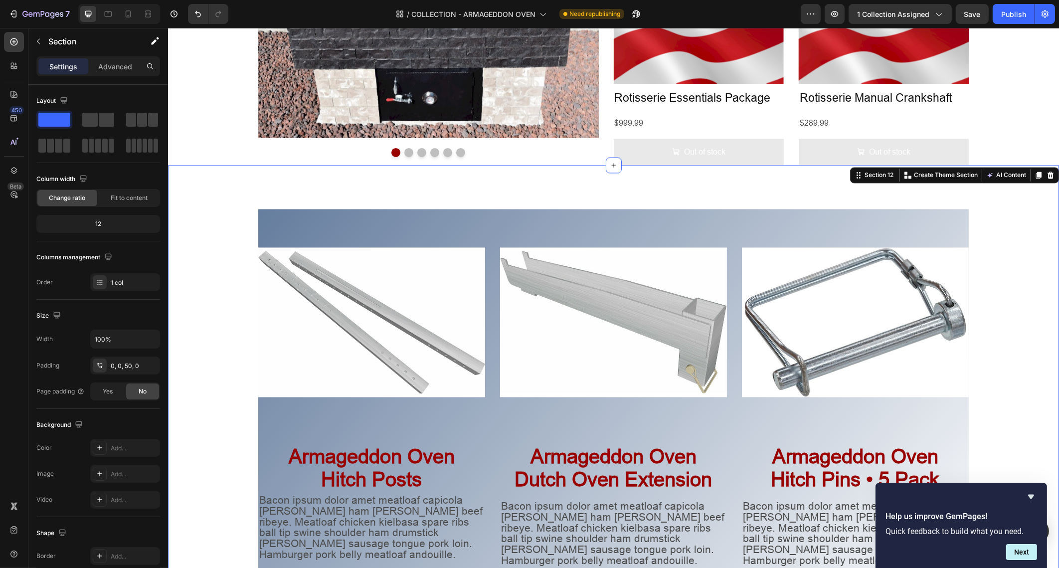
click at [1014, 315] on div "Product Images ⁠⁠⁠⁠⁠⁠⁠ Armageddon Oven Hitch Posts Heading Bacon ipsum dolor am…" at bounding box center [613, 401] width 891 height 471
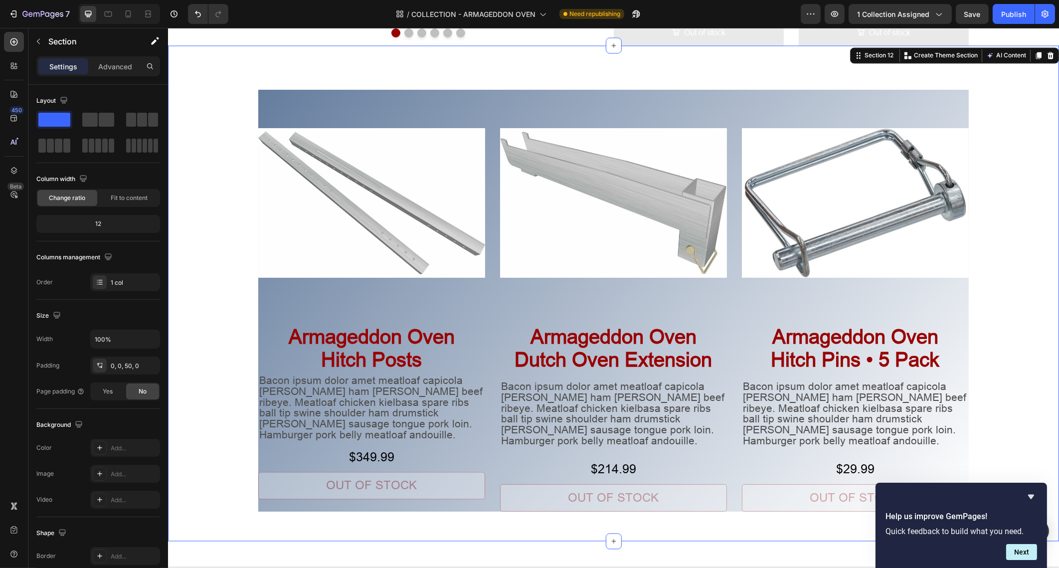
scroll to position [3273, 0]
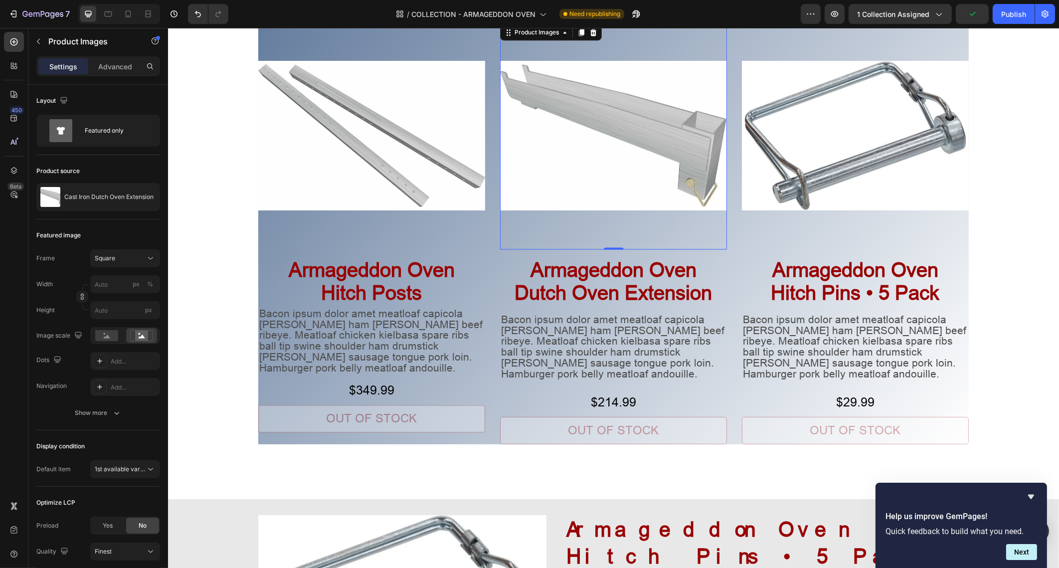
click at [632, 212] on img at bounding box center [613, 135] width 227 height 227
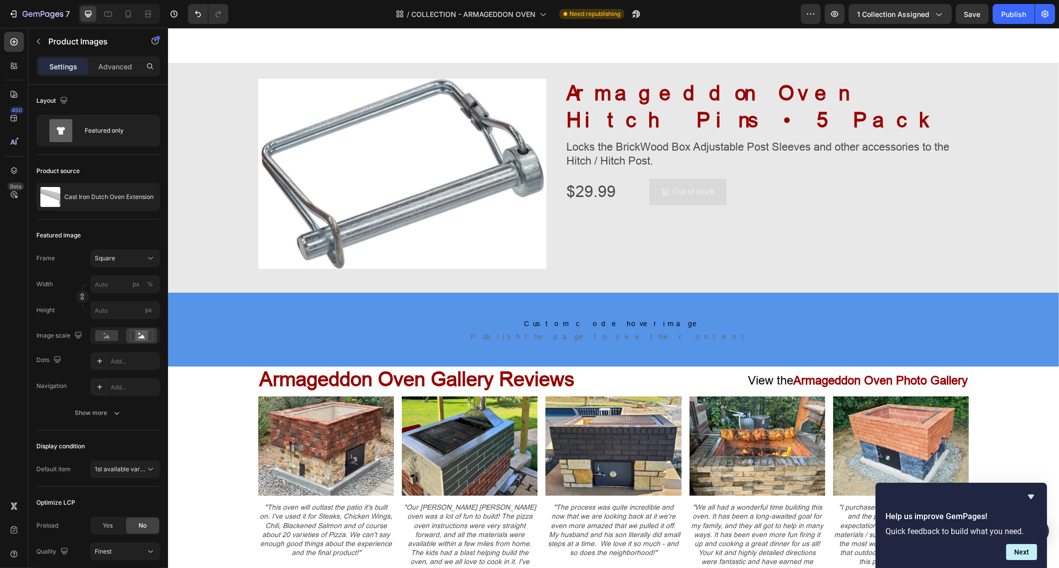
scroll to position [3584, 0]
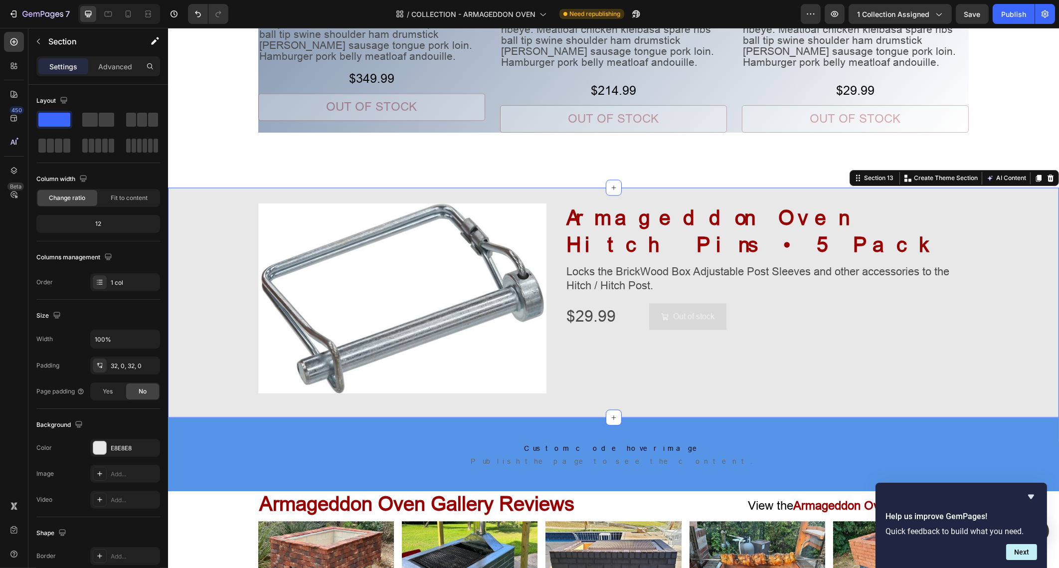
click at [545, 188] on div "Image Armageddon Oven Hitch Pins • 5 Pack Heading Locks the BrickWood Box Adjus…" at bounding box center [613, 302] width 891 height 229
click at [1047, 175] on icon at bounding box center [1050, 178] width 6 height 7
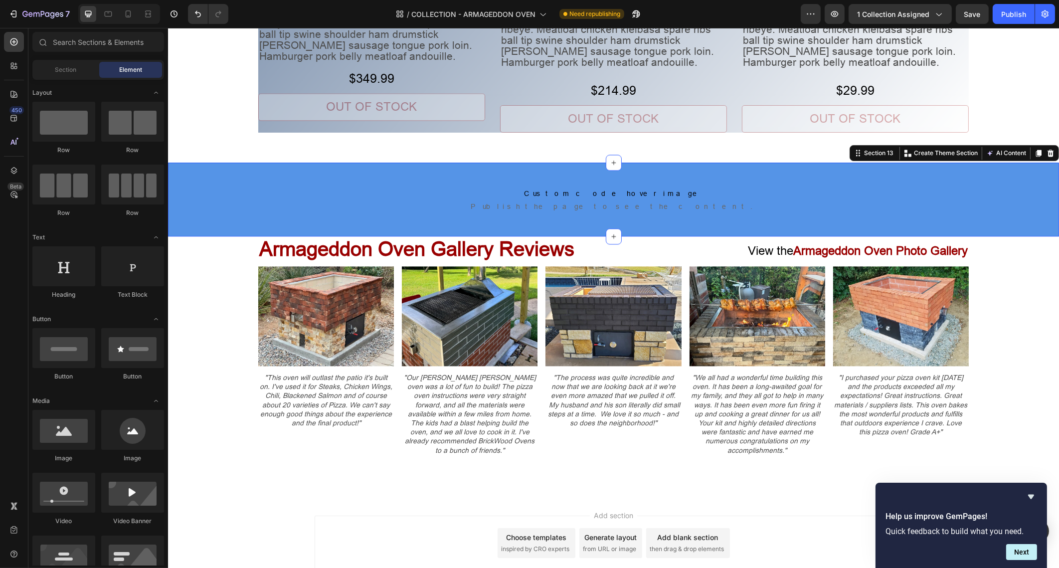
click at [991, 169] on div "Custom code hover image Publish the page to see the content. Custom code hover …" at bounding box center [613, 200] width 891 height 74
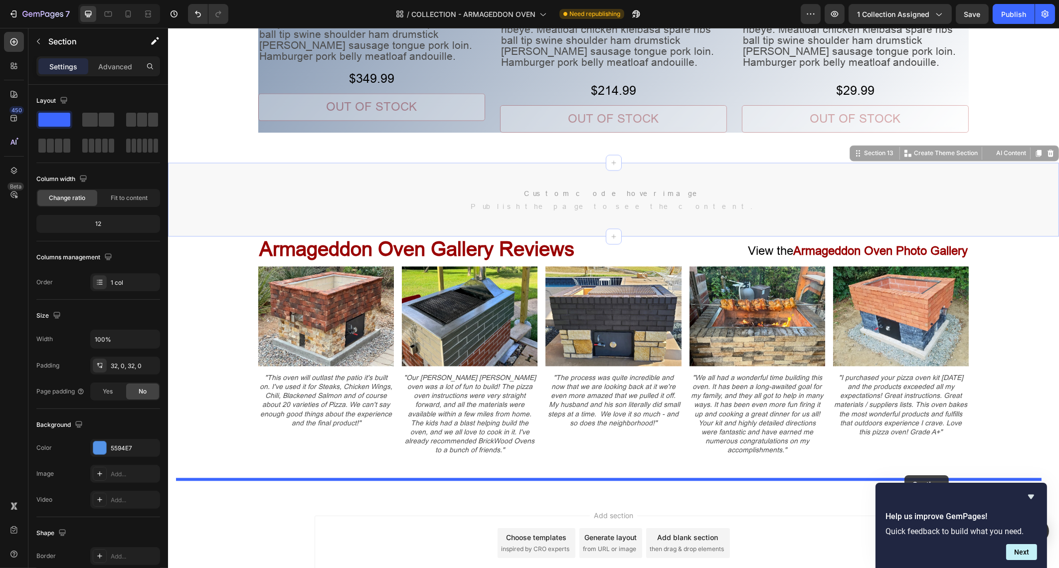
drag, startPoint x: 848, startPoint y: 146, endPoint x: 904, endPoint y: 475, distance: 334.4
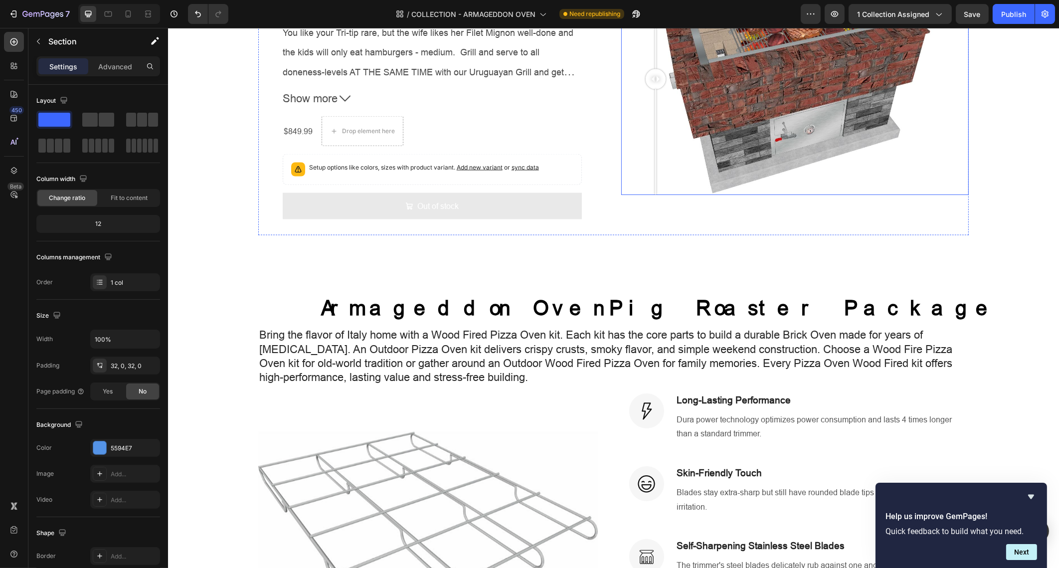
scroll to position [2886, 0]
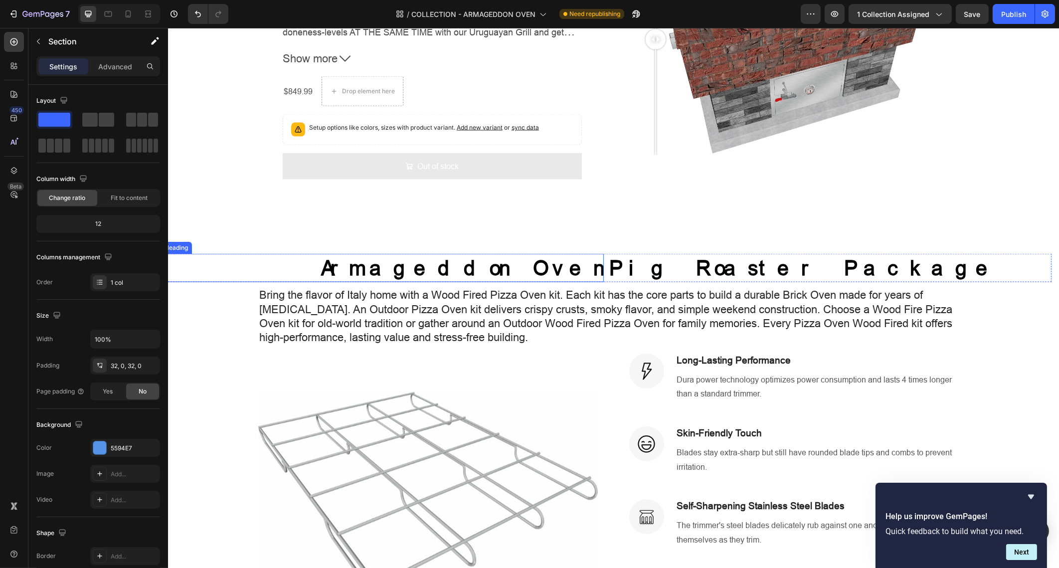
click at [571, 254] on h1 "Armageddon Oven" at bounding box center [381, 268] width 443 height 28
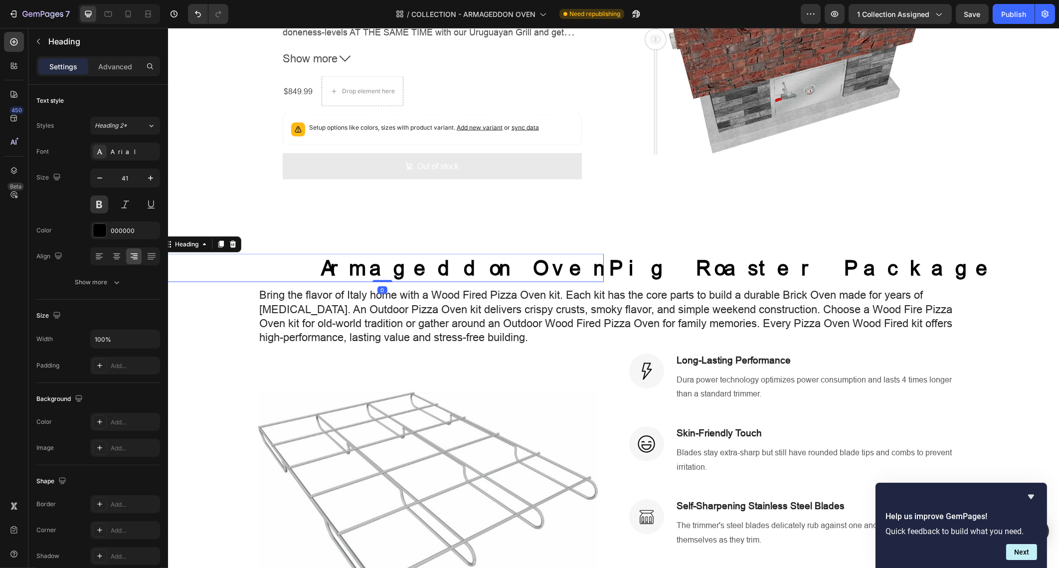
click at [571, 254] on h1 "Armageddon Oven" at bounding box center [381, 268] width 443 height 28
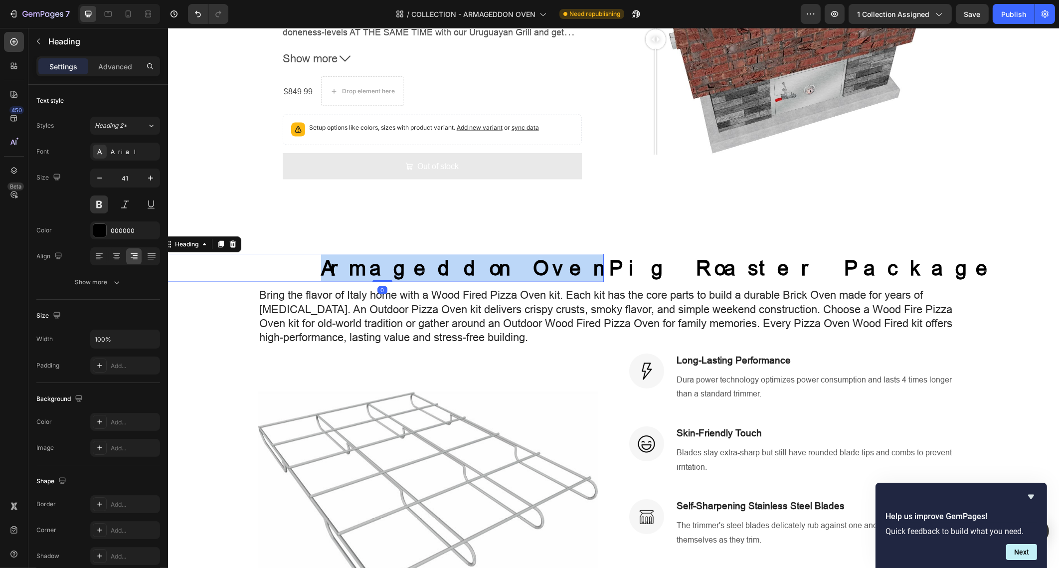
click at [571, 255] on p "Armageddon Oven" at bounding box center [381, 268] width 441 height 26
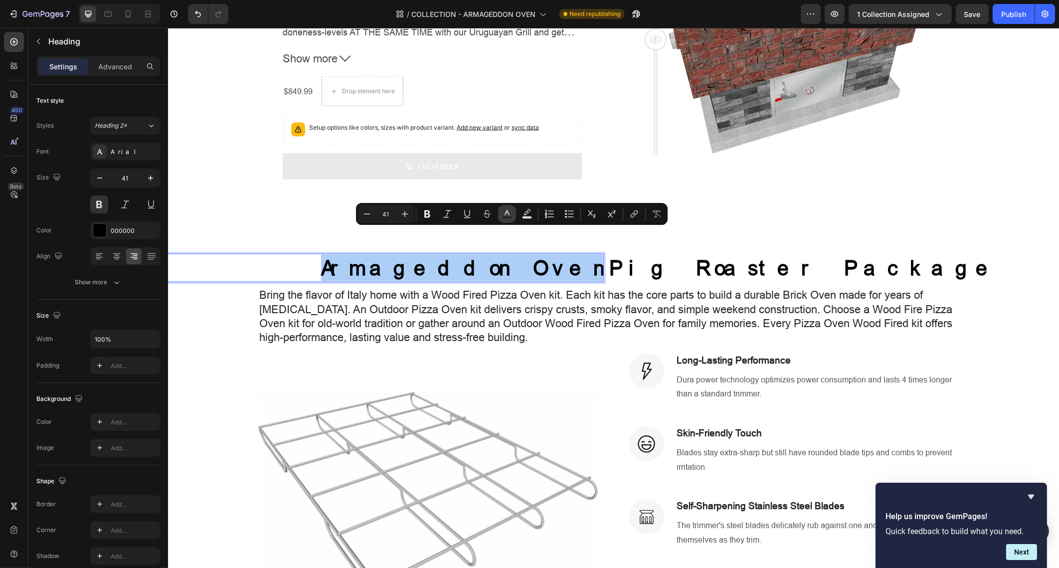
click at [509, 215] on icon "Editor contextual toolbar" at bounding box center [507, 214] width 10 height 10
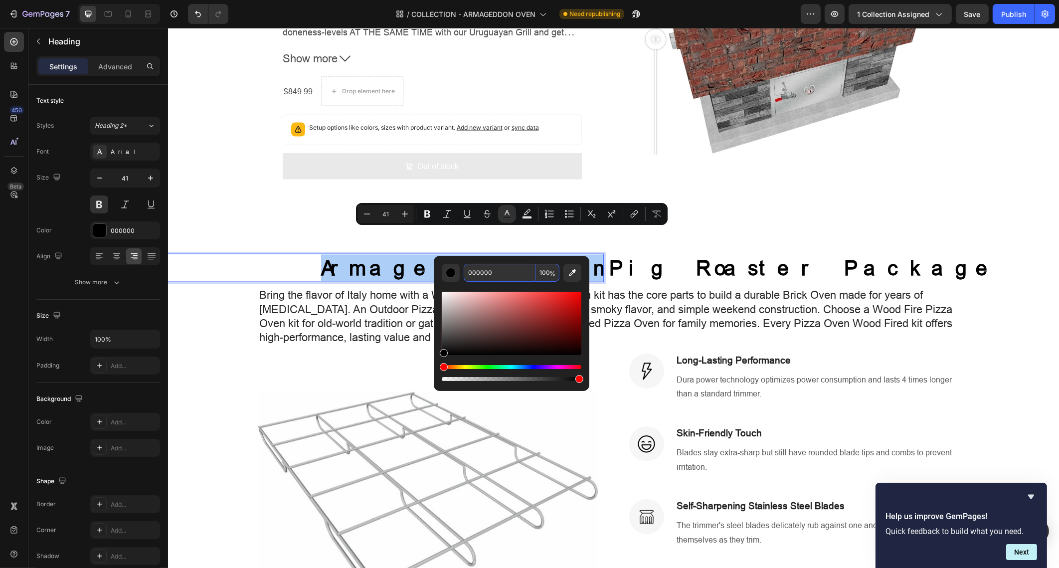
click at [506, 273] on input "000000" at bounding box center [500, 273] width 72 height 18
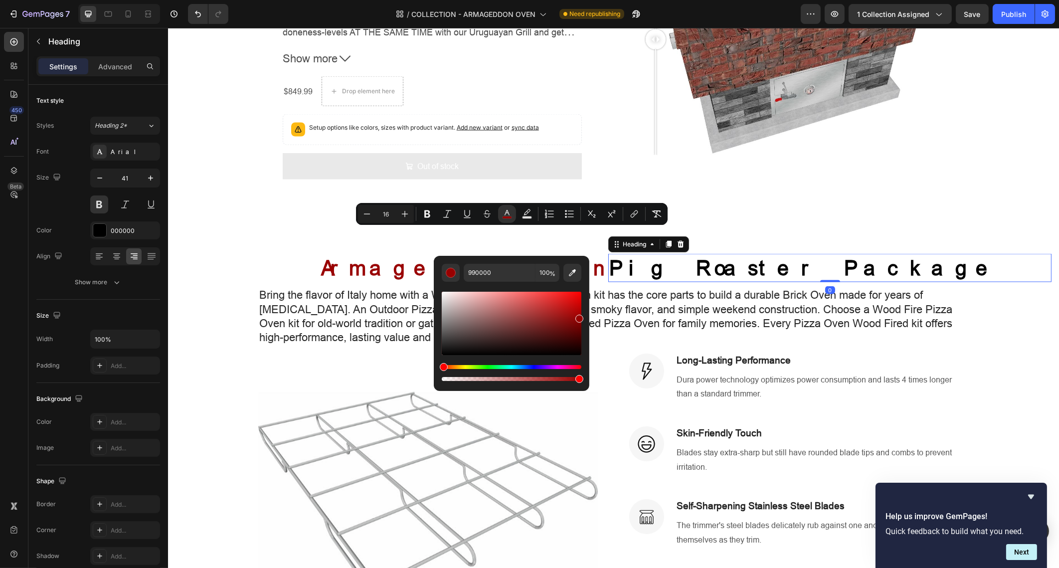
click at [661, 254] on h2 "Pig Roaster Package" at bounding box center [829, 268] width 443 height 28
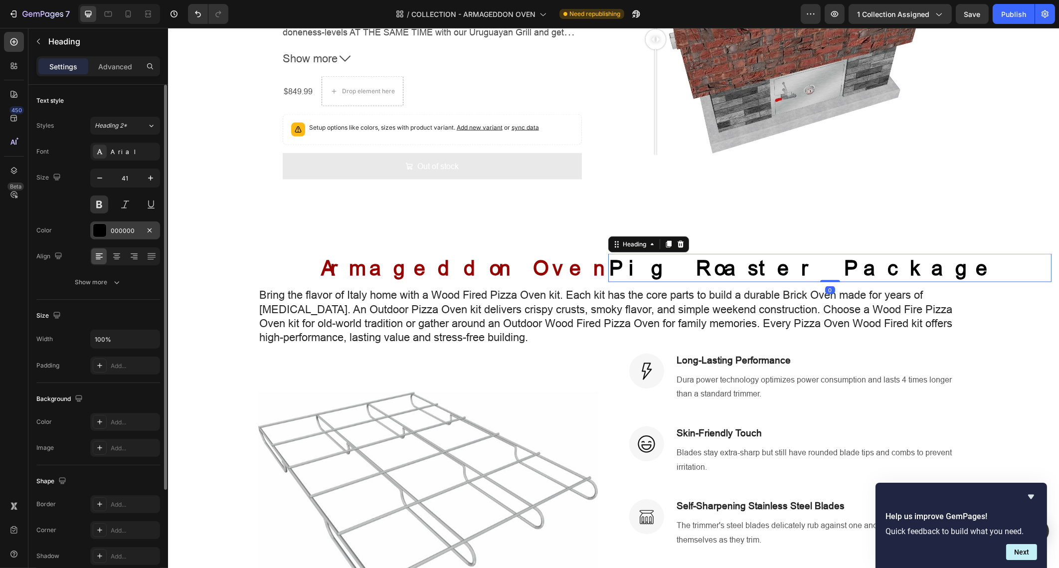
click at [100, 227] on div at bounding box center [99, 230] width 13 height 13
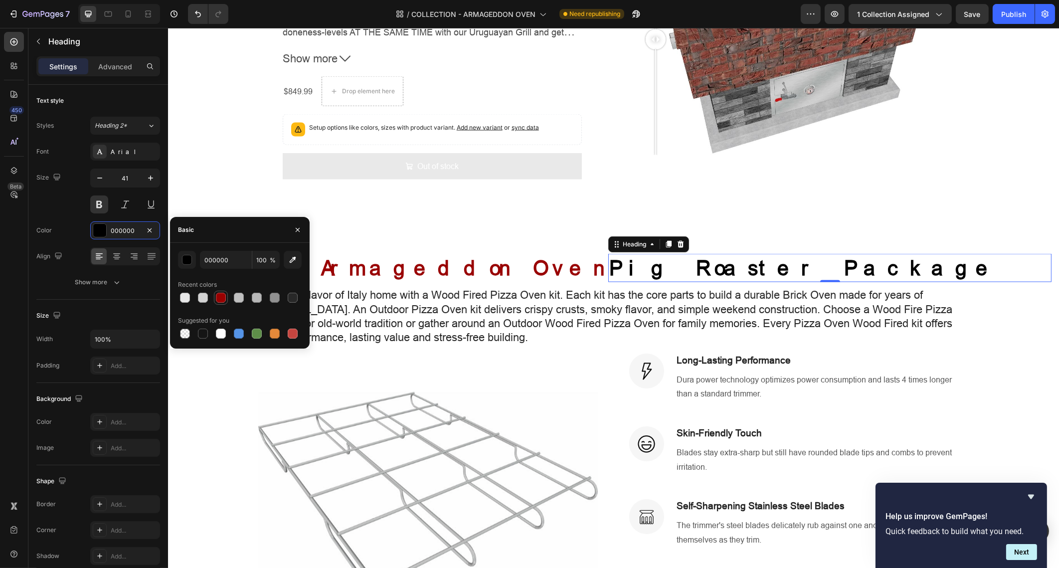
click at [219, 293] on div at bounding box center [221, 298] width 10 height 10
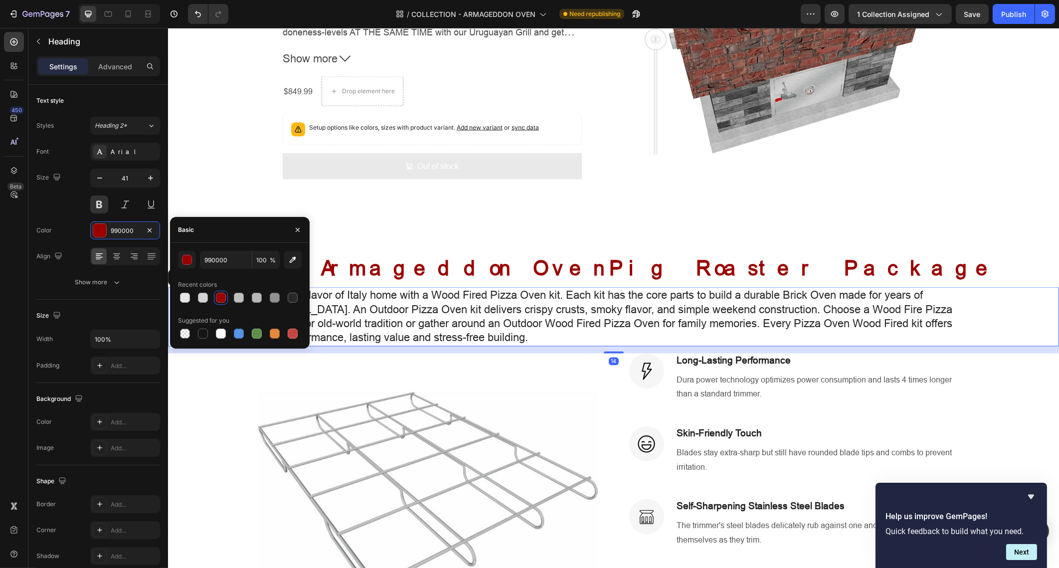
click at [875, 288] on p "Bring the flavor of Italy home with a Wood Fired Pizza Oven kit. Each kit has t…" at bounding box center [613, 316] width 709 height 57
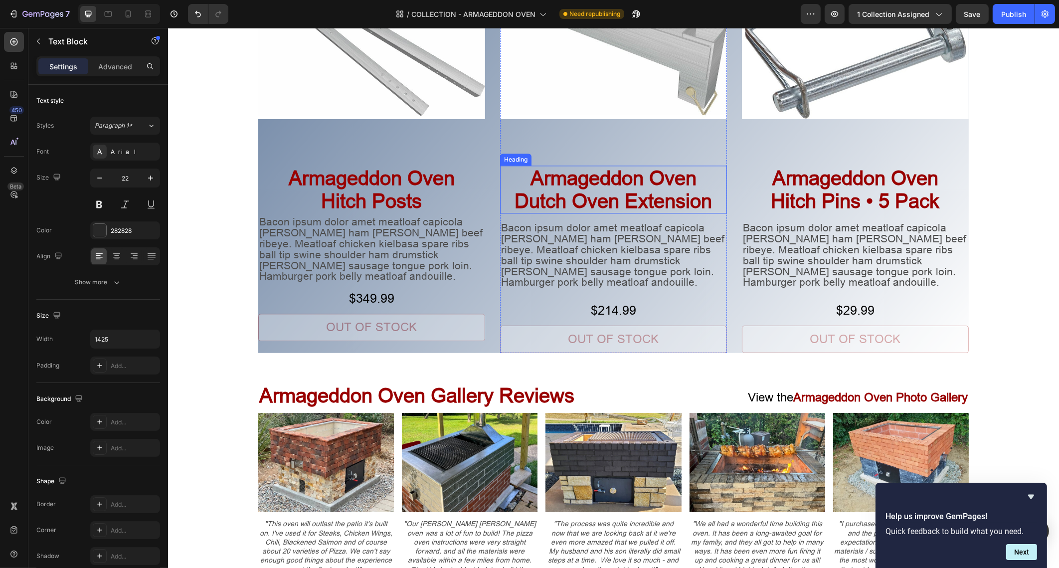
scroll to position [4133, 0]
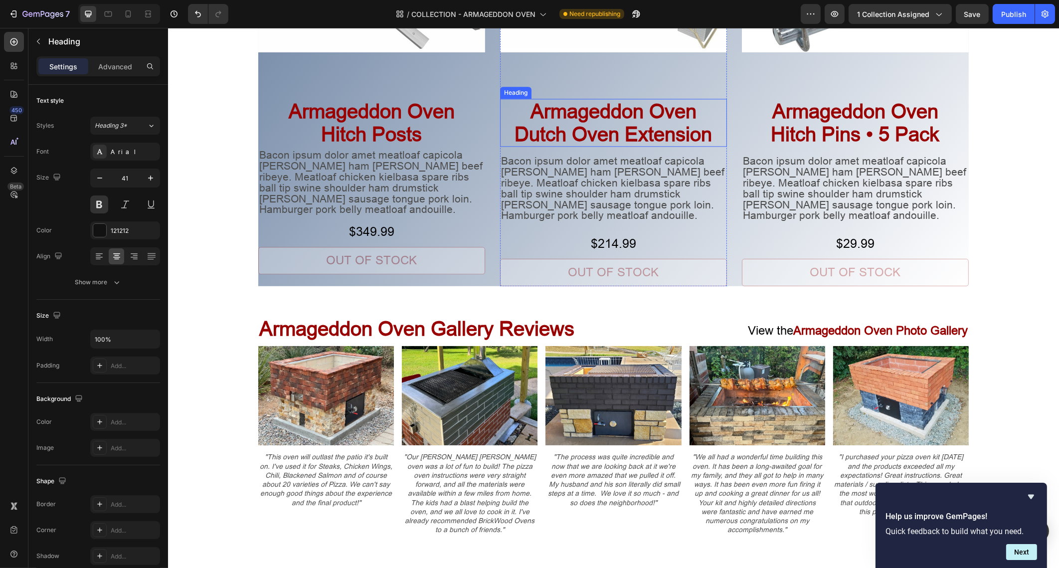
click at [545, 113] on span "Armageddon Oven" at bounding box center [613, 111] width 166 height 22
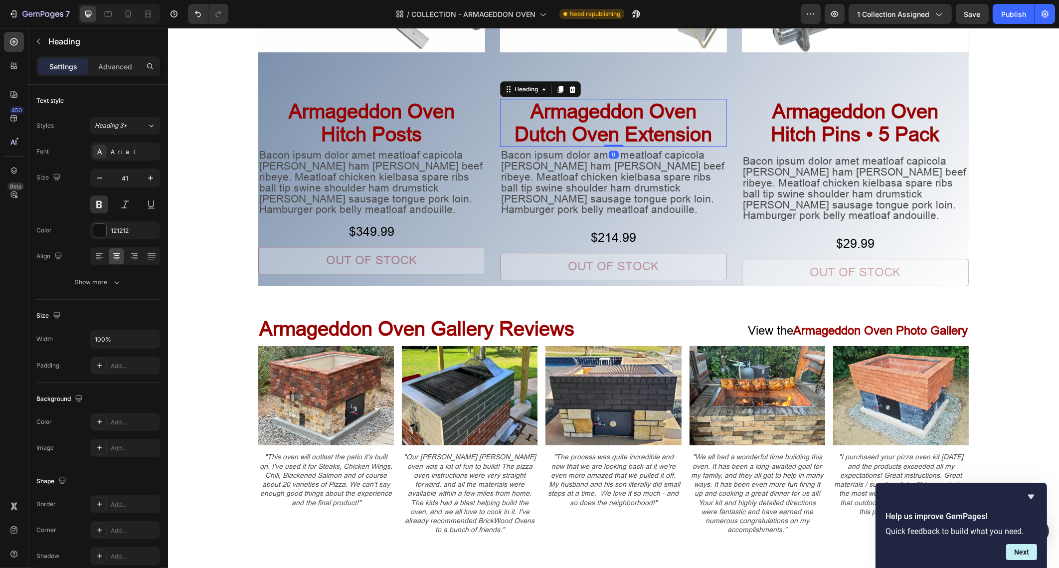
drag, startPoint x: 605, startPoint y: 149, endPoint x: 770, endPoint y: 96, distance: 173.4
click at [606, 127] on div "Armageddon Oven Dutch Oven Extension Heading 0" at bounding box center [613, 123] width 227 height 48
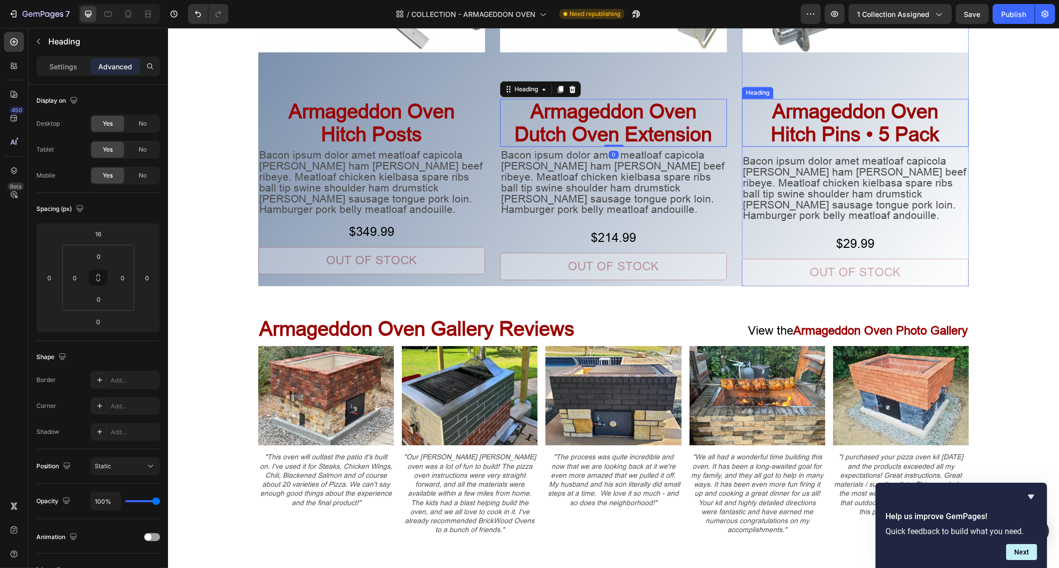
click at [804, 115] on span "Armageddon Oven" at bounding box center [855, 111] width 166 height 22
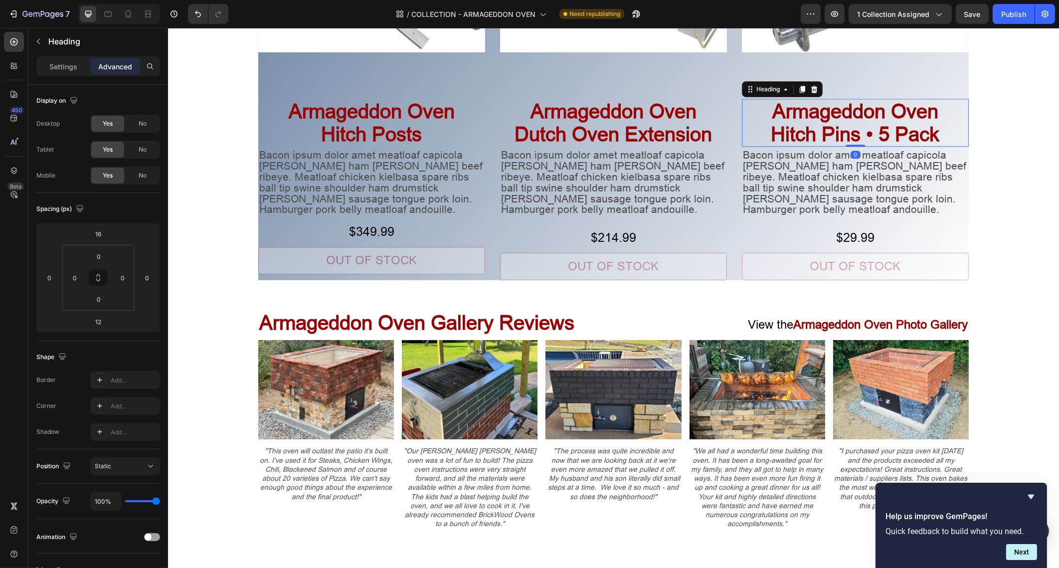
drag, startPoint x: 849, startPoint y: 152, endPoint x: 844, endPoint y: 121, distance: 31.3
click at [844, 121] on div "Armageddon Oven Hitch Pins • 5 Pack Heading 0" at bounding box center [855, 123] width 227 height 48
click at [1034, 152] on div "Product Images Armageddon Oven Hitch Posts Heading Bacon ipsum dolor amet meatl…" at bounding box center [613, 52] width 891 height 465
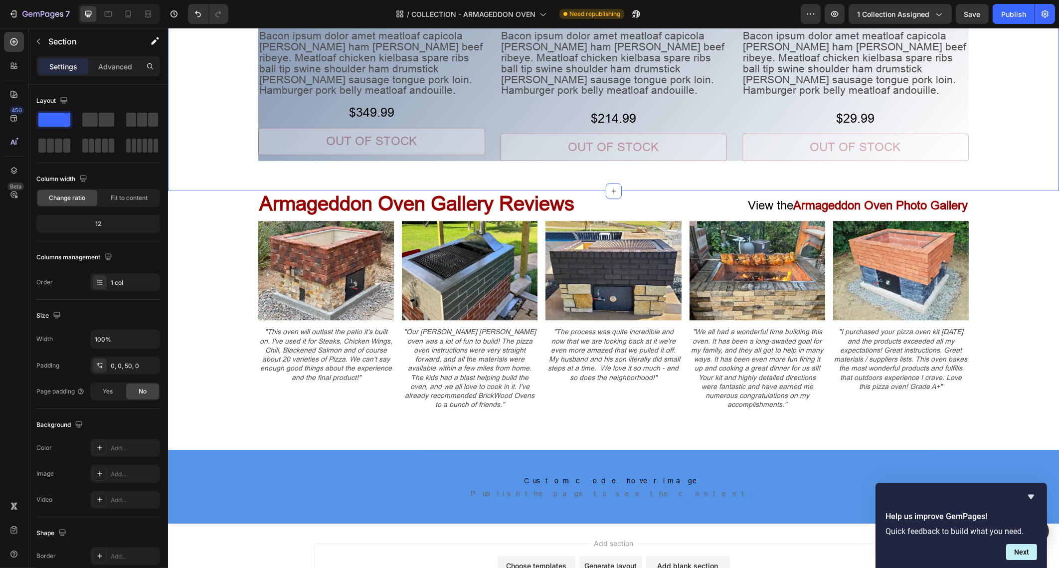
scroll to position [4258, 0]
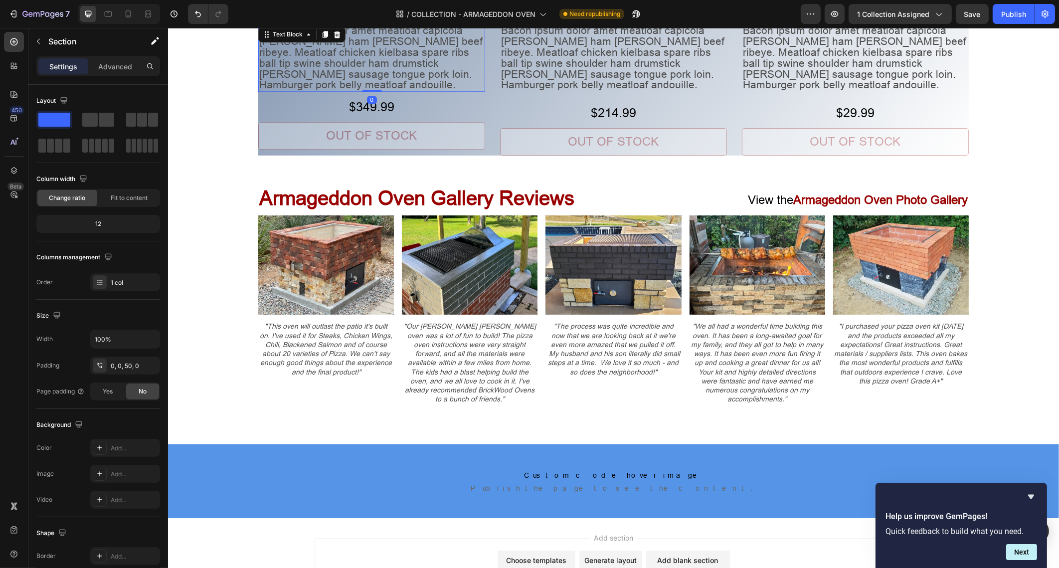
click at [440, 70] on span "Bacon ipsum dolor amet meatloaf capicola [PERSON_NAME] ham [PERSON_NAME] beef r…" at bounding box center [370, 57] width 223 height 66
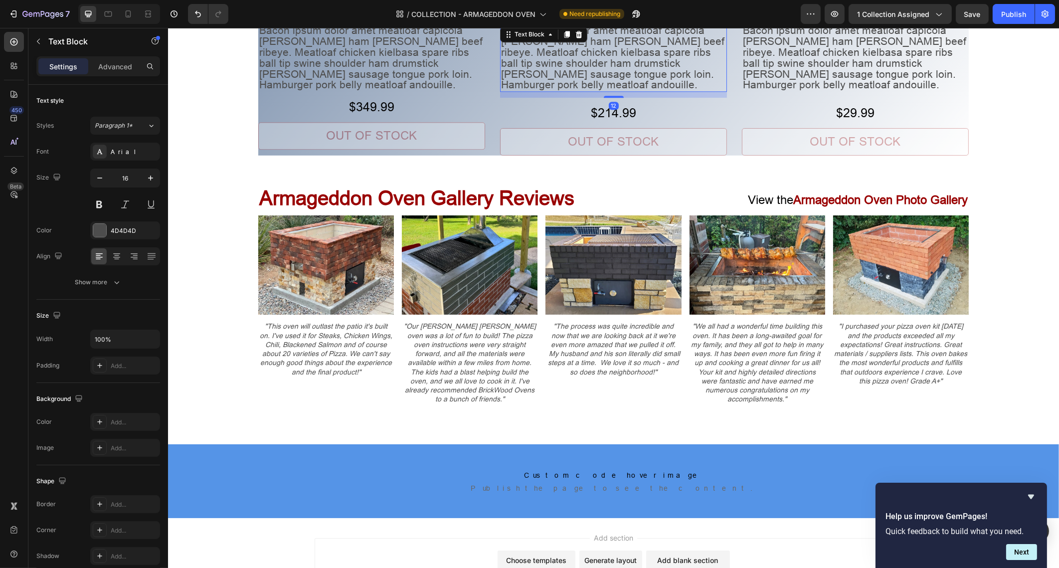
click at [577, 58] on span "Bacon ipsum dolor amet meatloaf capicola [PERSON_NAME] ham [PERSON_NAME] beef r…" at bounding box center [612, 57] width 223 height 66
drag, startPoint x: 607, startPoint y: 88, endPoint x: 708, endPoint y: 41, distance: 111.3
click at [610, 58] on div "Bacon ipsum dolor amet meatloaf capicola doner ham hock beef ribeye. Meatloaf c…" at bounding box center [613, 57] width 227 height 67
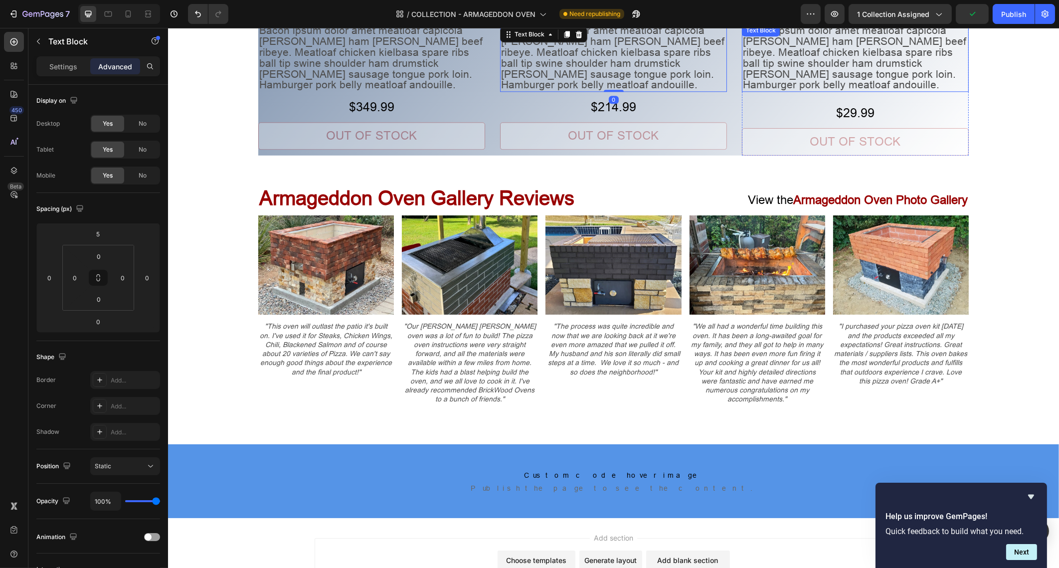
click at [810, 54] on span "Bacon ipsum dolor amet meatloaf capicola [PERSON_NAME] ham [PERSON_NAME] beef r…" at bounding box center [854, 57] width 223 height 66
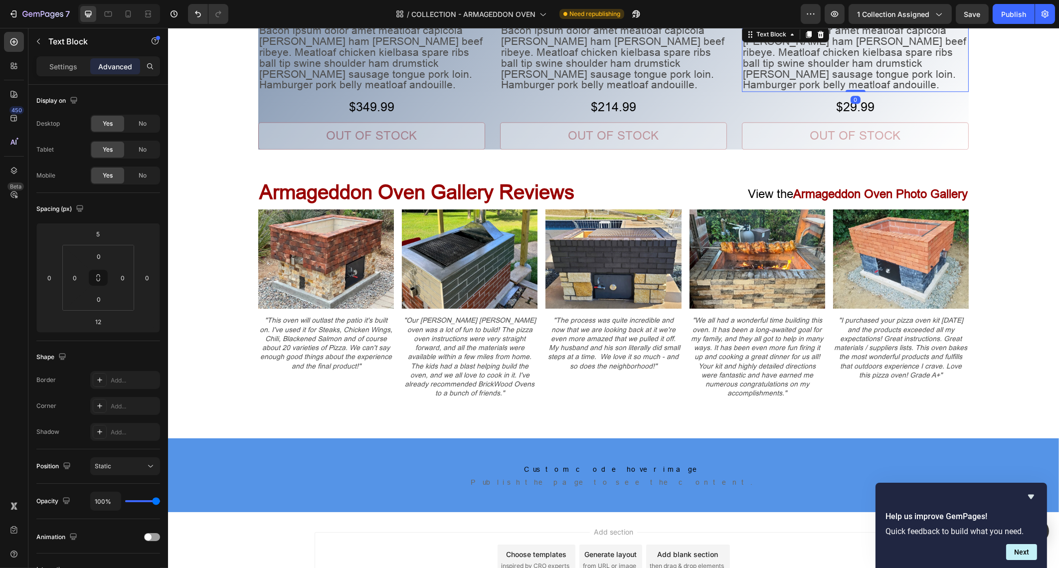
drag, startPoint x: 849, startPoint y: 88, endPoint x: 862, endPoint y: 70, distance: 22.2
click at [849, 67] on div "Bacon ipsum dolor amet meatloaf capicola doner ham hock beef ribeye. Meatloaf c…" at bounding box center [855, 57] width 227 height 67
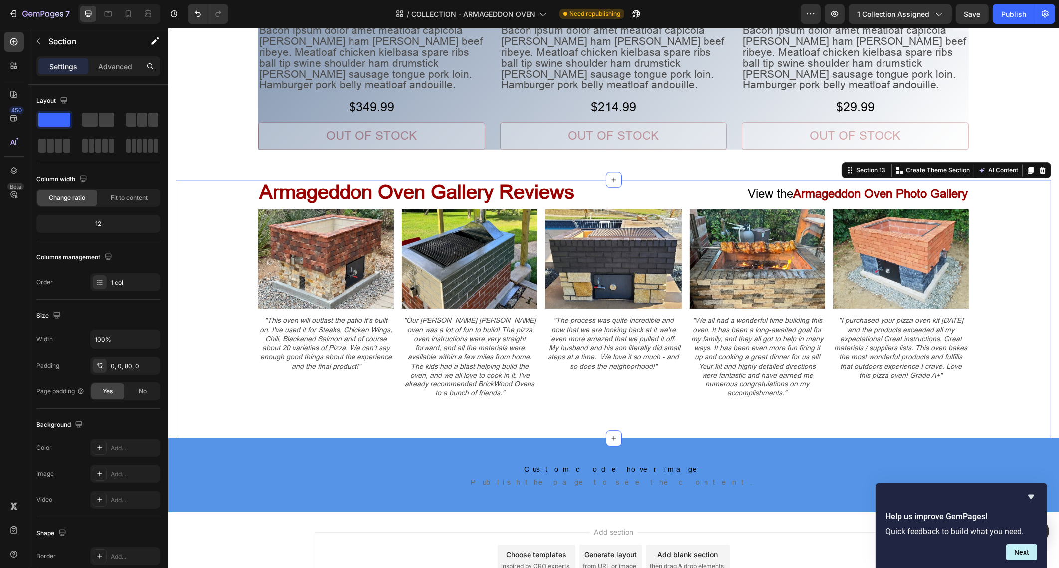
click at [1012, 279] on div "Armageddon Oven Gallery Reviews Heading View the Armageddon Oven Photo Gallery …" at bounding box center [613, 289] width 875 height 219
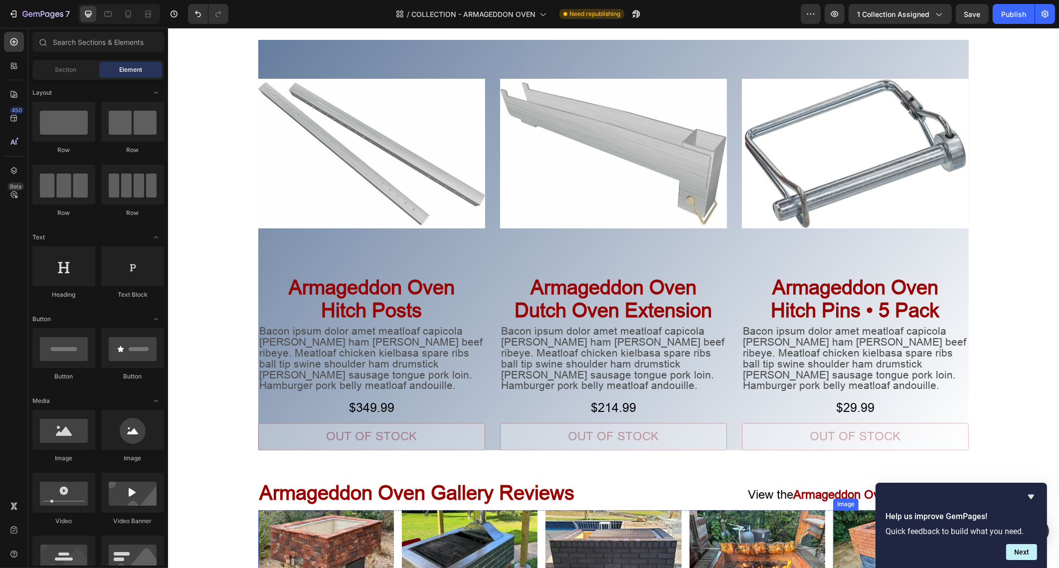
scroll to position [3910, 0]
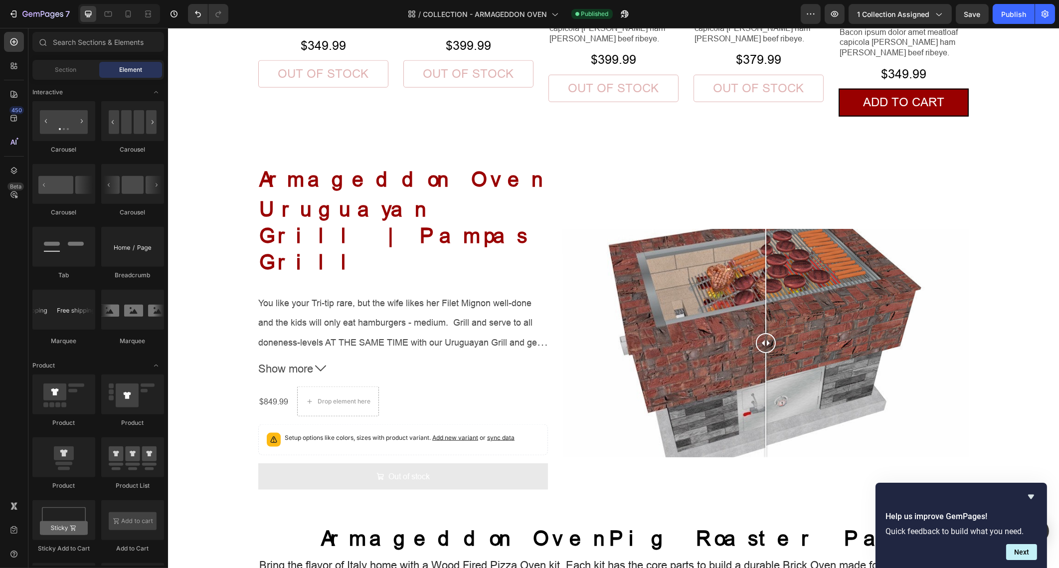
scroll to position [2402, 0]
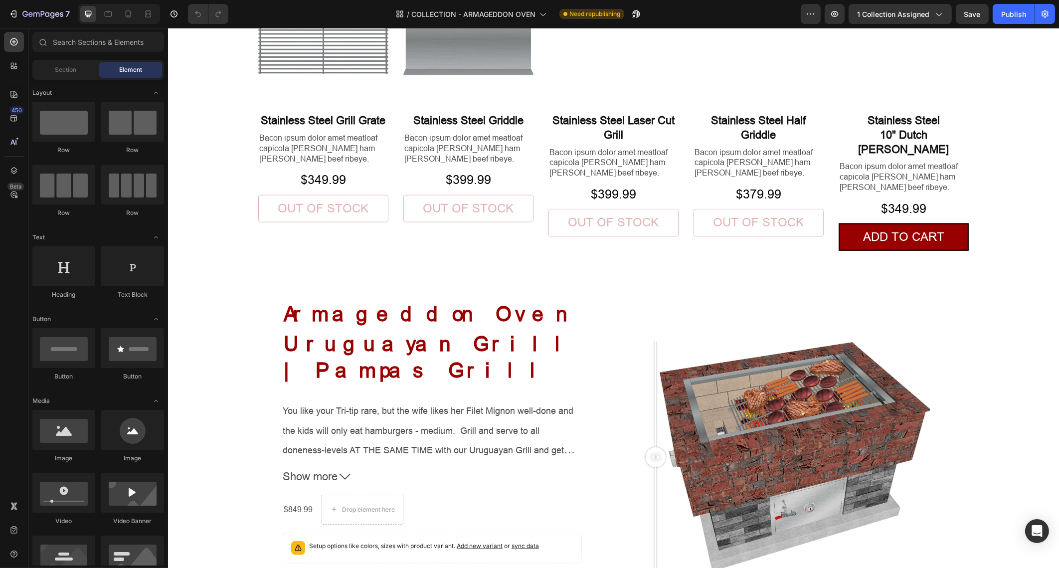
scroll to position [2058, 0]
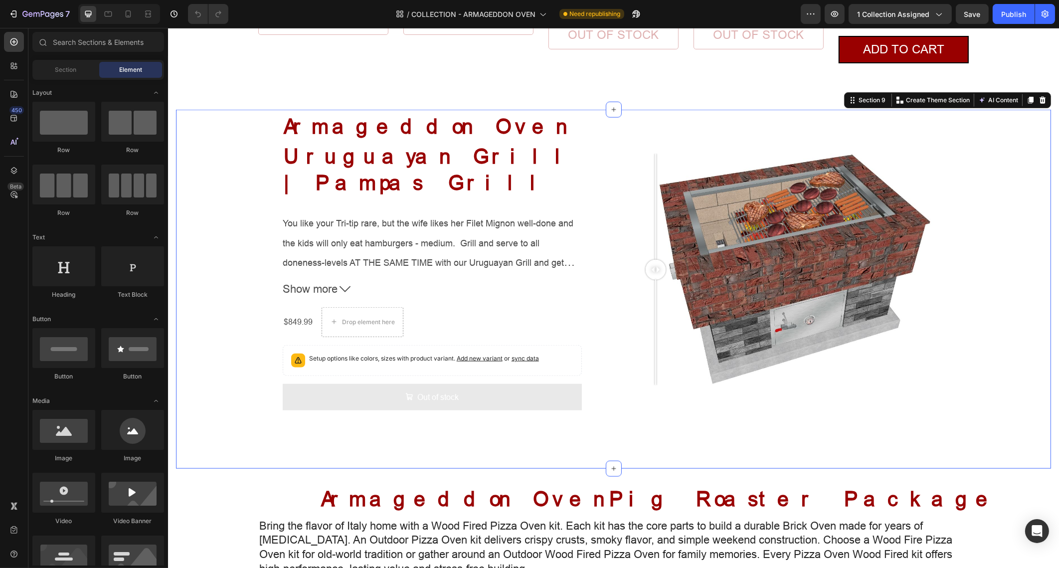
click at [1017, 202] on div "Armageddon Oven Heading Uruguayan Grill | Pampas Grill Product Title You like y…" at bounding box center [613, 289] width 875 height 354
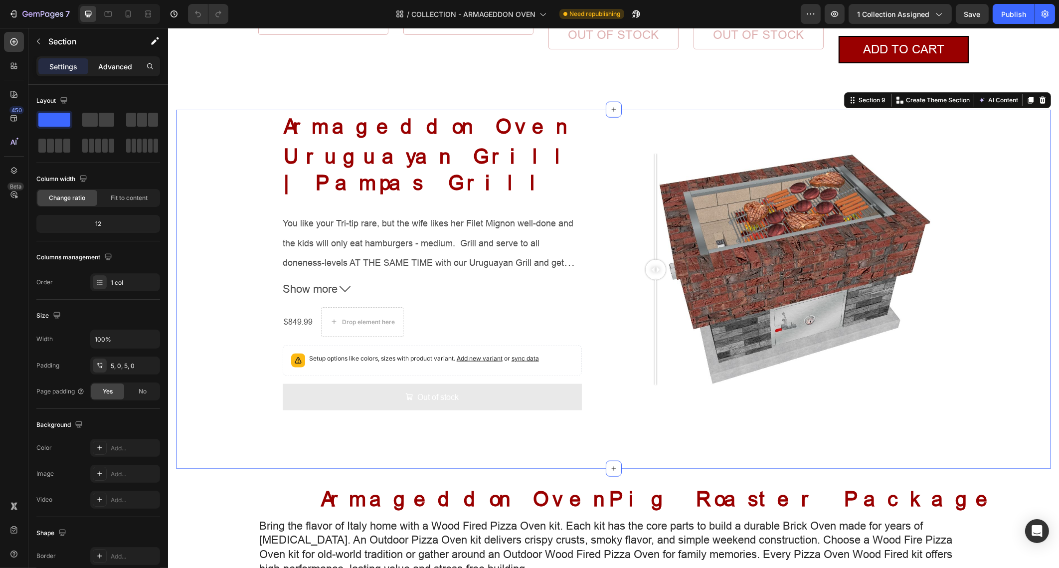
click at [125, 68] on p "Advanced" at bounding box center [115, 66] width 34 height 10
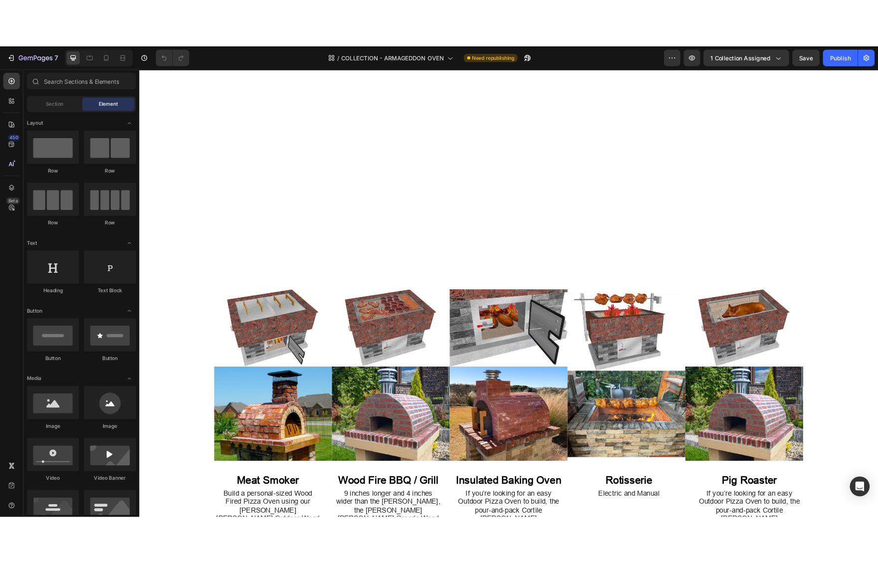
scroll to position [0, 0]
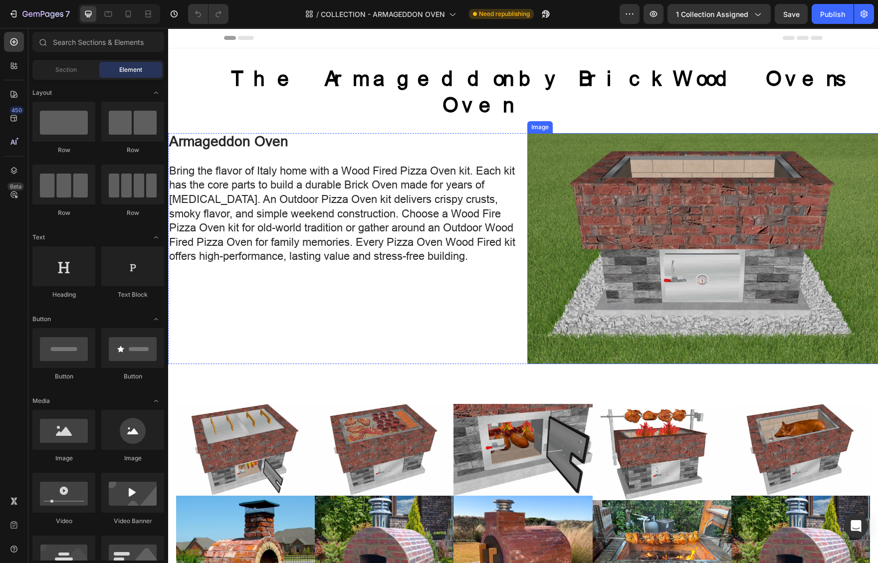
click at [651, 198] on img at bounding box center [702, 248] width 351 height 231
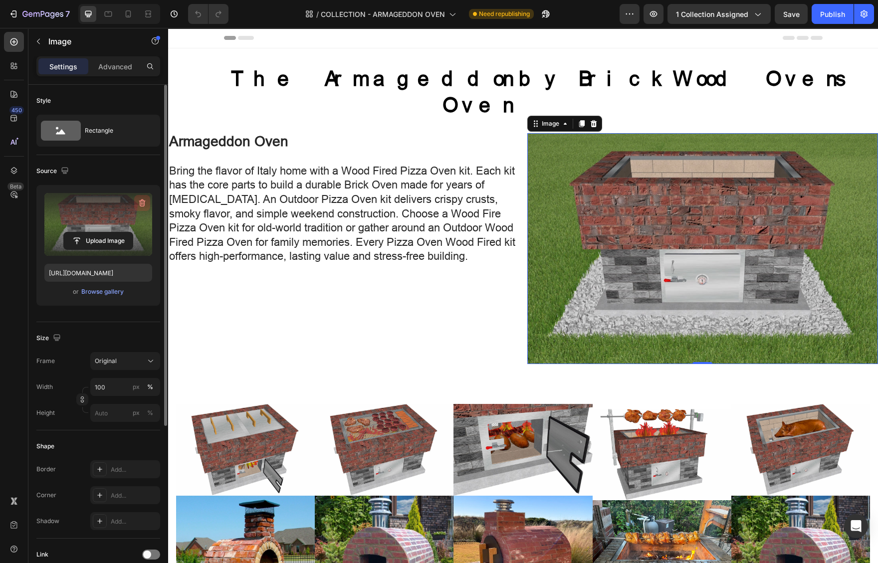
click at [140, 202] on icon "button" at bounding box center [142, 203] width 6 height 7
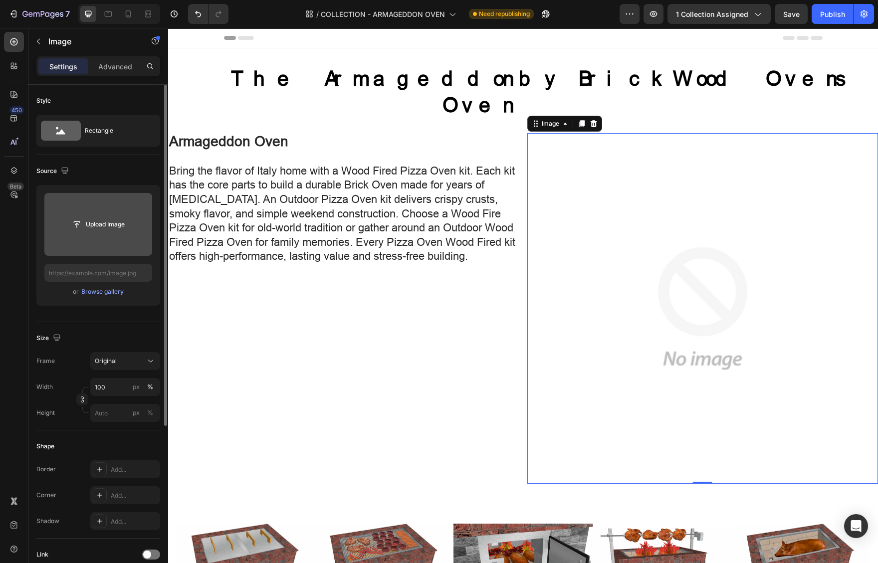
click at [118, 221] on input "file" at bounding box center [98, 224] width 69 height 17
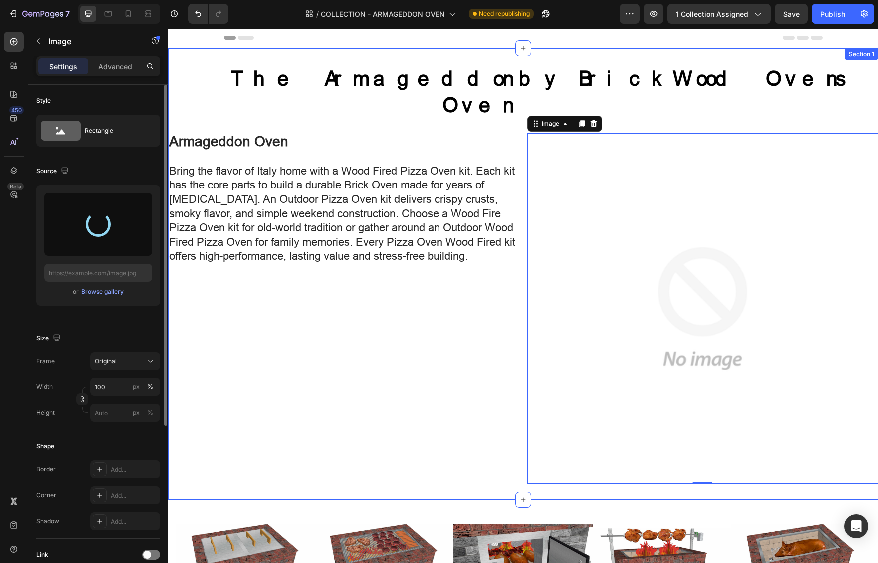
type input "https://cdn.shopify.com/s/files/1/0667/7640/0084/files/gempages_483107215209661…"
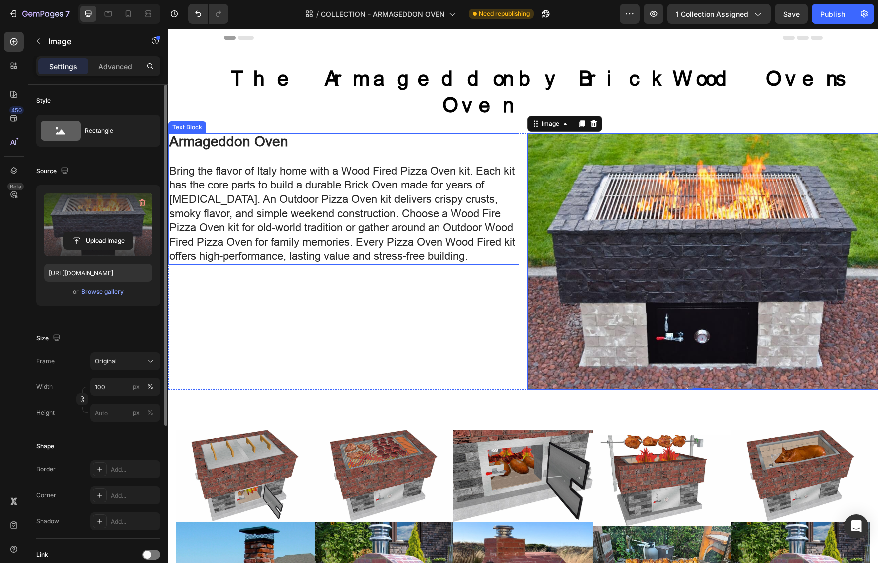
click at [474, 245] on p "Bring the flavor of Italy home with a Wood Fired Pizza Oven kit. Each kit has t…" at bounding box center [343, 214] width 349 height 100
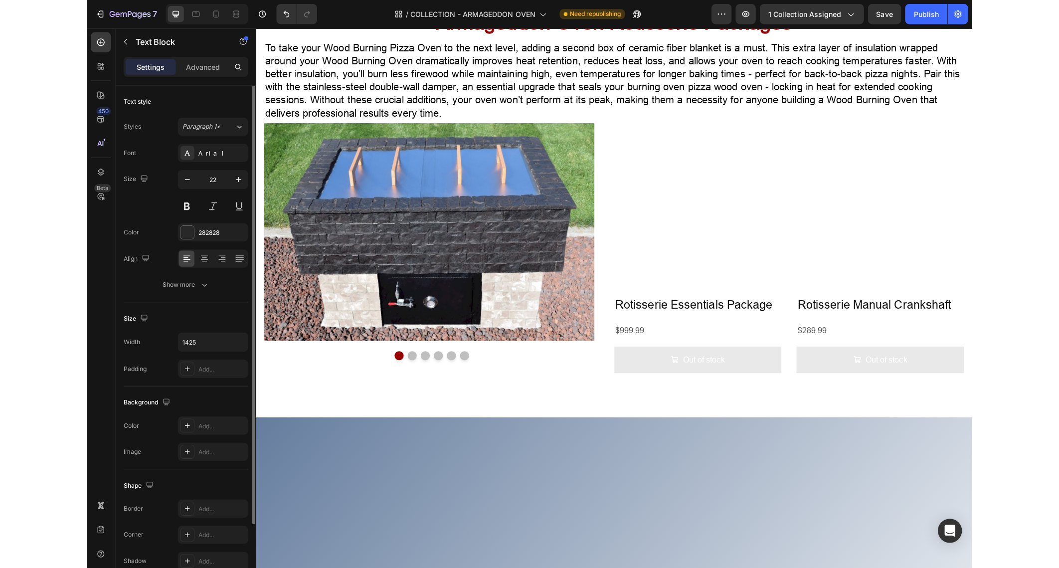
scroll to position [3304, 0]
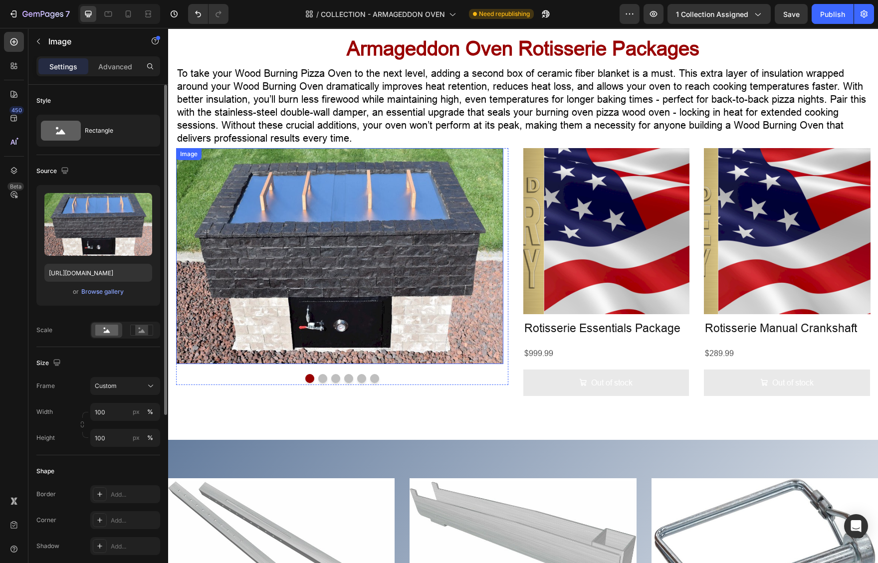
click at [406, 235] on img at bounding box center [339, 255] width 327 height 215
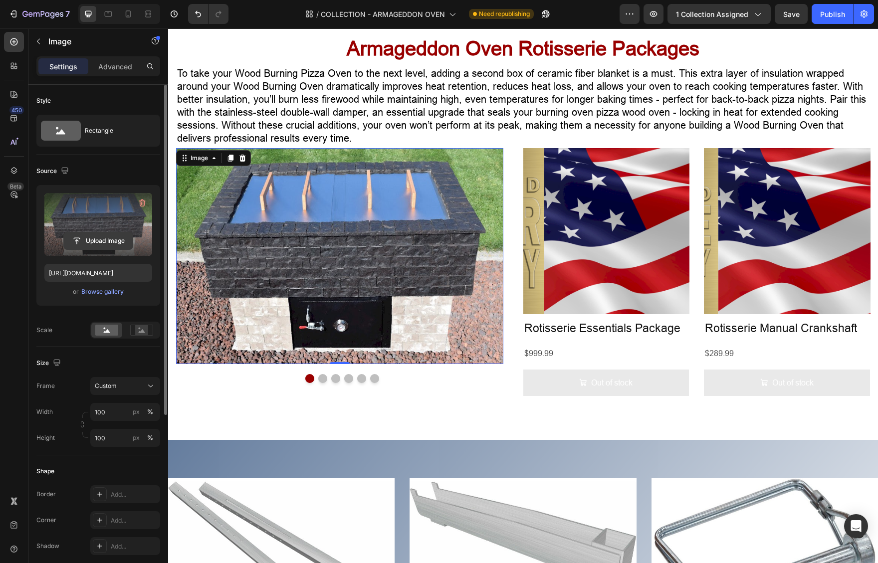
click at [120, 235] on input "file" at bounding box center [98, 240] width 69 height 17
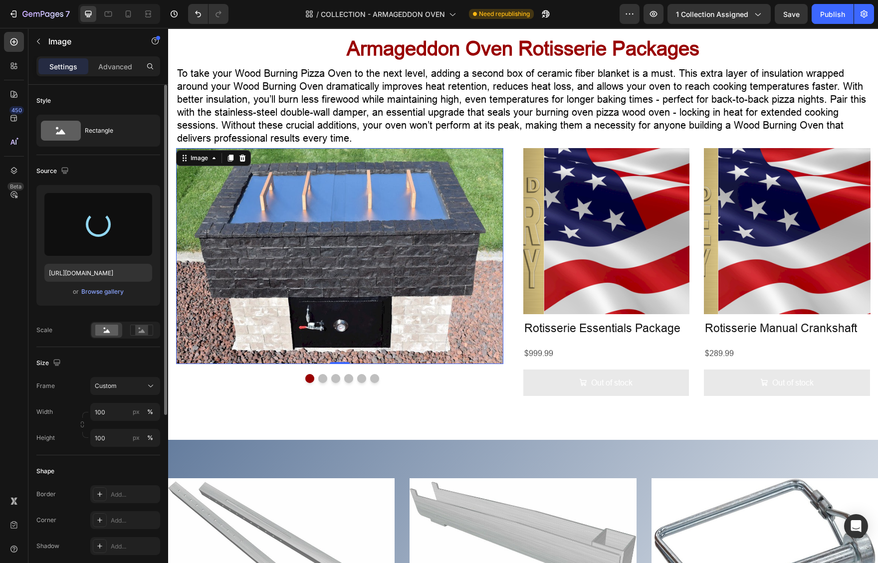
type input "https://cdn.shopify.com/s/files/1/0667/7640/0084/files/gempages_483107215209661…"
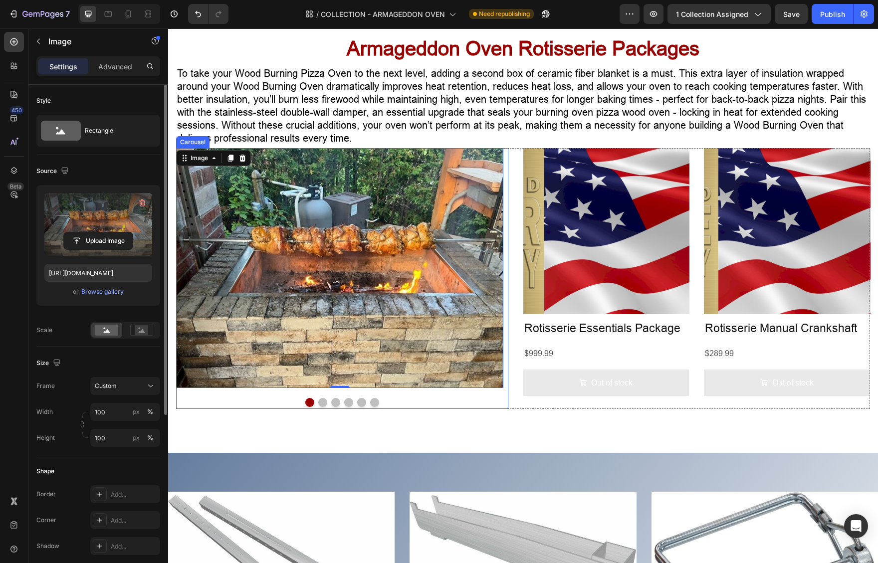
click at [321, 400] on button "Dot" at bounding box center [322, 402] width 9 height 9
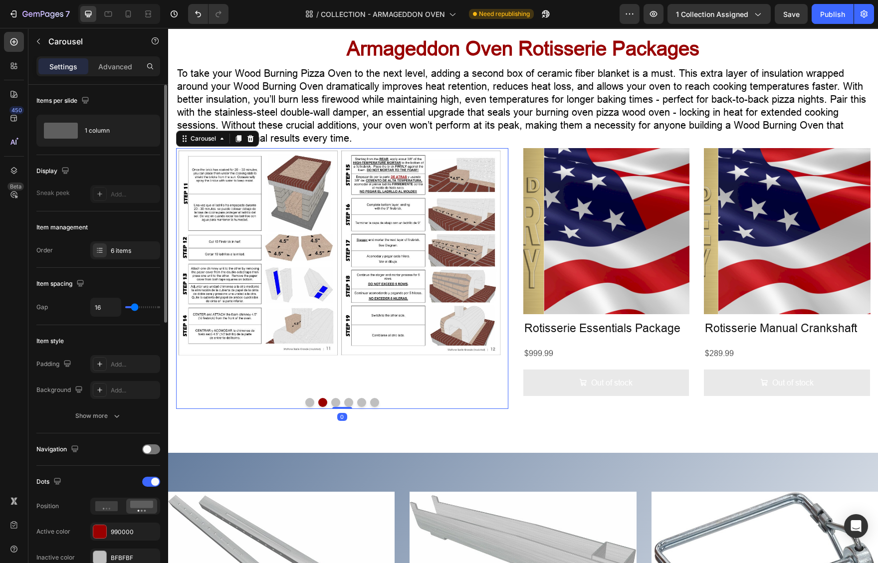
click at [307, 404] on button "Dot" at bounding box center [309, 402] width 9 height 9
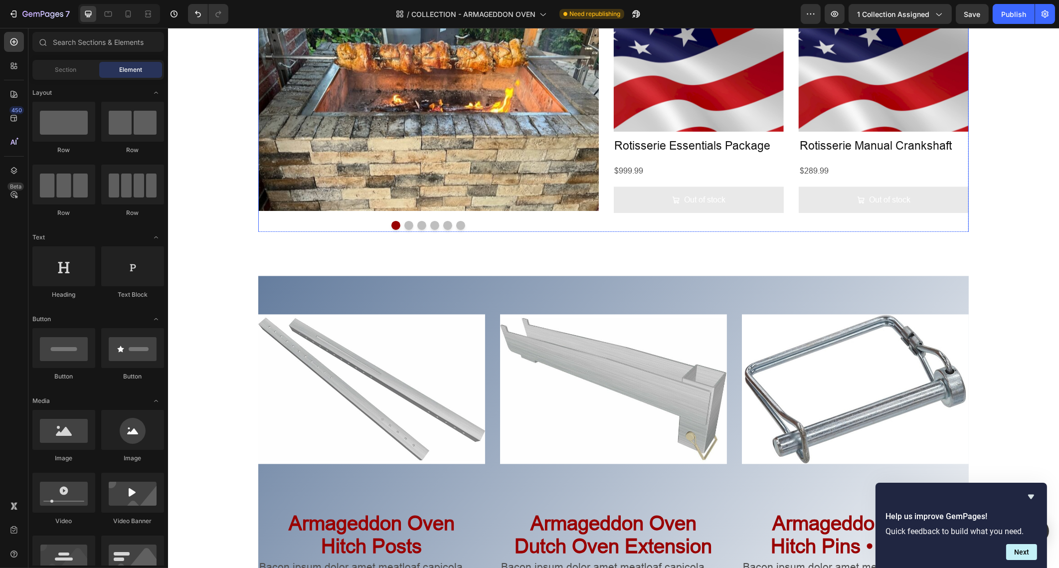
scroll to position [3242, 0]
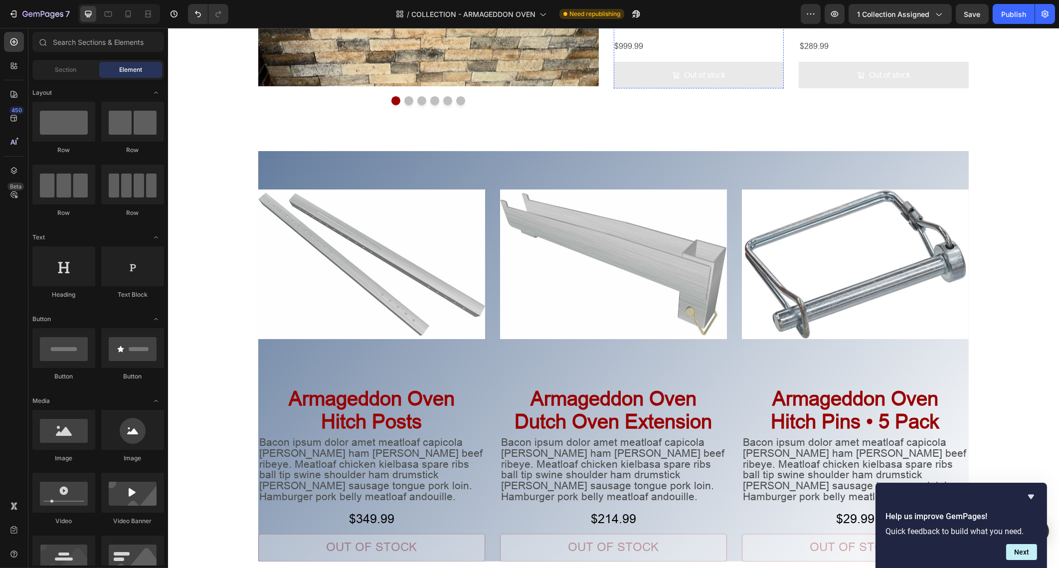
scroll to position [3740, 0]
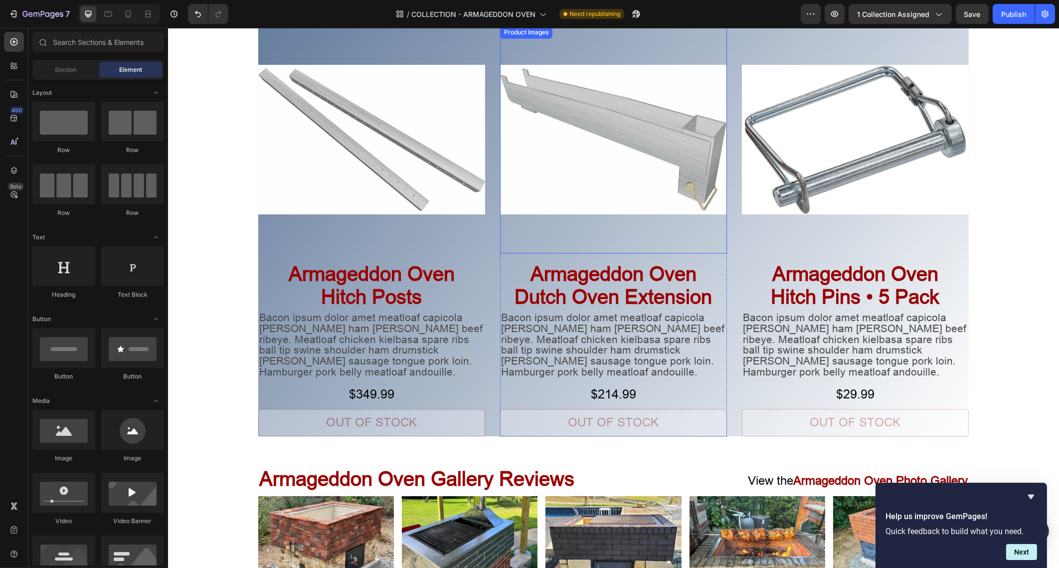
click at [599, 185] on img at bounding box center [613, 139] width 227 height 227
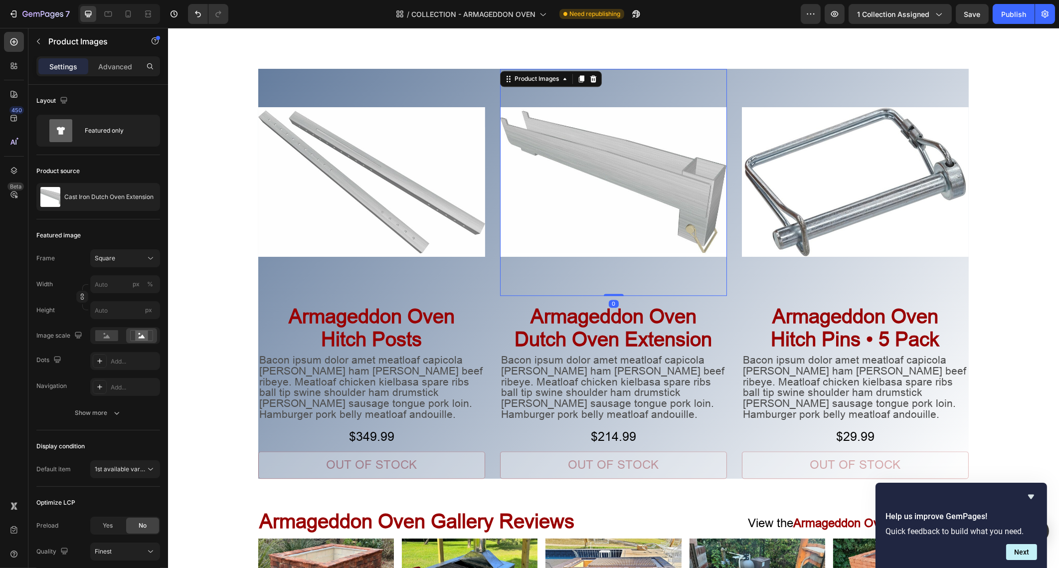
scroll to position [3678, 0]
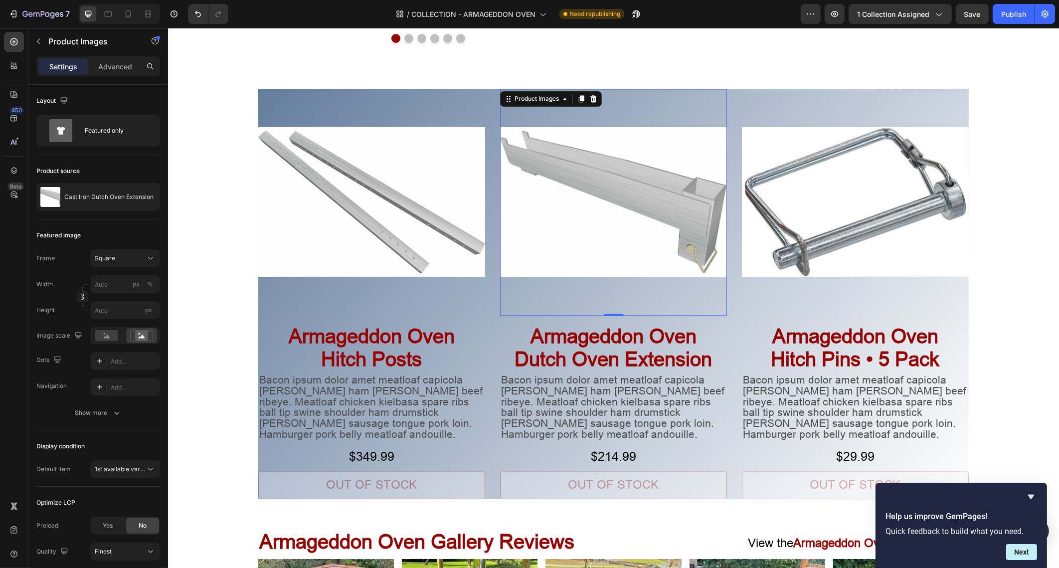
click at [586, 193] on img at bounding box center [613, 202] width 227 height 227
click at [590, 98] on icon at bounding box center [593, 98] width 6 height 7
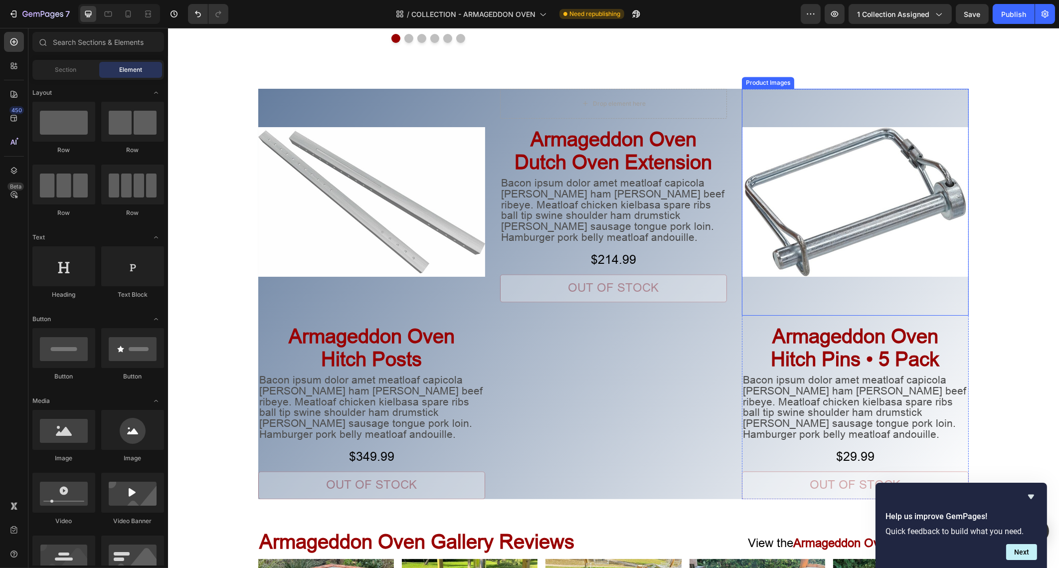
click at [787, 163] on img at bounding box center [855, 202] width 227 height 227
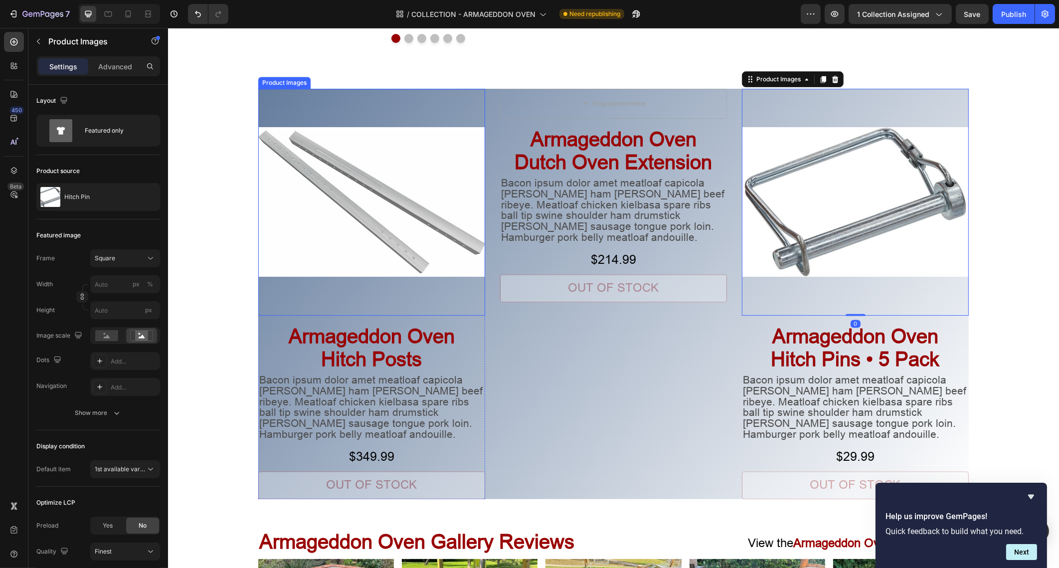
click at [465, 219] on img at bounding box center [371, 202] width 227 height 227
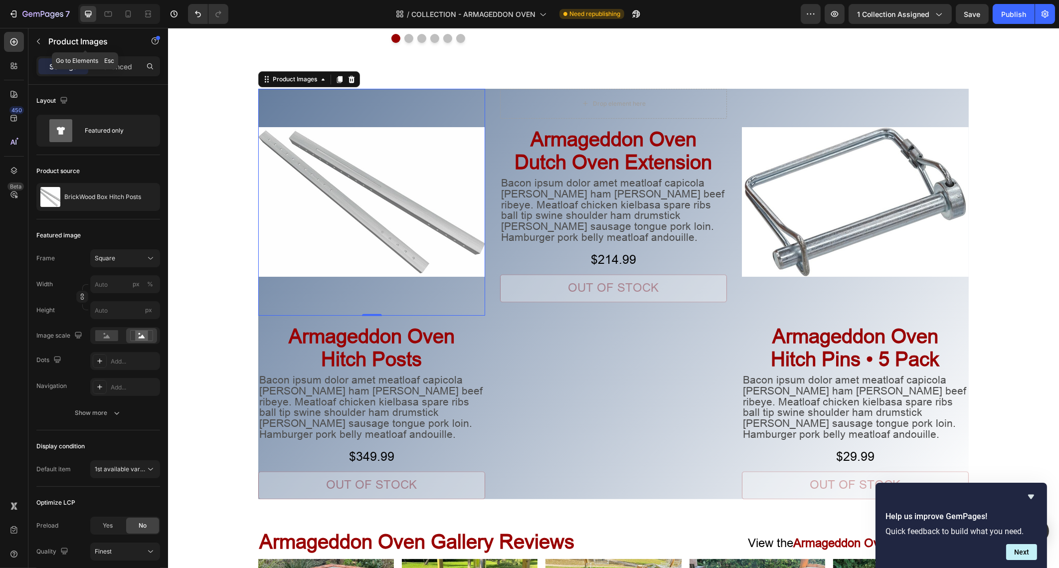
click at [41, 42] on icon "button" at bounding box center [38, 41] width 8 height 8
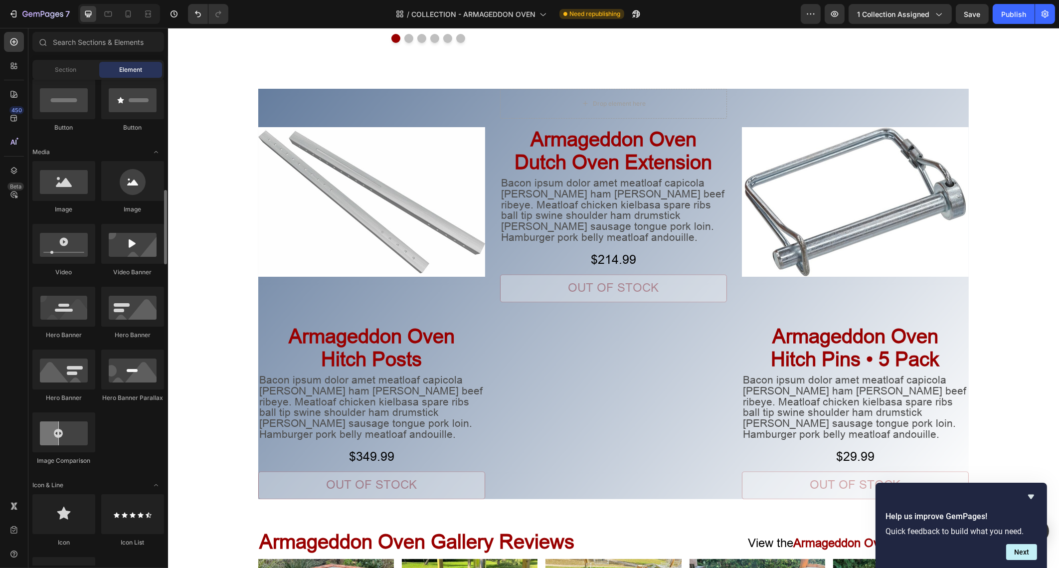
scroll to position [312, 0]
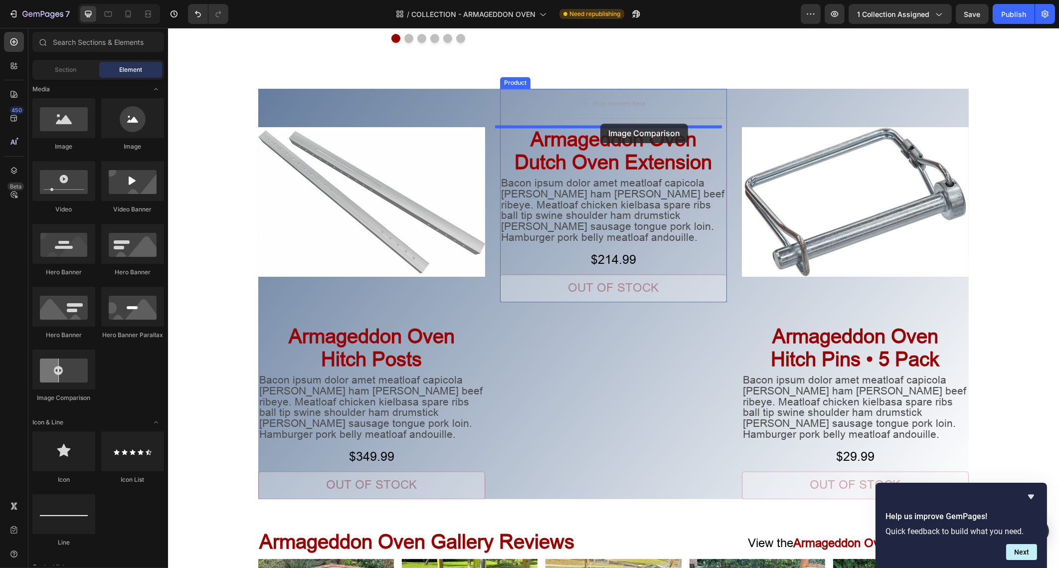
drag, startPoint x: 233, startPoint y: 406, endPoint x: 600, endPoint y: 124, distance: 462.4
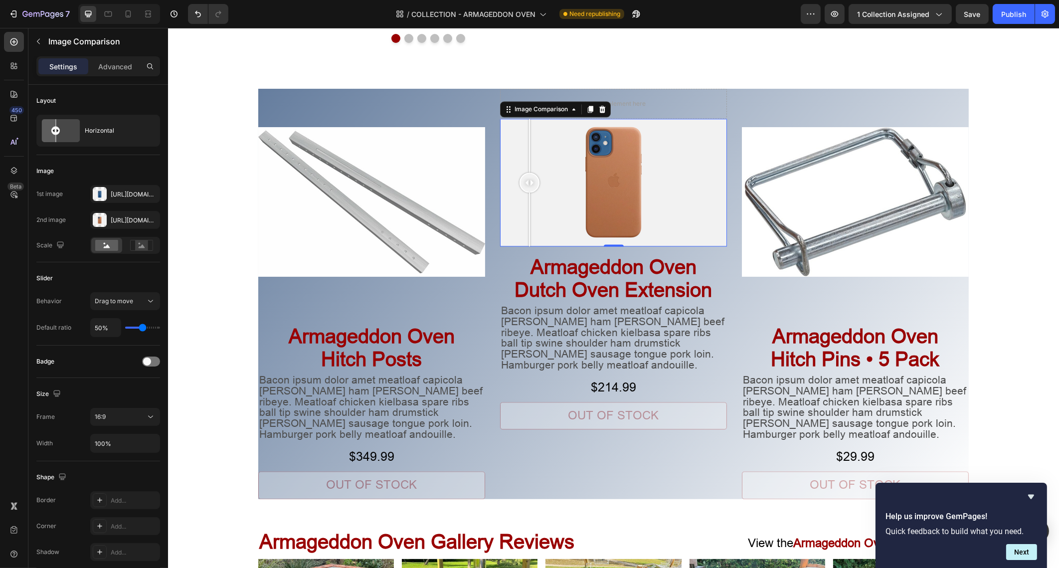
drag, startPoint x: 608, startPoint y: 182, endPoint x: 524, endPoint y: 208, distance: 87.6
click at [524, 208] on div at bounding box center [529, 183] width 20 height 128
click at [569, 181] on div at bounding box center [613, 183] width 227 height 128
click at [151, 196] on icon "button" at bounding box center [150, 194] width 8 height 8
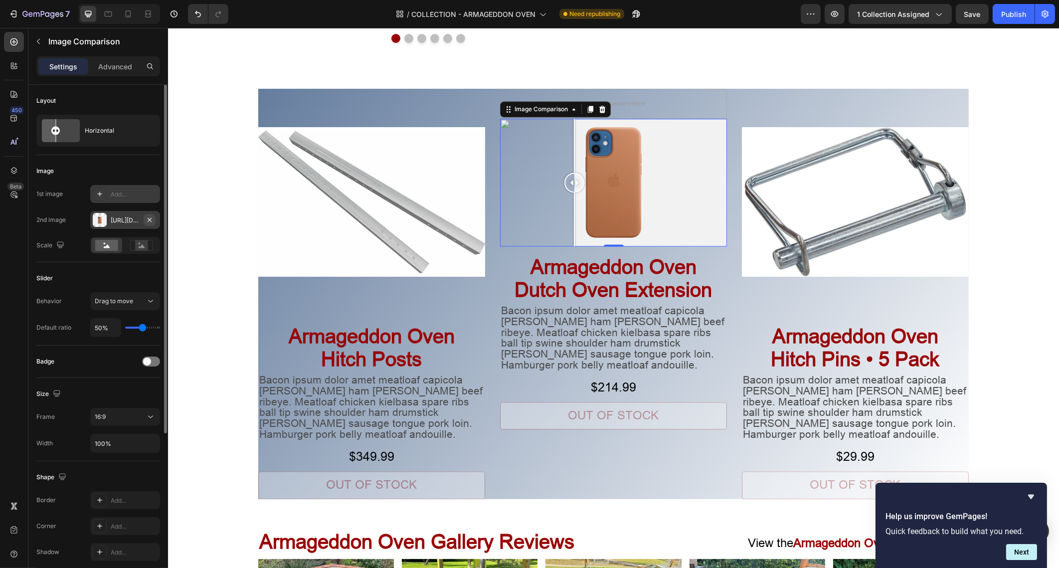
click at [153, 216] on icon "button" at bounding box center [150, 220] width 8 height 8
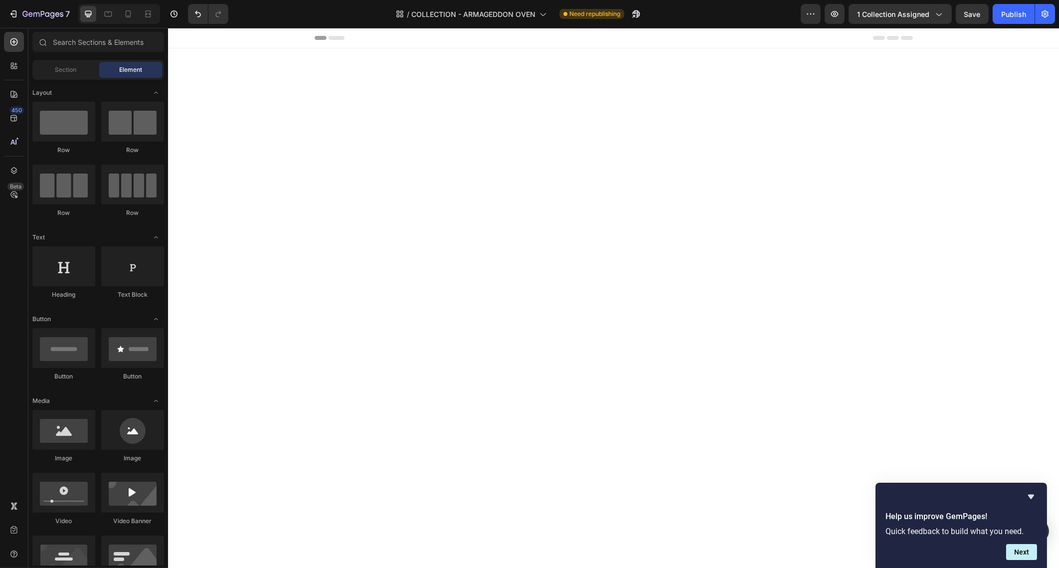
scroll to position [3910, 0]
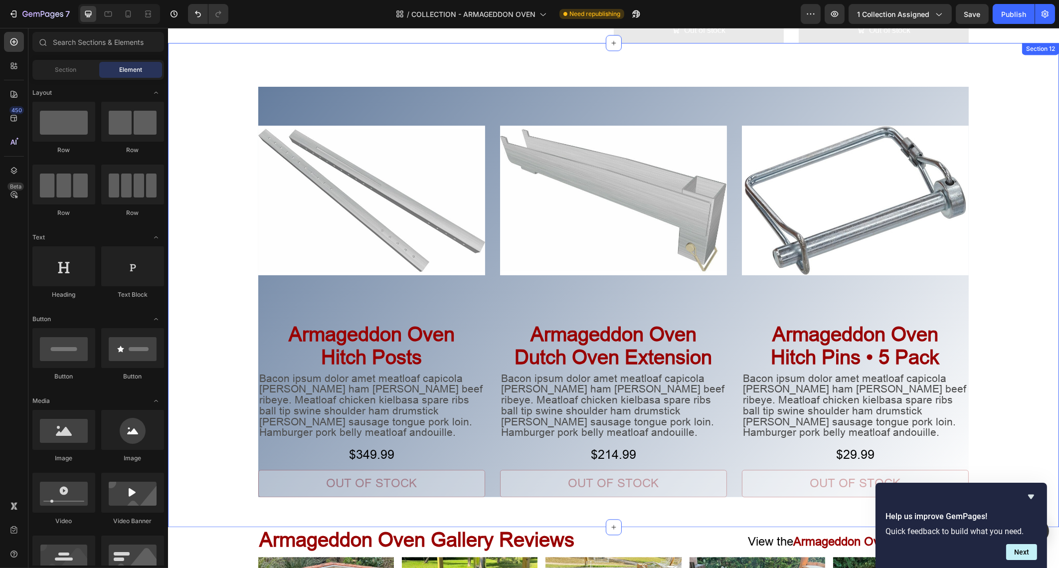
click at [988, 215] on div "Product Images Armageddon Oven Hitch Posts Heading Bacon ipsum dolor amet meatl…" at bounding box center [613, 272] width 891 height 459
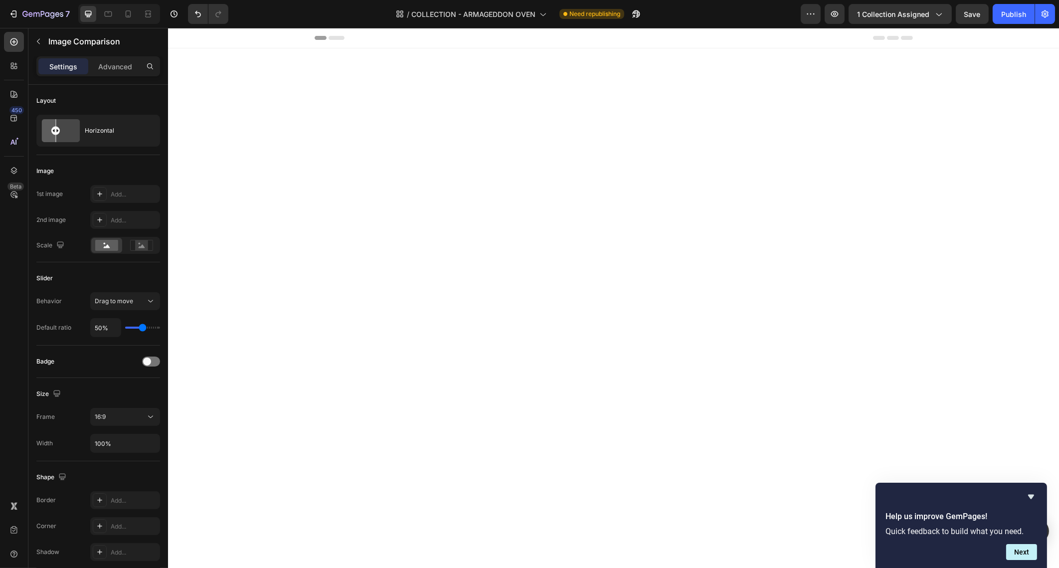
scroll to position [3678, 0]
